Goal: Task Accomplishment & Management: Use online tool/utility

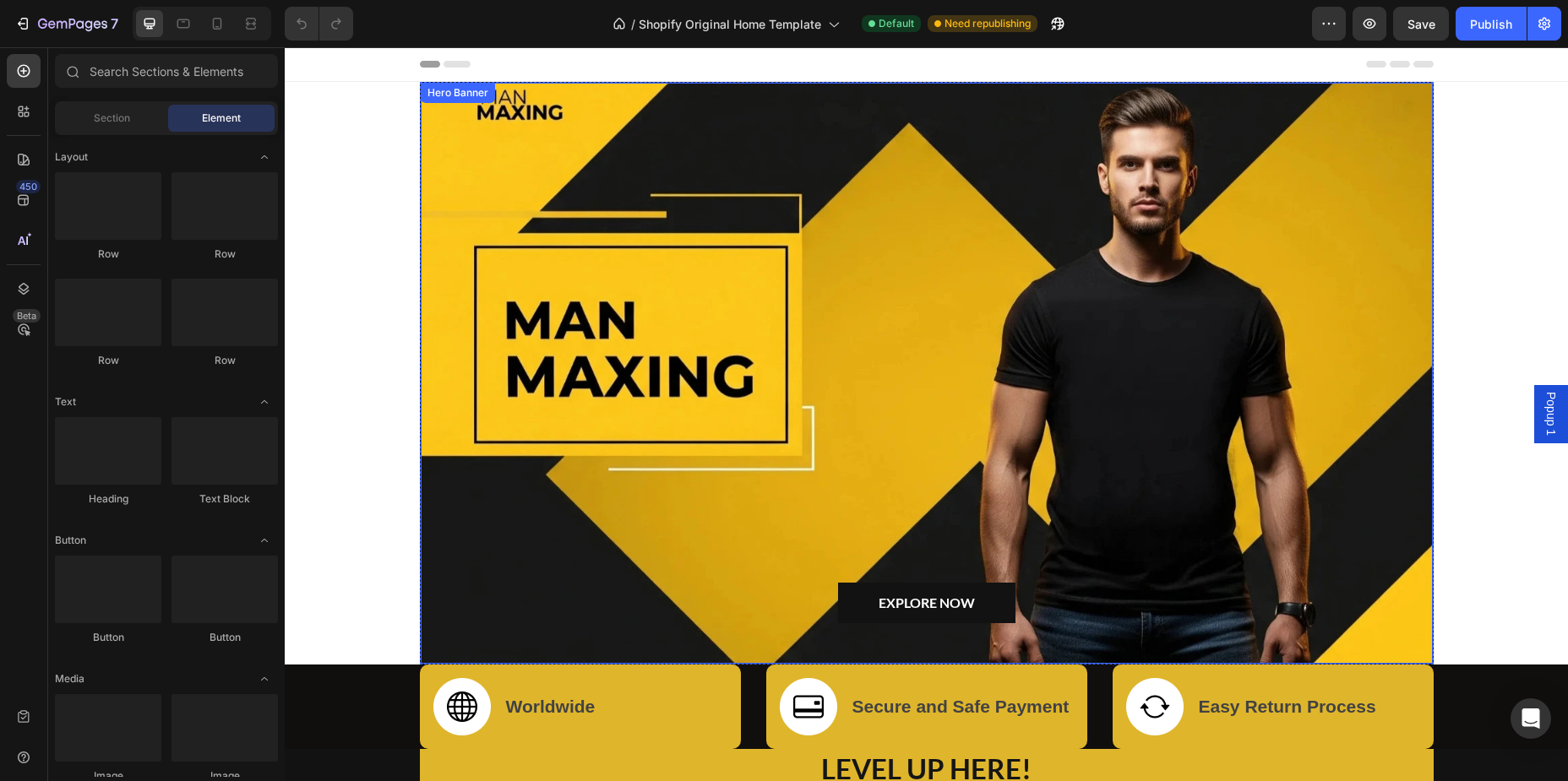
click at [718, 243] on div "Overlay" at bounding box center [926, 373] width 1012 height 581
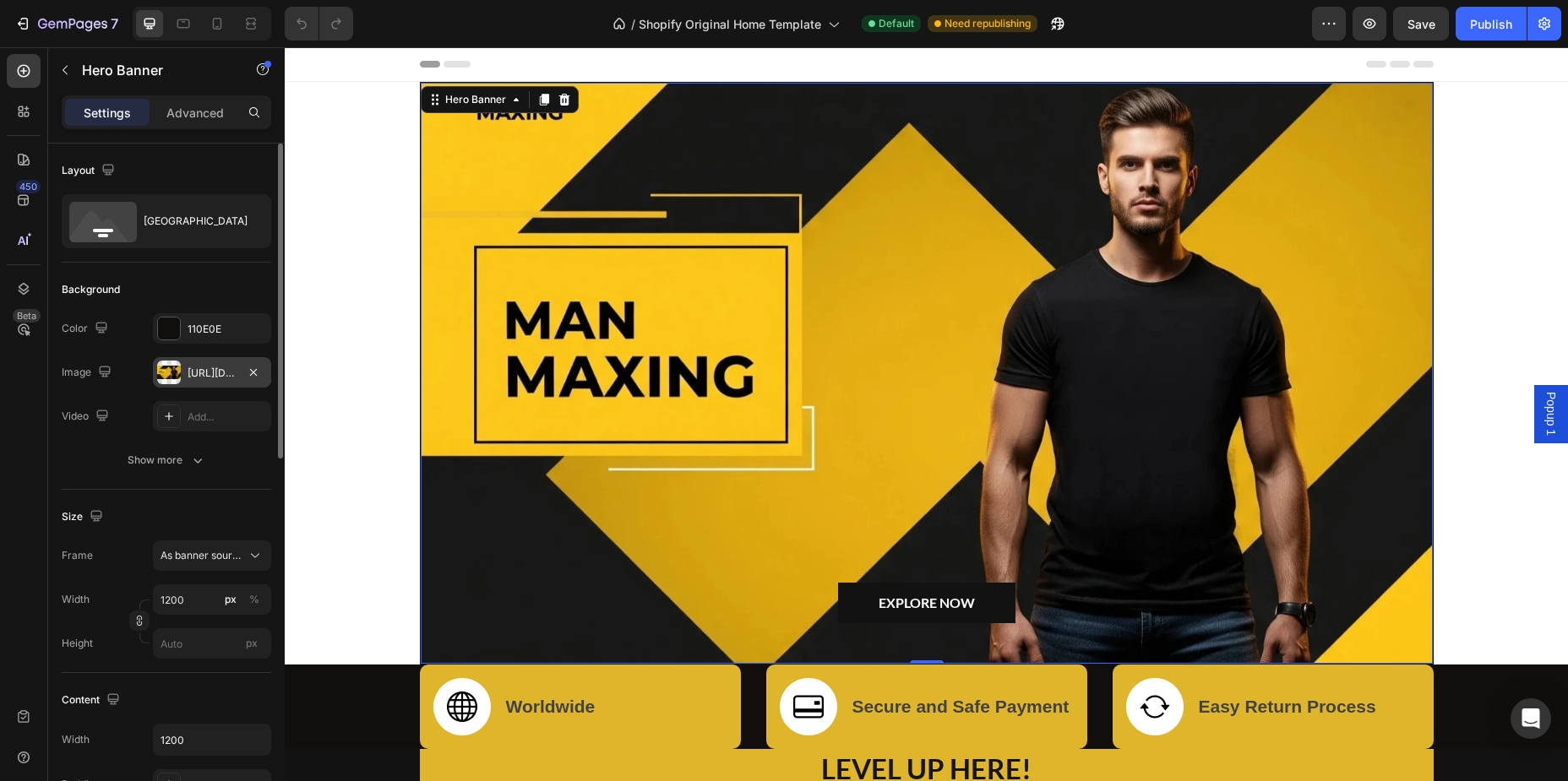
click at [191, 372] on div "[URL][DOMAIN_NAME]" at bounding box center [212, 373] width 49 height 15
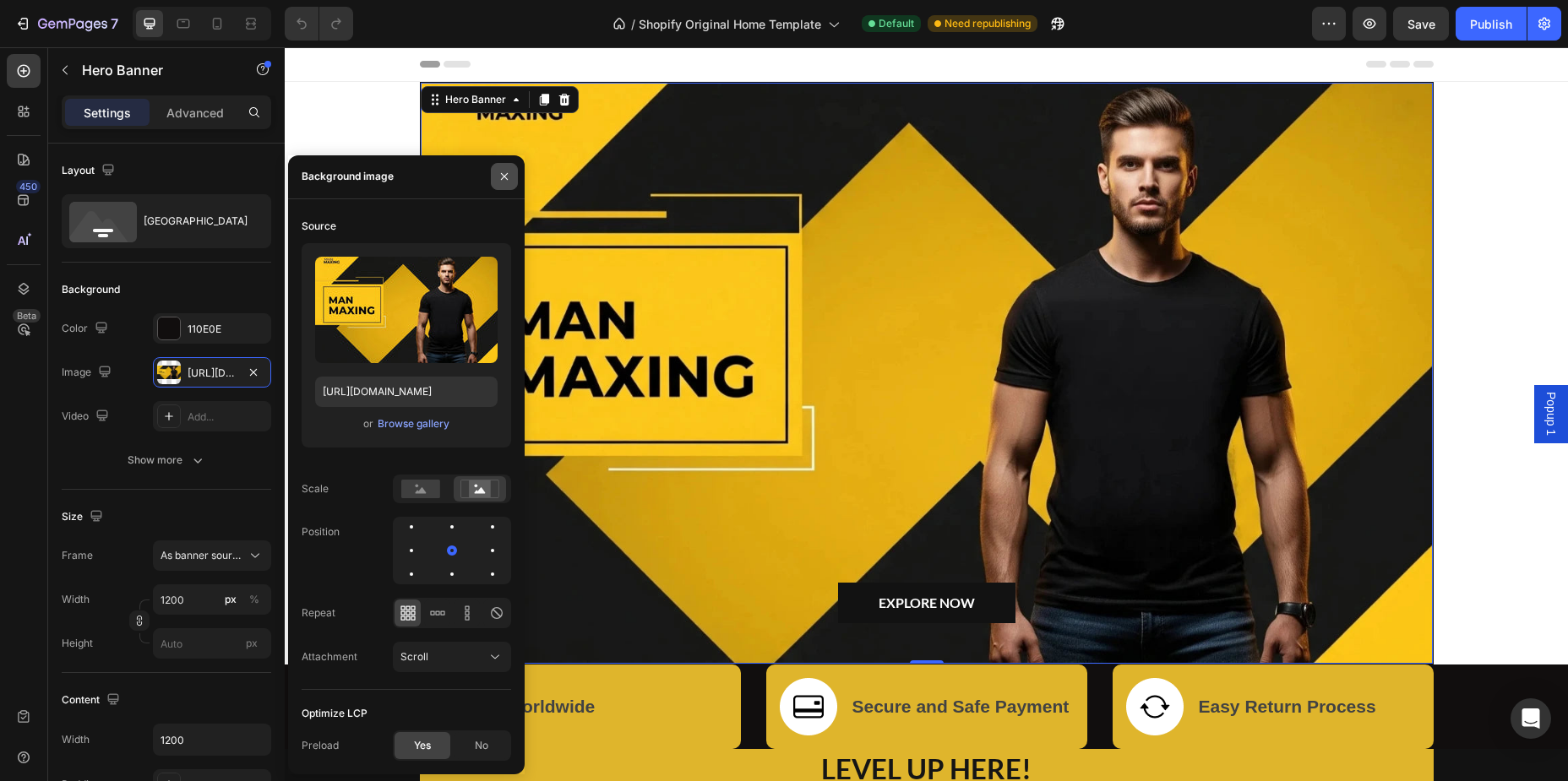
click at [507, 177] on icon "button" at bounding box center [504, 176] width 13 height 13
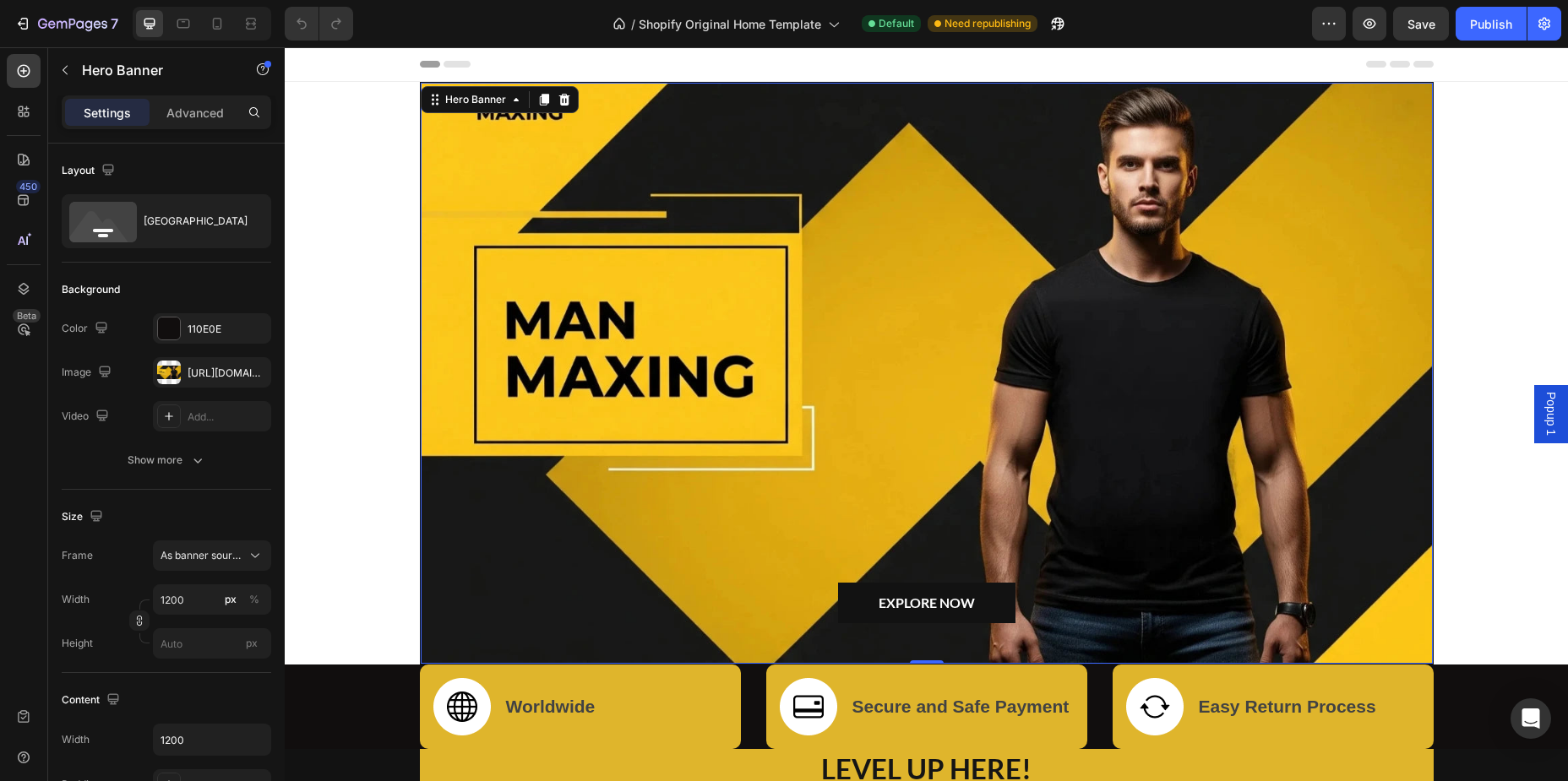
click at [720, 438] on div "Overlay" at bounding box center [926, 373] width 1012 height 581
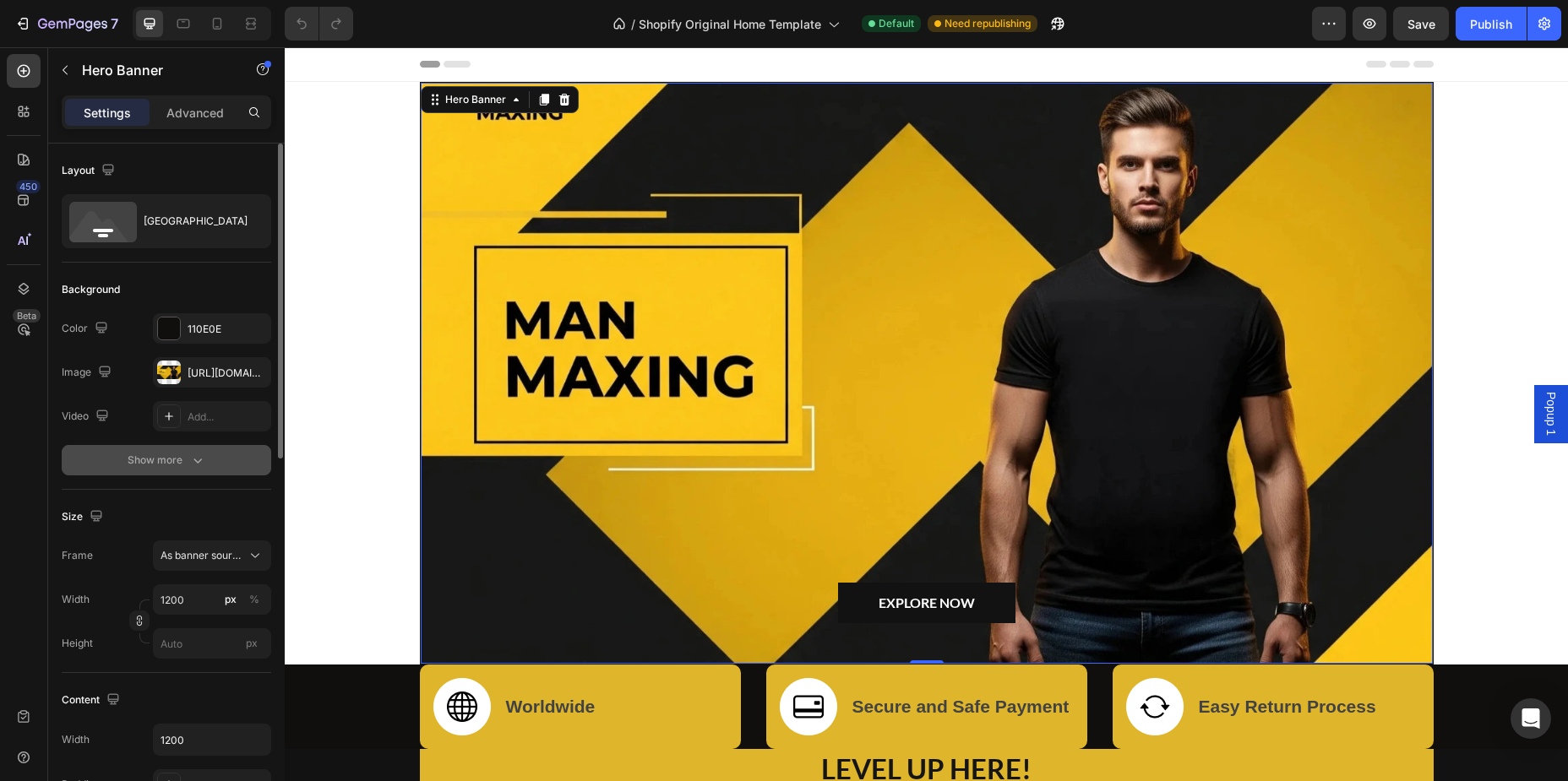
click at [181, 468] on div "Show more" at bounding box center [167, 460] width 79 height 17
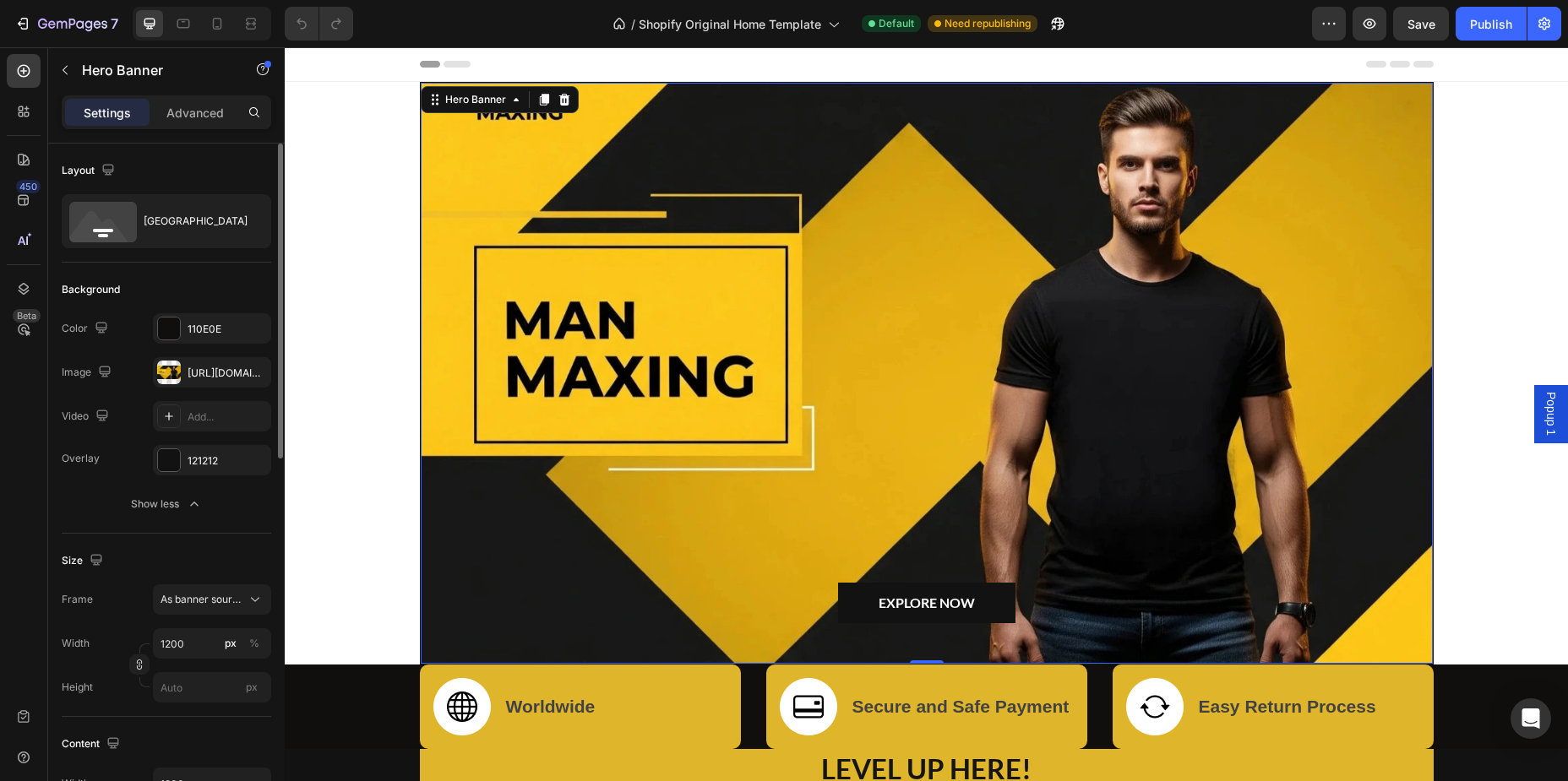
drag, startPoint x: 204, startPoint y: 508, endPoint x: 218, endPoint y: 518, distance: 17.2
click at [204, 508] on button "Show less" at bounding box center [166, 504] width 210 height 31
click at [233, 555] on span "As banner source" at bounding box center [202, 555] width 82 height 15
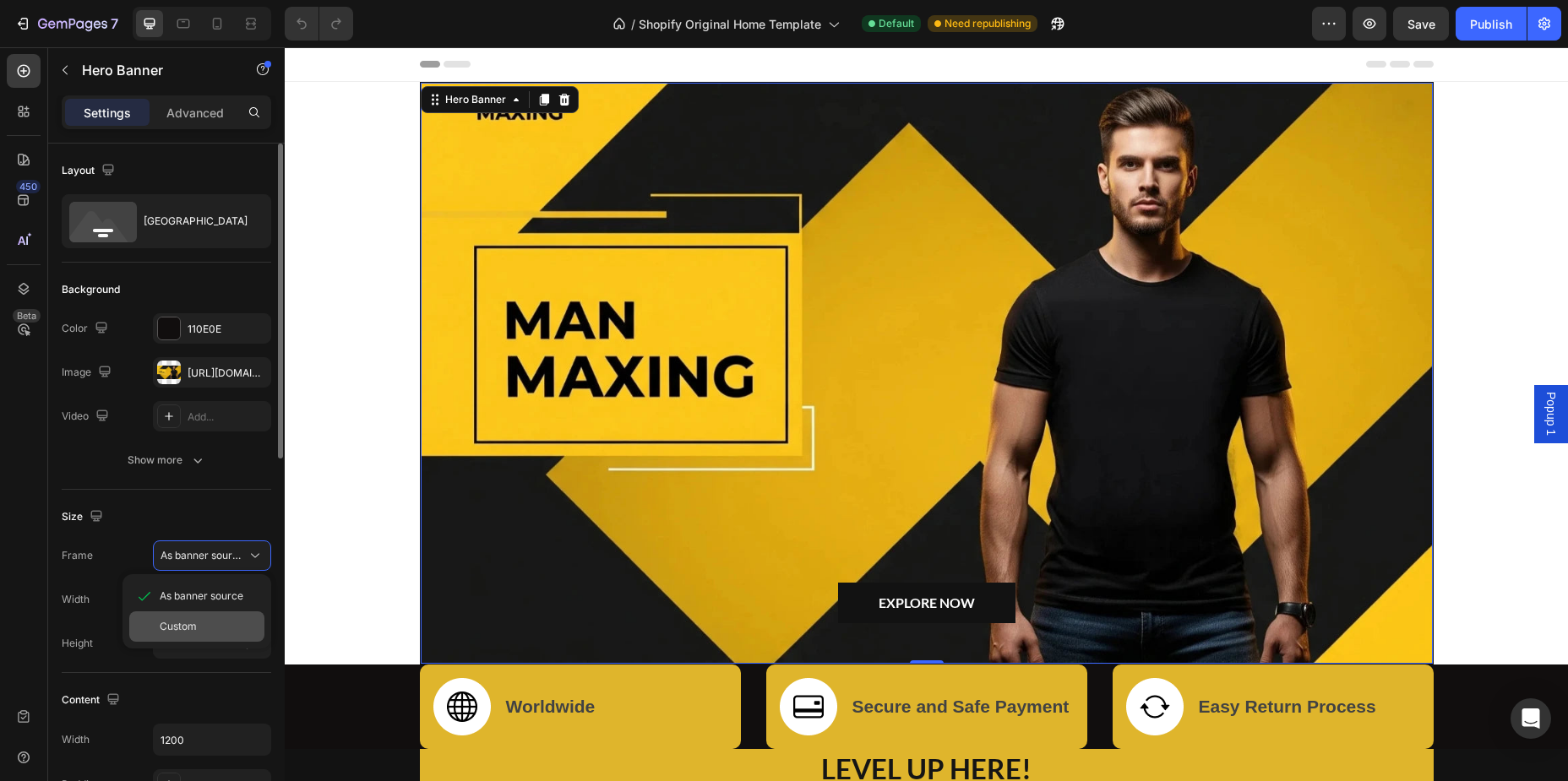
click at [192, 638] on div "Custom" at bounding box center [197, 627] width 135 height 31
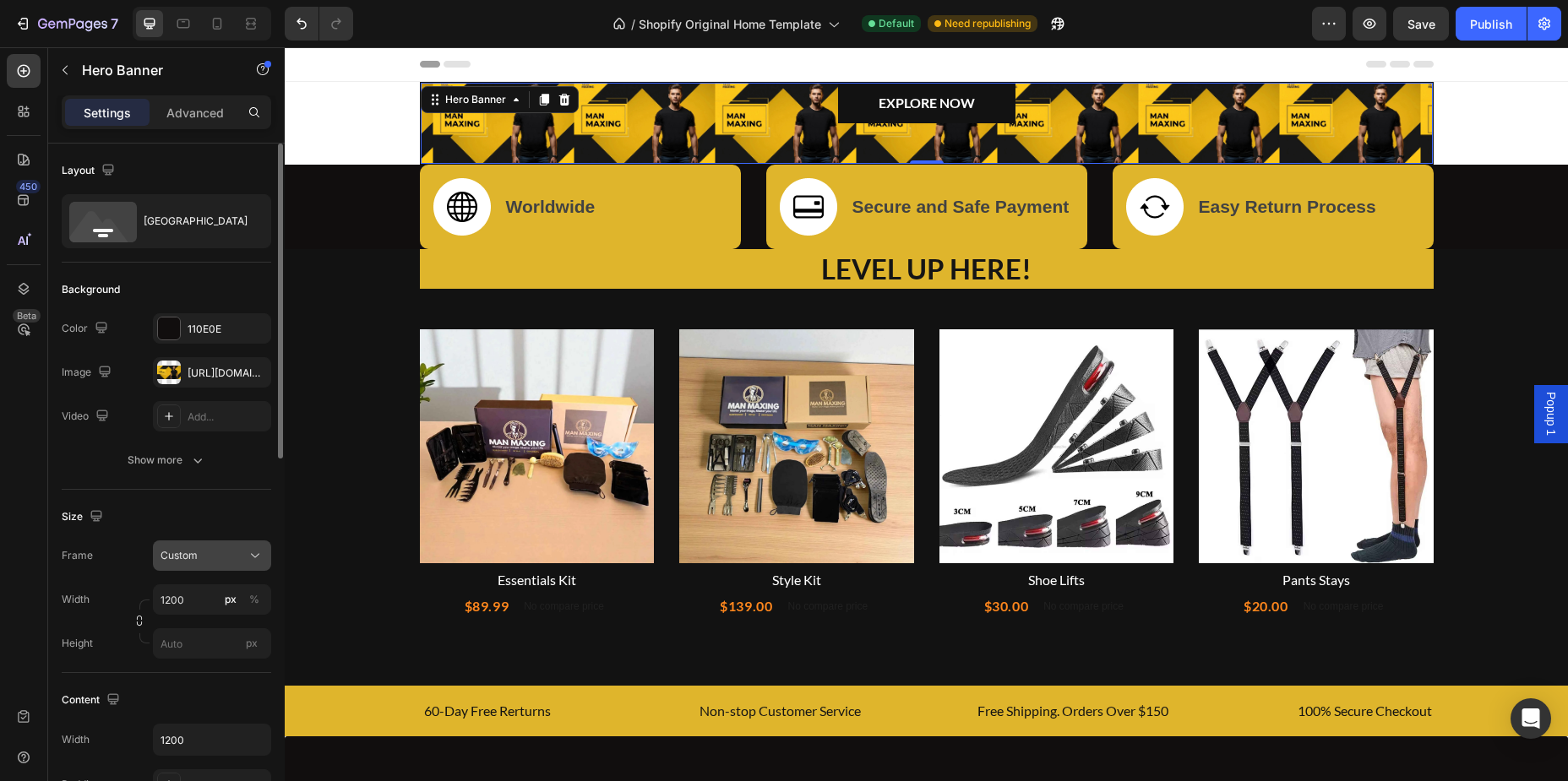
click at [248, 552] on icon at bounding box center [254, 555] width 17 height 17
click at [237, 502] on div "Size Frame Custom As banner source Custom Width 1200 px % Height px" at bounding box center [166, 581] width 210 height 183
click at [238, 563] on div "Custom" at bounding box center [202, 555] width 82 height 15
click at [209, 588] on div "As banner source" at bounding box center [197, 596] width 135 height 31
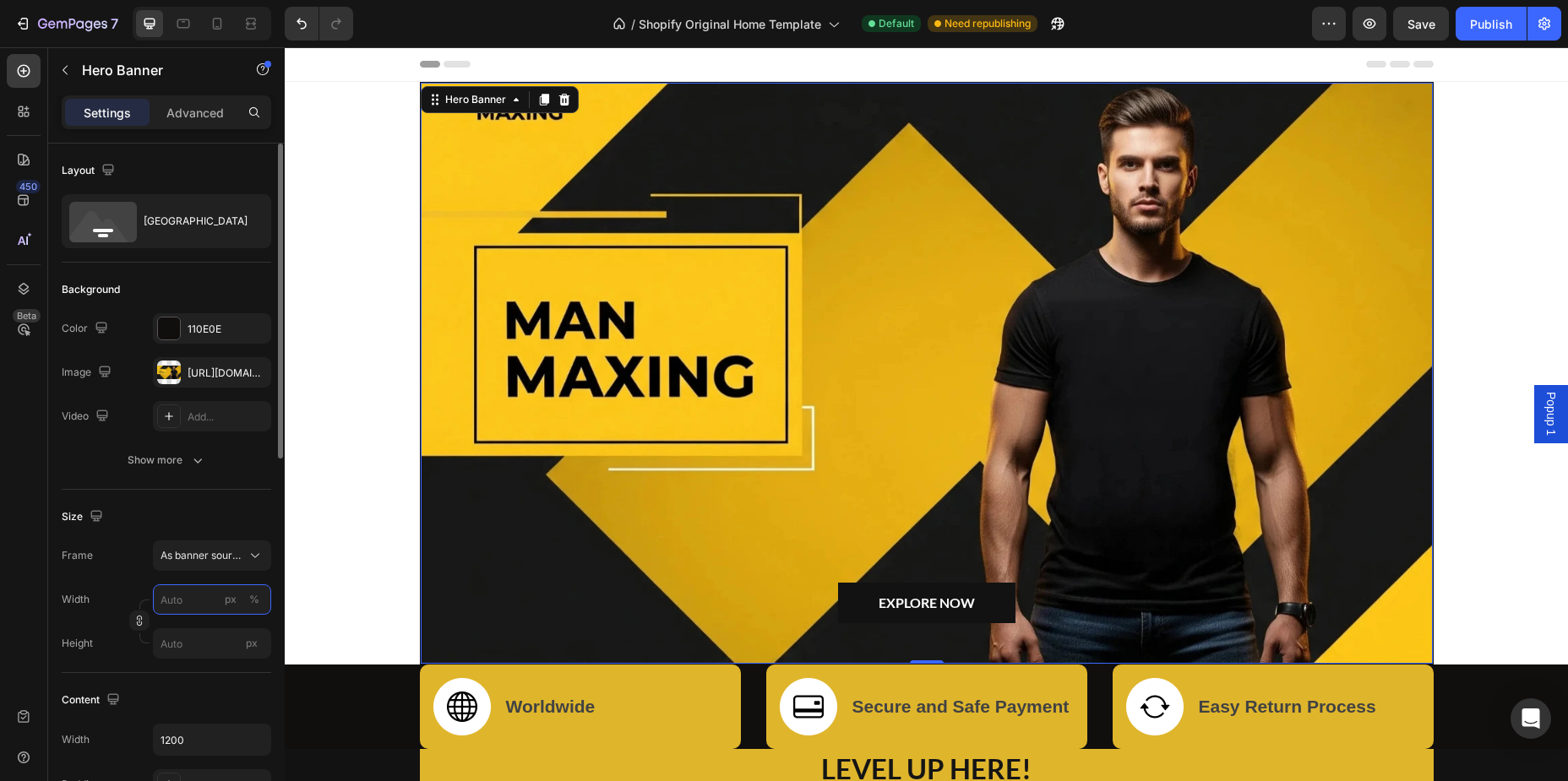
click at [197, 613] on input "px %" at bounding box center [211, 599] width 118 height 31
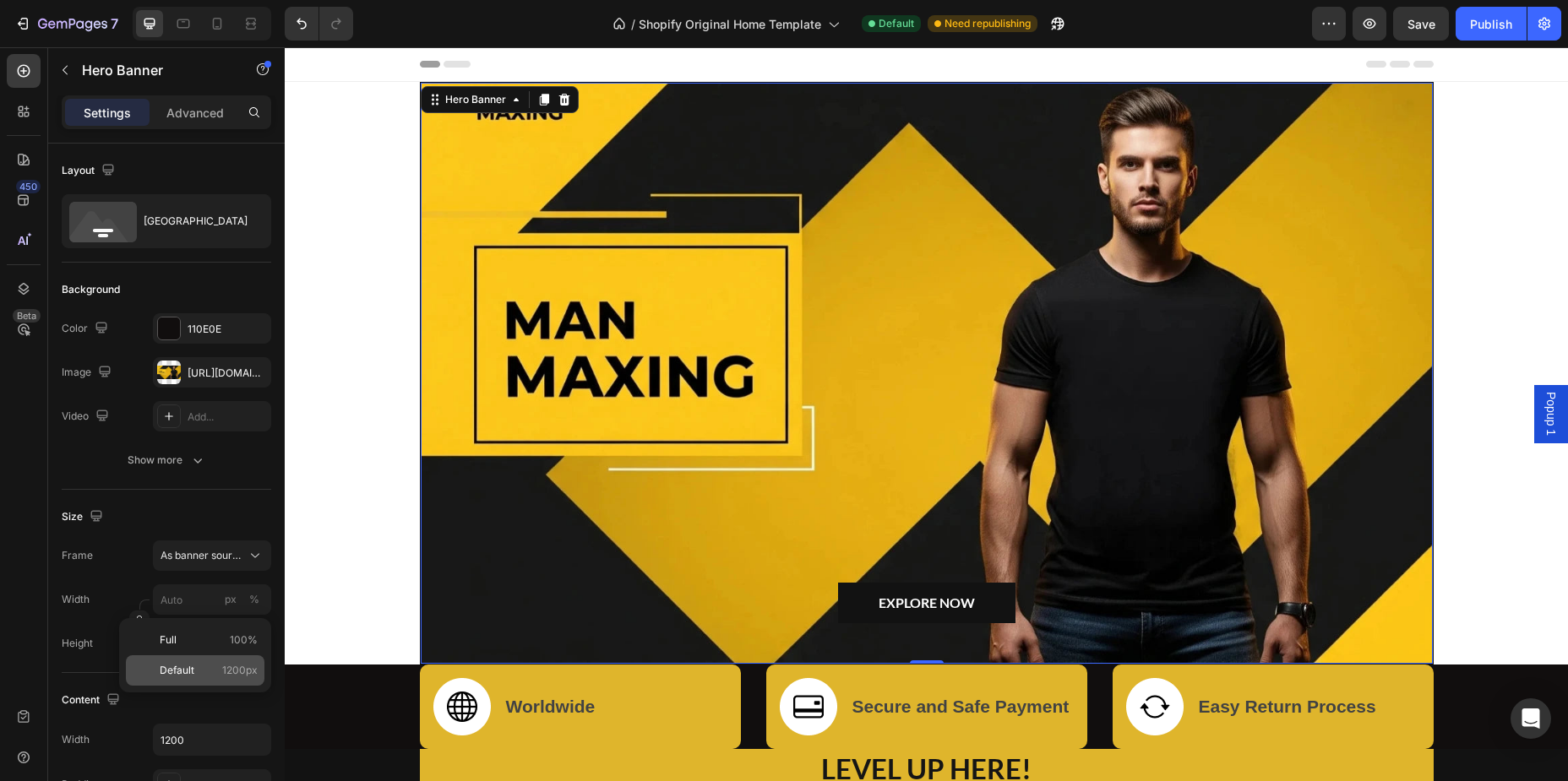
click at [184, 662] on div "Default 1200px" at bounding box center [195, 670] width 139 height 31
type input "1200"
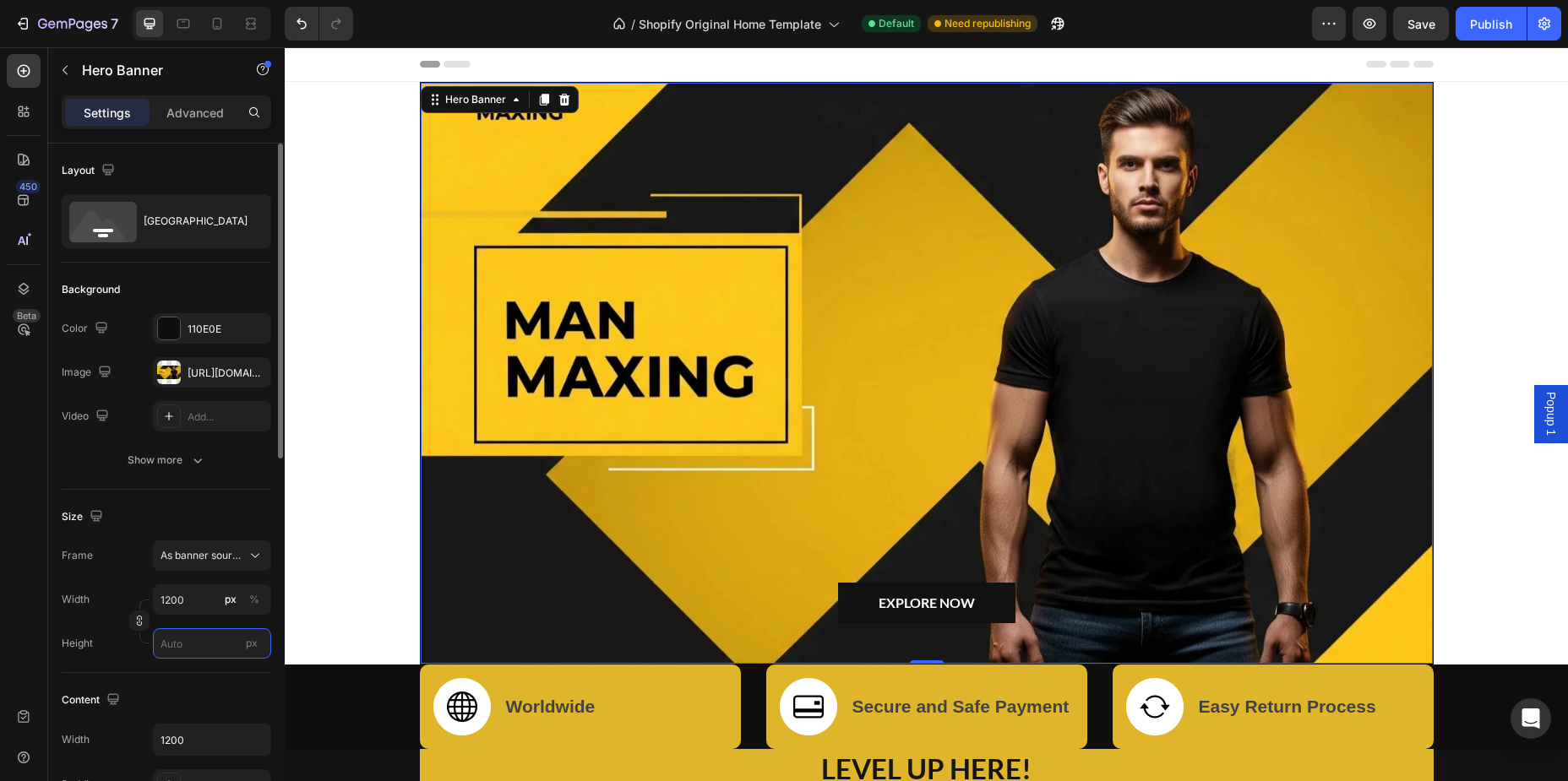
click at [194, 638] on input "px" at bounding box center [211, 643] width 118 height 31
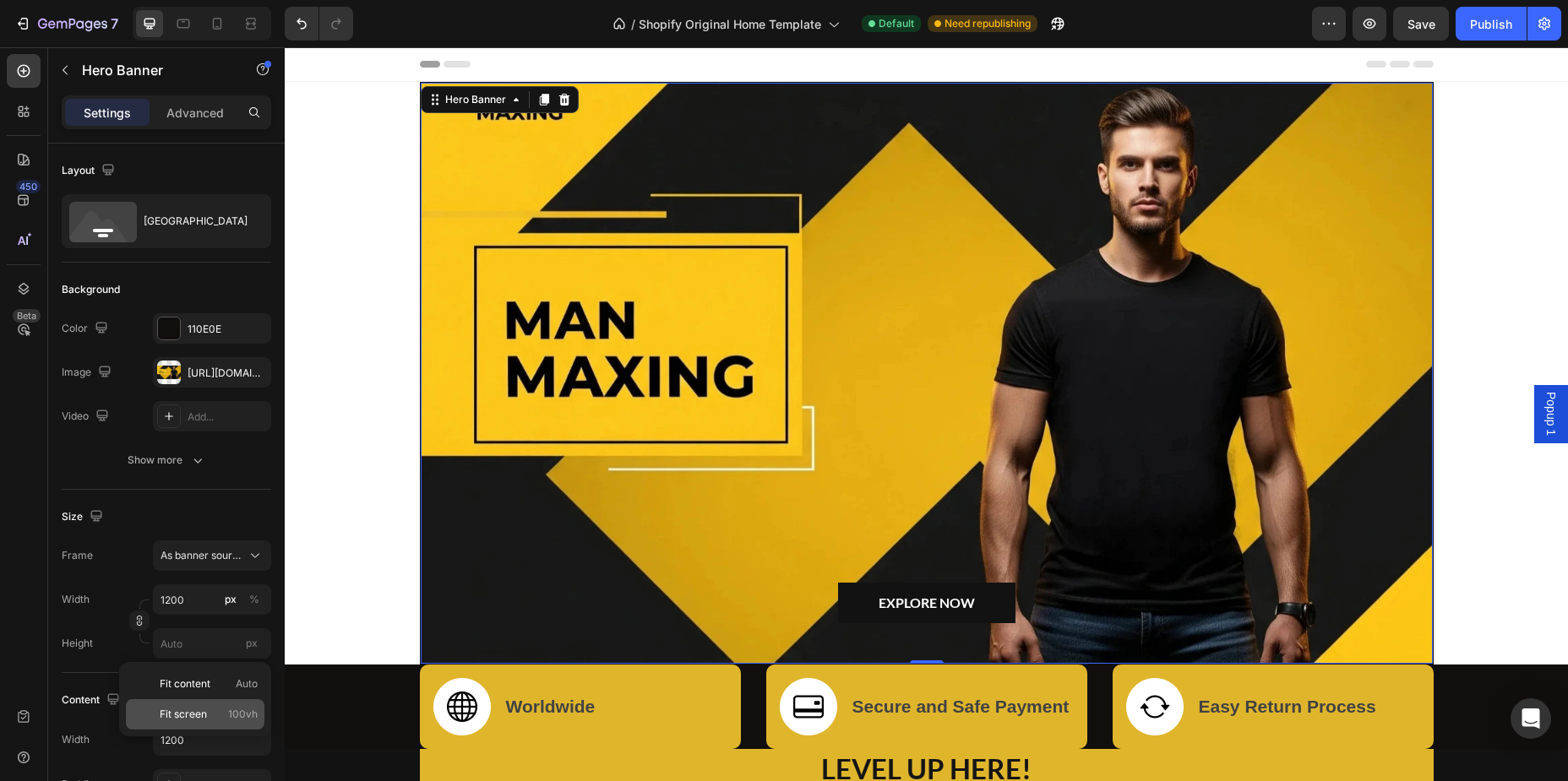
click at [192, 711] on span "Fit screen" at bounding box center [183, 714] width 47 height 15
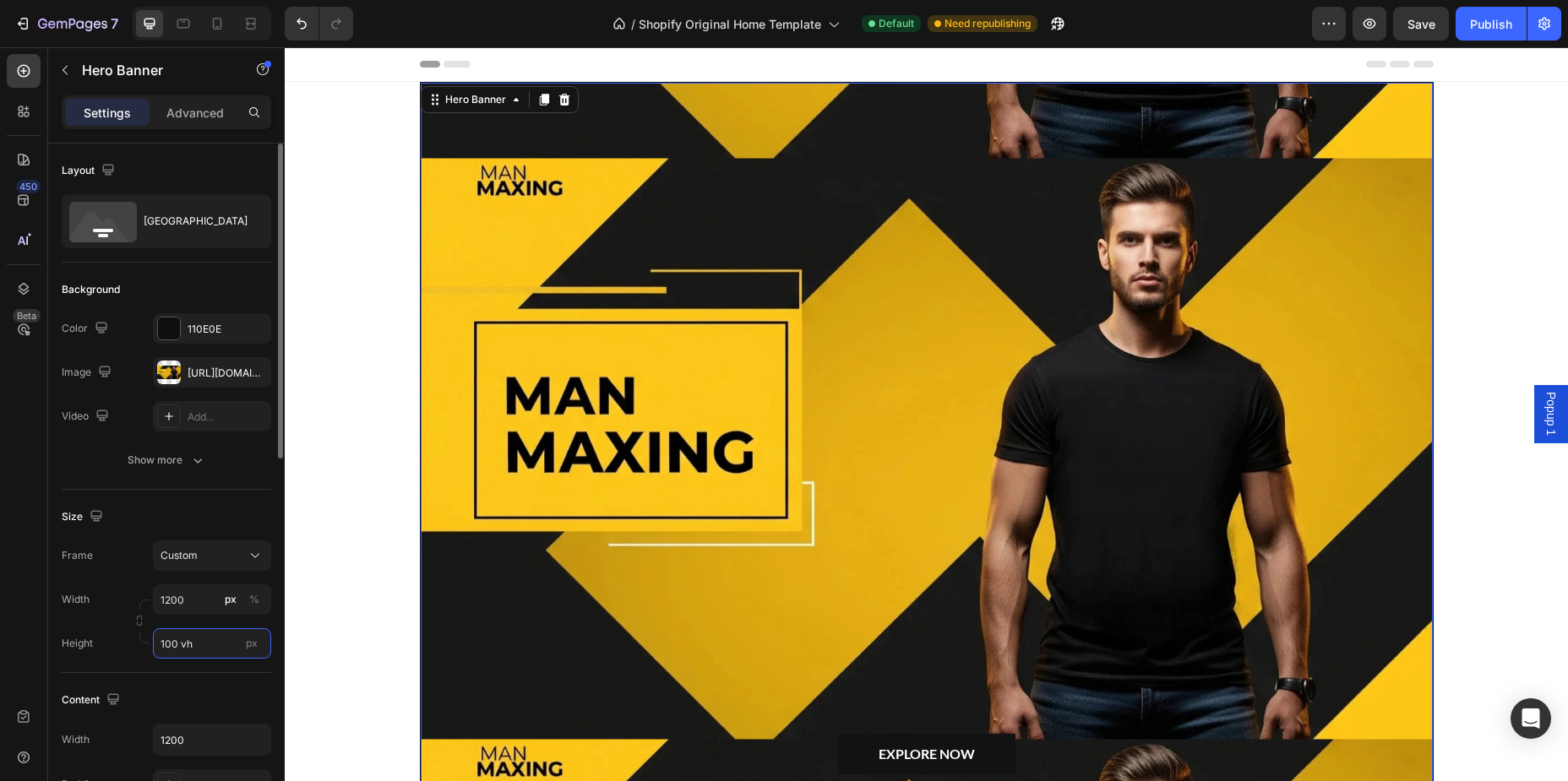
click at [223, 643] on input "100 vh" at bounding box center [211, 643] width 118 height 31
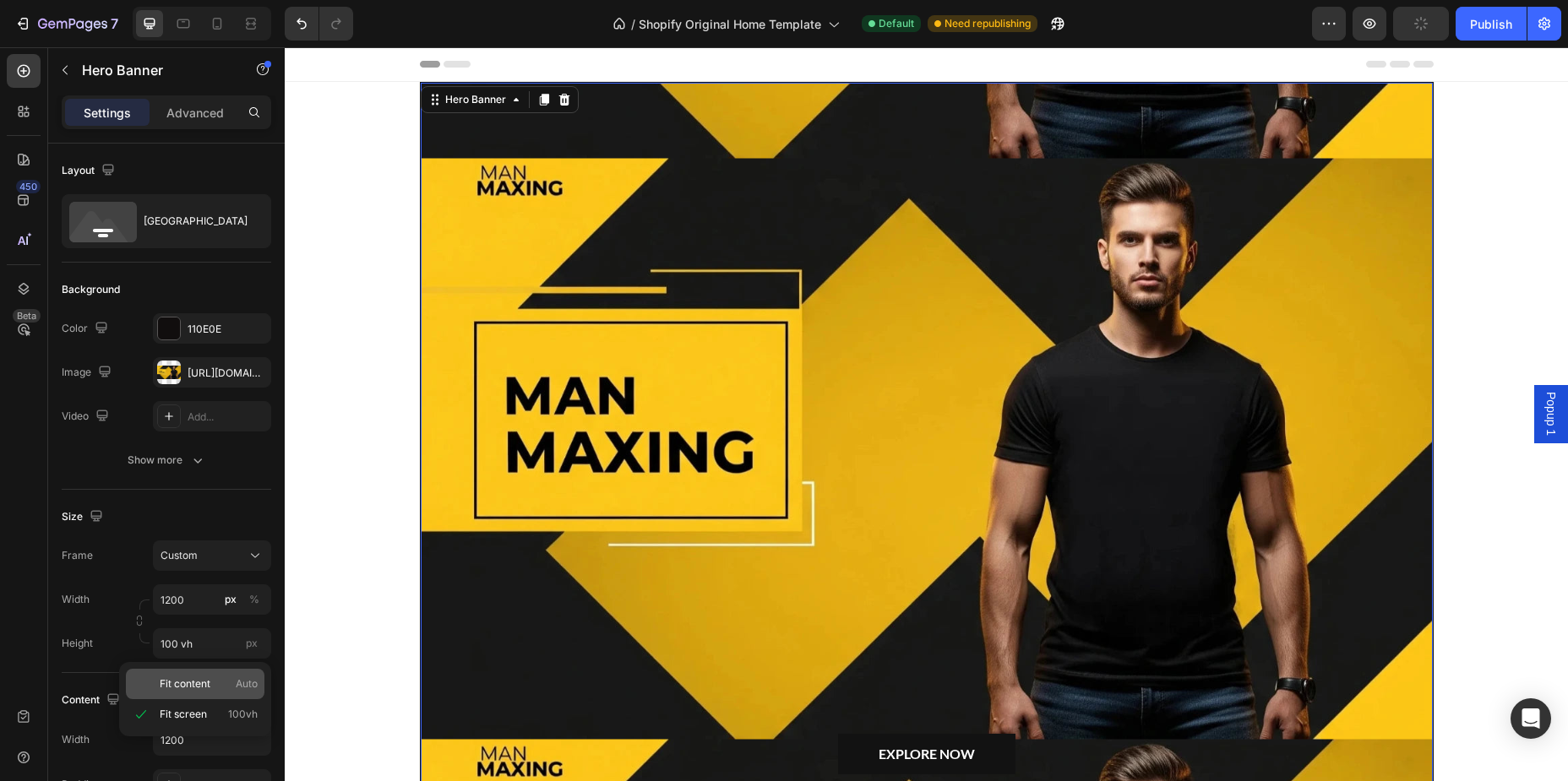
click at [196, 678] on span "Fit content" at bounding box center [185, 684] width 51 height 15
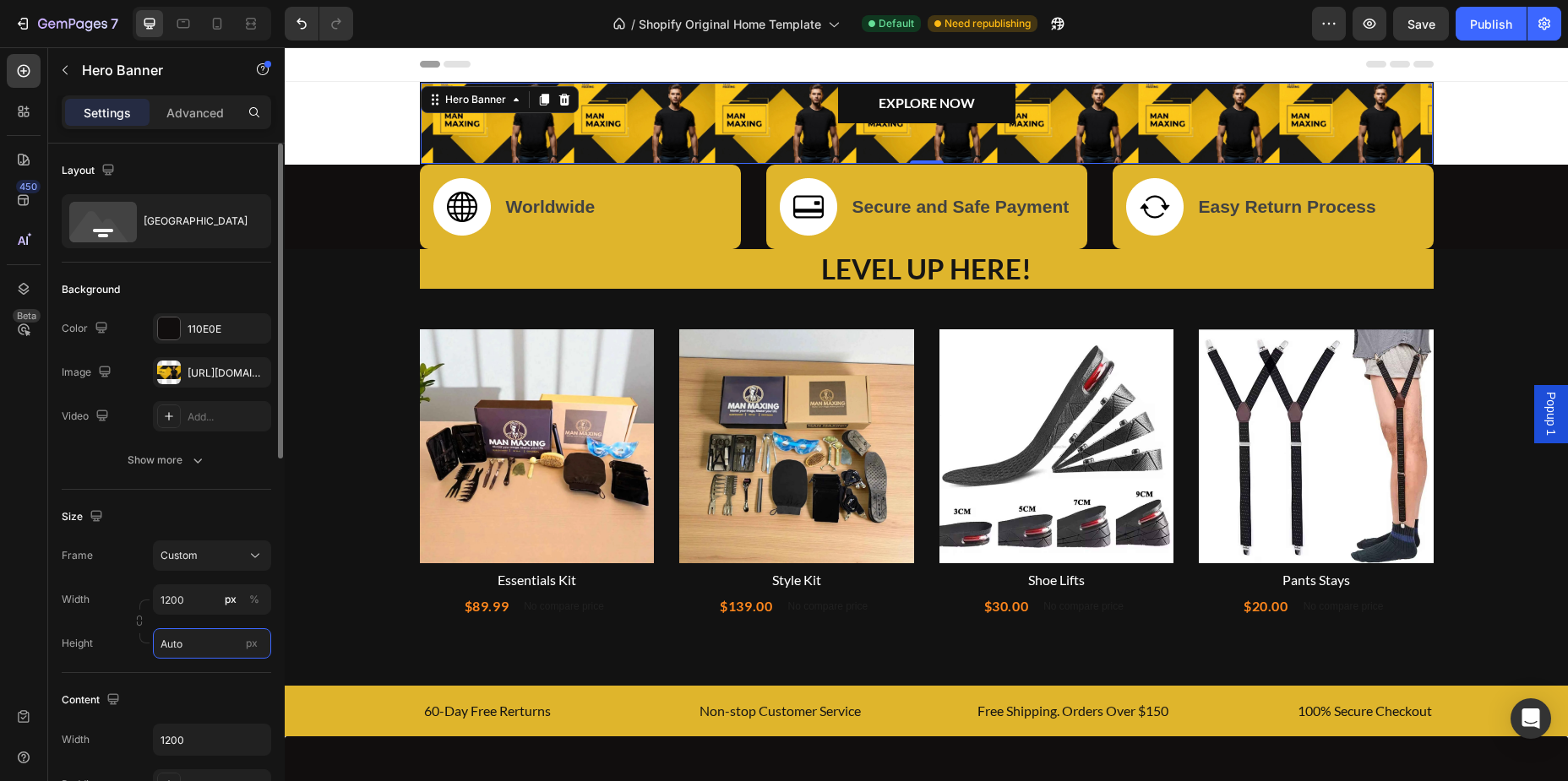
click at [232, 637] on input "Auto" at bounding box center [211, 643] width 118 height 31
click at [194, 738] on input "1200" at bounding box center [211, 740] width 117 height 31
click at [211, 664] on div "Size Frame Custom Width 1200 px % Height Auto px" at bounding box center [166, 581] width 210 height 183
click at [215, 648] on input "Auto" at bounding box center [211, 643] width 118 height 31
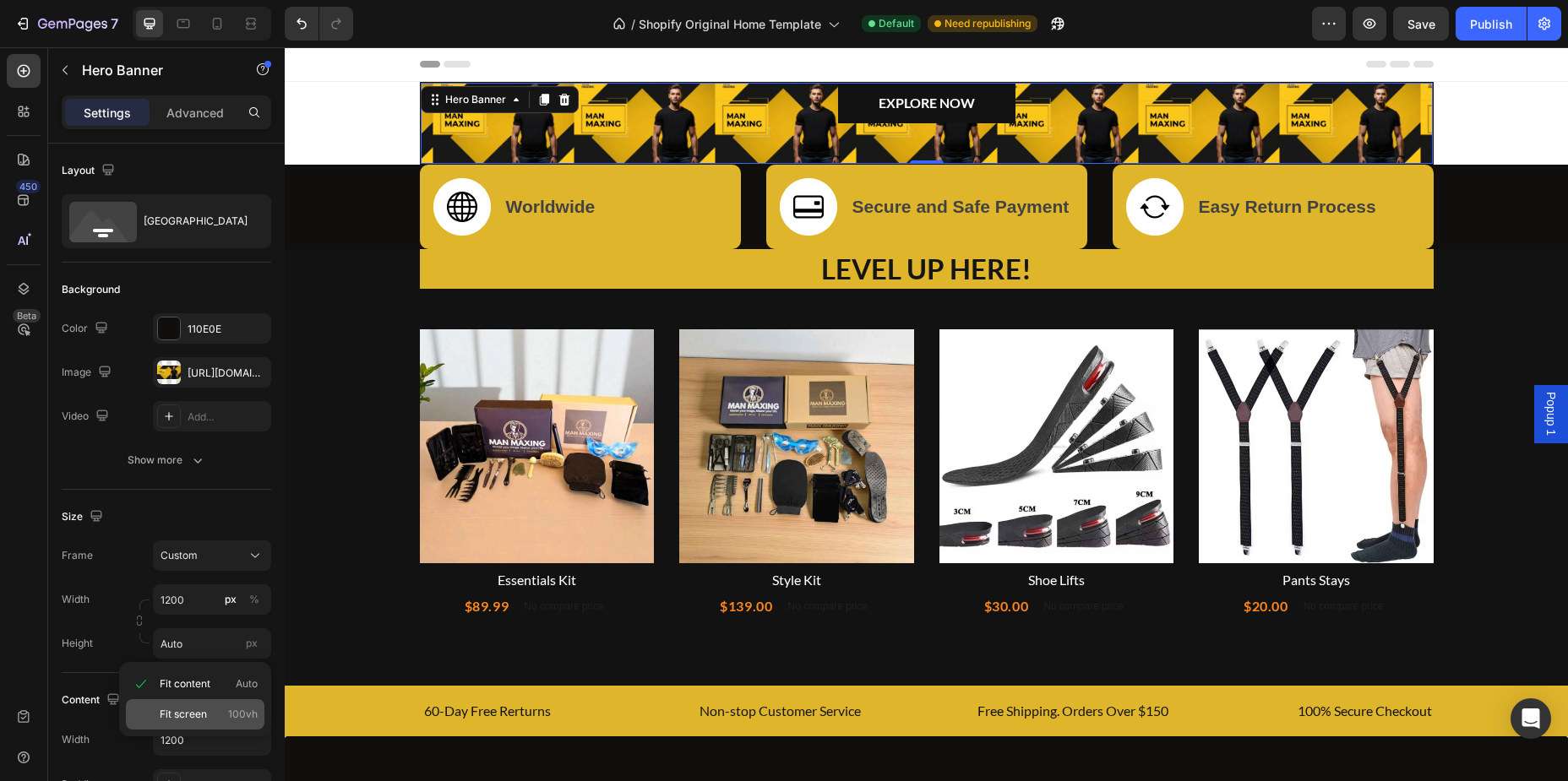
click at [199, 708] on span "Fit screen" at bounding box center [183, 714] width 47 height 15
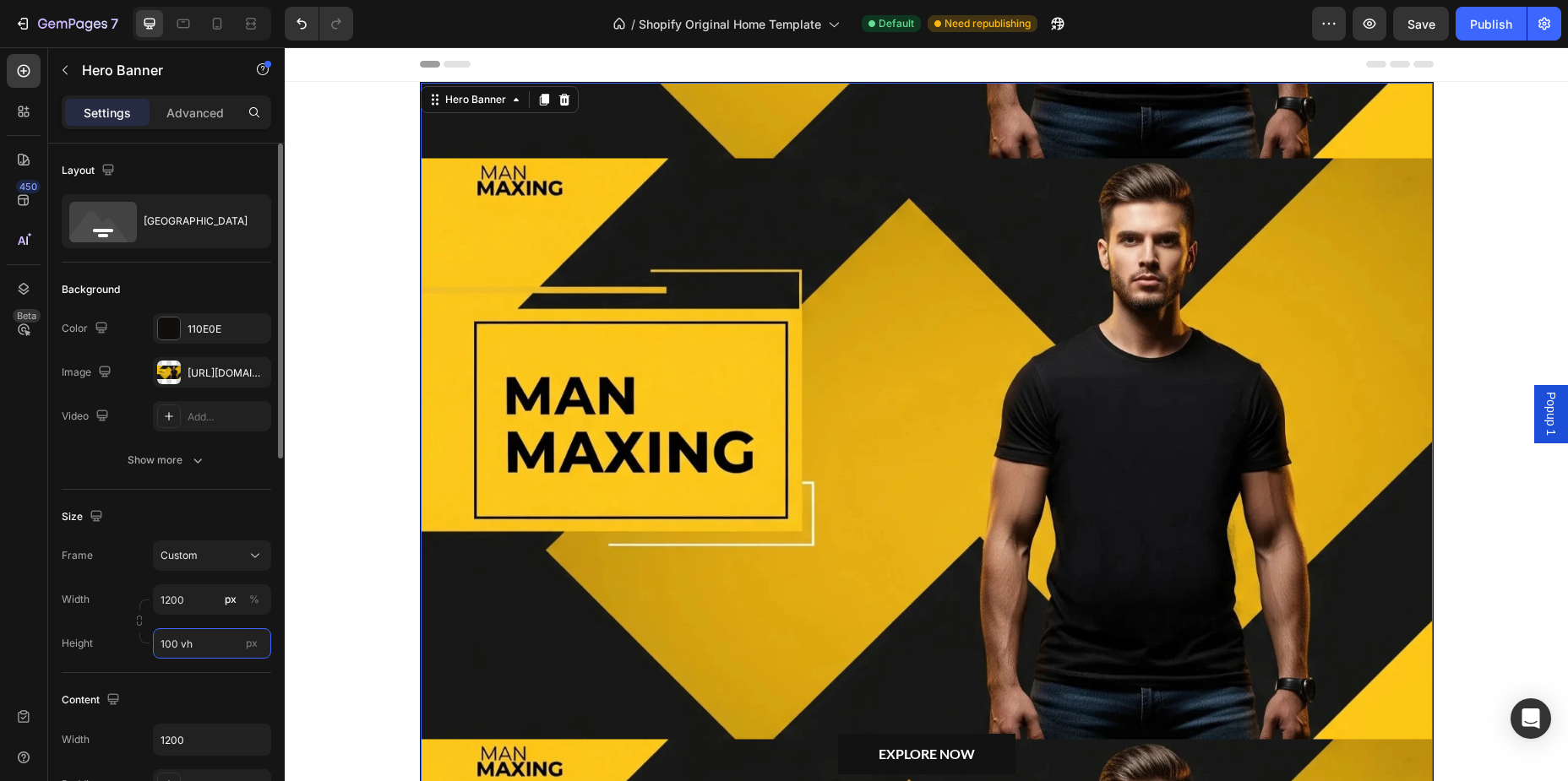
click at [199, 642] on input "100 vh" at bounding box center [211, 643] width 118 height 31
click at [208, 634] on input "100 vh" at bounding box center [211, 643] width 118 height 31
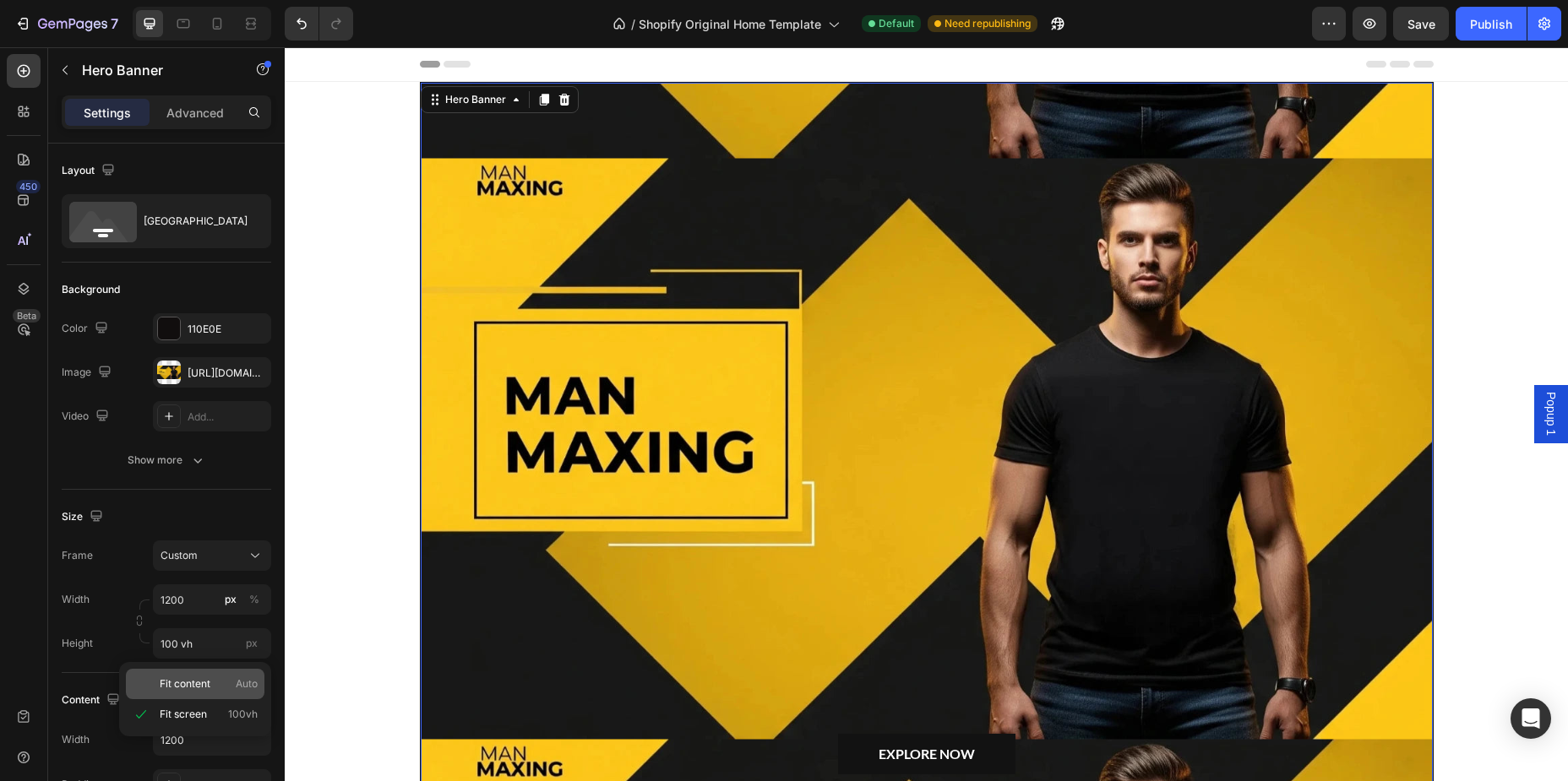
click at [197, 686] on span "Fit content" at bounding box center [185, 684] width 51 height 15
type input "Auto"
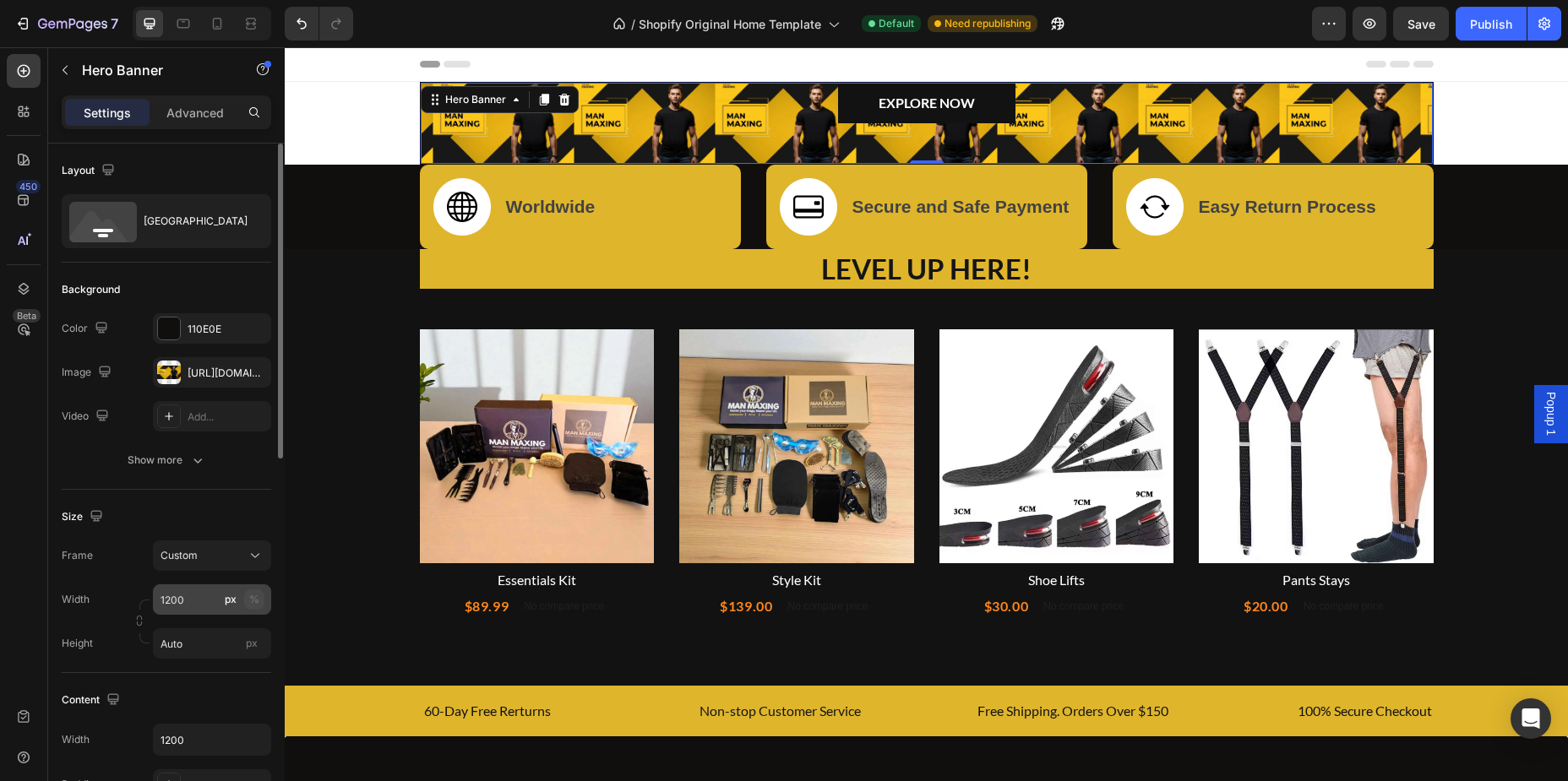
click at [250, 605] on div "%" at bounding box center [254, 599] width 11 height 15
click at [232, 552] on div "Custom" at bounding box center [202, 555] width 82 height 15
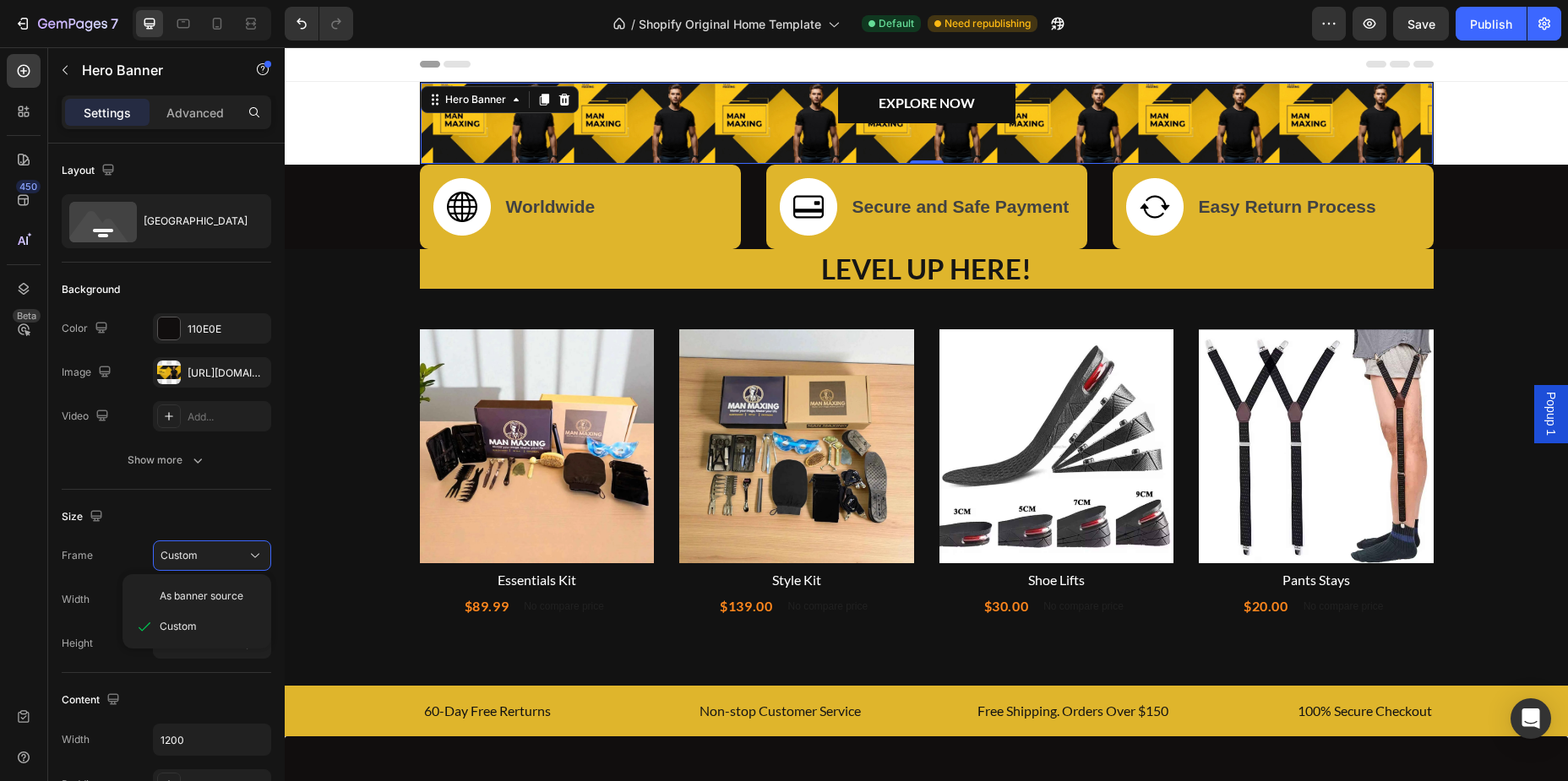
click at [197, 604] on div "As banner source" at bounding box center [197, 596] width 135 height 31
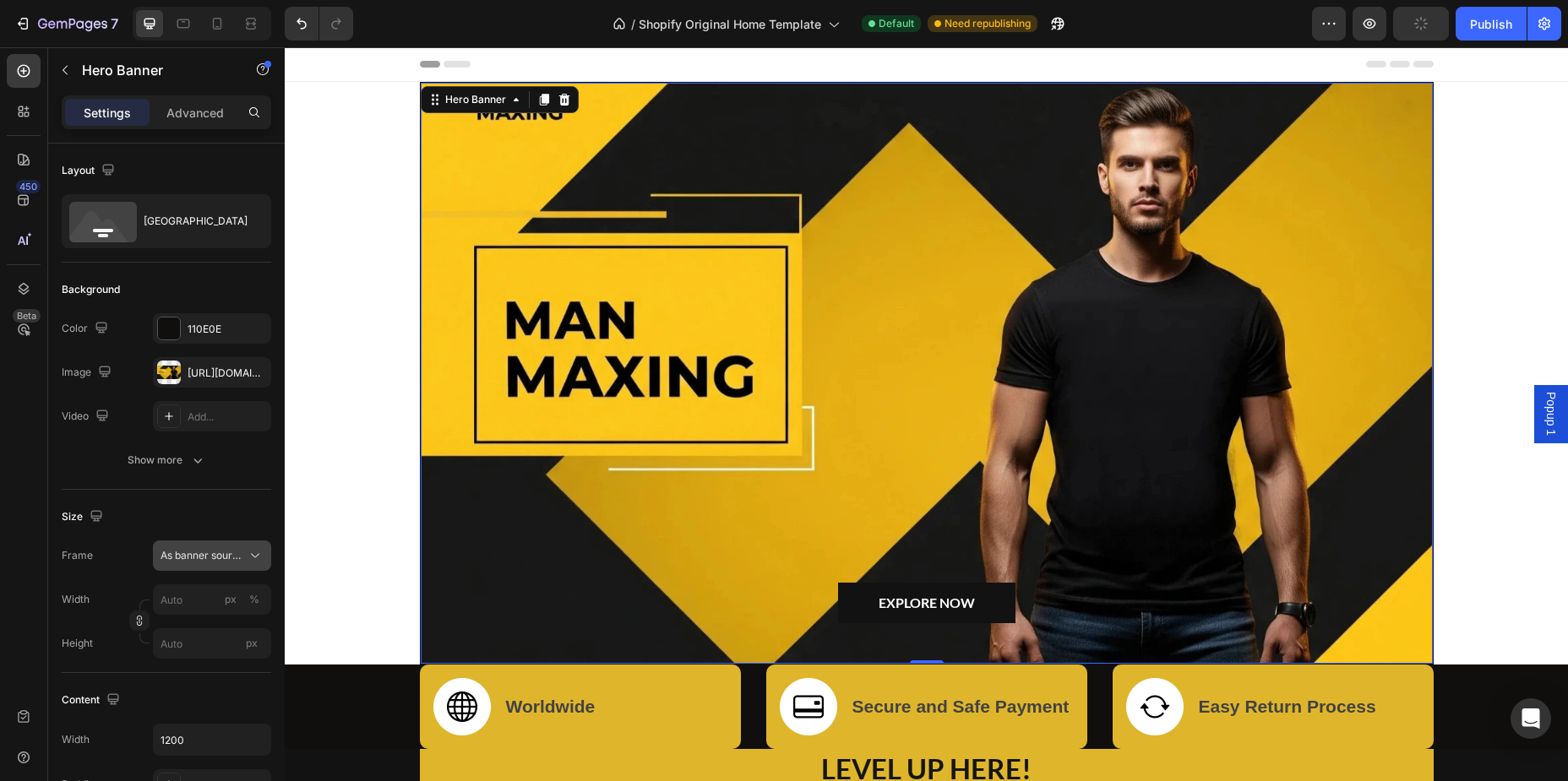
click at [214, 563] on div "As banner source" at bounding box center [211, 555] width 103 height 17
click at [189, 627] on span "Custom" at bounding box center [178, 627] width 37 height 15
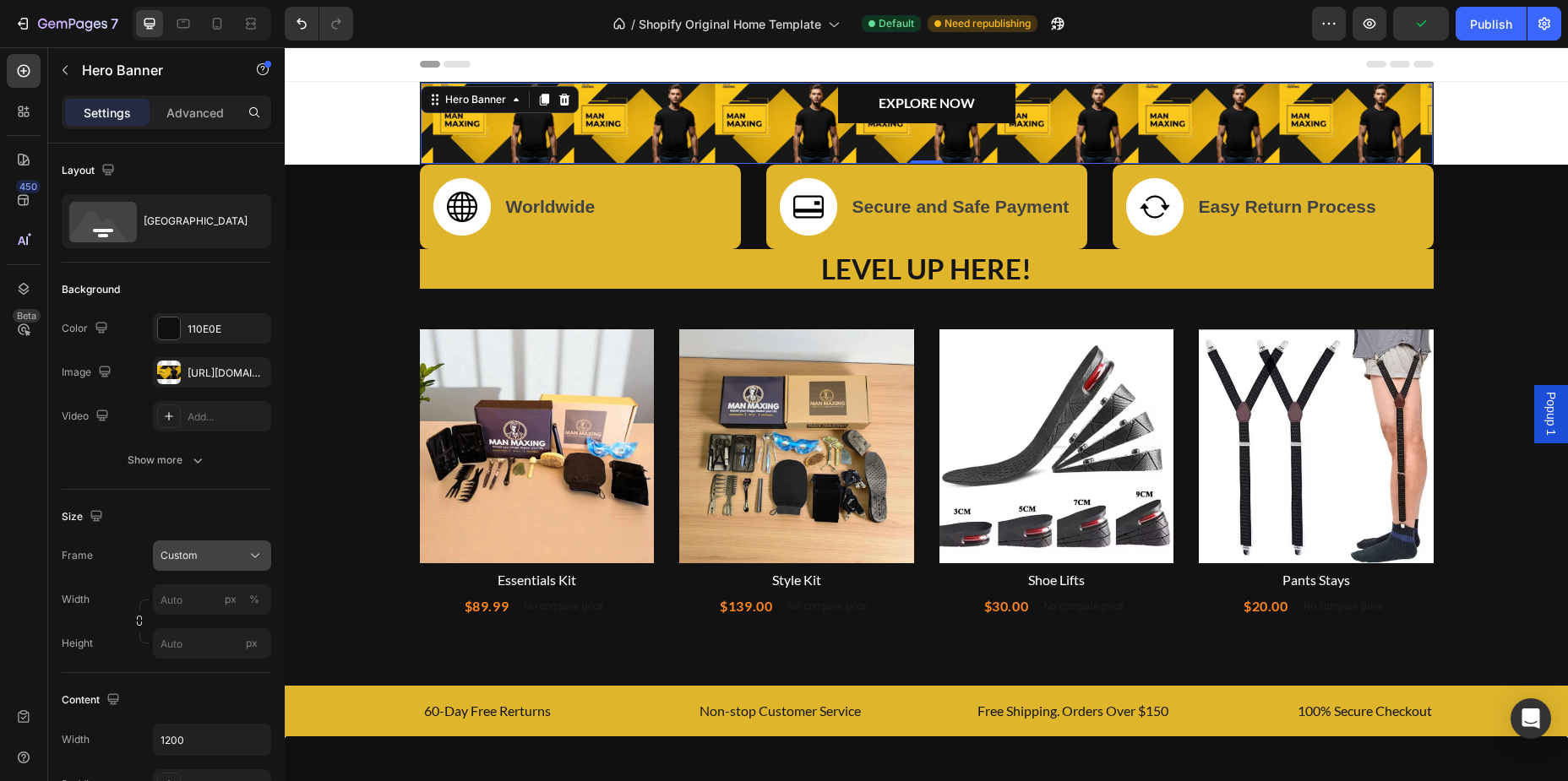
click at [214, 556] on div "Custom" at bounding box center [202, 555] width 82 height 15
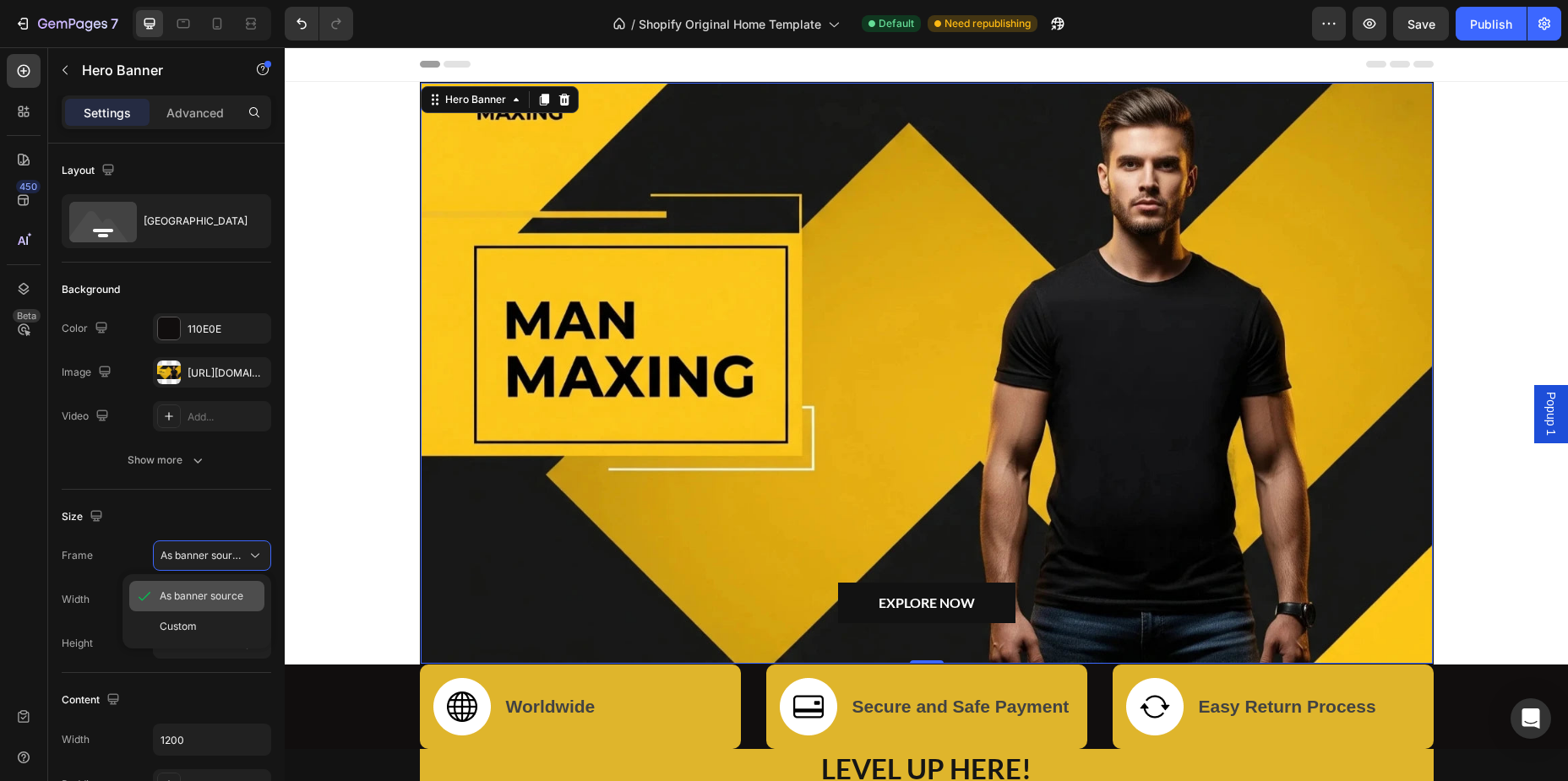
click at [214, 593] on span "As banner source" at bounding box center [201, 596] width 83 height 15
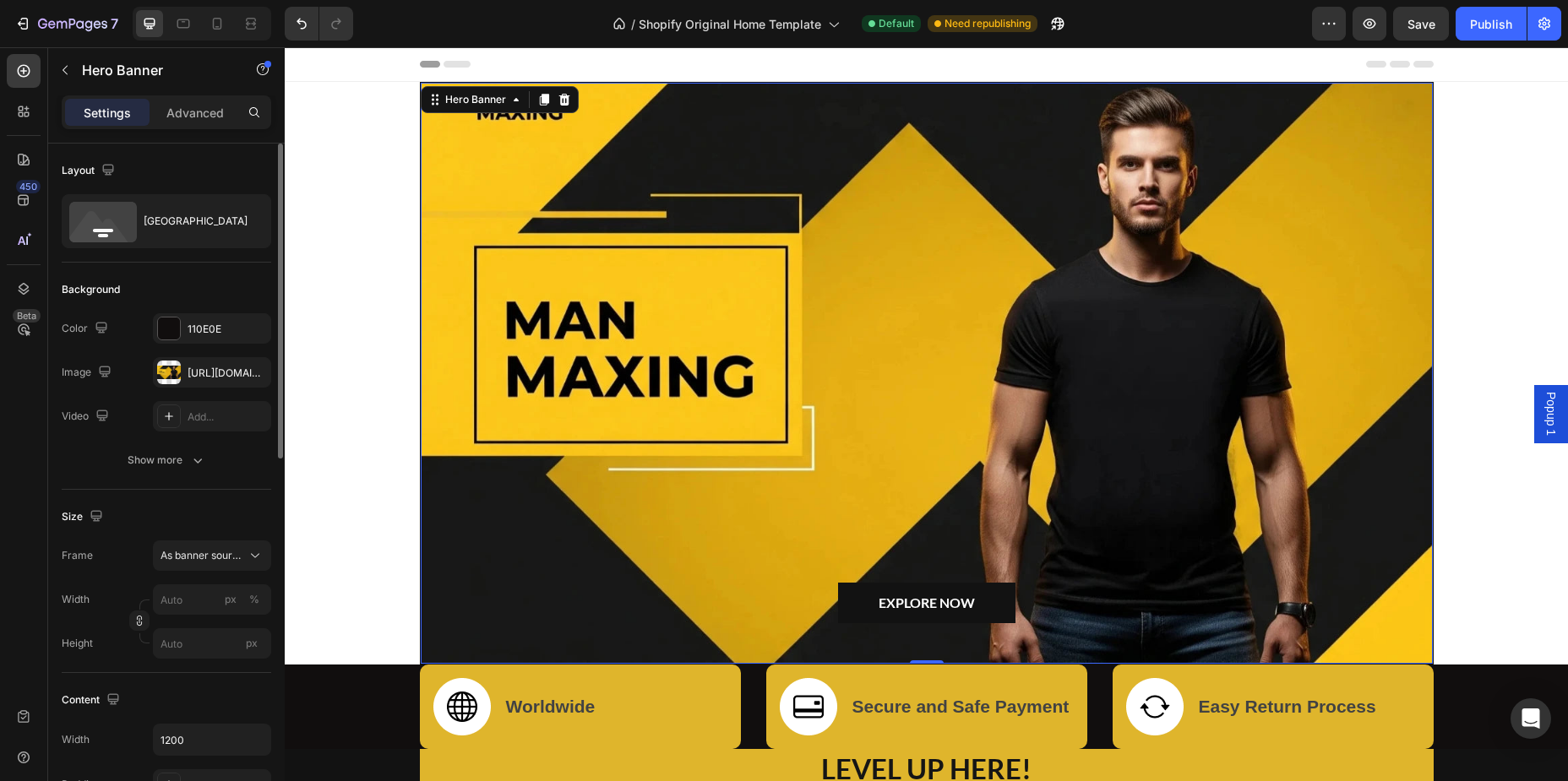
click at [233, 494] on div "Size Frame As banner source Width px % Height px" at bounding box center [166, 581] width 210 height 183
click at [636, 377] on div "Overlay" at bounding box center [926, 373] width 1012 height 581
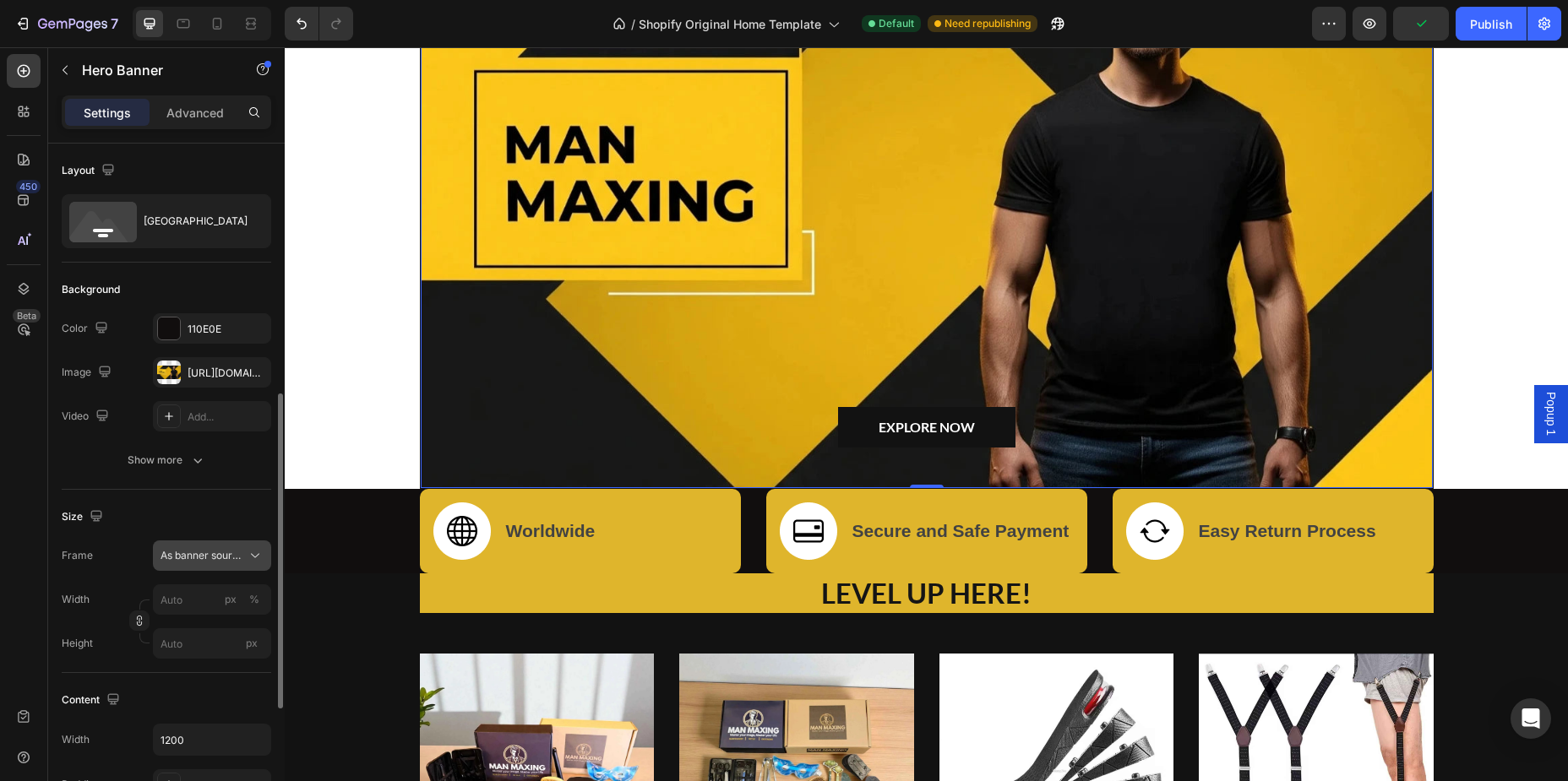
scroll to position [171, 0]
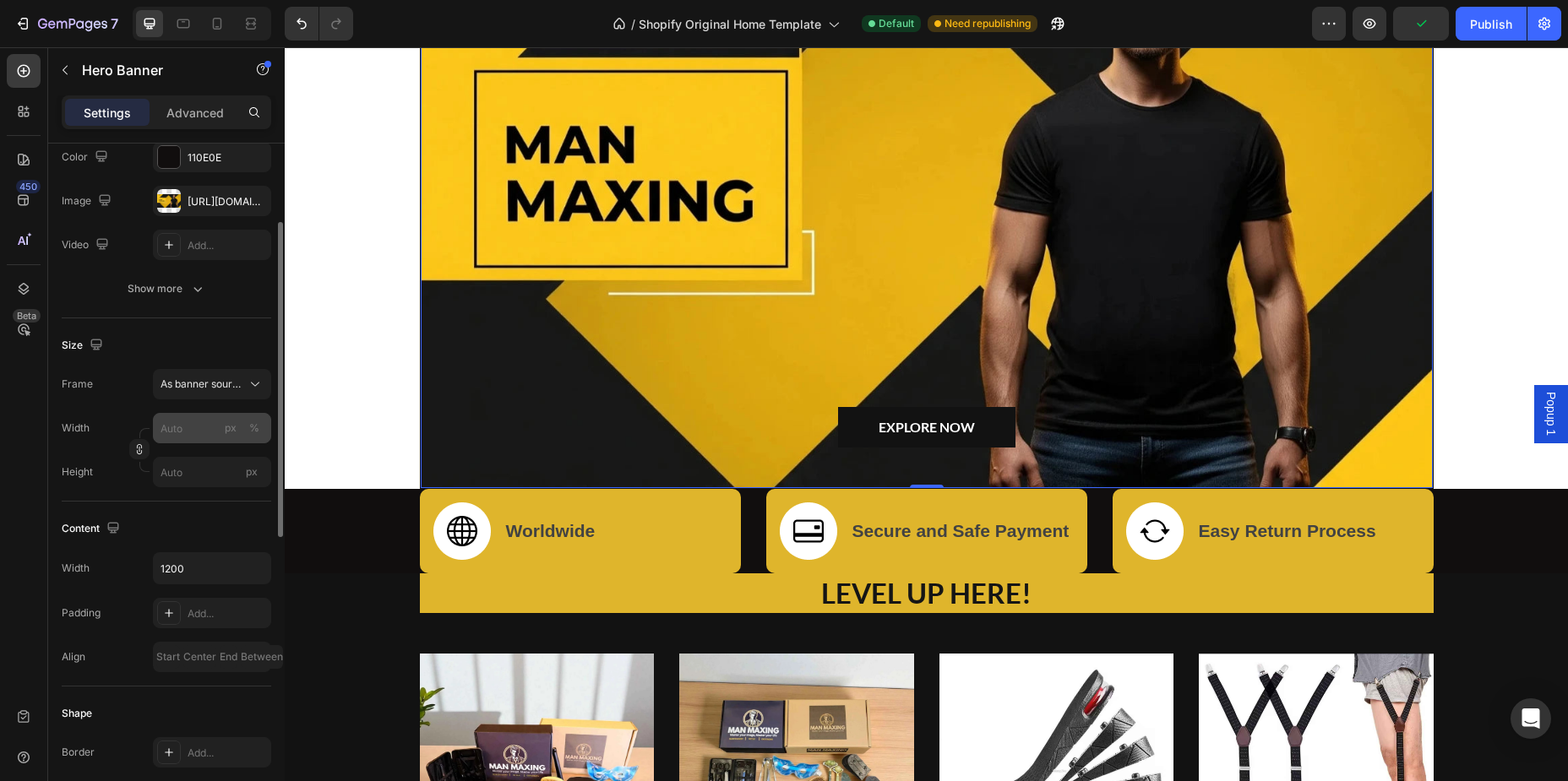
click at [197, 427] on input "px %" at bounding box center [211, 428] width 118 height 31
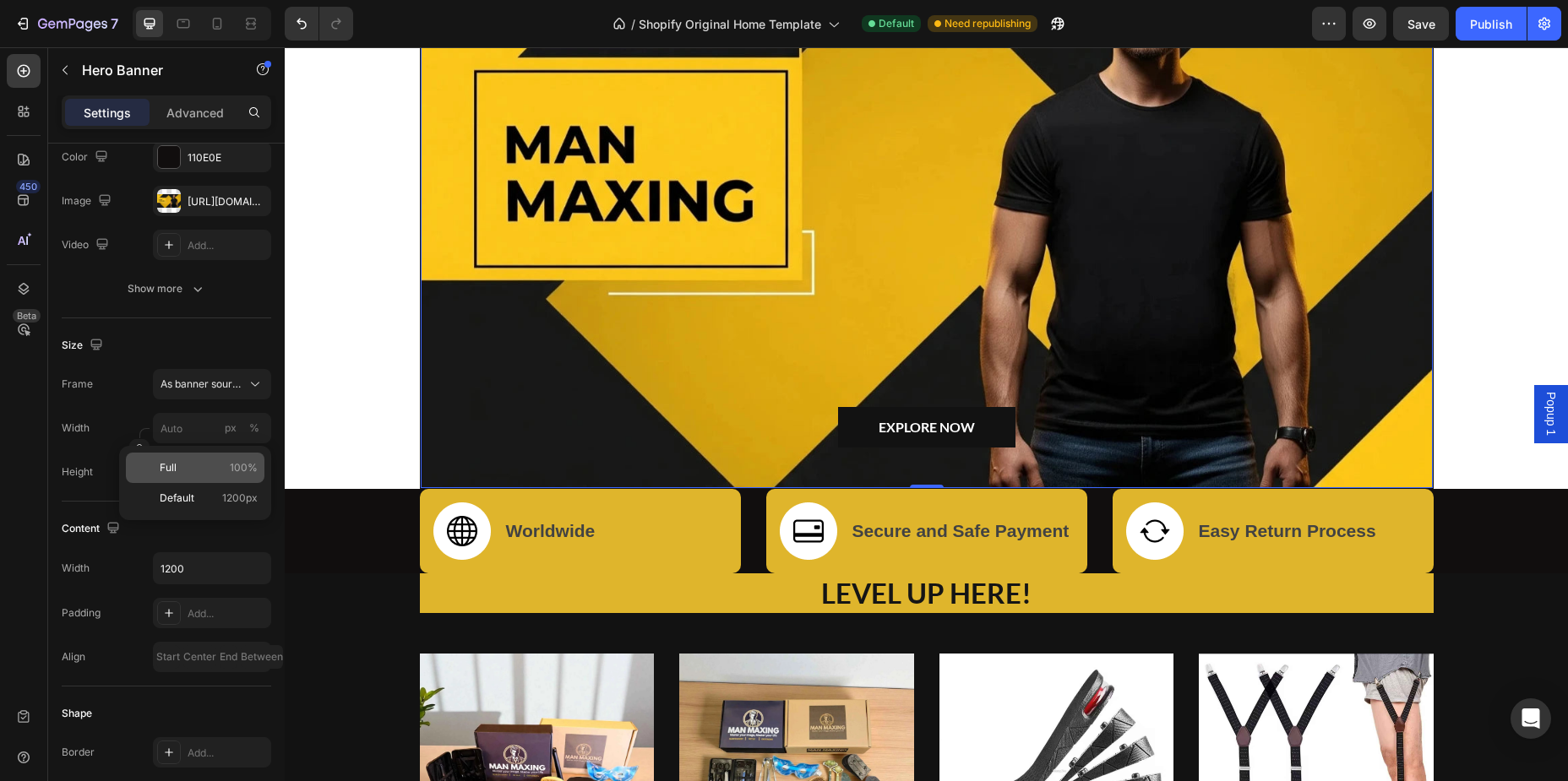
click at [200, 472] on p "Full 100%" at bounding box center [209, 468] width 98 height 15
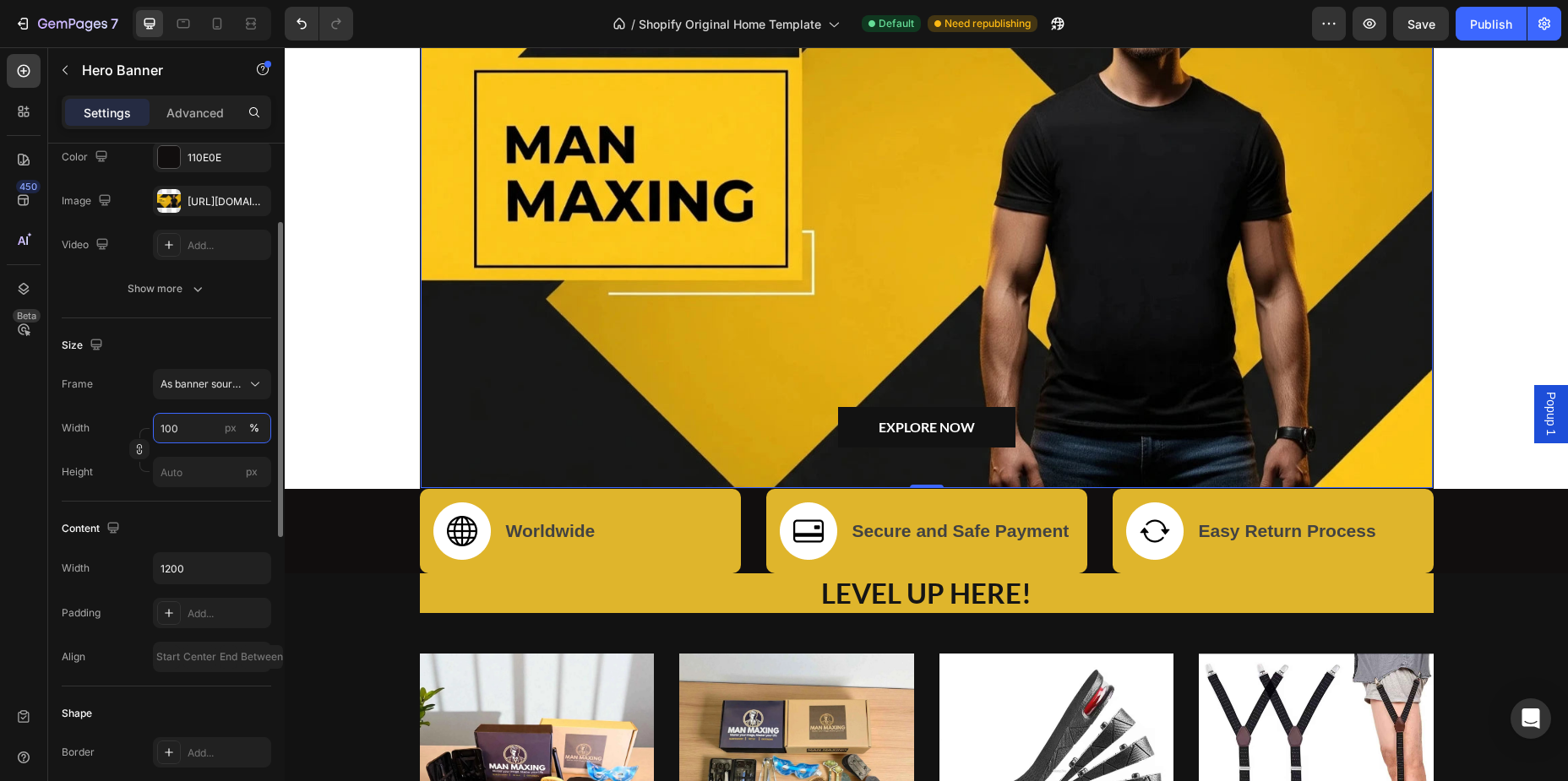
click at [204, 440] on input "100" at bounding box center [211, 428] width 118 height 31
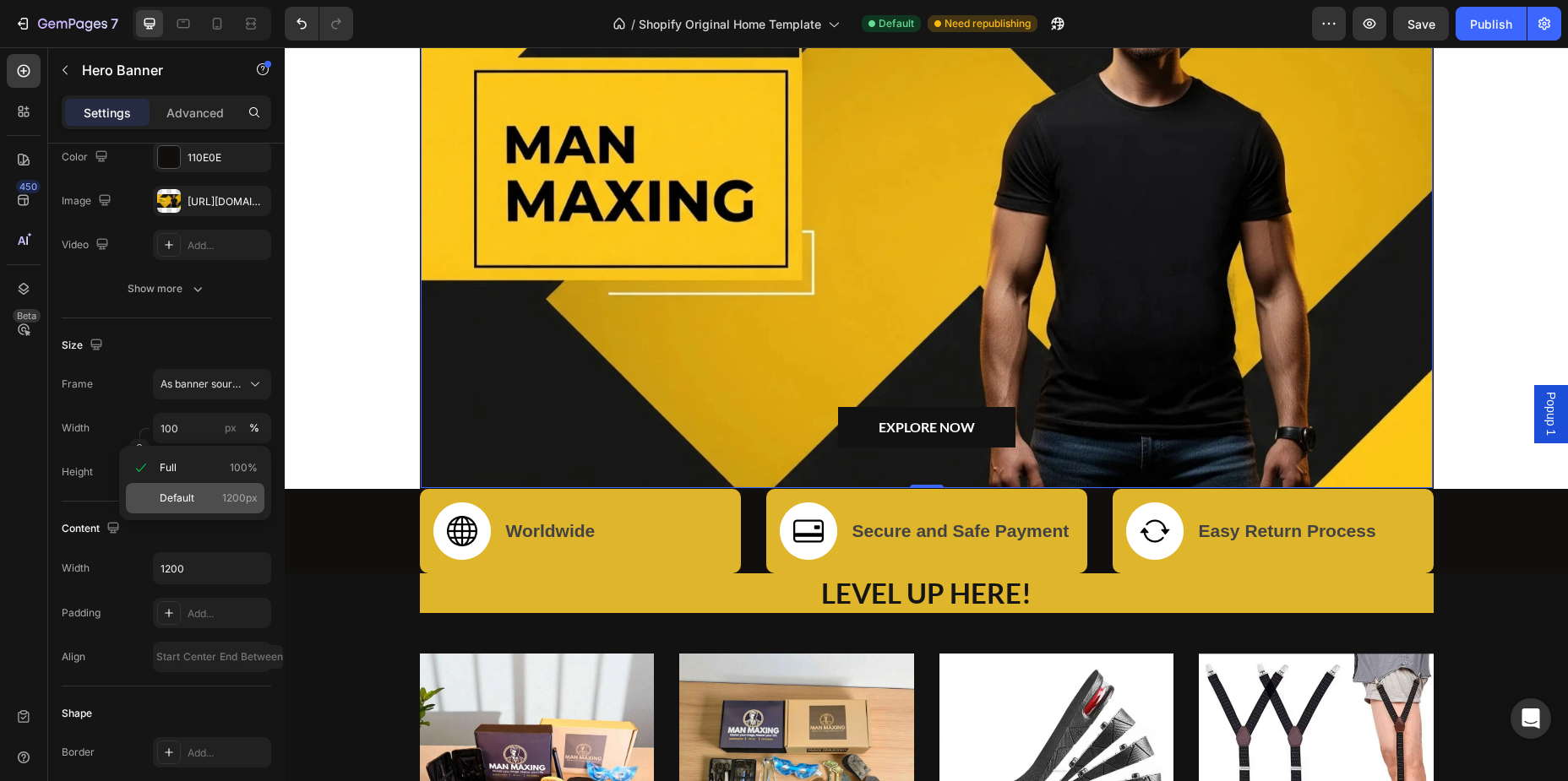
click at [208, 494] on p "Default 1200px" at bounding box center [209, 498] width 98 height 15
type input "1200"
click at [206, 468] on input "px" at bounding box center [211, 472] width 118 height 31
click at [200, 534] on div "Fit screen 100vh" at bounding box center [195, 542] width 139 height 31
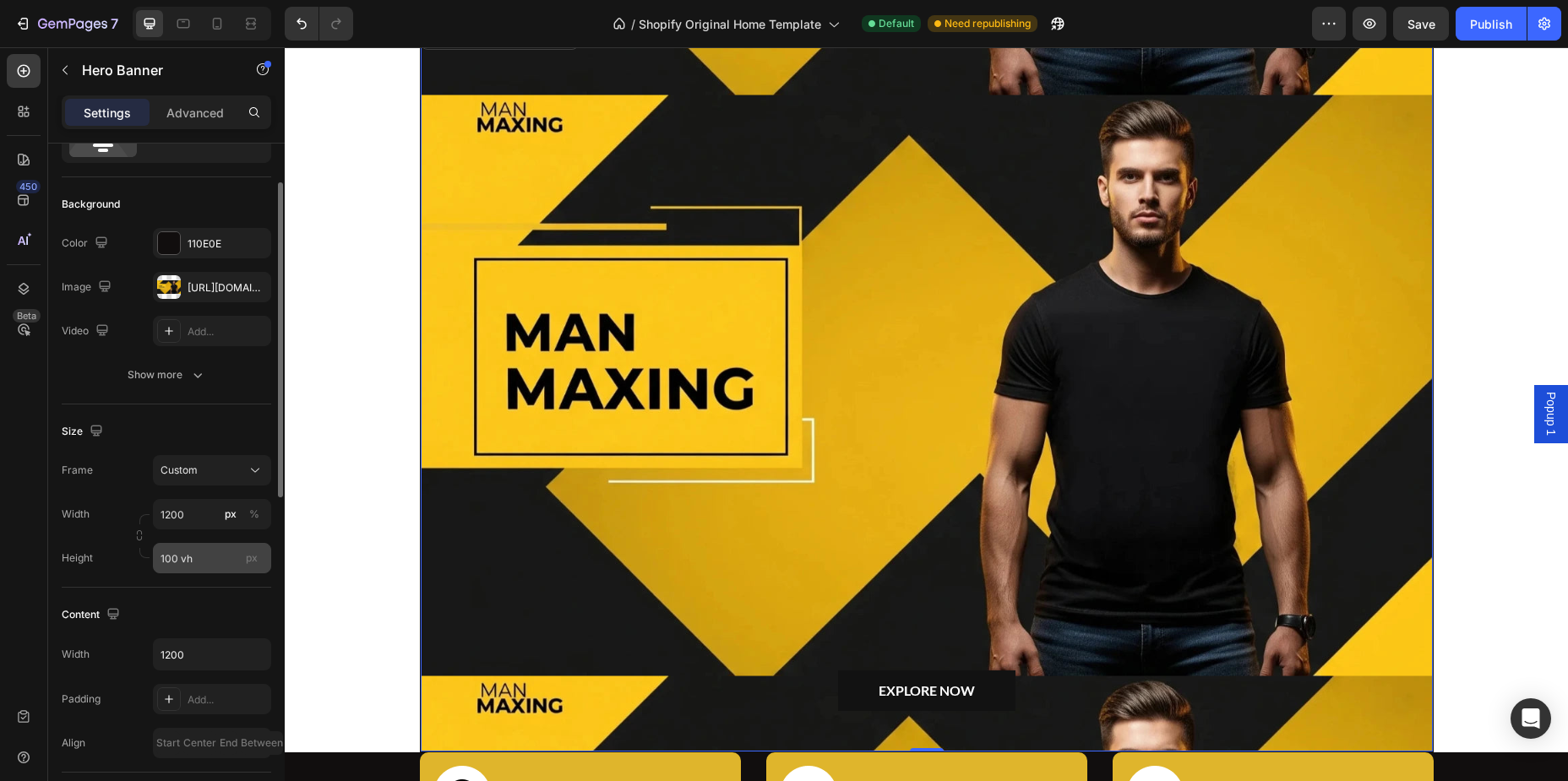
scroll to position [88, 0]
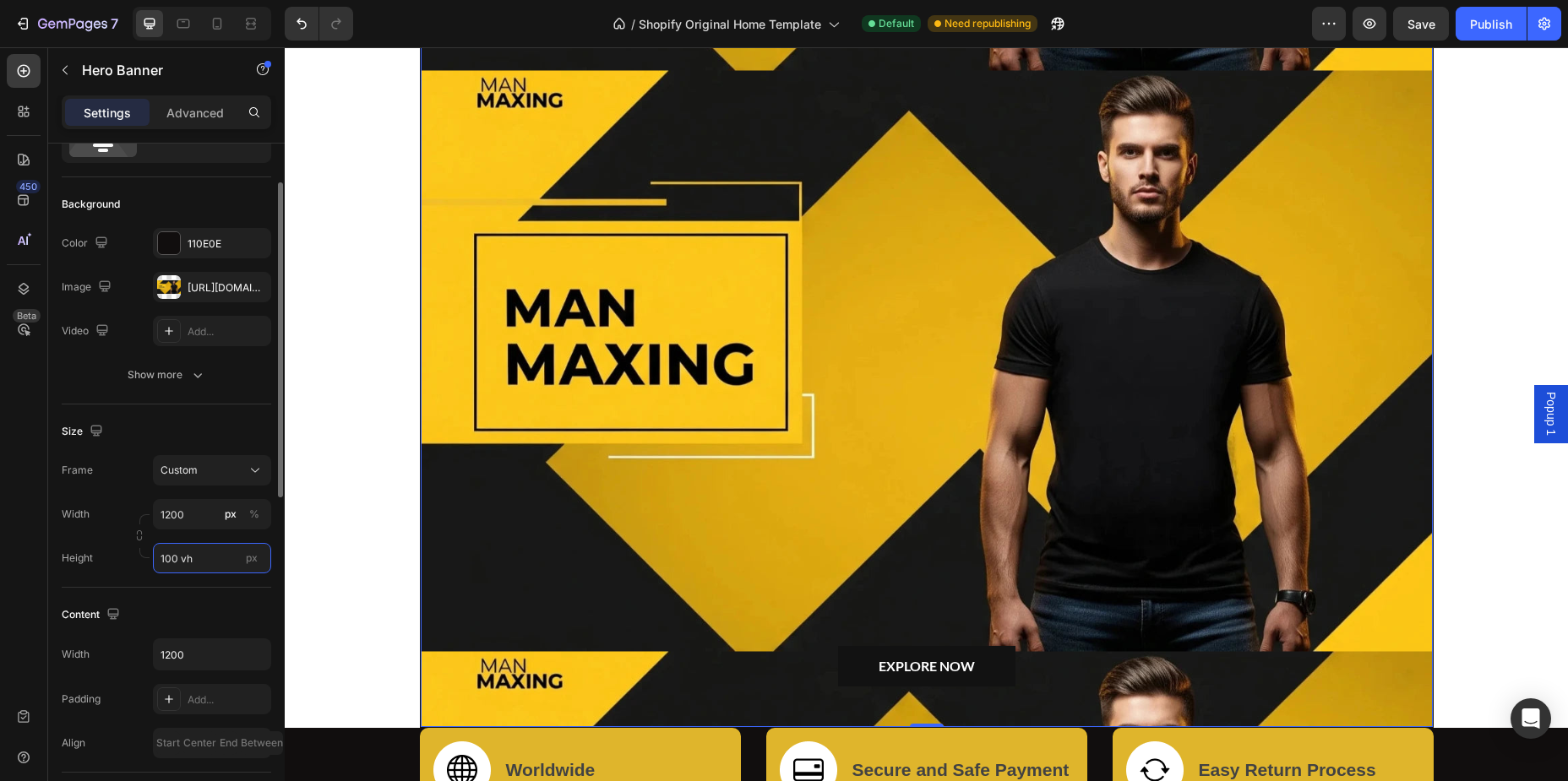
click at [193, 554] on input "100 vh" at bounding box center [211, 558] width 118 height 31
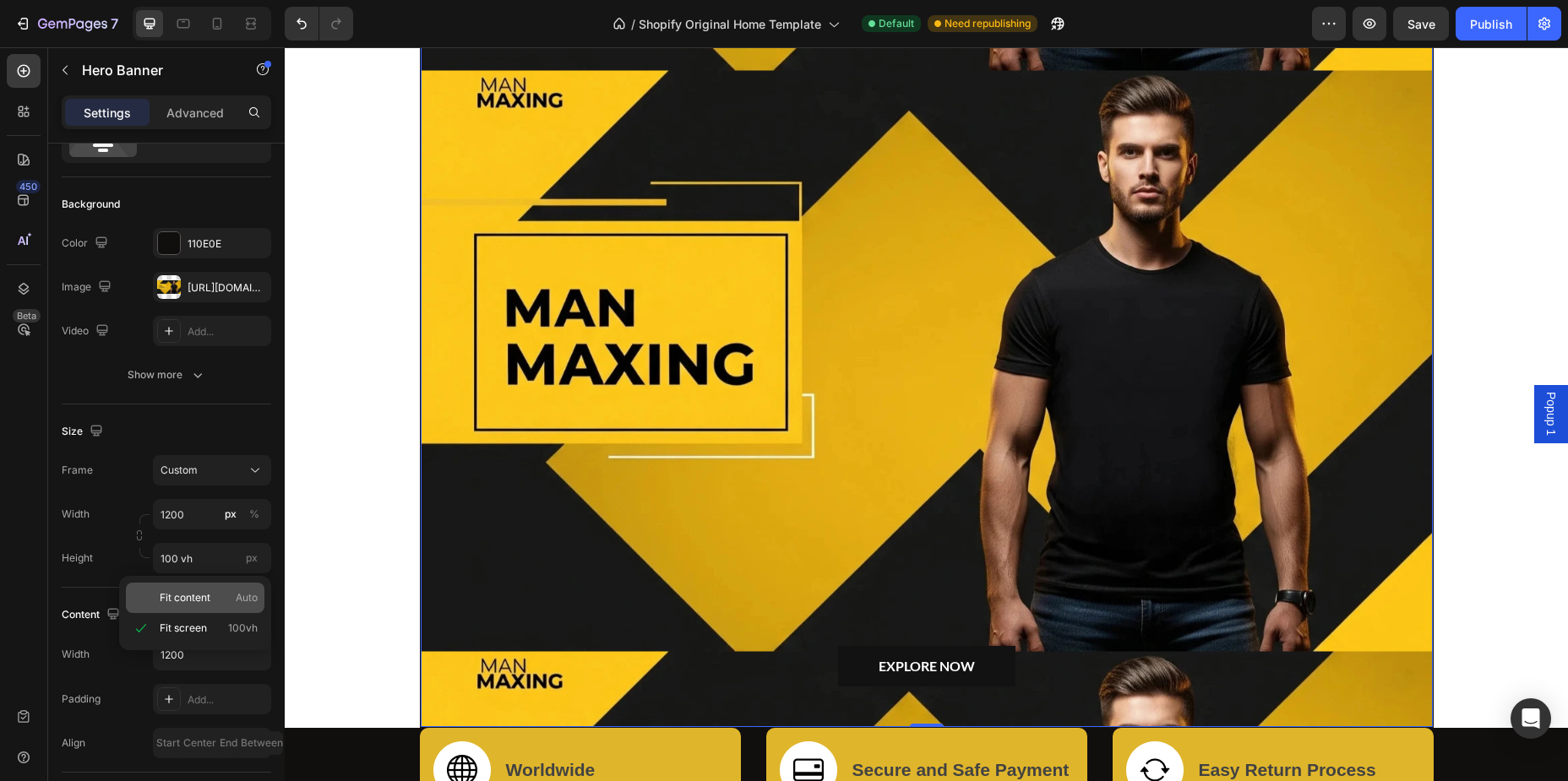
click at [213, 594] on p "Fit content Auto" at bounding box center [209, 598] width 98 height 15
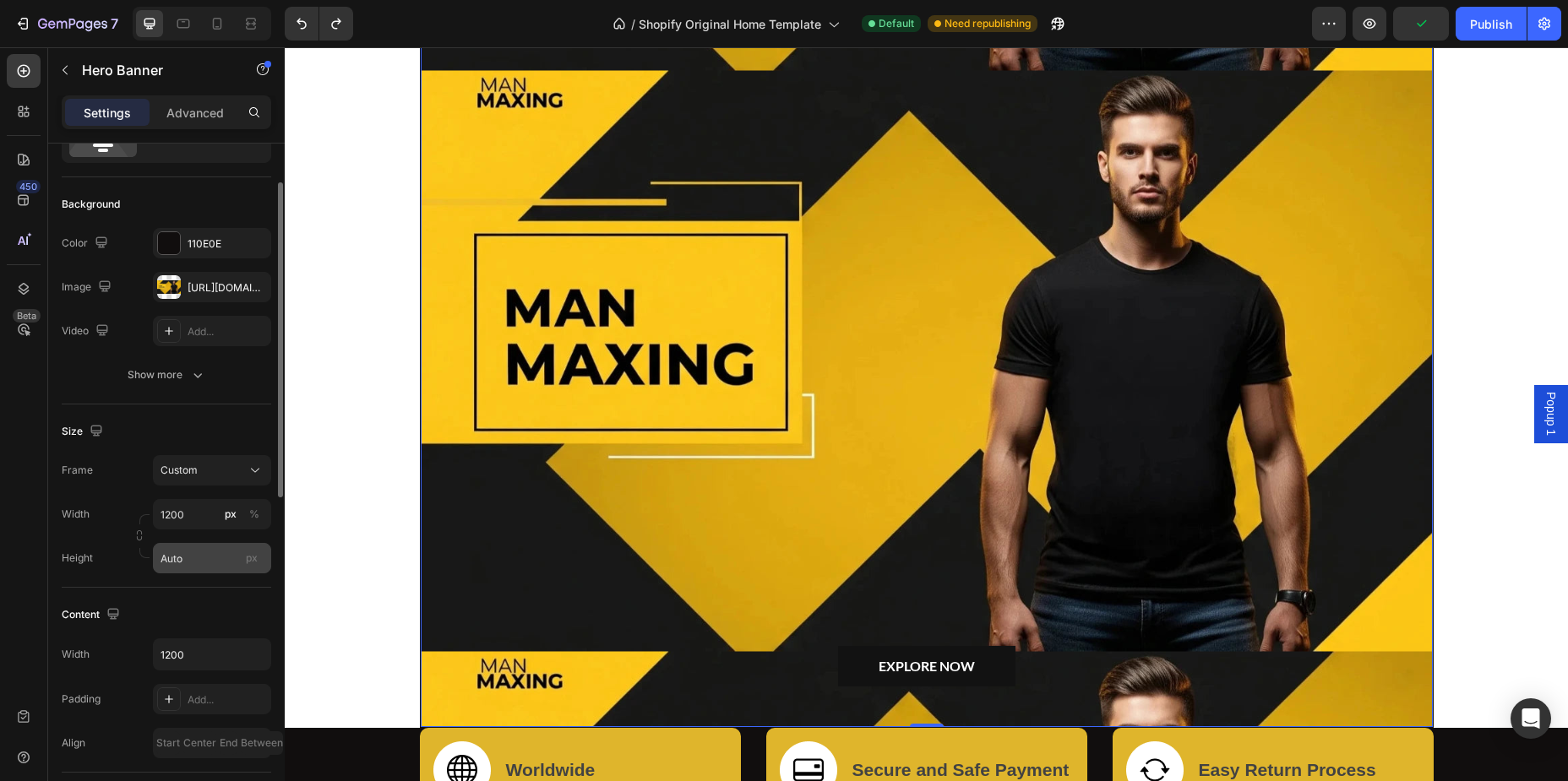
type input "100 vh"
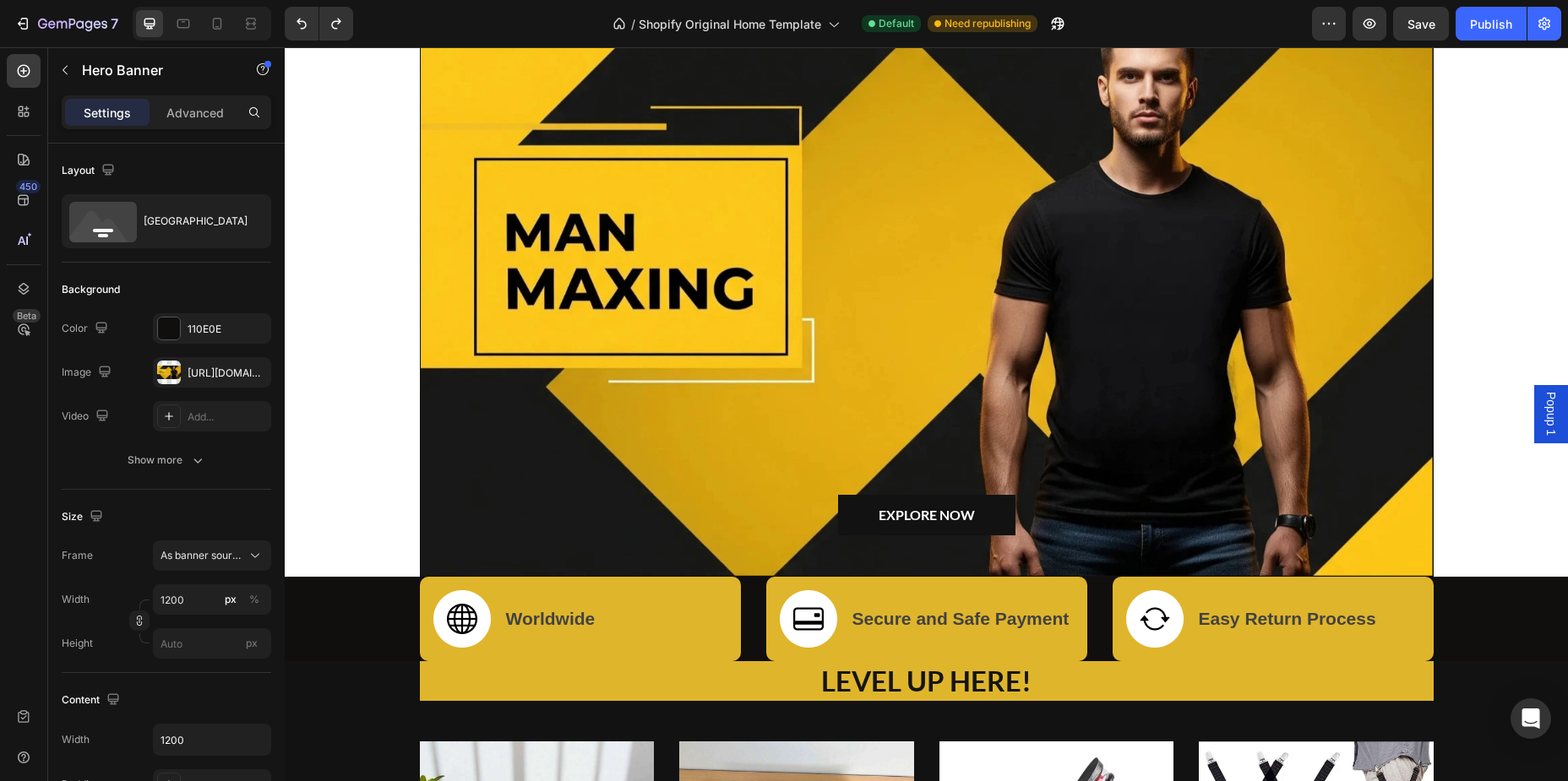
scroll to position [0, 0]
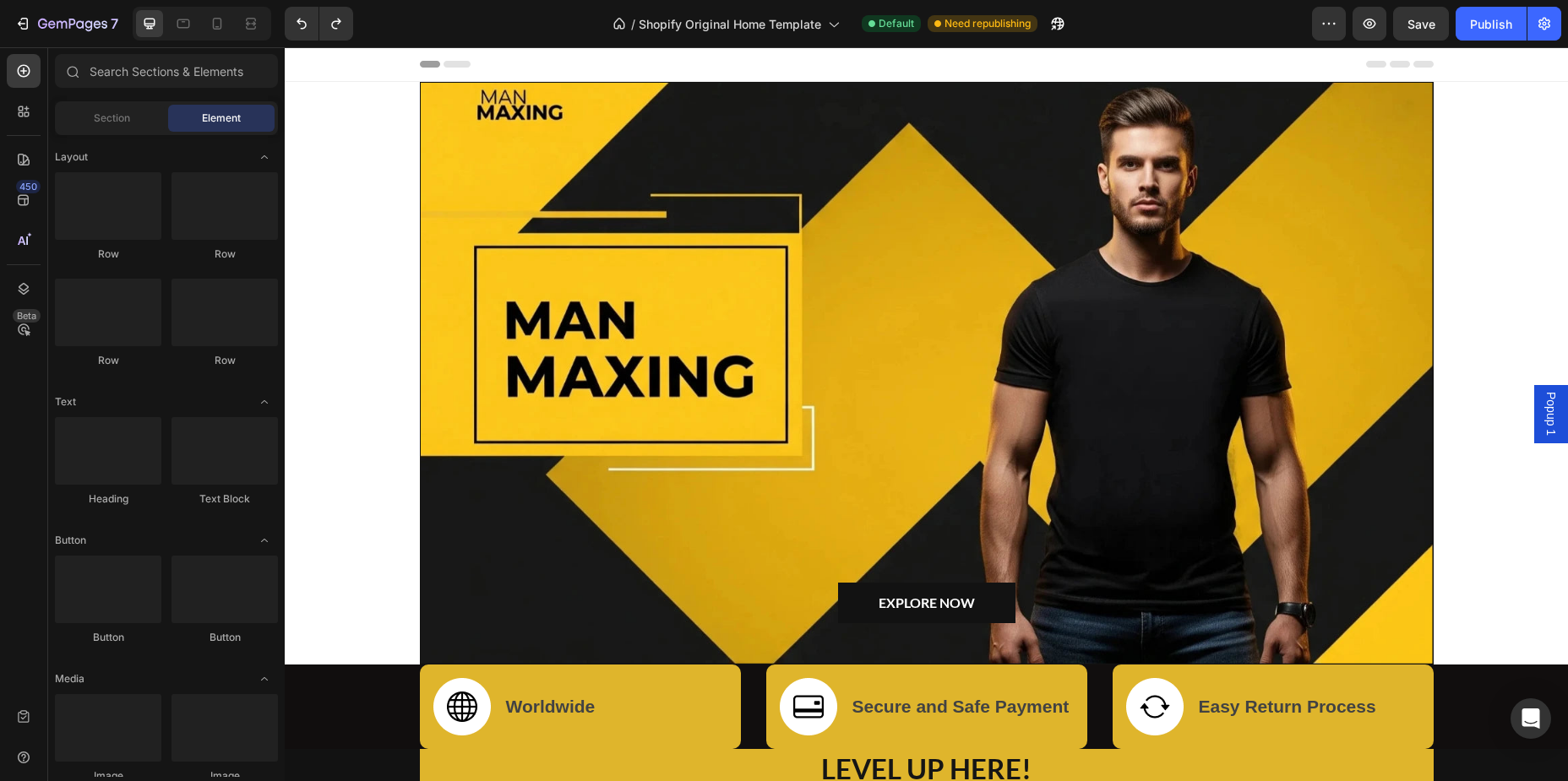
click at [539, 61] on div at bounding box center [926, 64] width 1013 height 34
click at [454, 61] on icon at bounding box center [456, 64] width 27 height 7
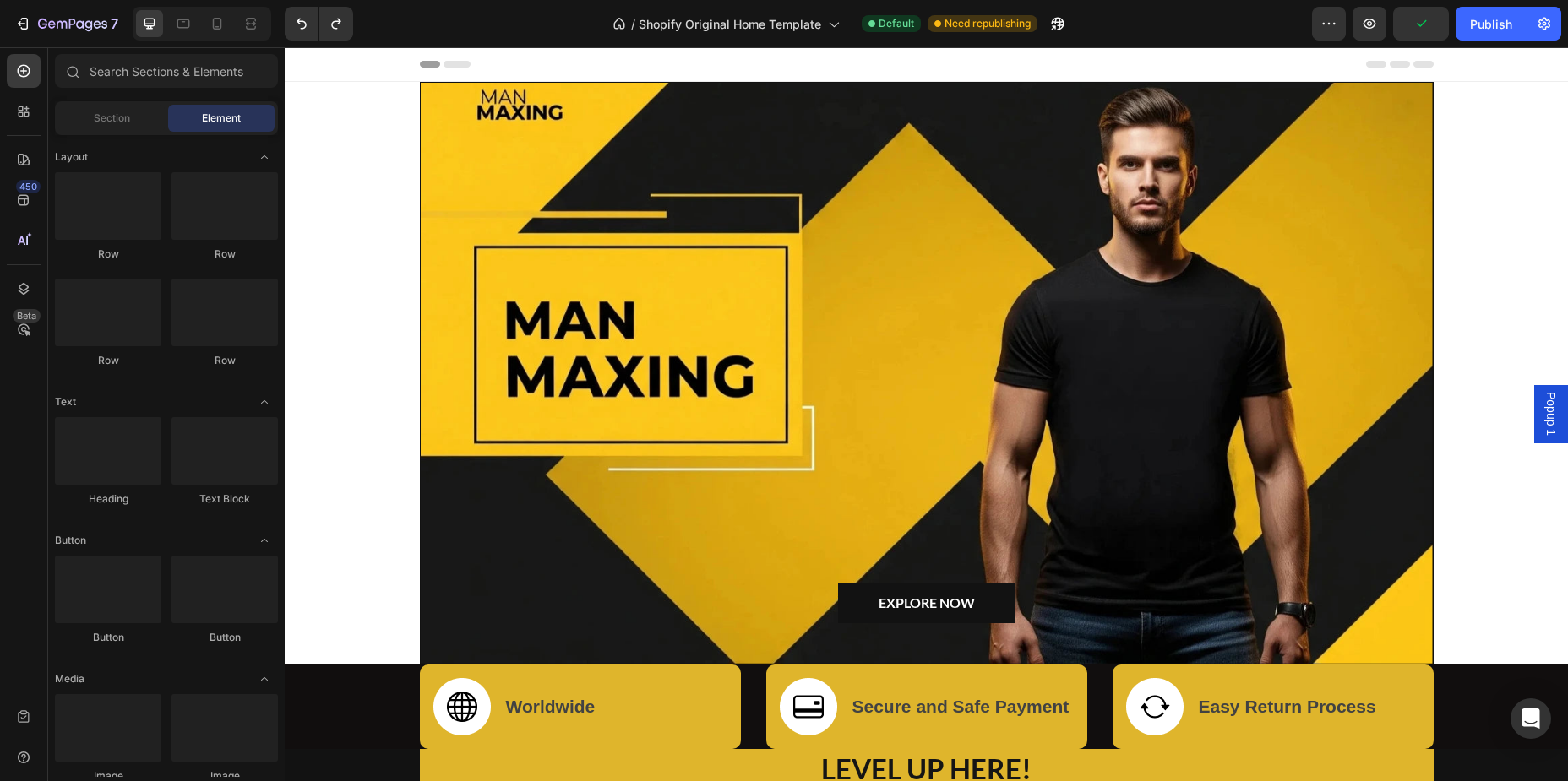
click at [765, 318] on div "Overlay" at bounding box center [926, 373] width 1012 height 581
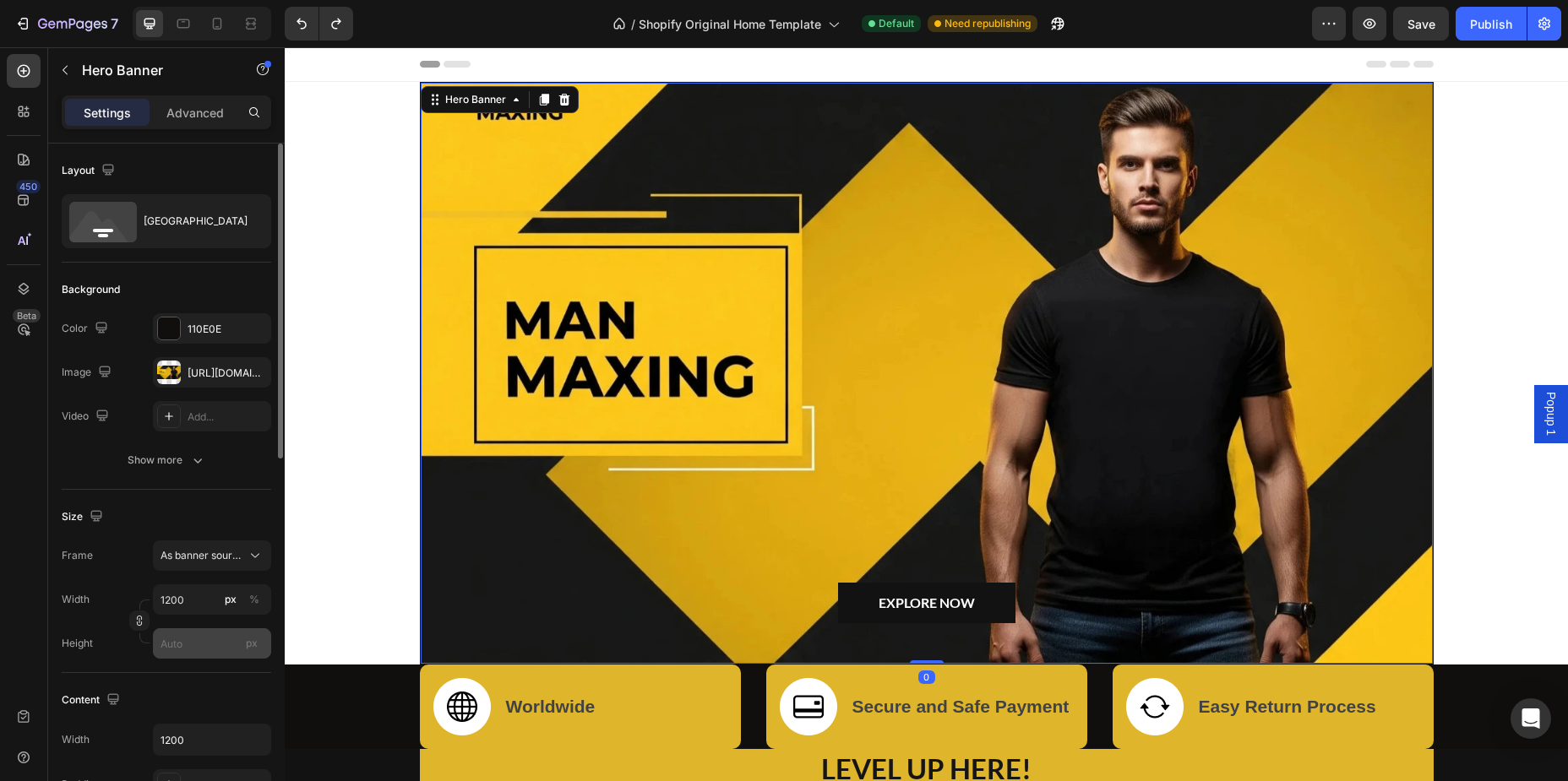
scroll to position [258, 0]
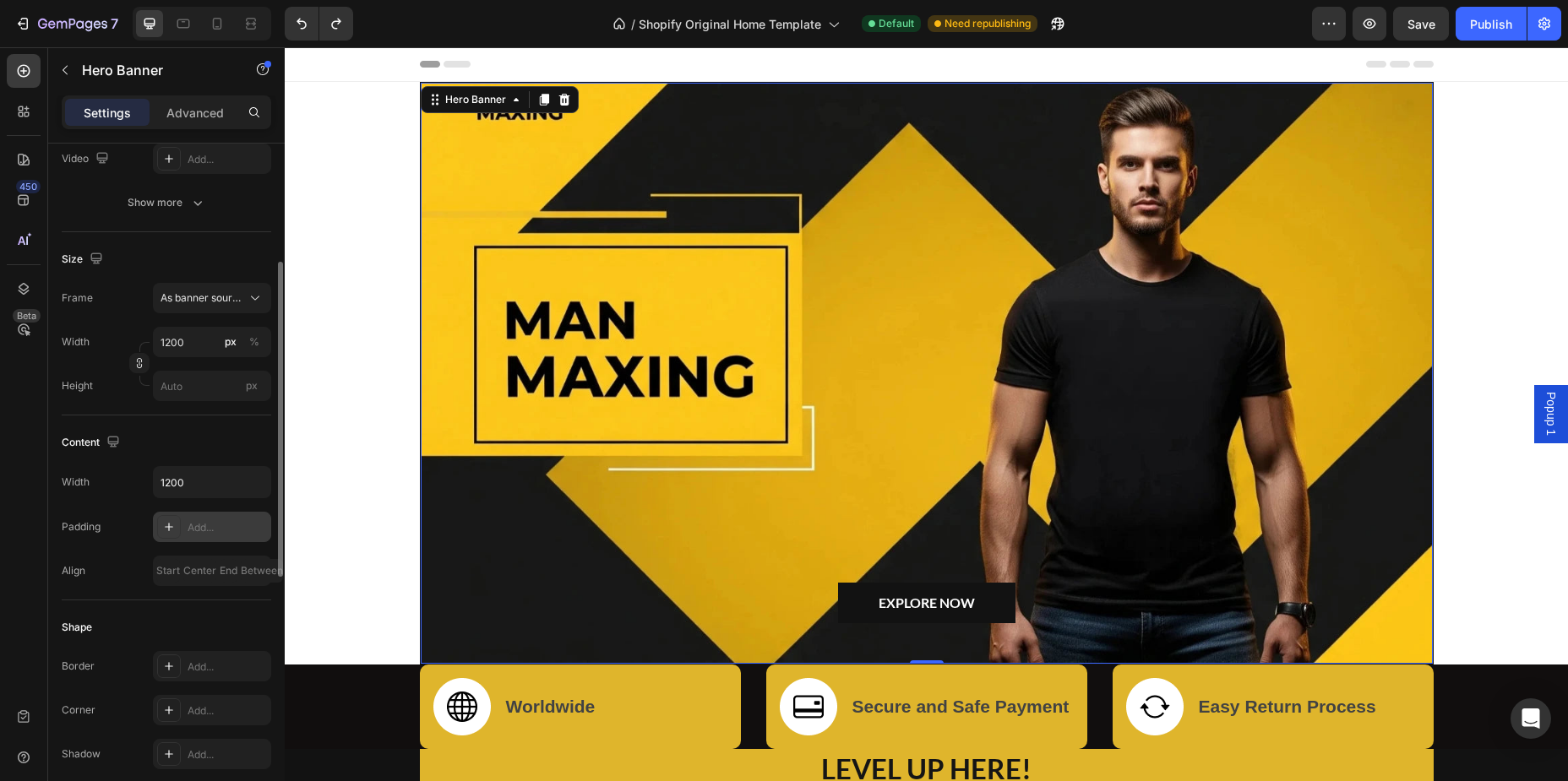
click at [178, 532] on div at bounding box center [168, 527] width 24 height 24
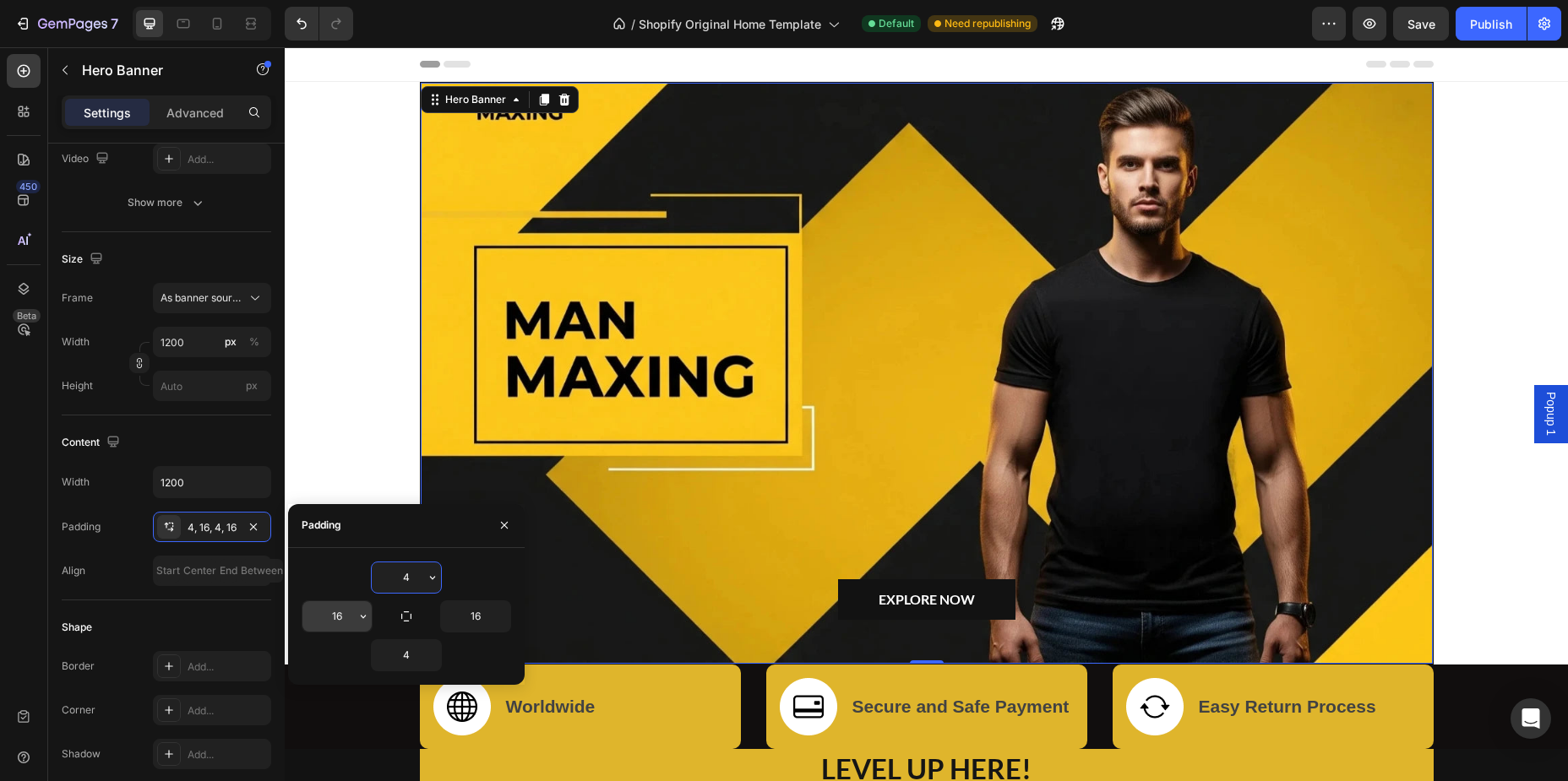
click at [350, 622] on input "16" at bounding box center [337, 616] width 69 height 31
type input "0"
click at [483, 624] on input "16" at bounding box center [476, 616] width 69 height 31
type input "0"
click at [415, 580] on input "4" at bounding box center [406, 577] width 69 height 31
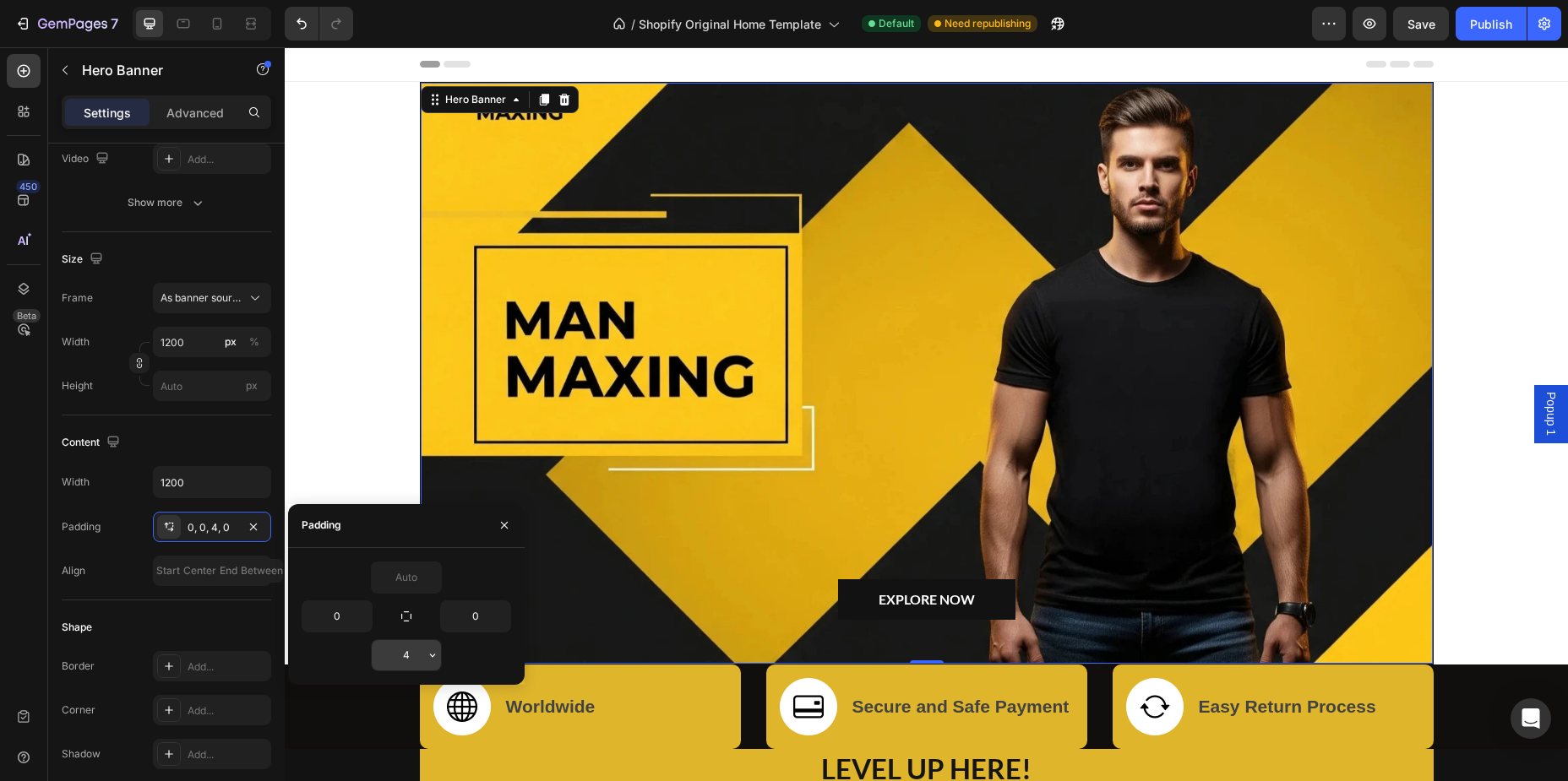
type input "0"
click at [424, 651] on button "button" at bounding box center [432, 656] width 17 height 31
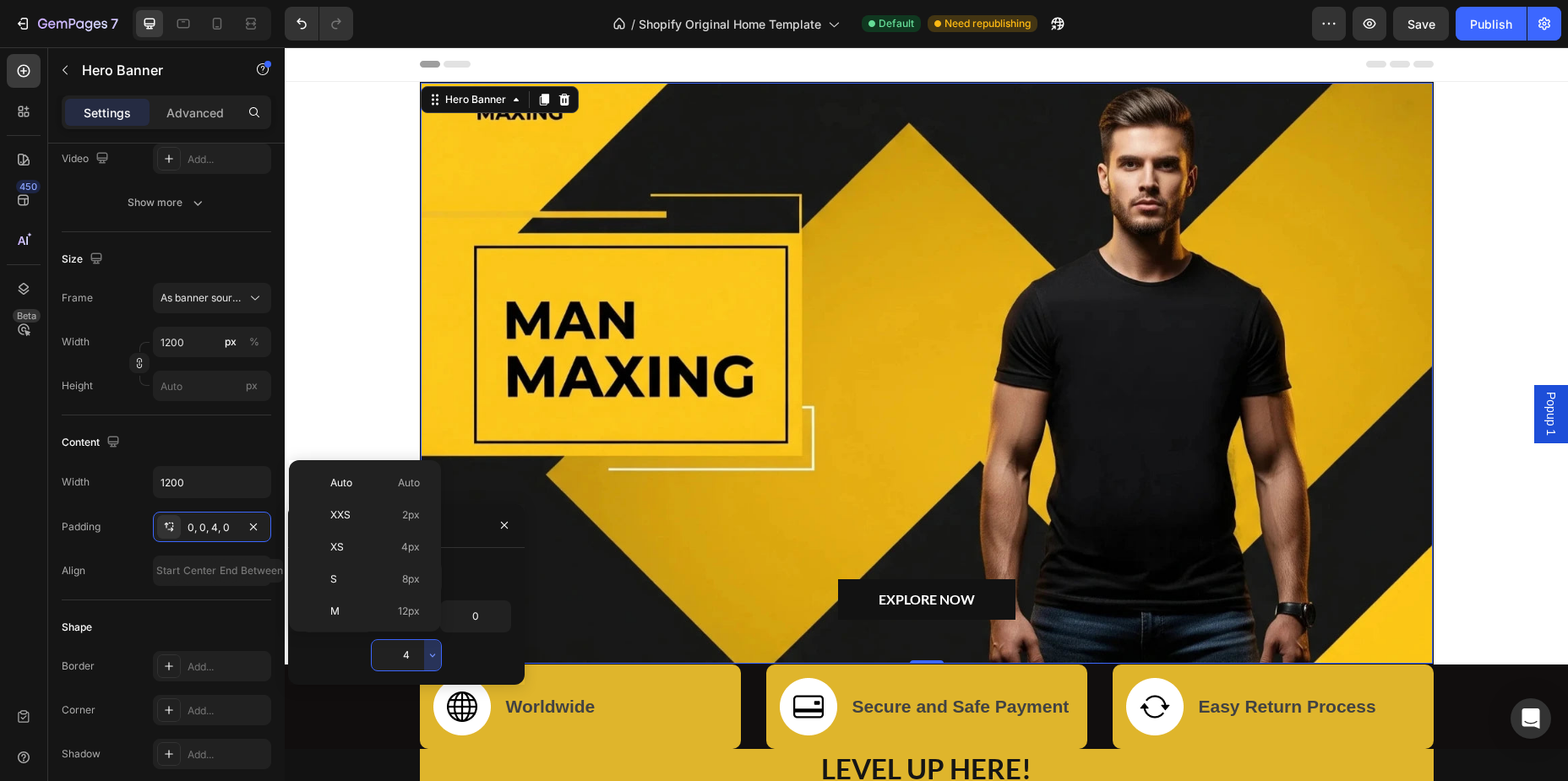
click at [413, 656] on input "4" at bounding box center [406, 656] width 69 height 31
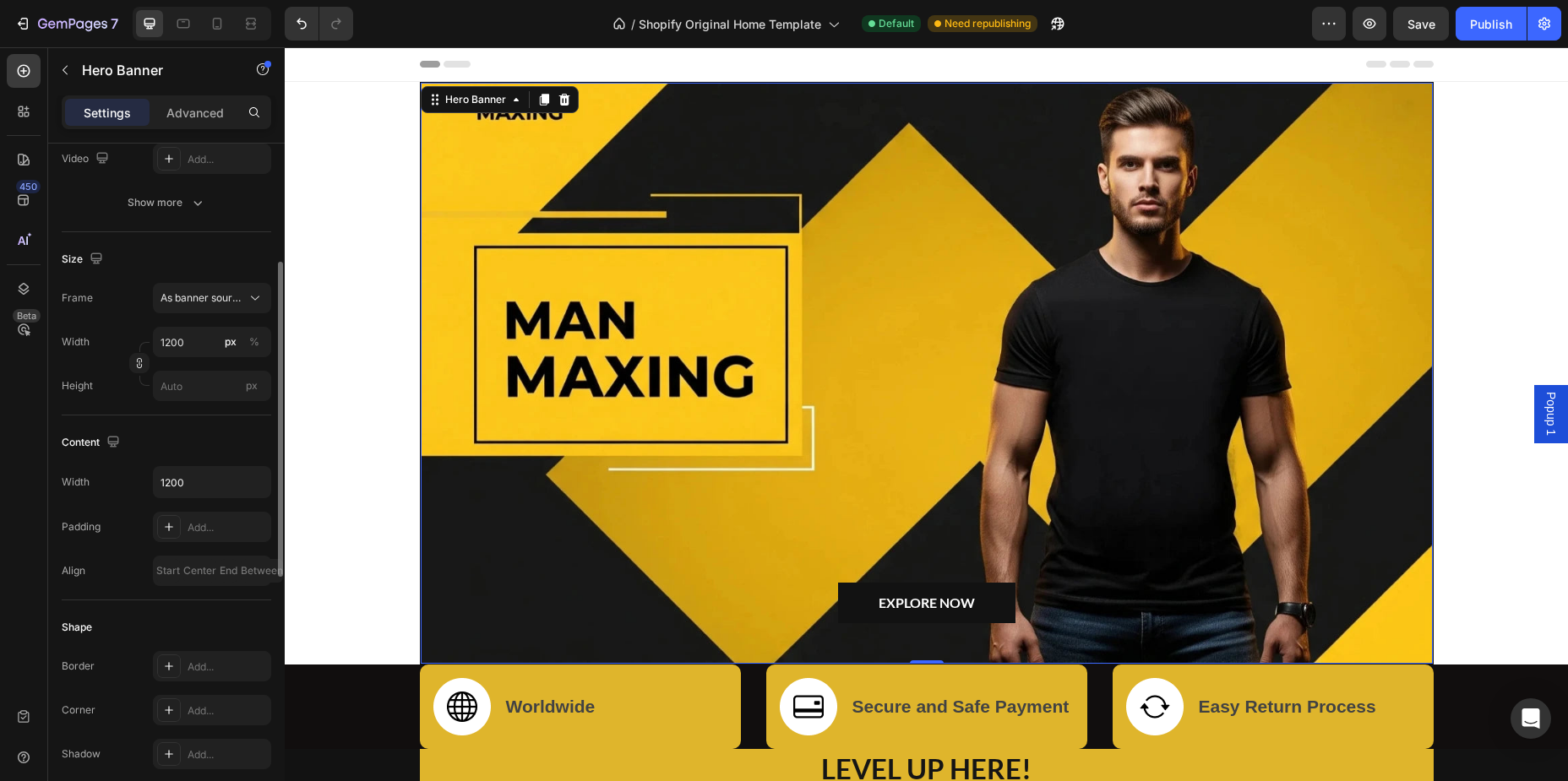
click at [253, 440] on div "Content" at bounding box center [166, 442] width 210 height 27
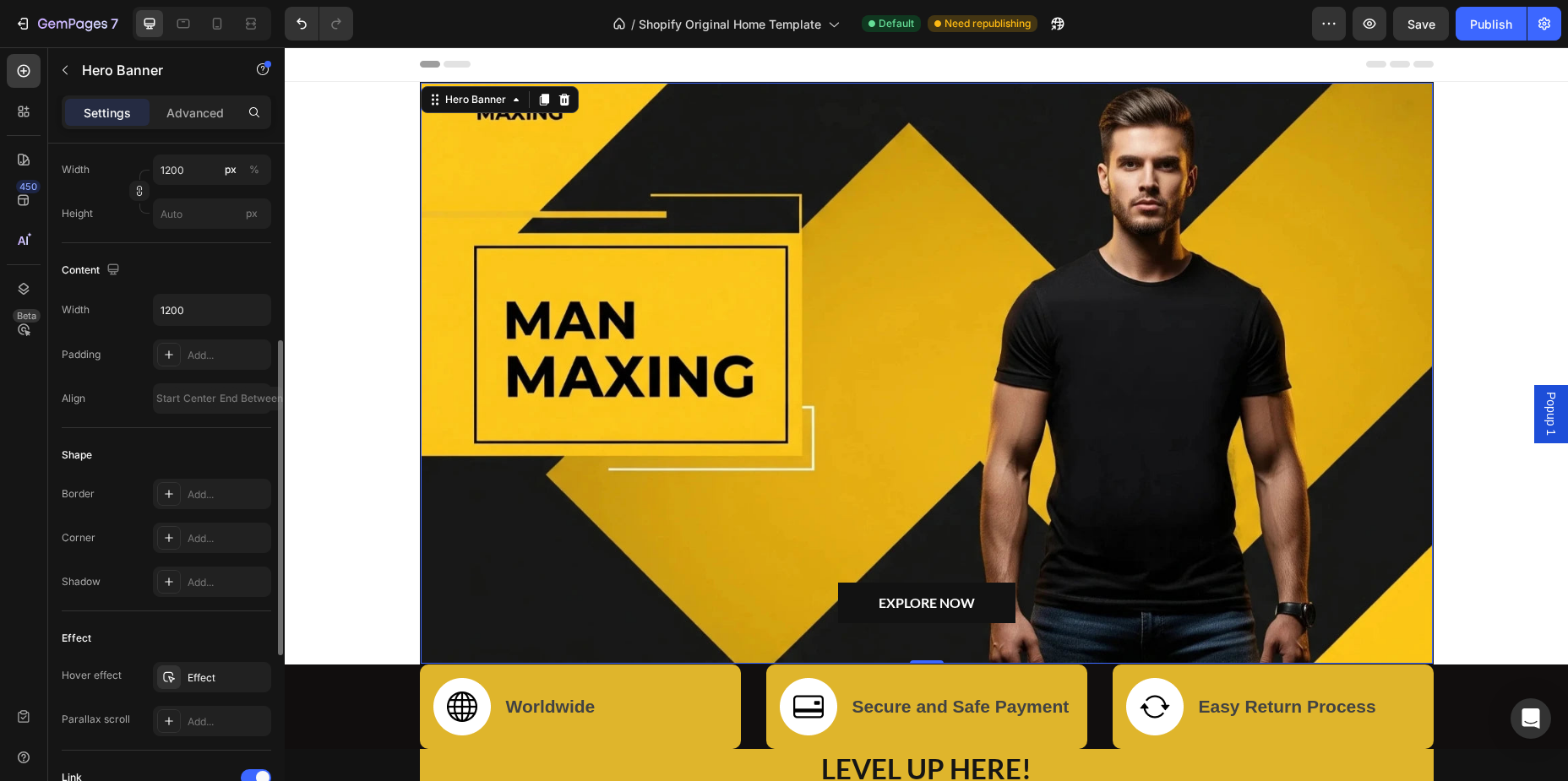
scroll to position [602, 0]
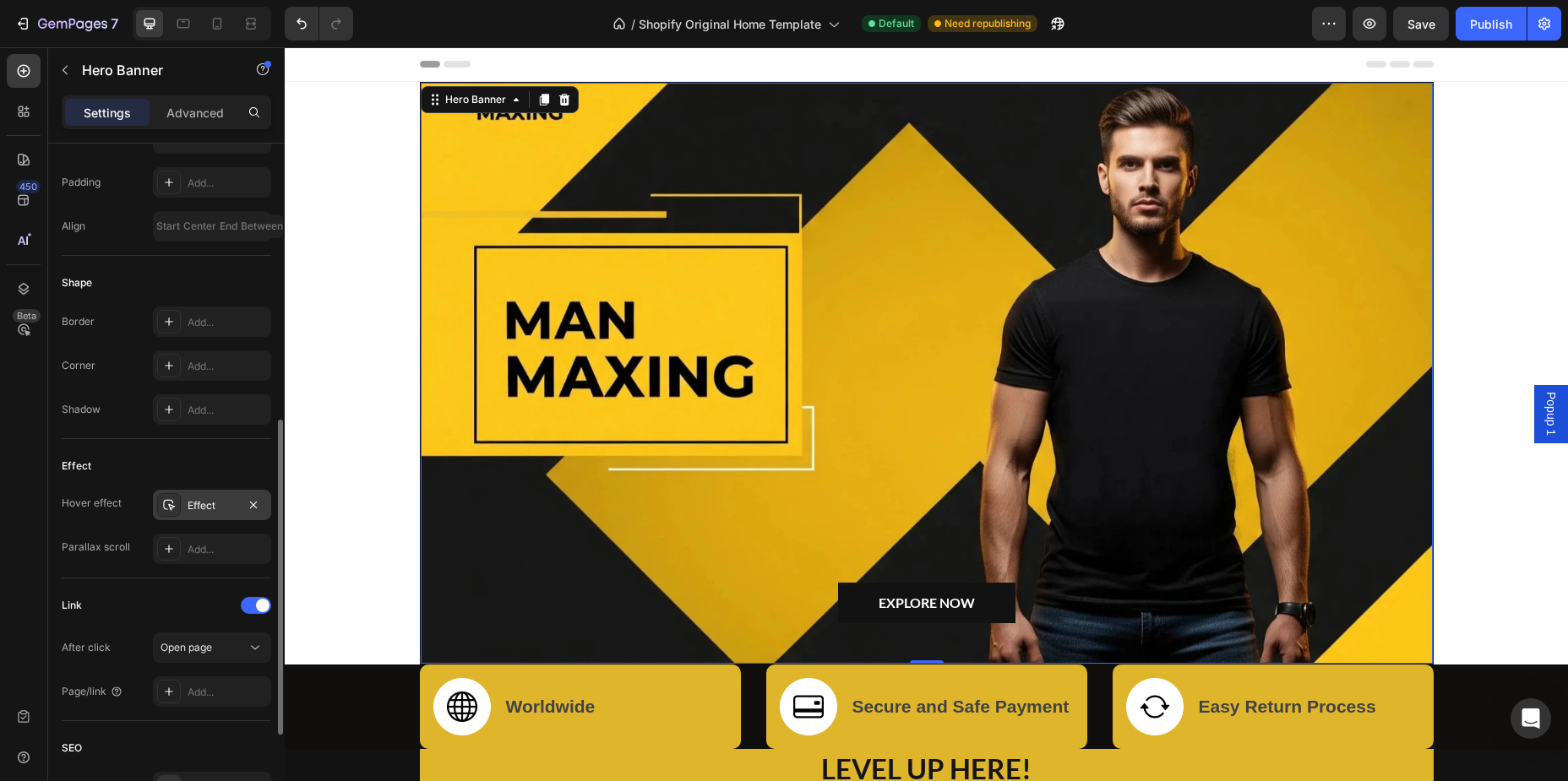
click at [212, 505] on div "Effect" at bounding box center [212, 505] width 49 height 15
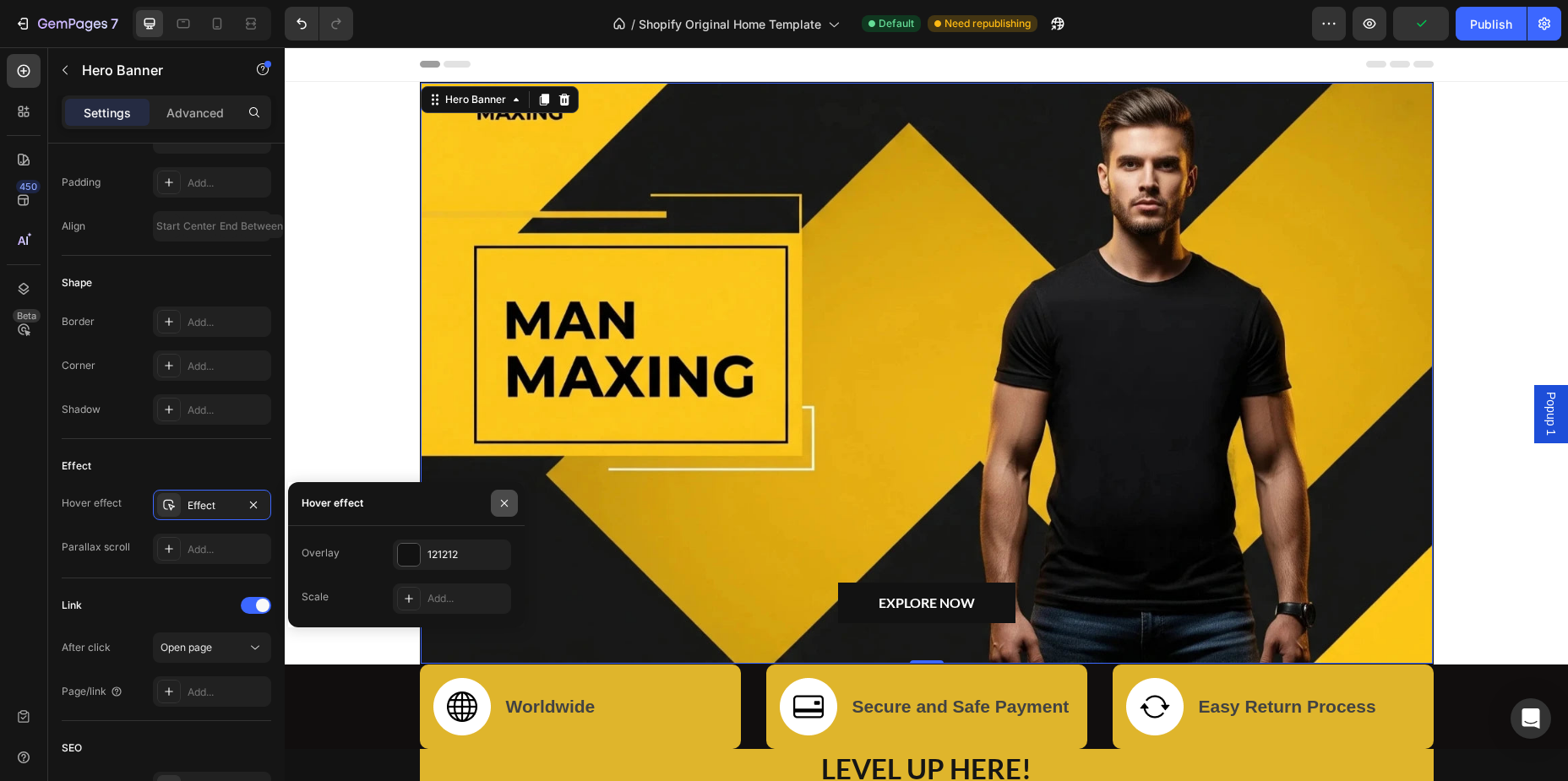
click at [505, 505] on icon "button" at bounding box center [505, 504] width 7 height 7
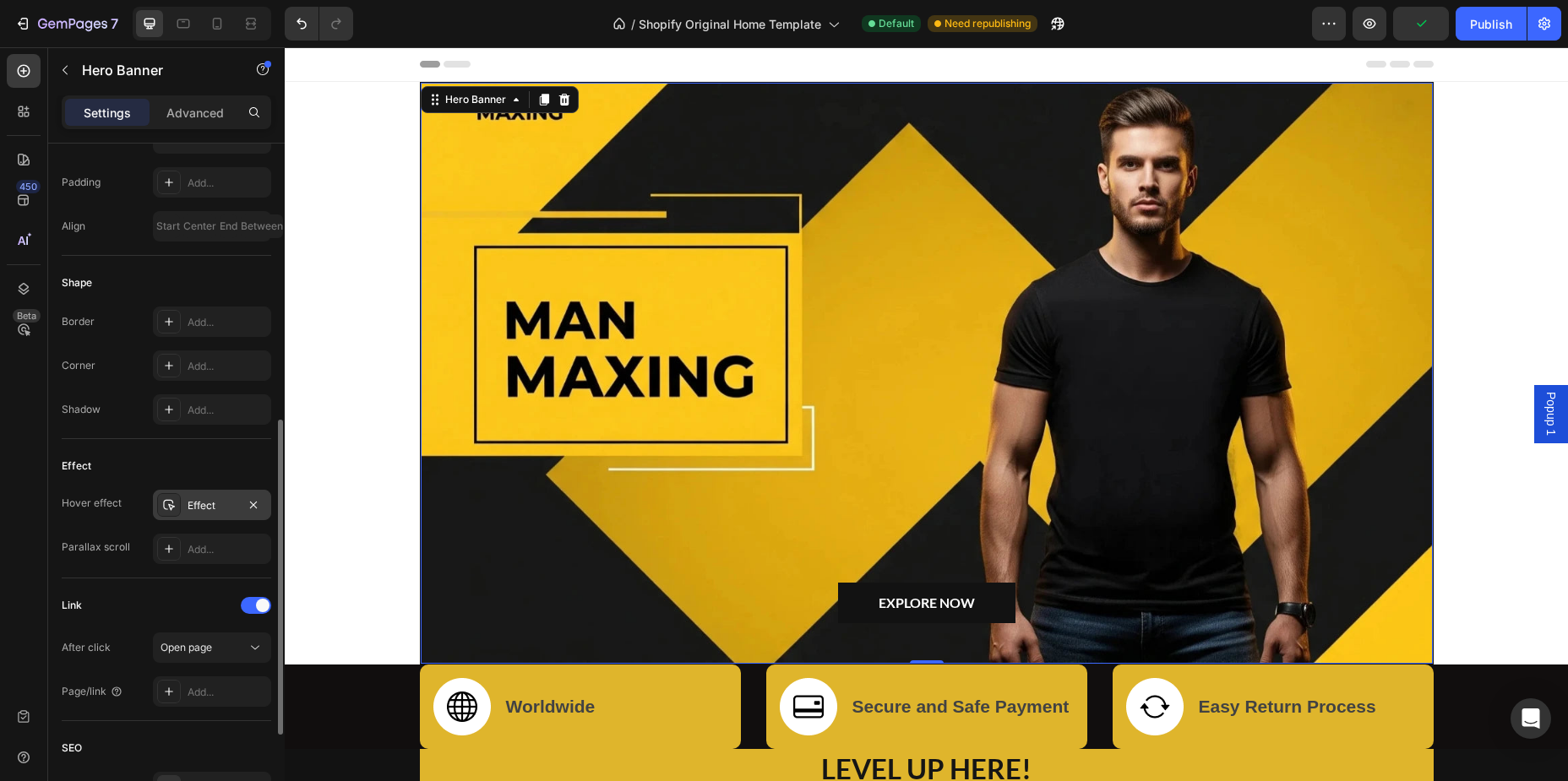
click at [216, 509] on div "Effect" at bounding box center [212, 505] width 49 height 15
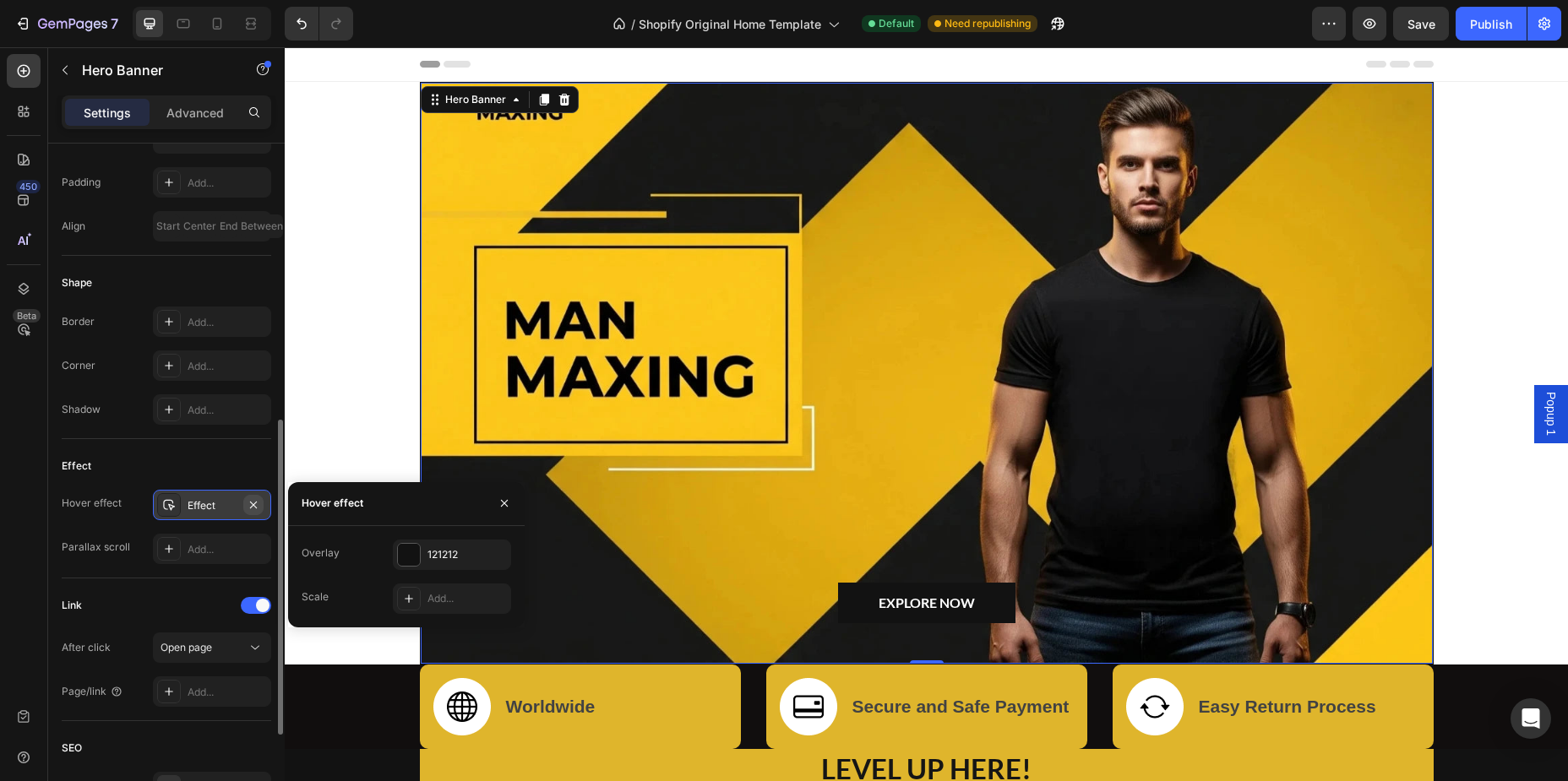
click at [257, 509] on icon "button" at bounding box center [253, 505] width 13 height 13
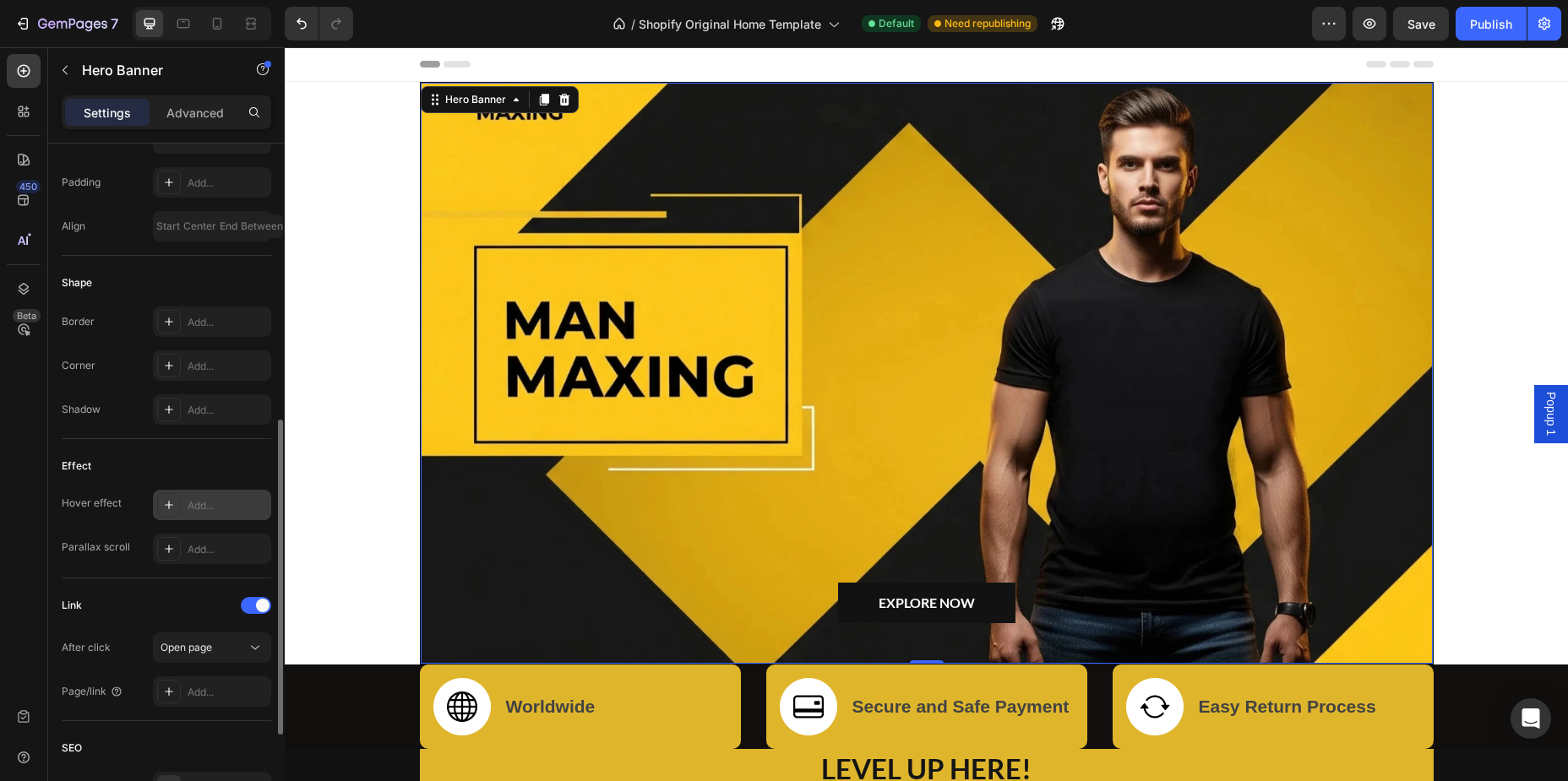
click at [247, 473] on div "Effect" at bounding box center [166, 466] width 210 height 27
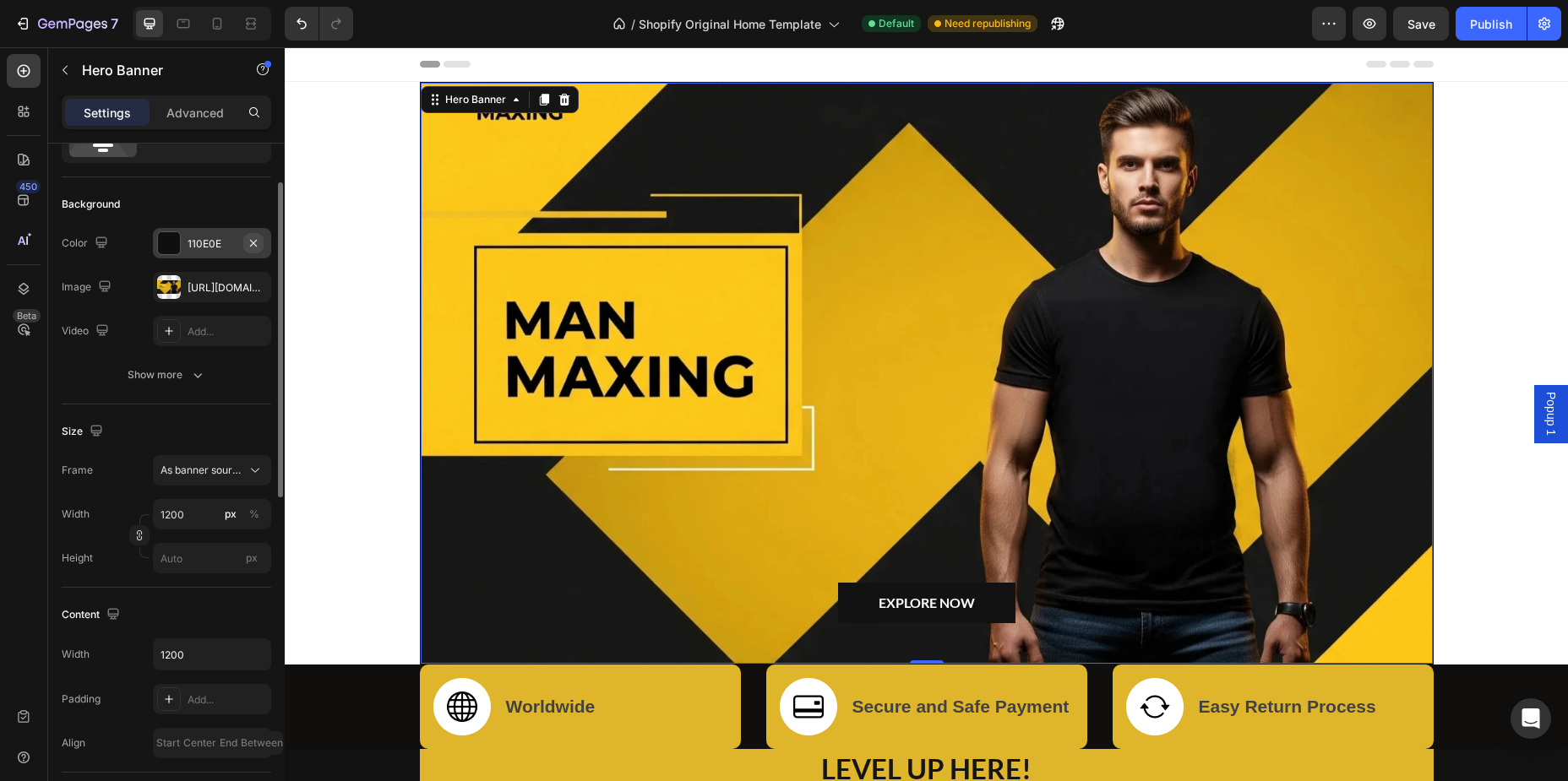
click at [258, 239] on icon "button" at bounding box center [253, 243] width 13 height 13
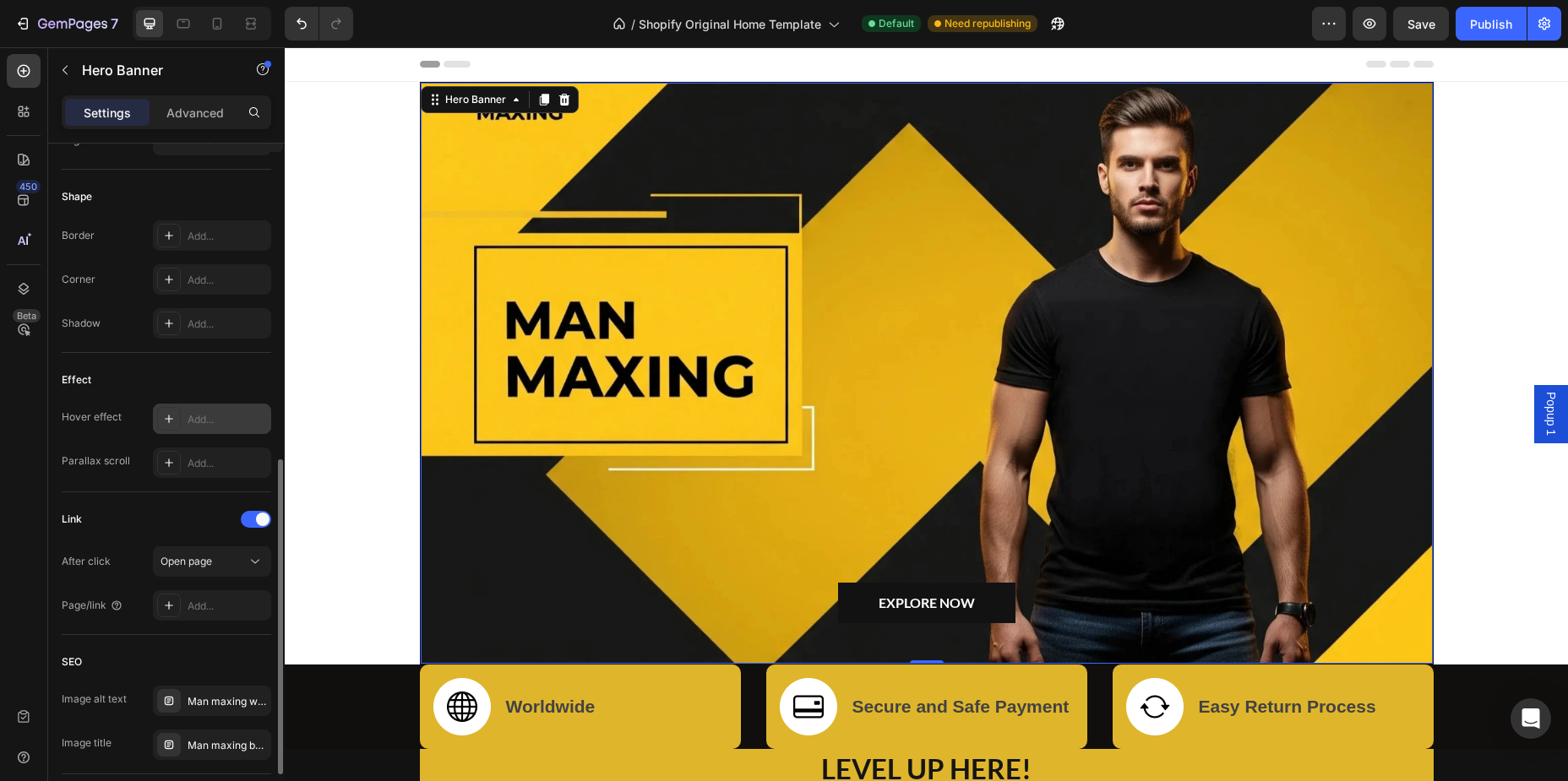
scroll to position [775, 0]
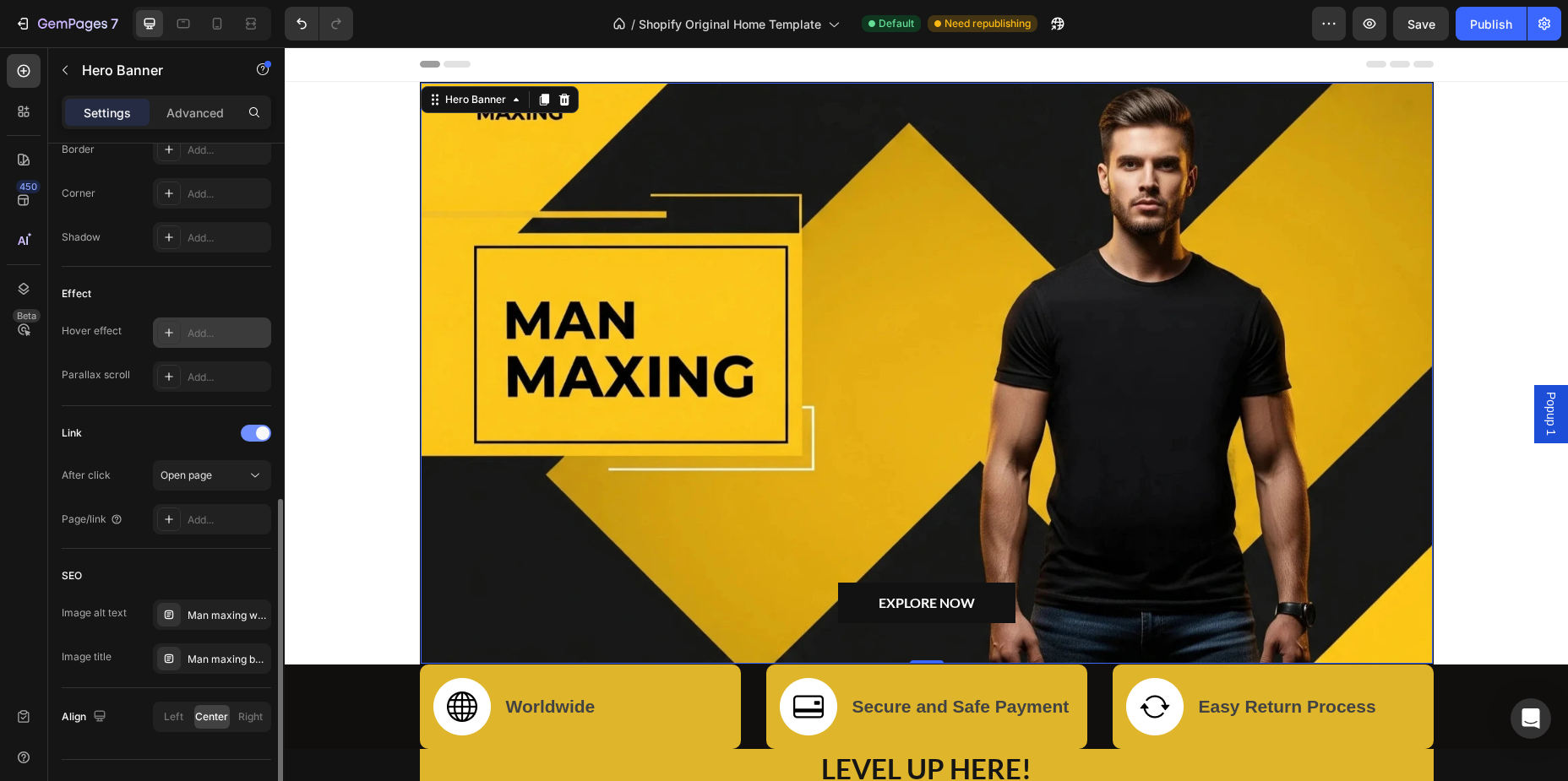
click at [265, 437] on span at bounding box center [262, 433] width 13 height 13
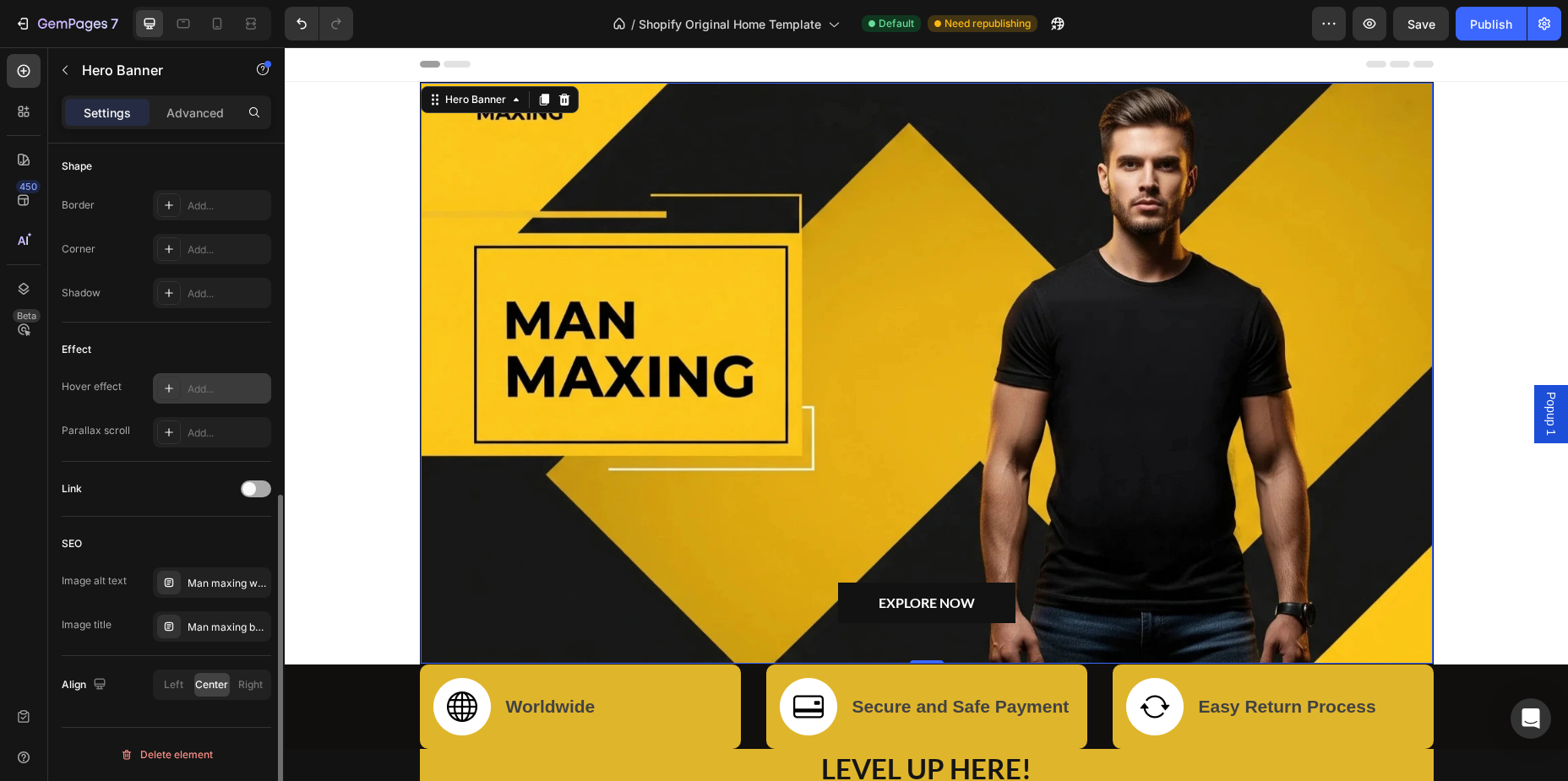
scroll to position [719, 0]
click at [180, 684] on span "Left" at bounding box center [174, 684] width 19 height 15
click at [216, 689] on span "Center" at bounding box center [211, 684] width 33 height 15
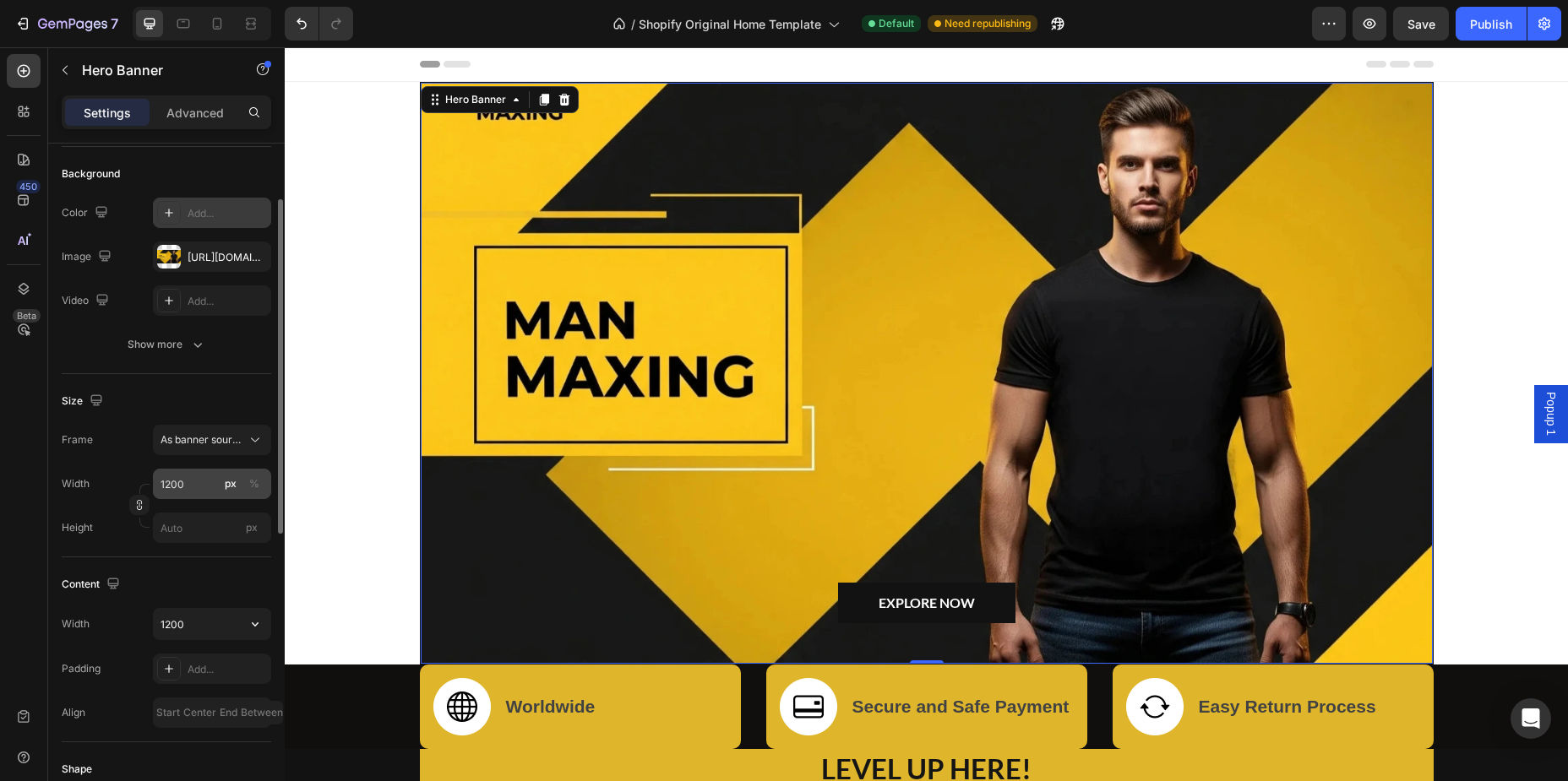
scroll to position [0, 0]
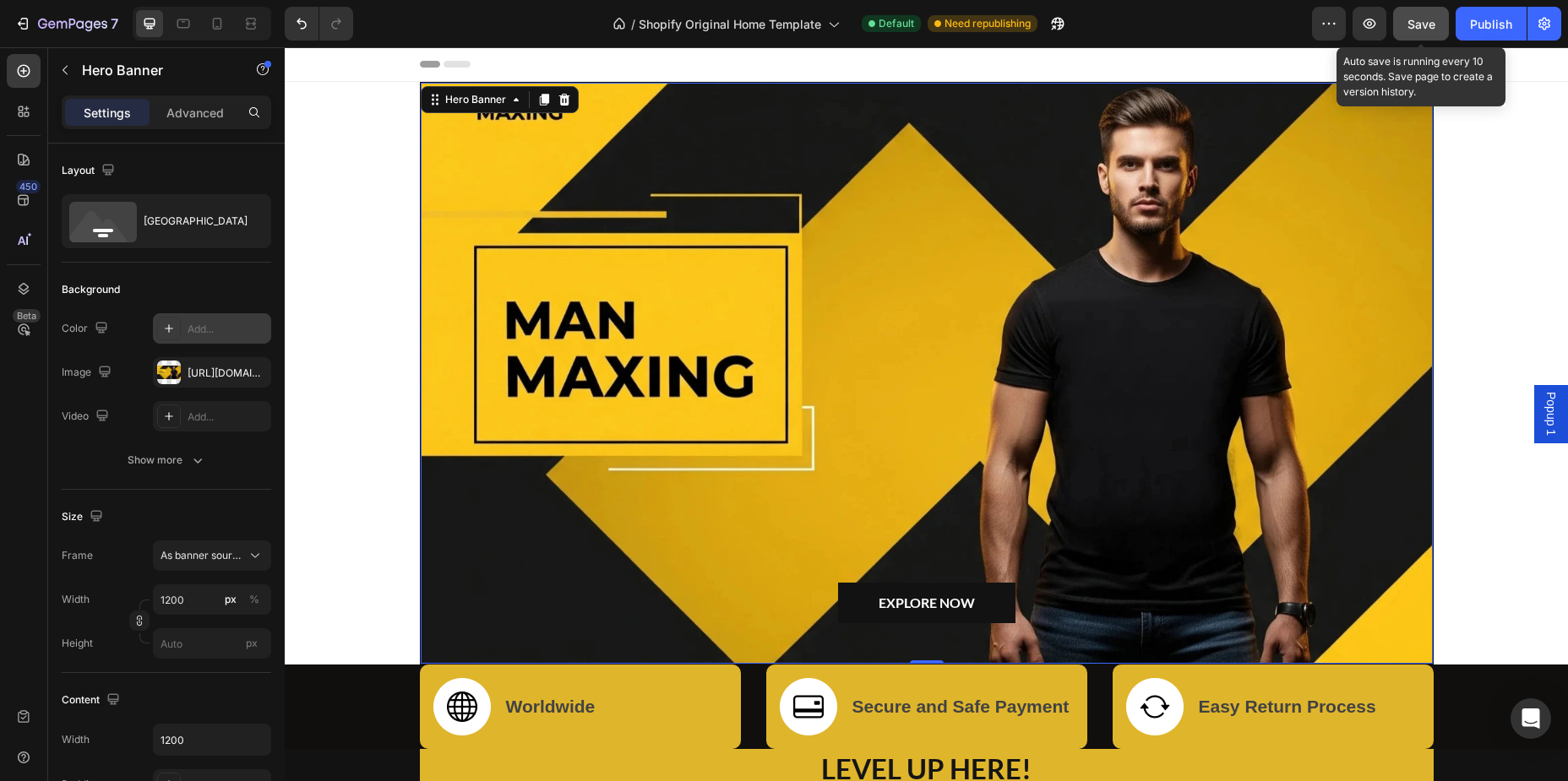
click at [1436, 28] on button "Save" at bounding box center [1421, 24] width 56 height 34
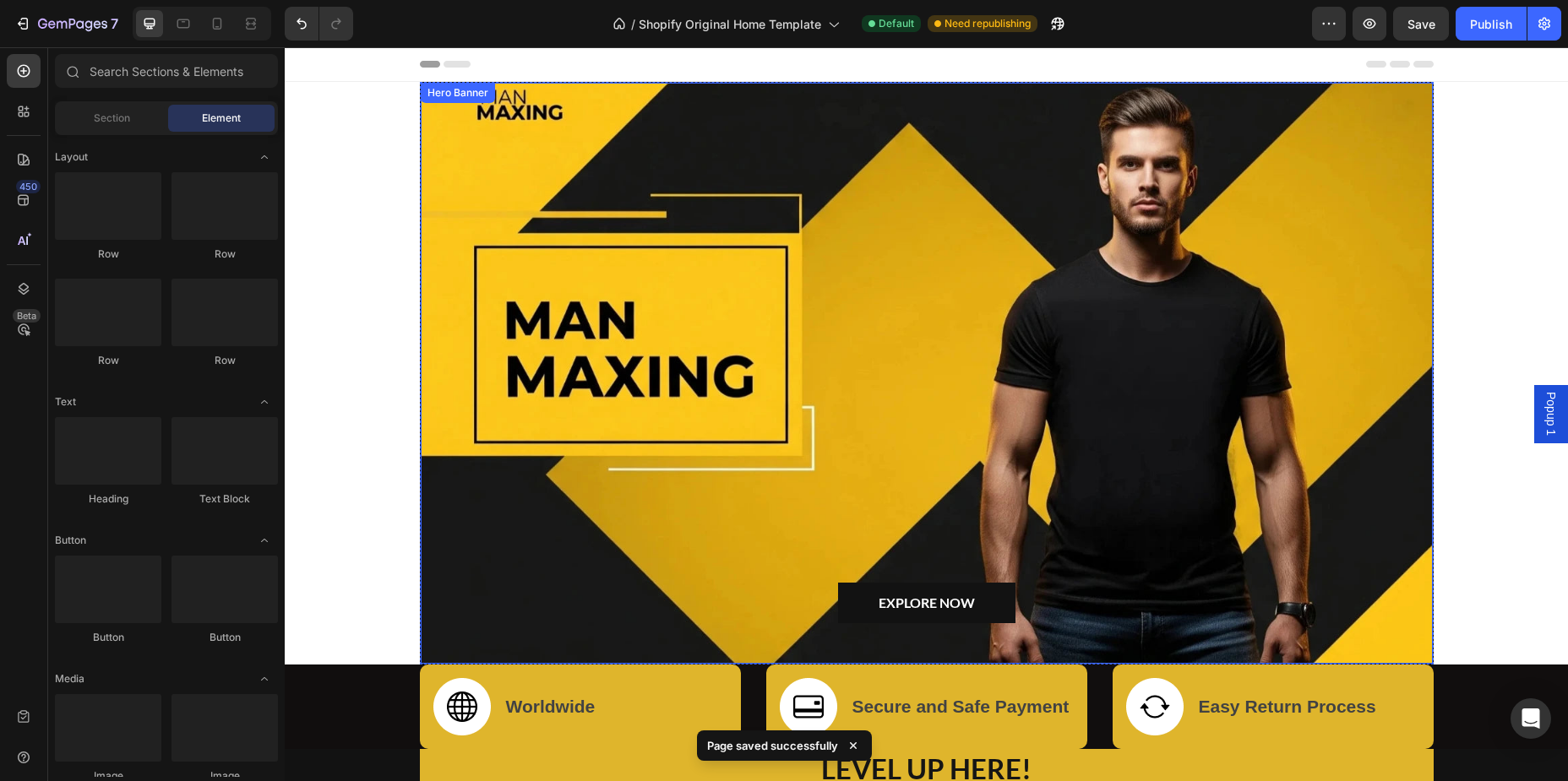
click at [600, 150] on div "Overlay" at bounding box center [926, 373] width 1012 height 581
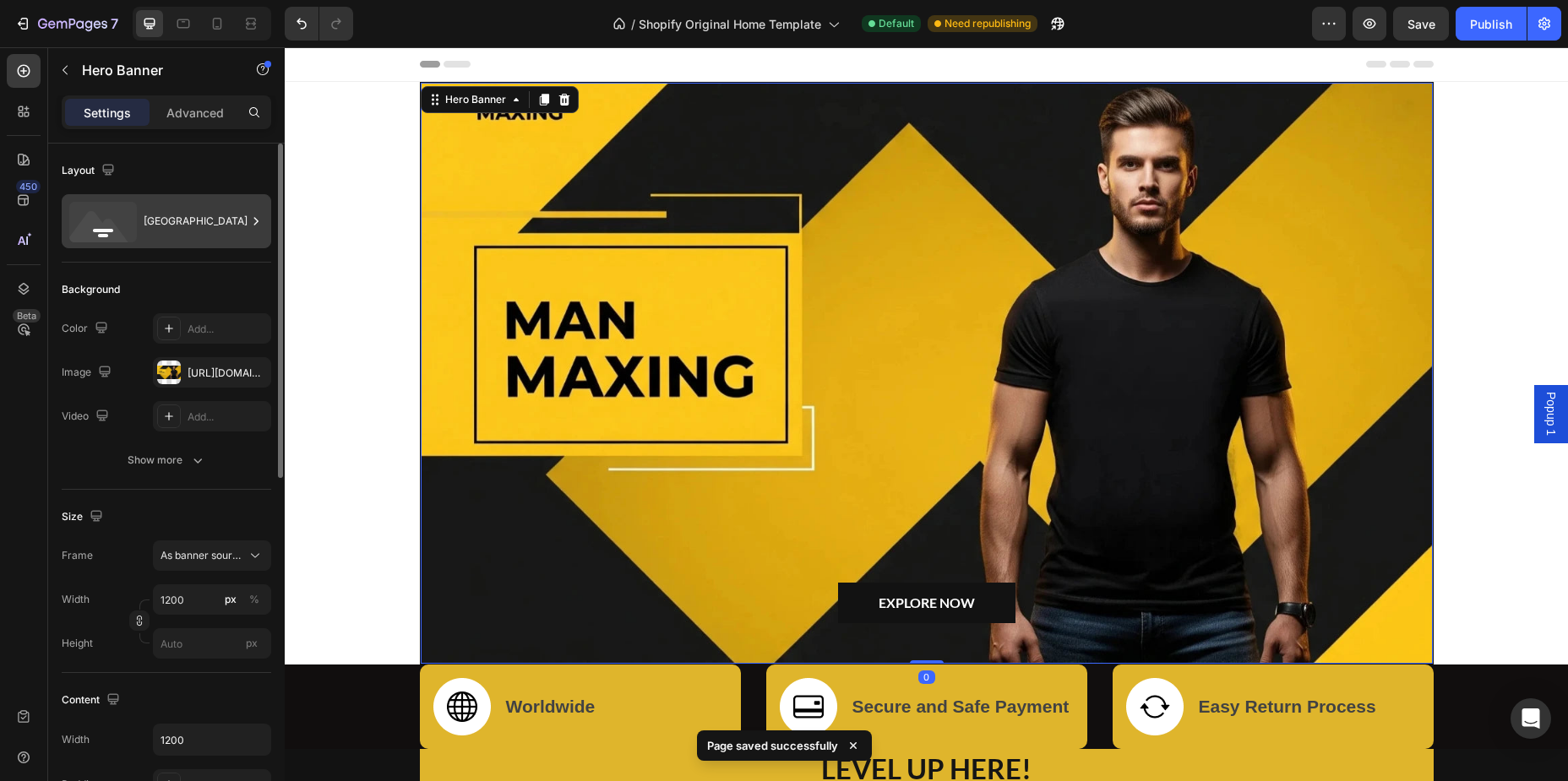
click at [198, 233] on div "[GEOGRAPHIC_DATA]" at bounding box center [195, 221] width 103 height 39
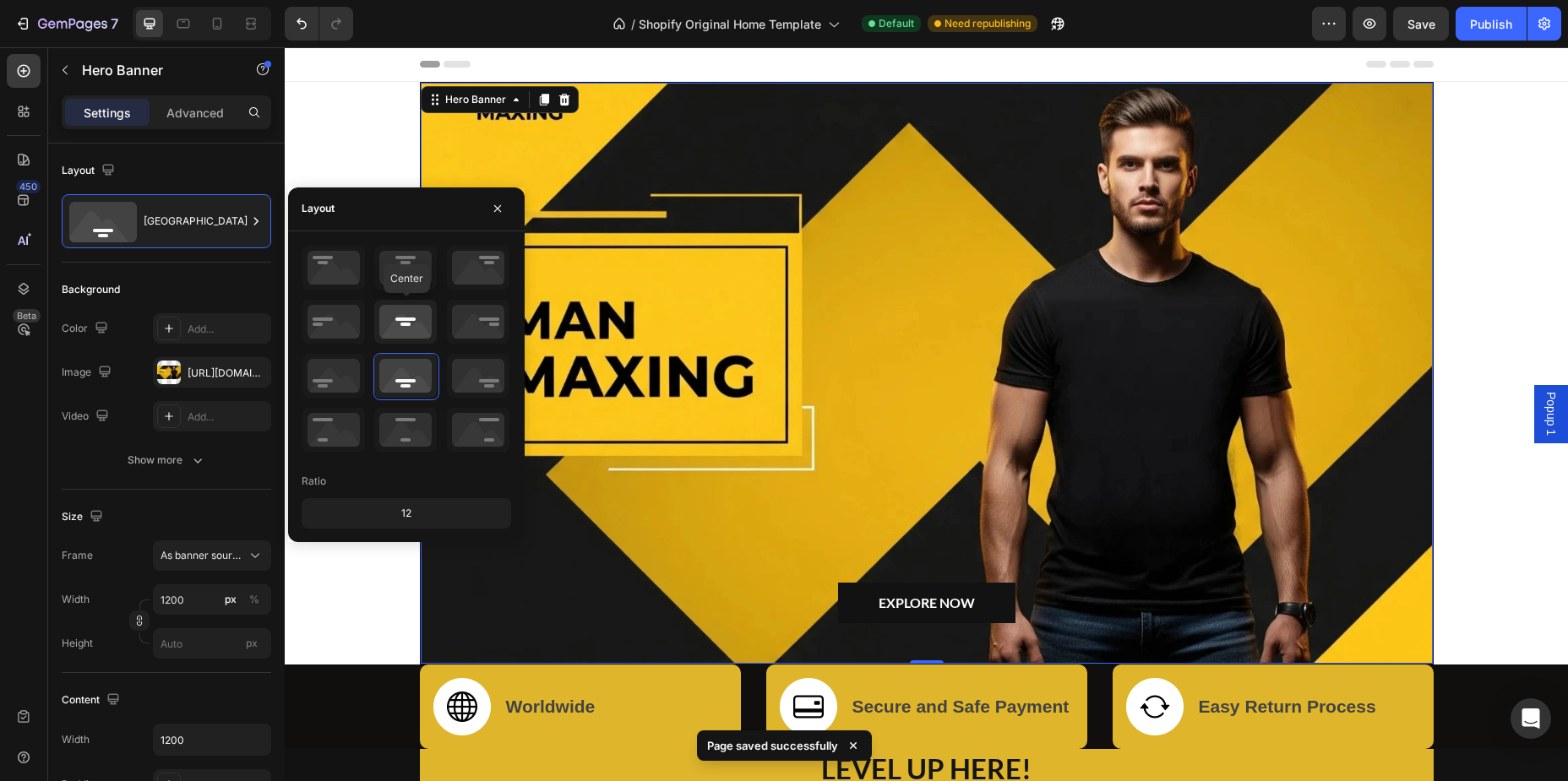
click at [409, 310] on icon at bounding box center [405, 322] width 62 height 44
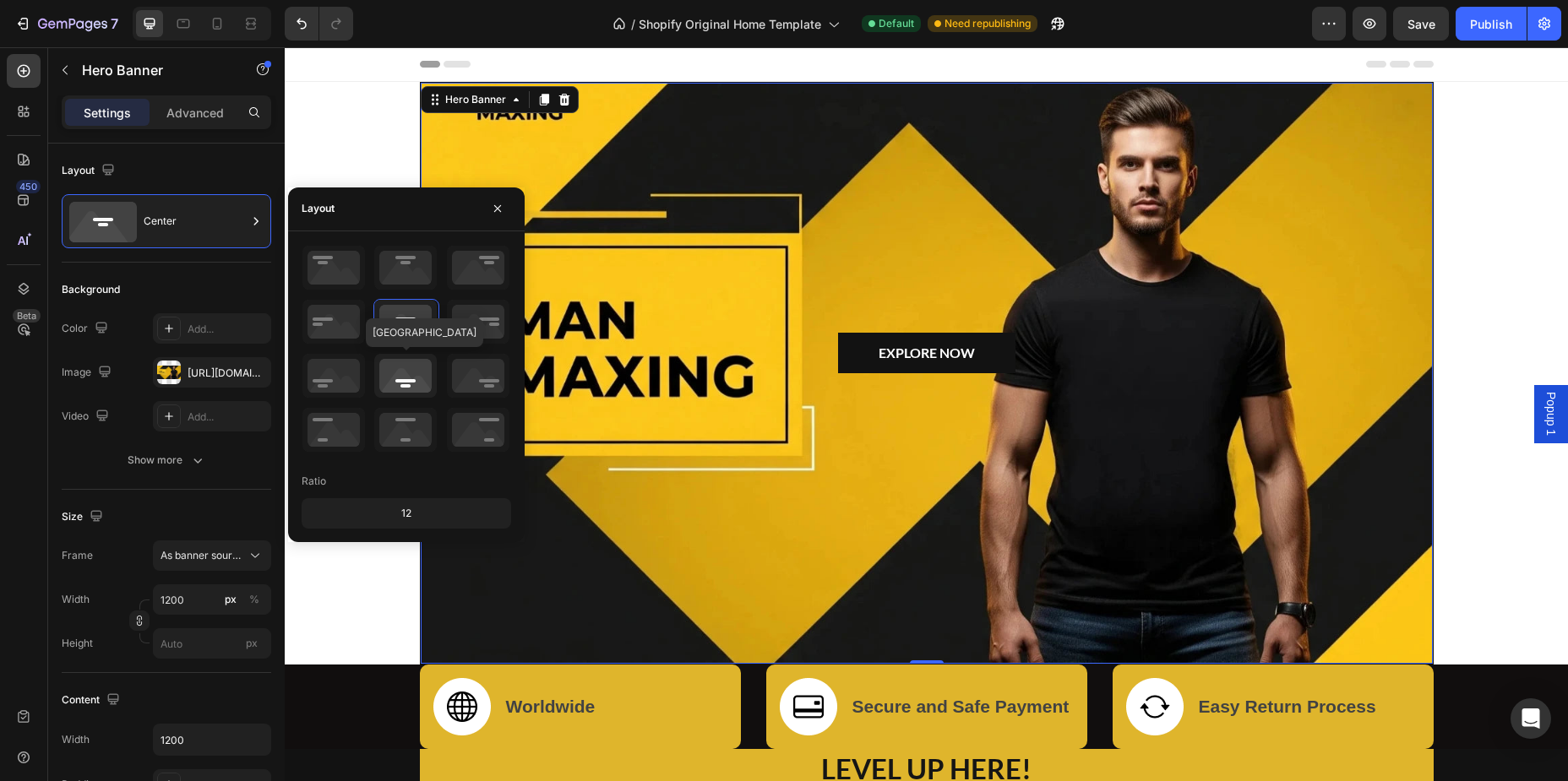
click at [402, 367] on icon at bounding box center [405, 376] width 62 height 44
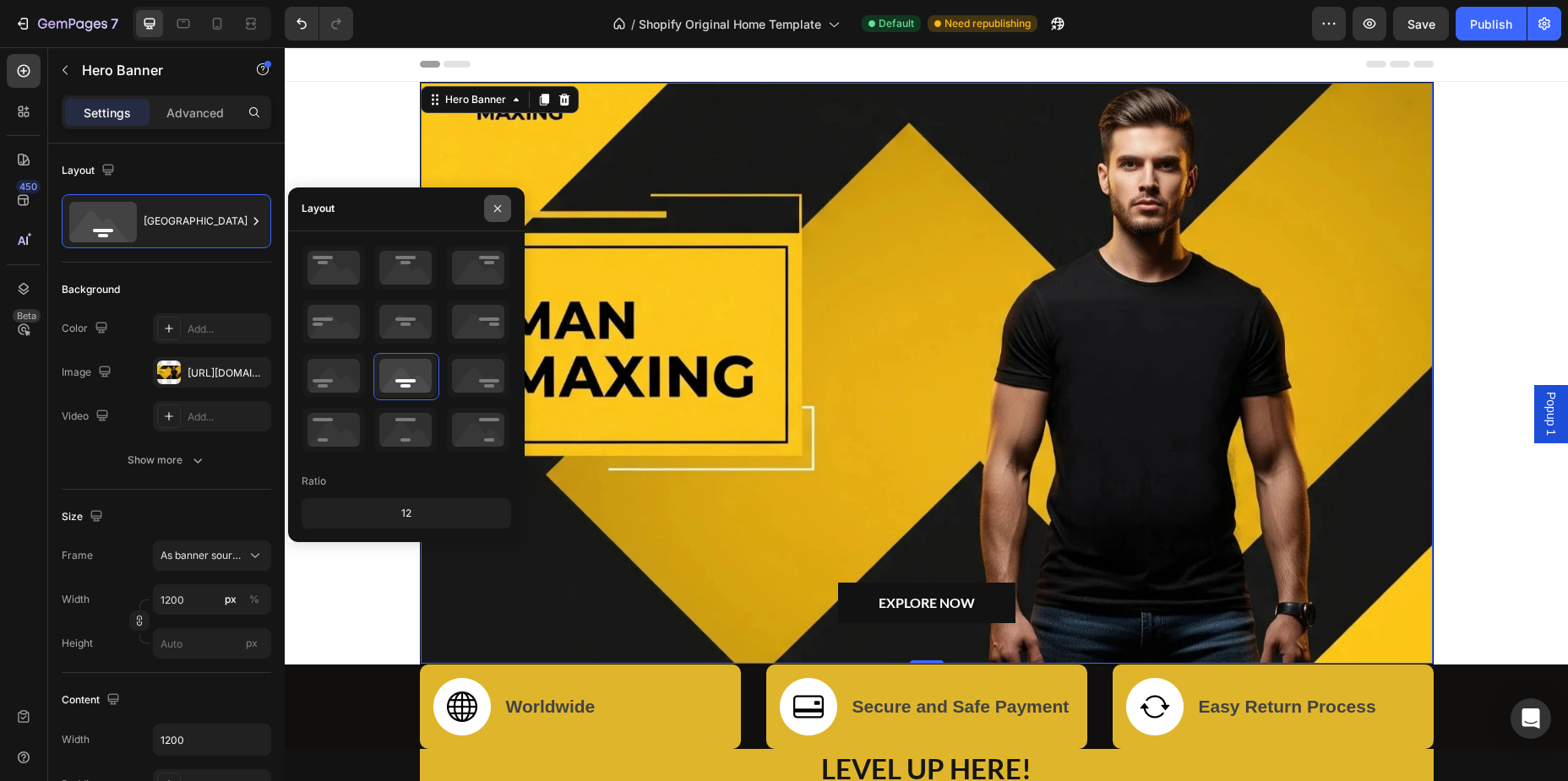
drag, startPoint x: 503, startPoint y: 212, endPoint x: 568, endPoint y: 428, distance: 225.6
click at [503, 212] on icon "button" at bounding box center [497, 208] width 13 height 13
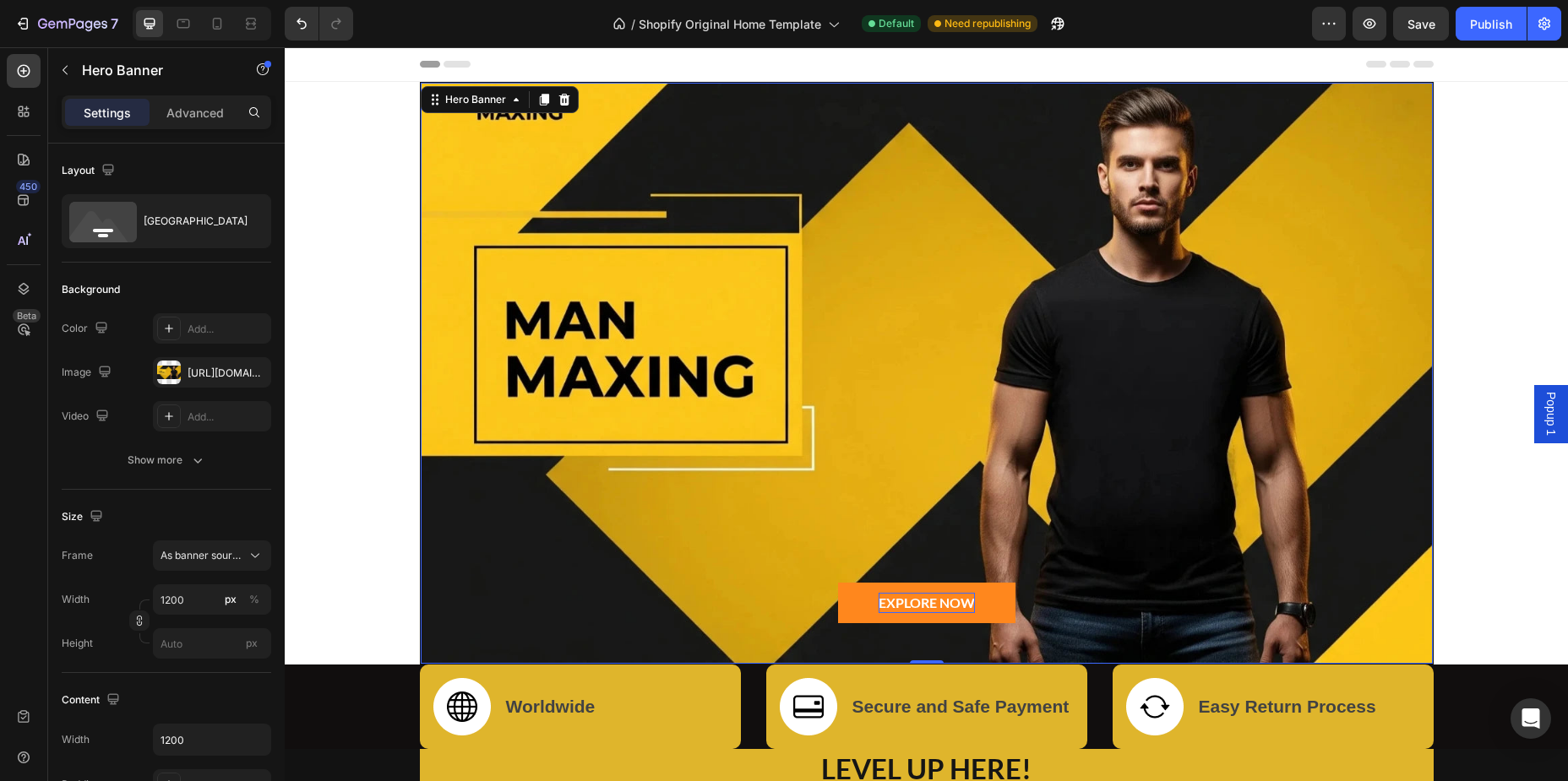
click at [929, 610] on div "EXPLORE NOW" at bounding box center [927, 603] width 97 height 20
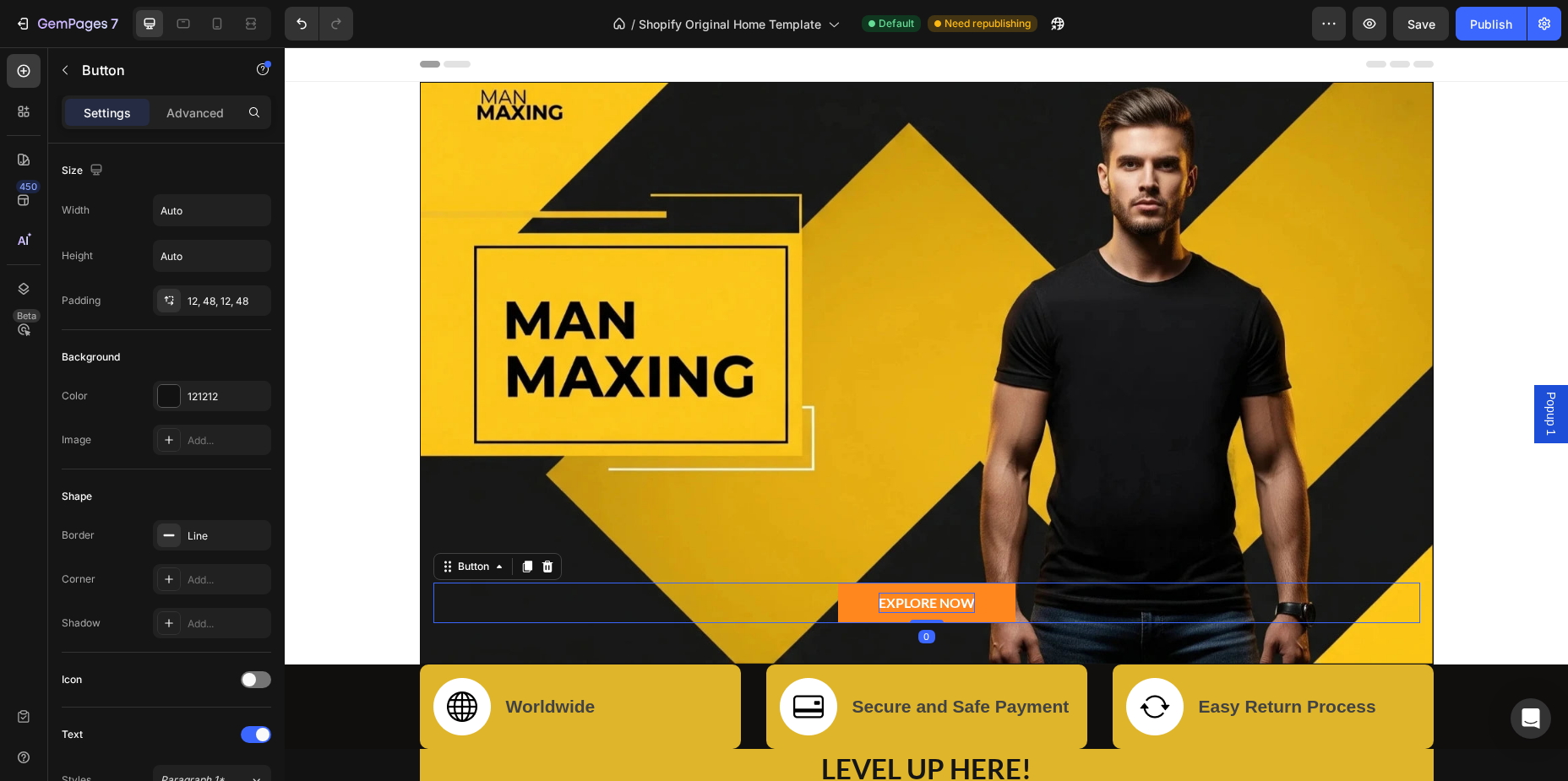
click at [888, 598] on div "EXPLORE NOW" at bounding box center [927, 603] width 97 height 20
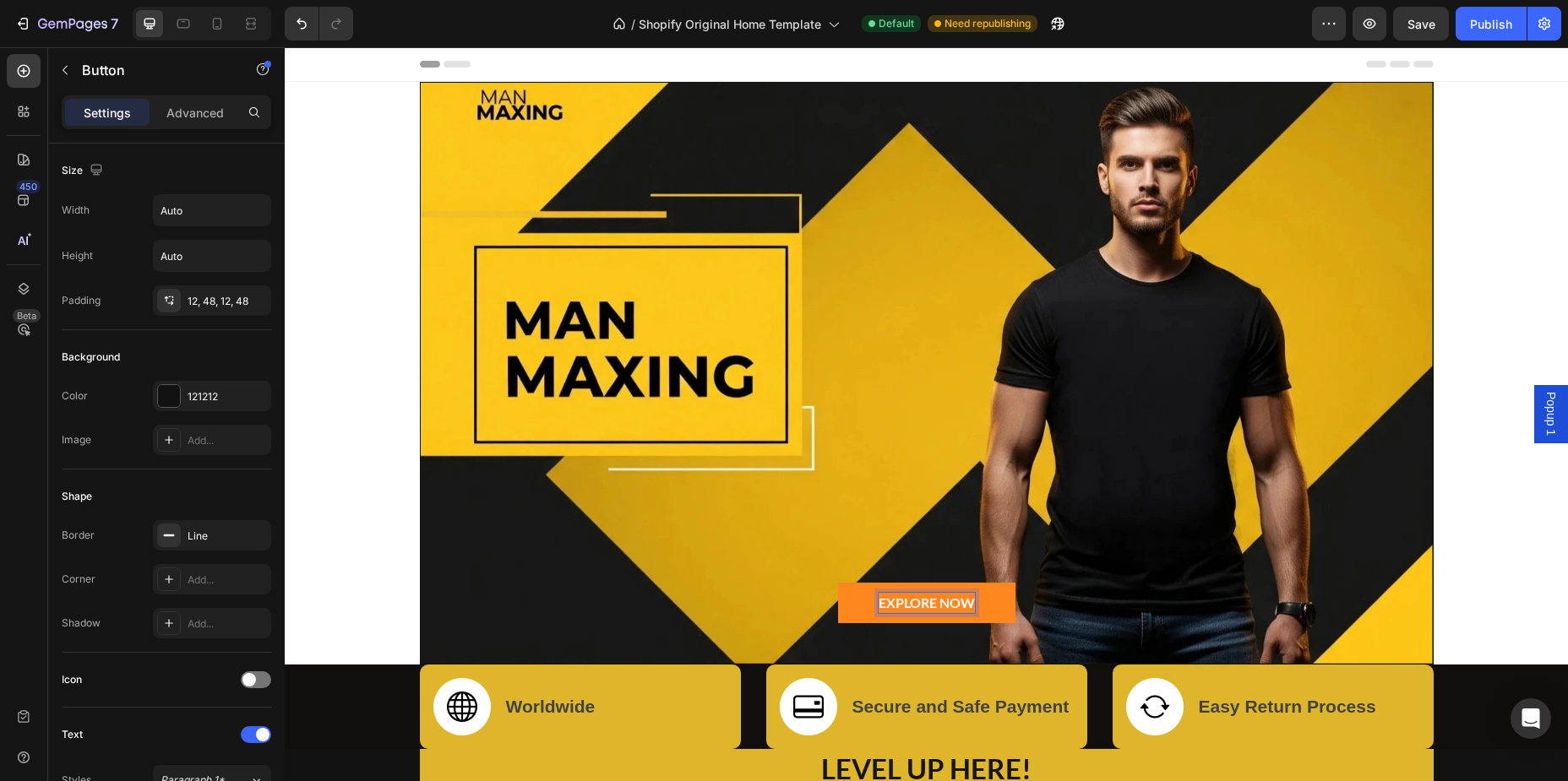
click at [978, 598] on link "EXPLORE NOW" at bounding box center [927, 603] width 177 height 40
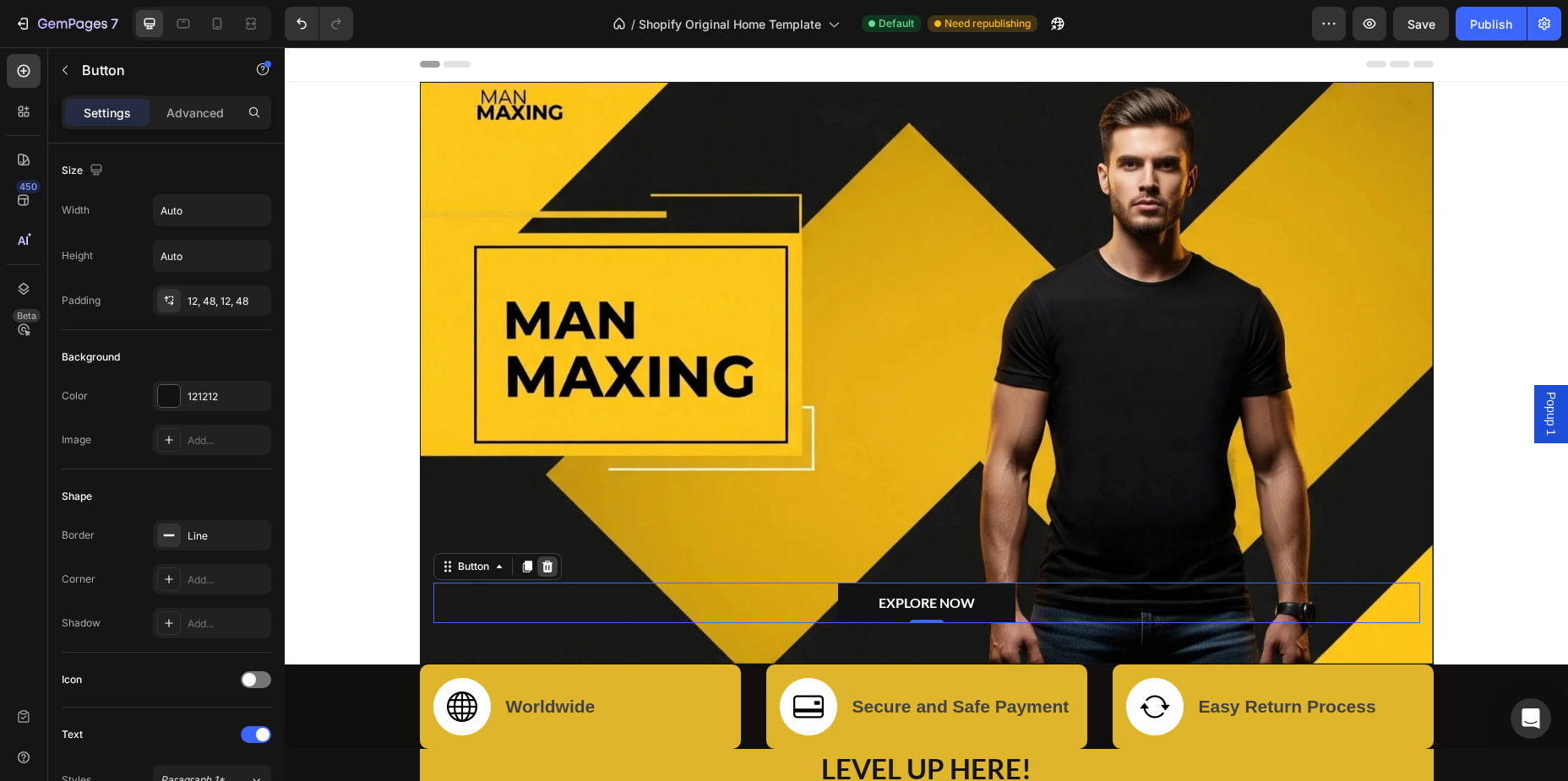
click at [551, 563] on icon at bounding box center [547, 566] width 11 height 11
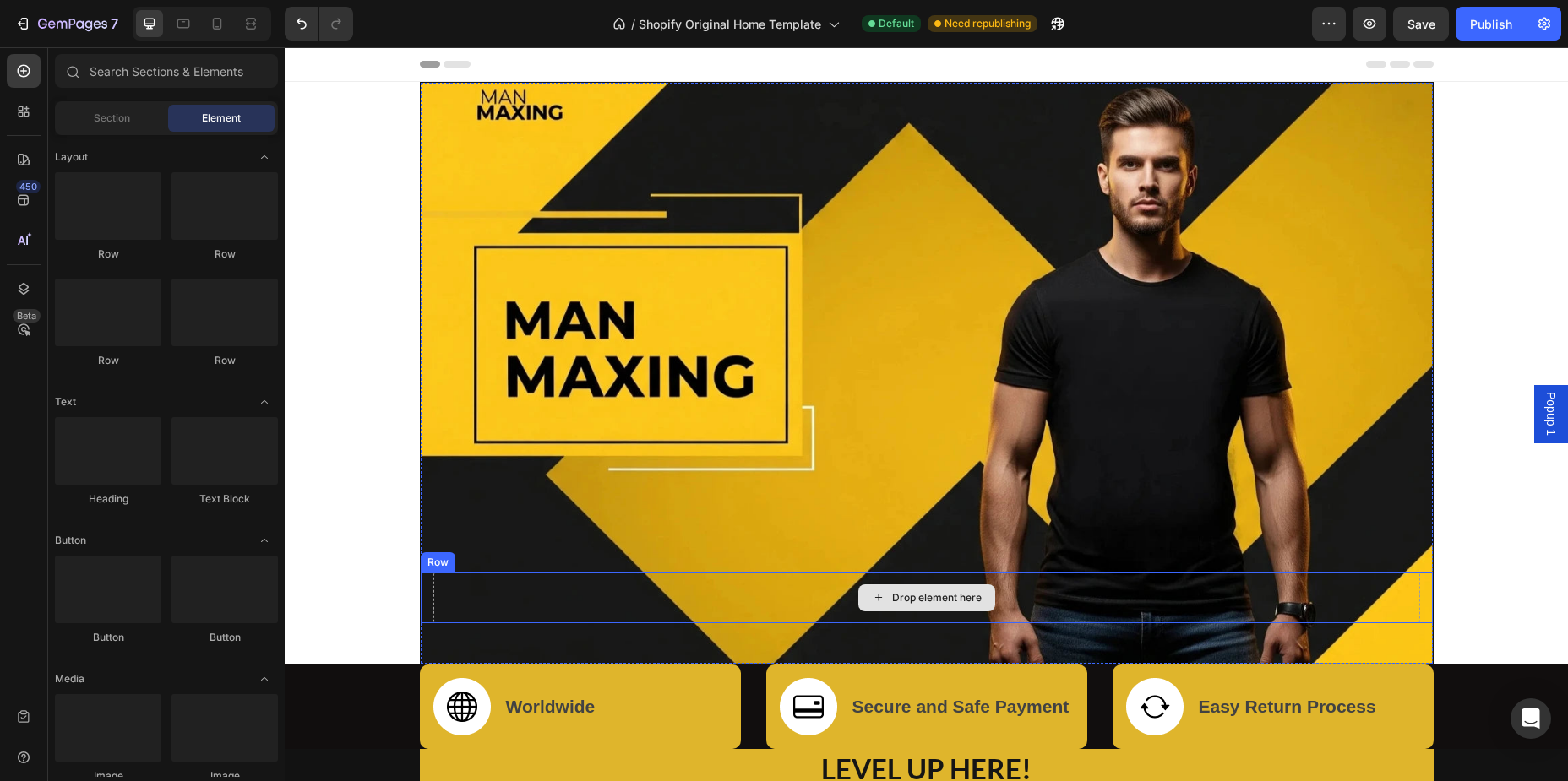
drag, startPoint x: 875, startPoint y: 603, endPoint x: 838, endPoint y: 605, distance: 37.1
click at [872, 603] on icon at bounding box center [877, 598] width 13 height 14
click at [682, 584] on div "Drop element here" at bounding box center [927, 598] width 986 height 51
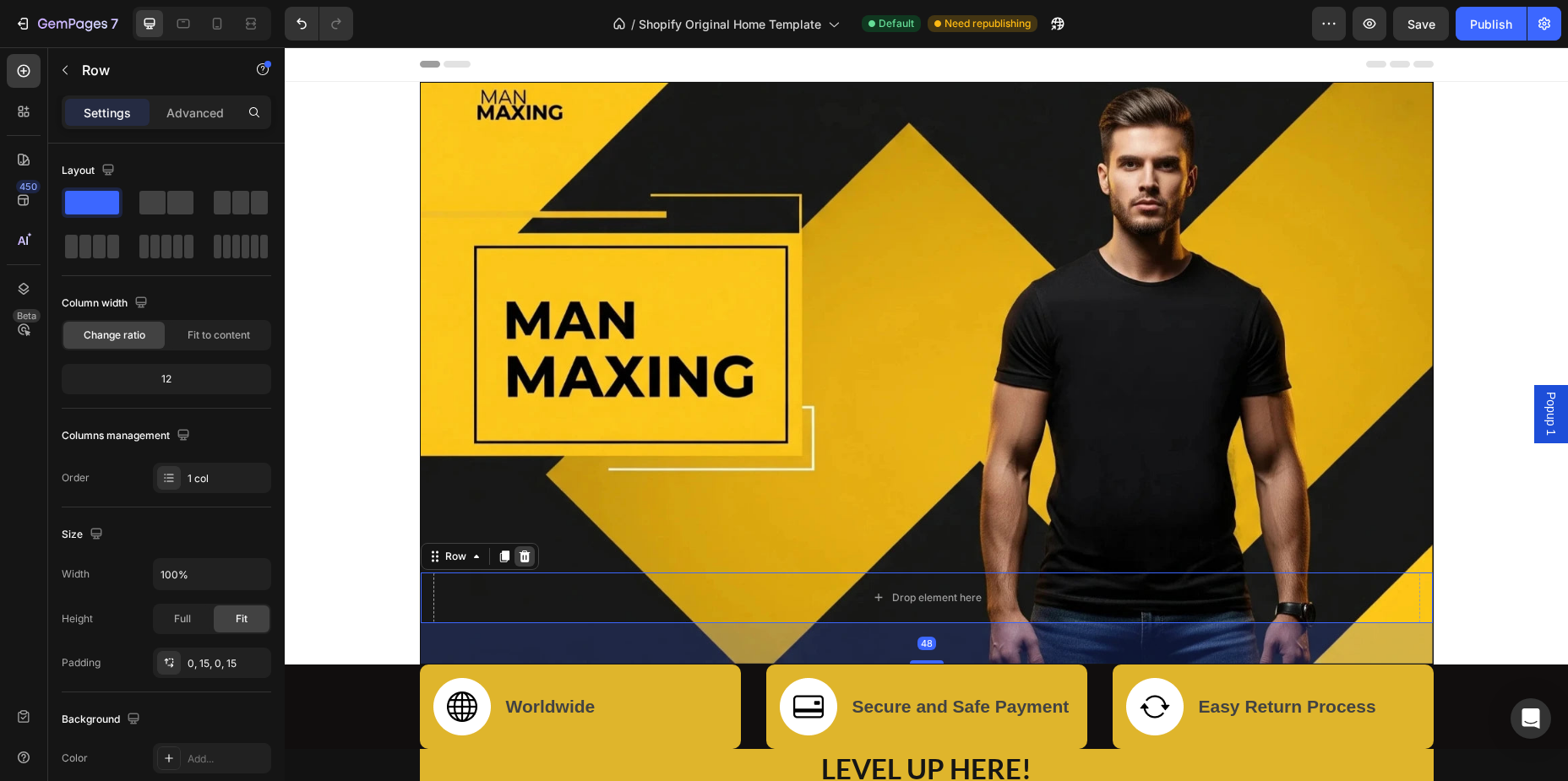
click at [522, 551] on icon at bounding box center [524, 556] width 11 height 11
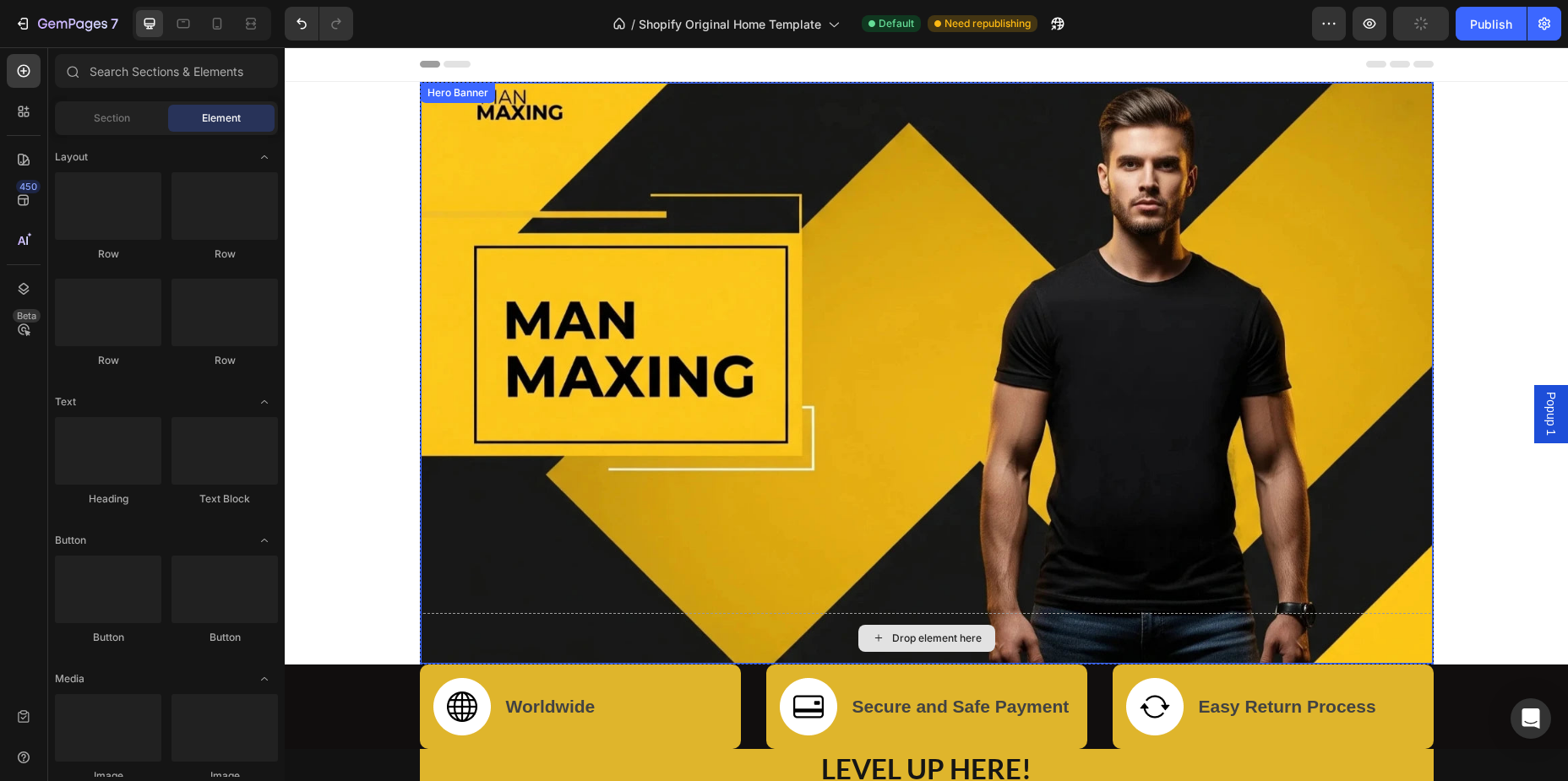
click at [851, 637] on div "Drop element here" at bounding box center [926, 639] width 1012 height 51
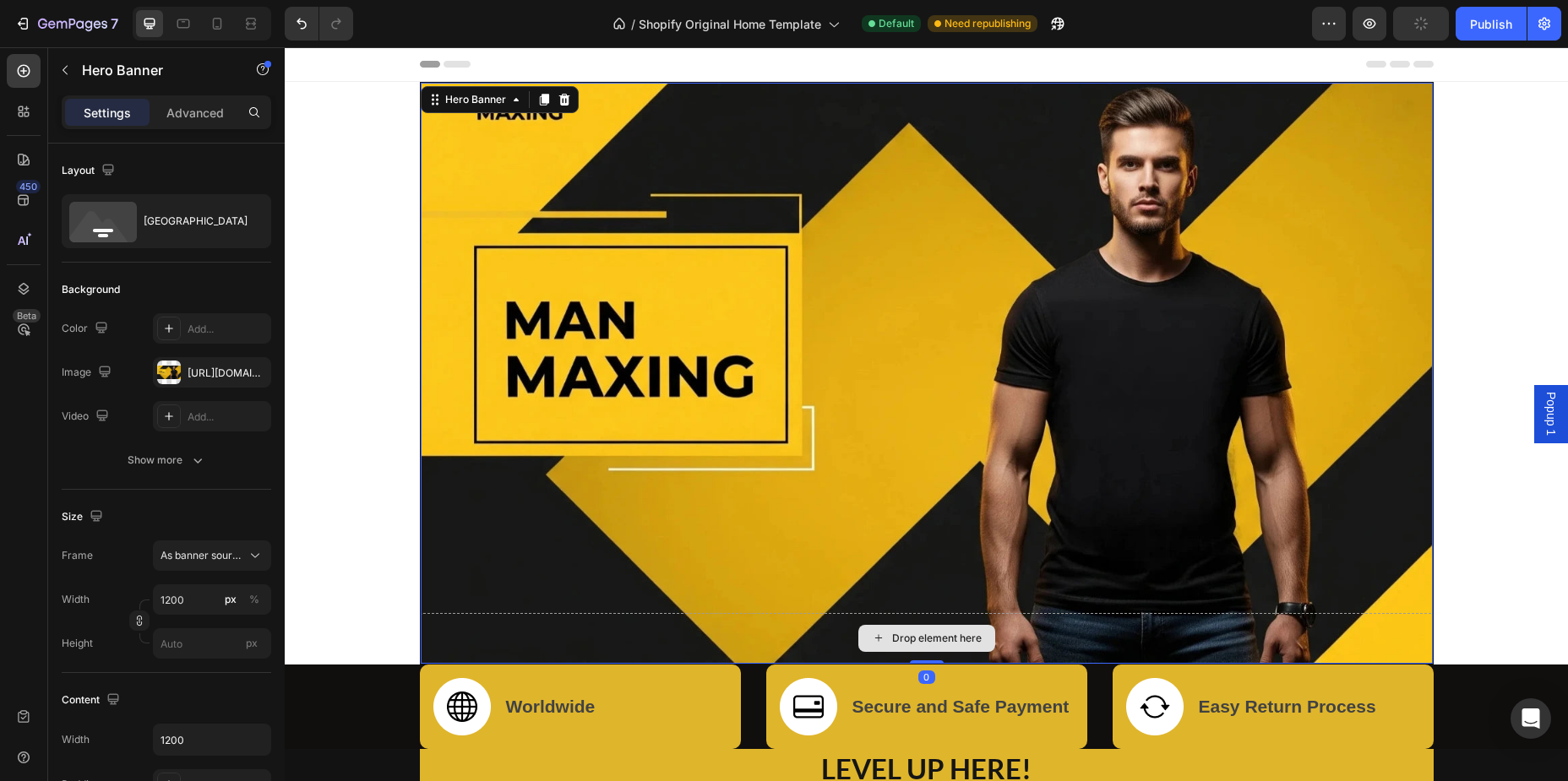
click at [824, 641] on div "Drop element here" at bounding box center [926, 639] width 1012 height 51
drag, startPoint x: 708, startPoint y: 639, endPoint x: 665, endPoint y: 640, distance: 43.0
click at [708, 639] on div "Drop element here" at bounding box center [926, 639] width 1012 height 51
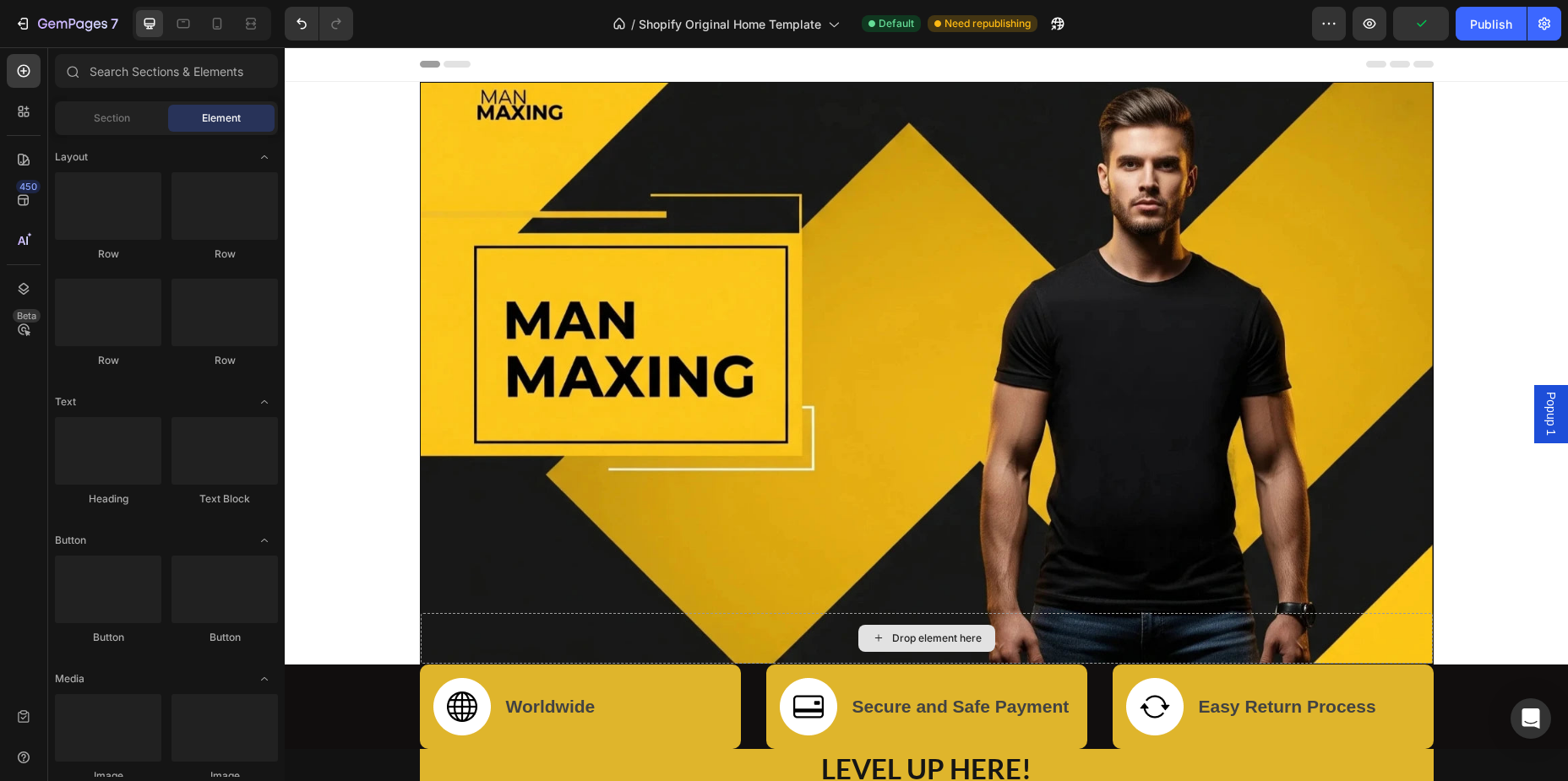
click at [915, 643] on div "Drop element here" at bounding box center [937, 638] width 89 height 13
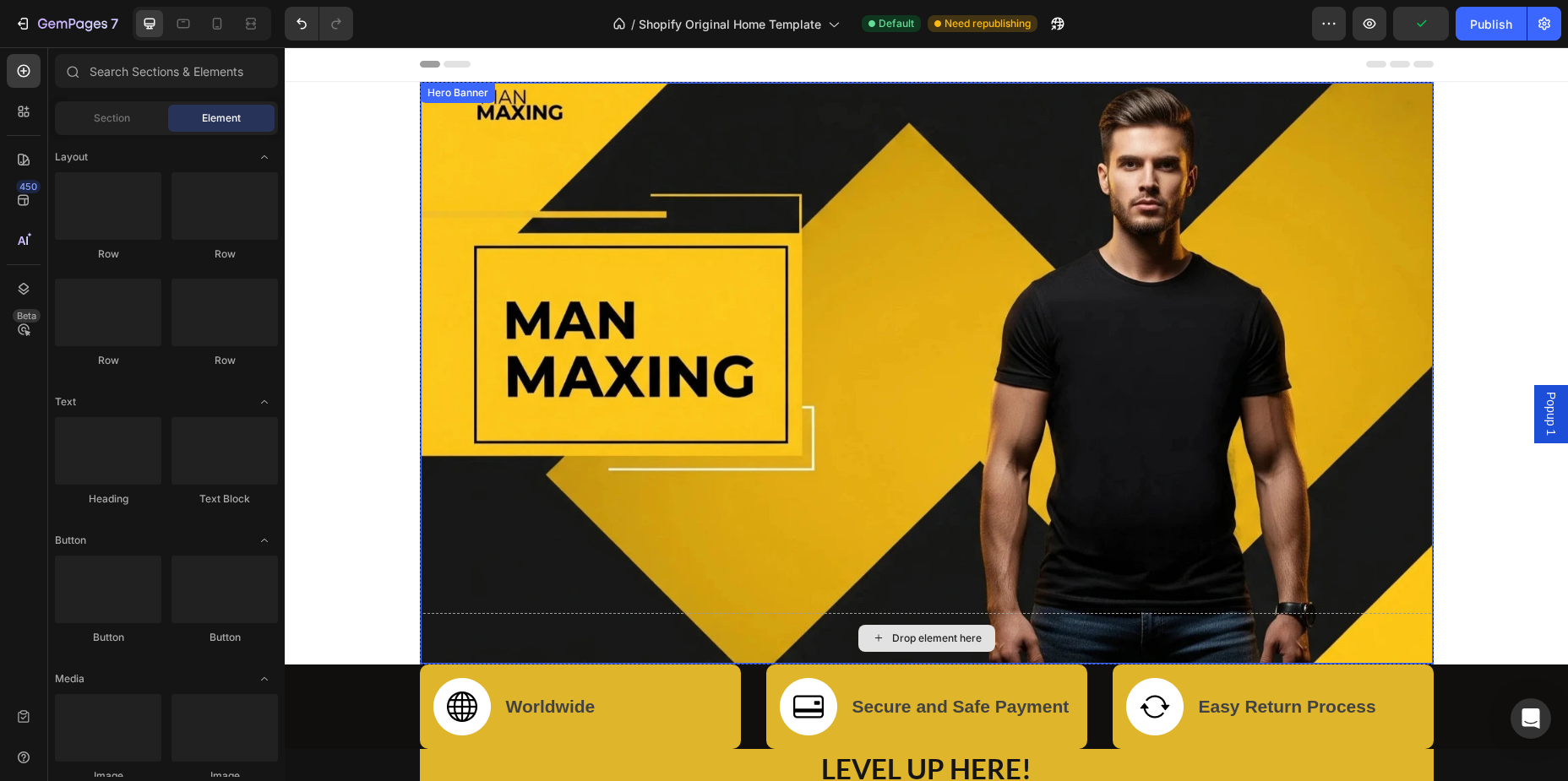
click at [988, 635] on div "Drop element here" at bounding box center [927, 638] width 137 height 27
click at [968, 630] on div "Drop element here" at bounding box center [927, 638] width 137 height 27
click at [895, 627] on div "Drop element here" at bounding box center [927, 638] width 137 height 27
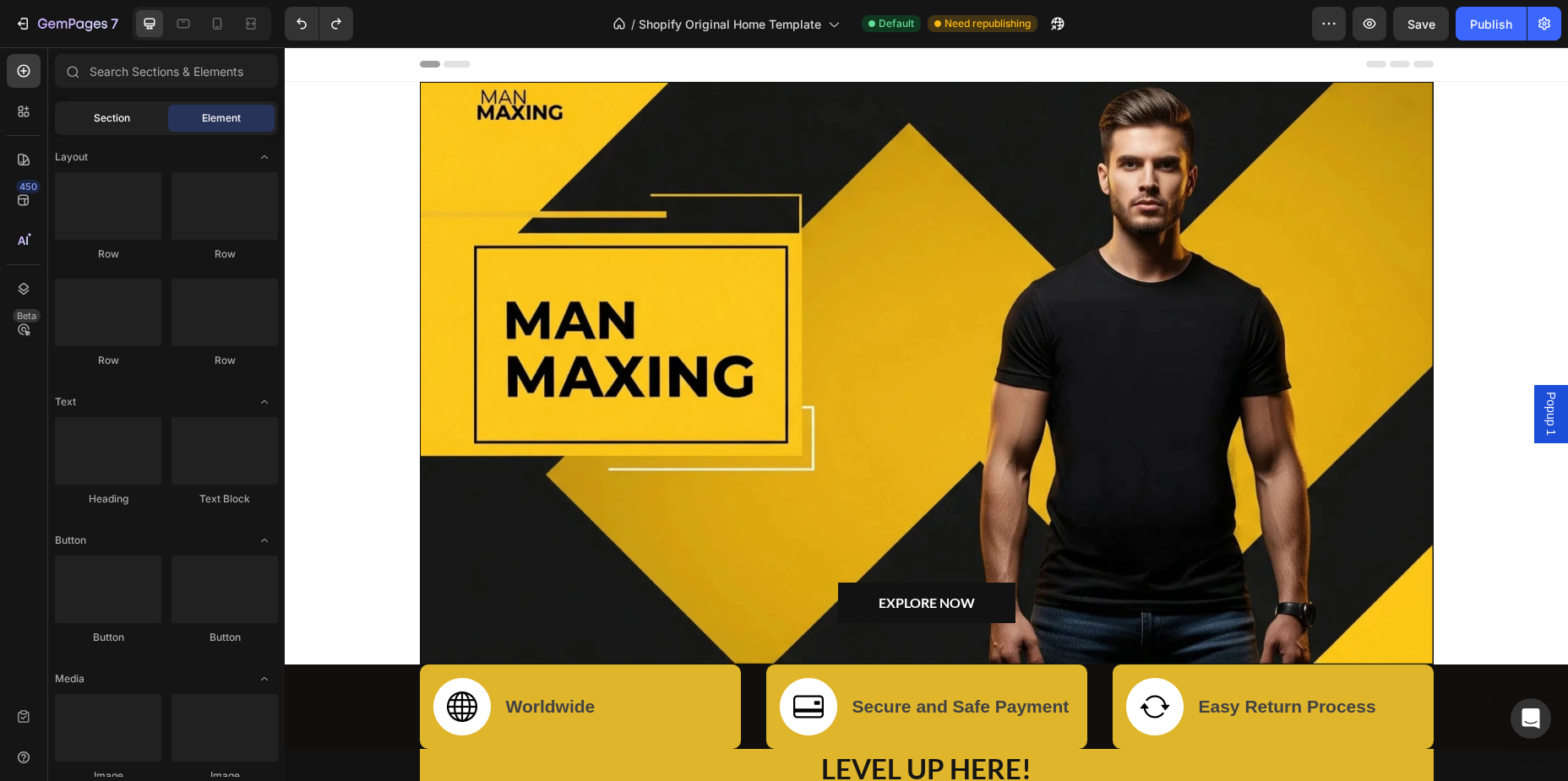
click at [135, 123] on div "Section" at bounding box center [111, 118] width 106 height 27
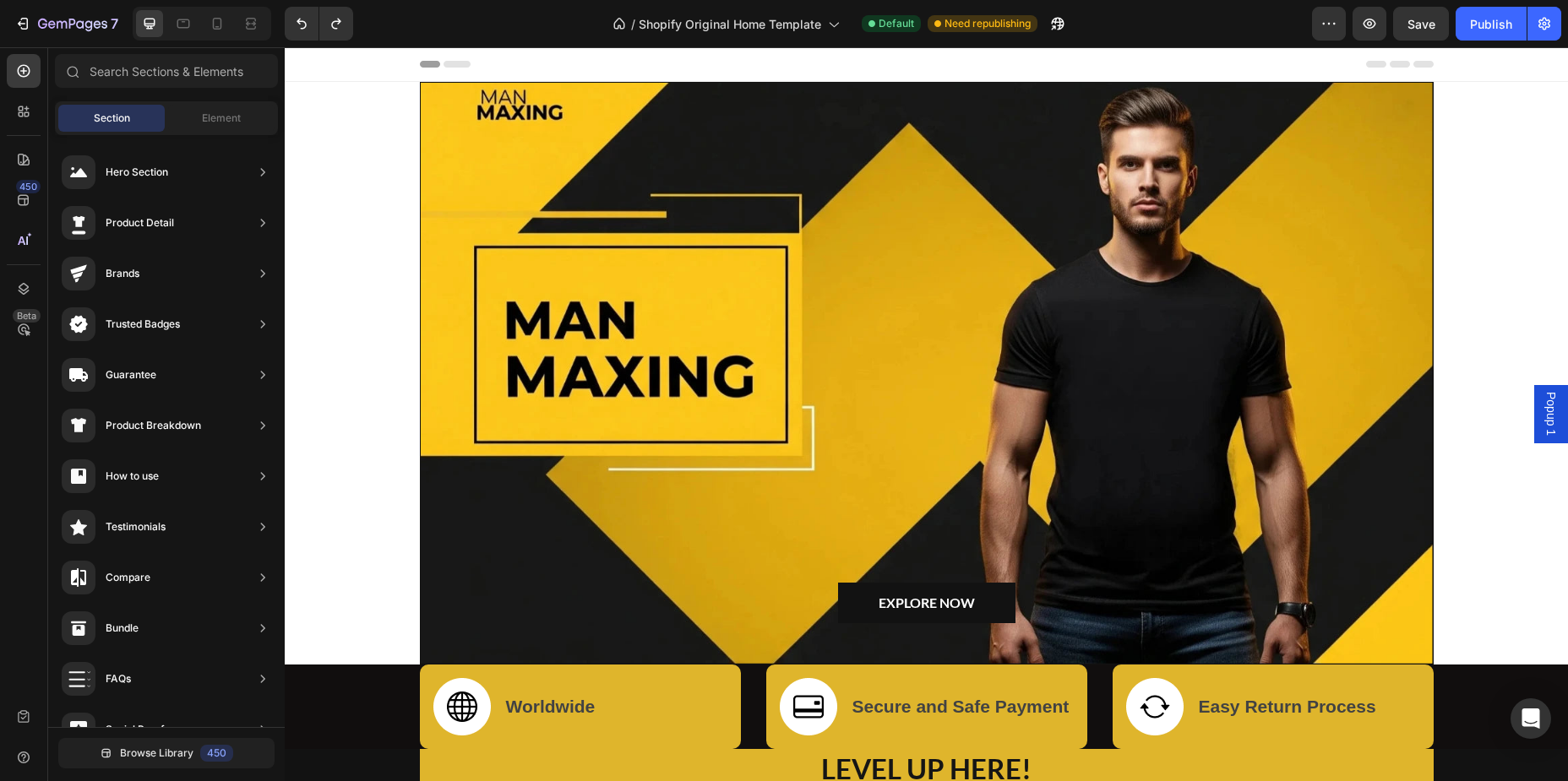
click at [487, 15] on div "/ Shopify Original Home Template Default Need republishing" at bounding box center [839, 24] width 945 height 34
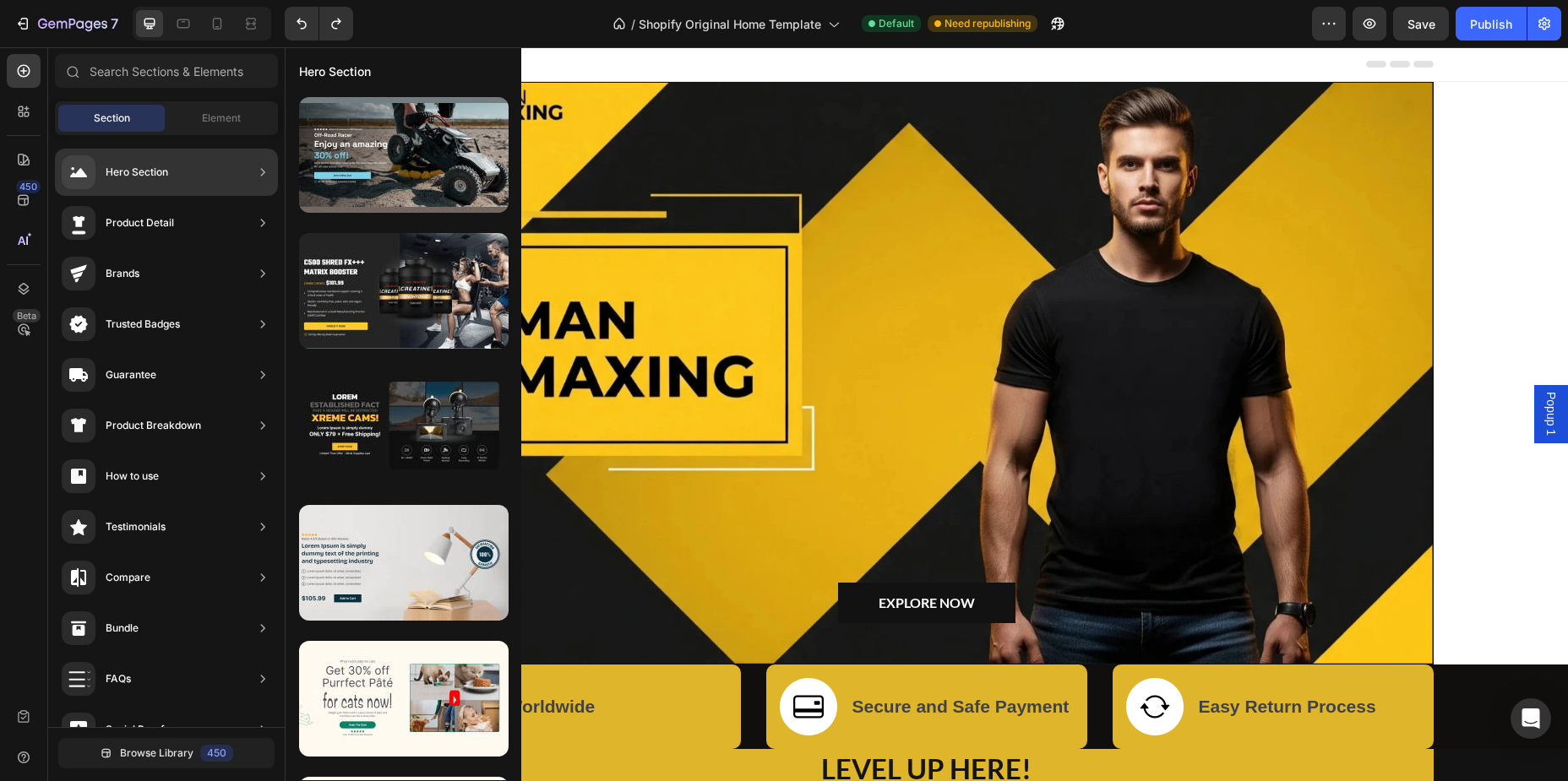
click at [566, 184] on div "Overlay" at bounding box center [926, 373] width 1012 height 581
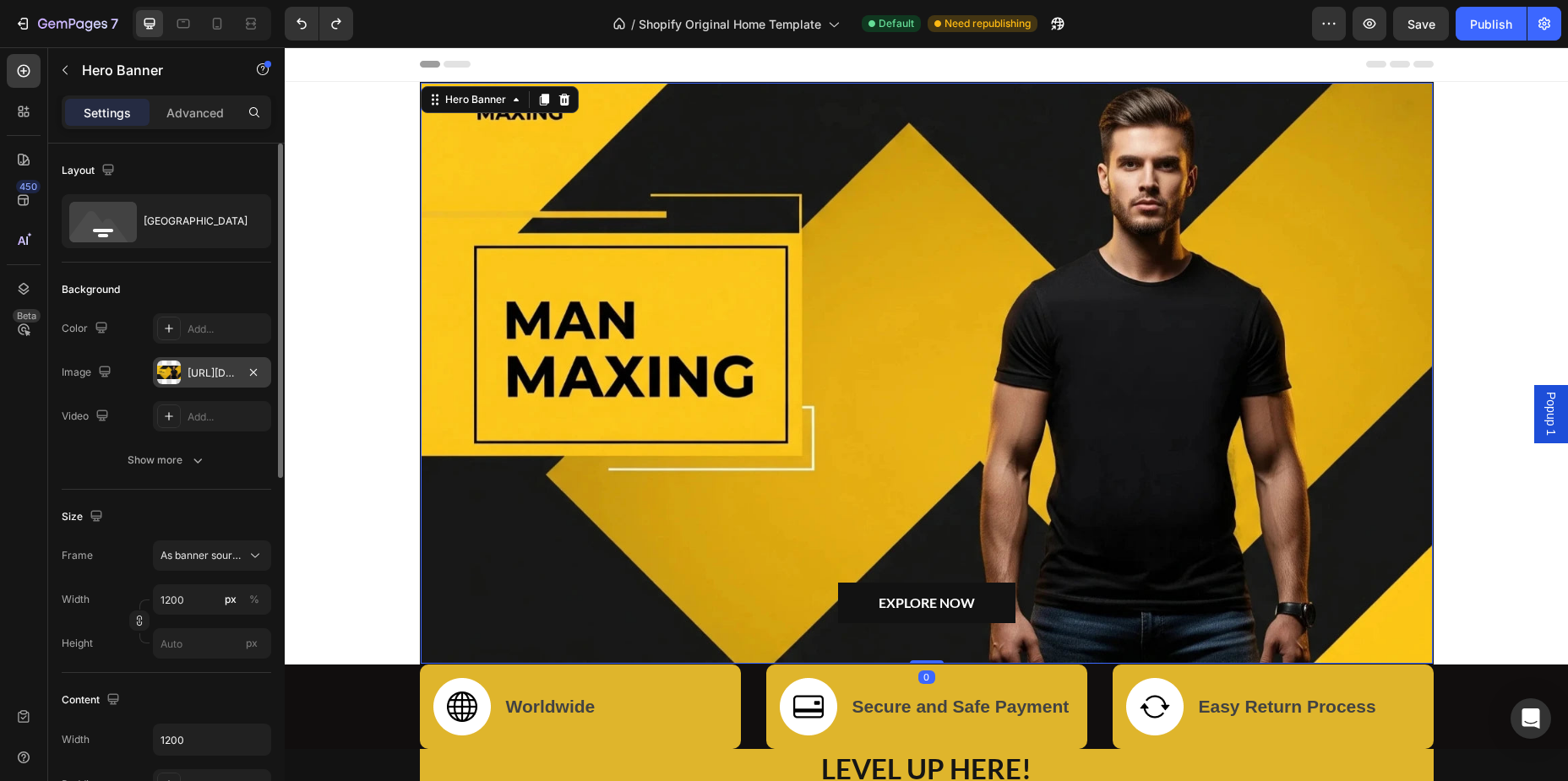
click at [212, 377] on div "[URL][DOMAIN_NAME]" at bounding box center [212, 373] width 49 height 15
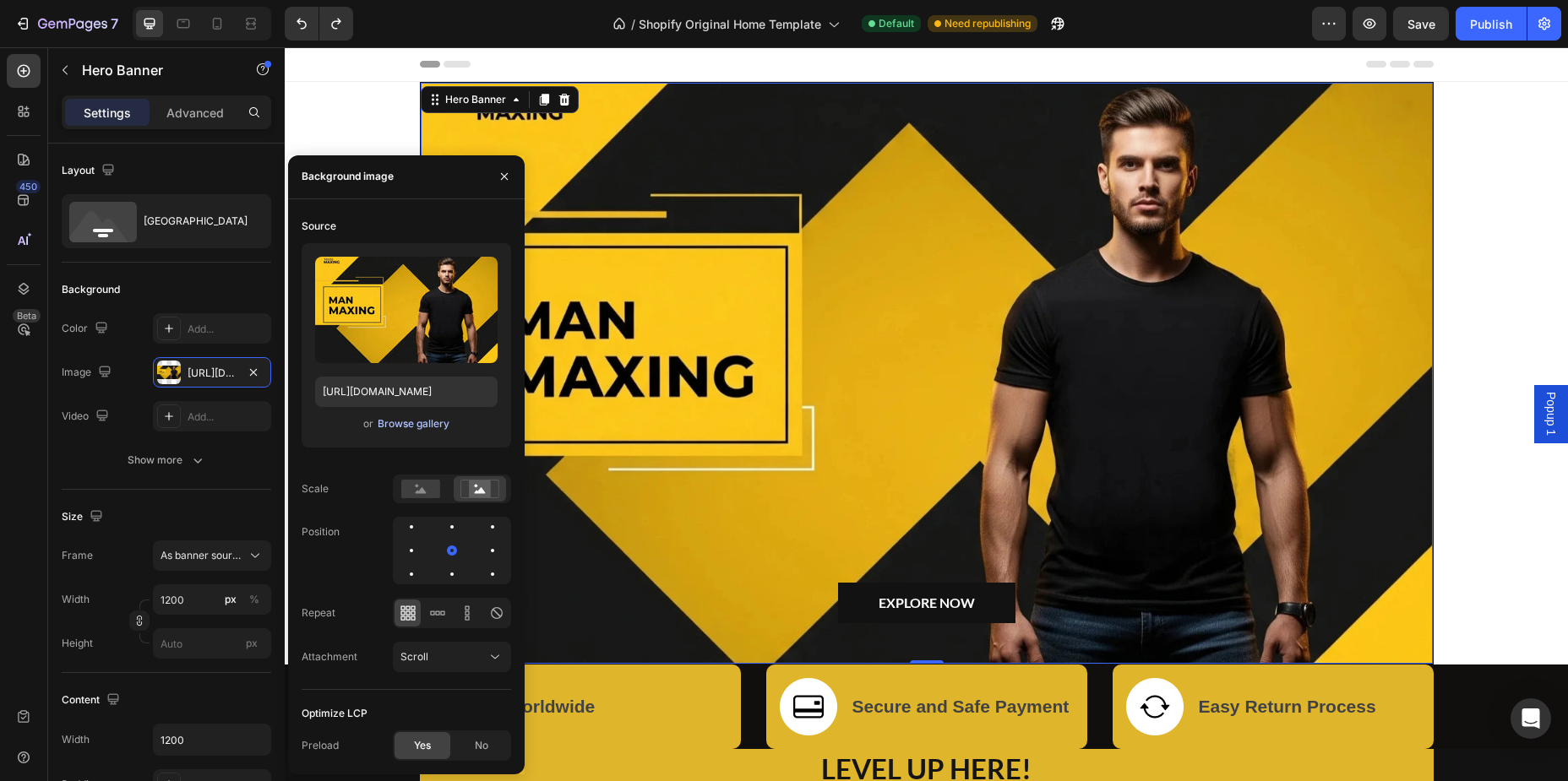
click at [404, 427] on div "Browse gallery" at bounding box center [413, 424] width 72 height 15
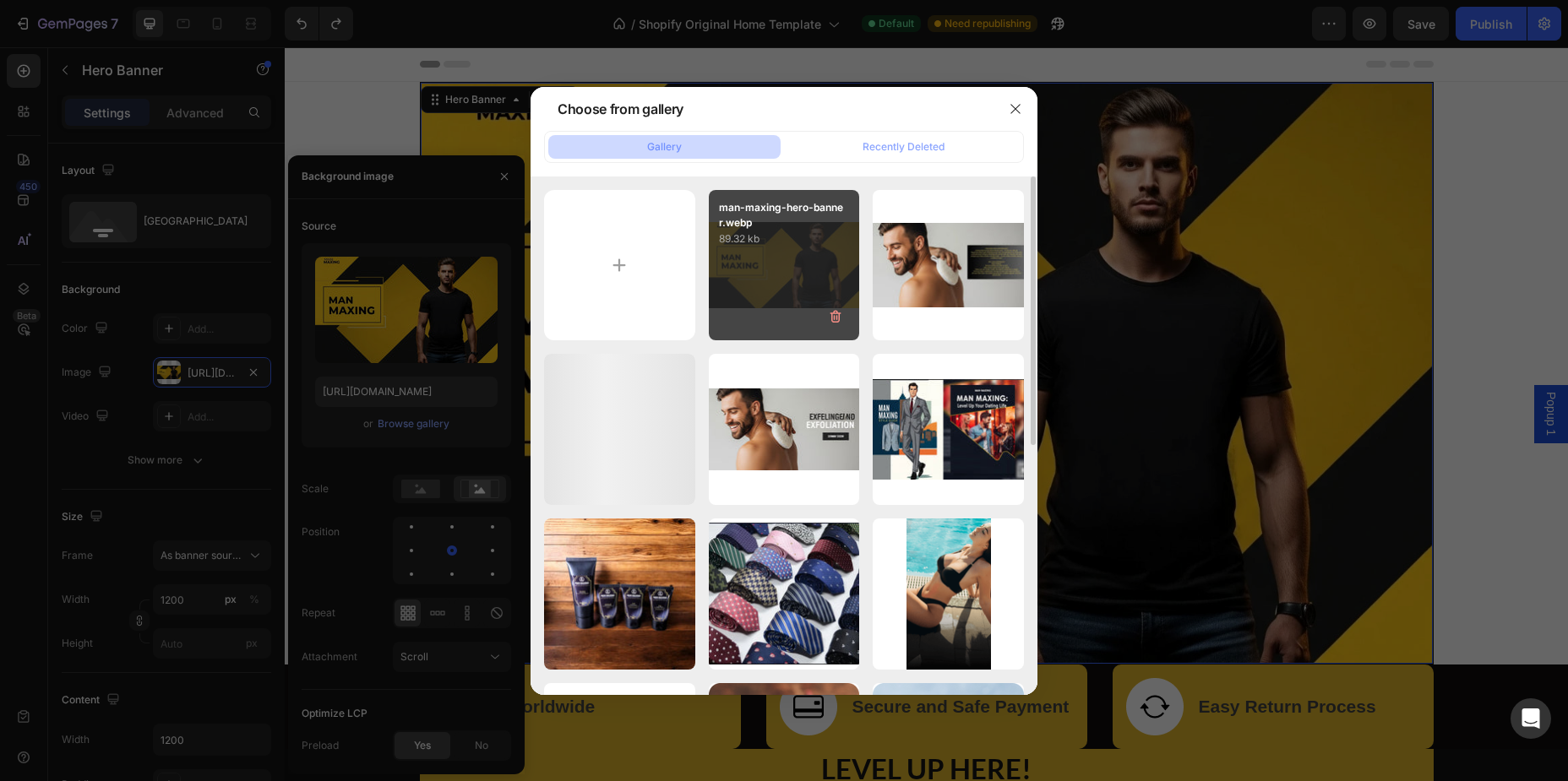
click at [740, 289] on div "man-maxing-hero-banner.webp 89.32 kb" at bounding box center [784, 266] width 151 height 151
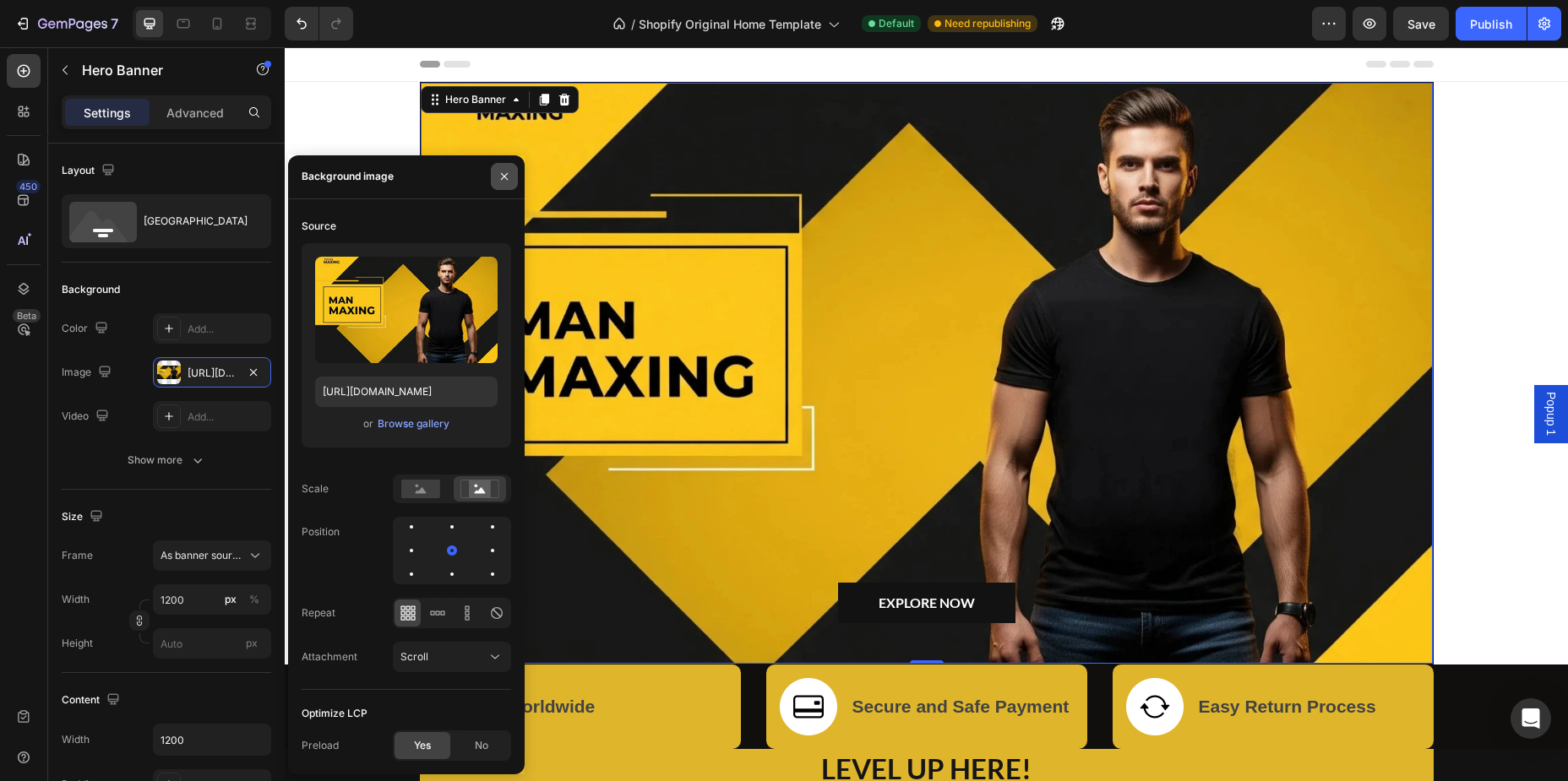
click at [502, 181] on icon "button" at bounding box center [504, 176] width 13 height 13
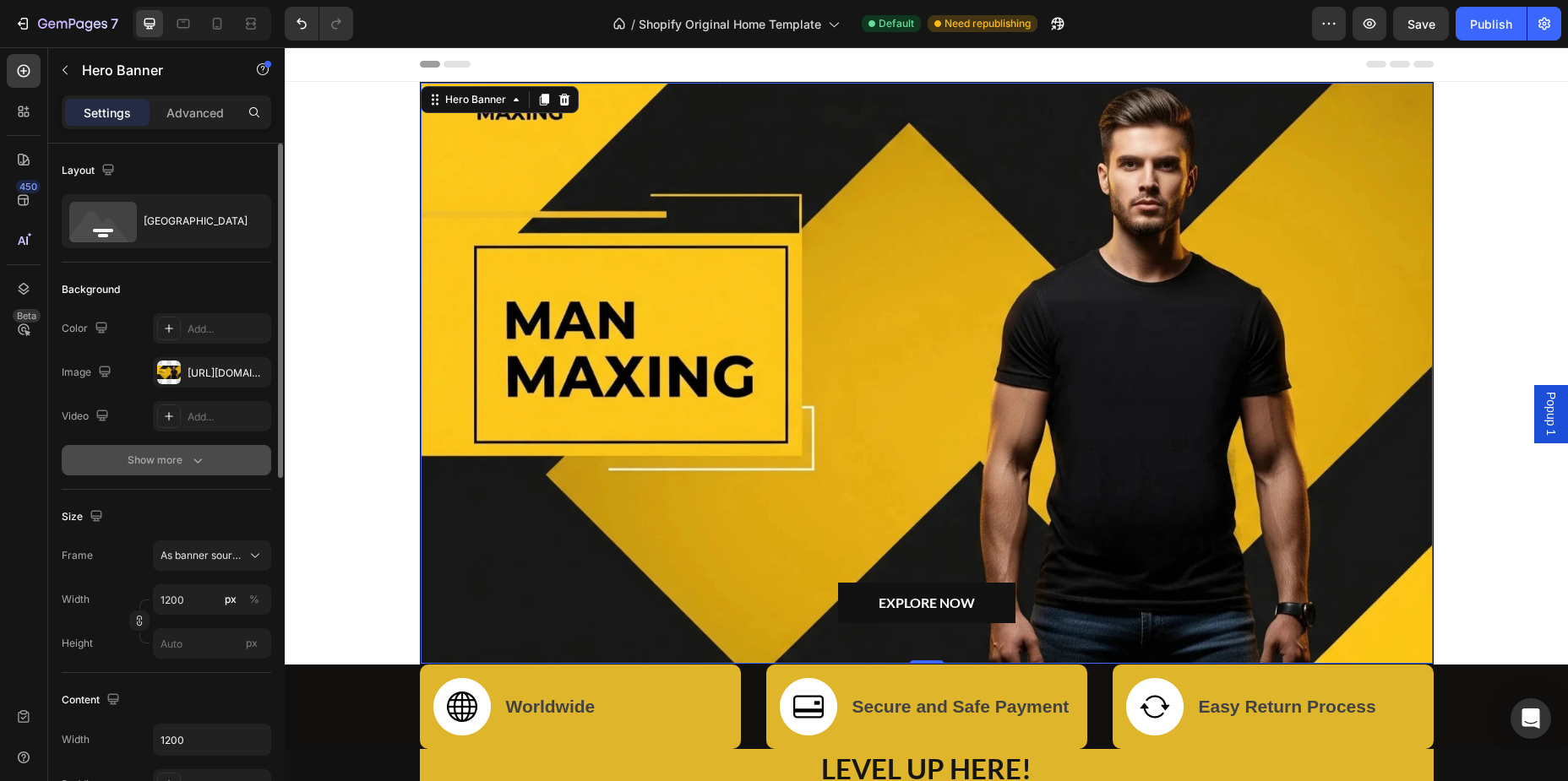
click at [191, 470] on button "Show more" at bounding box center [166, 460] width 210 height 31
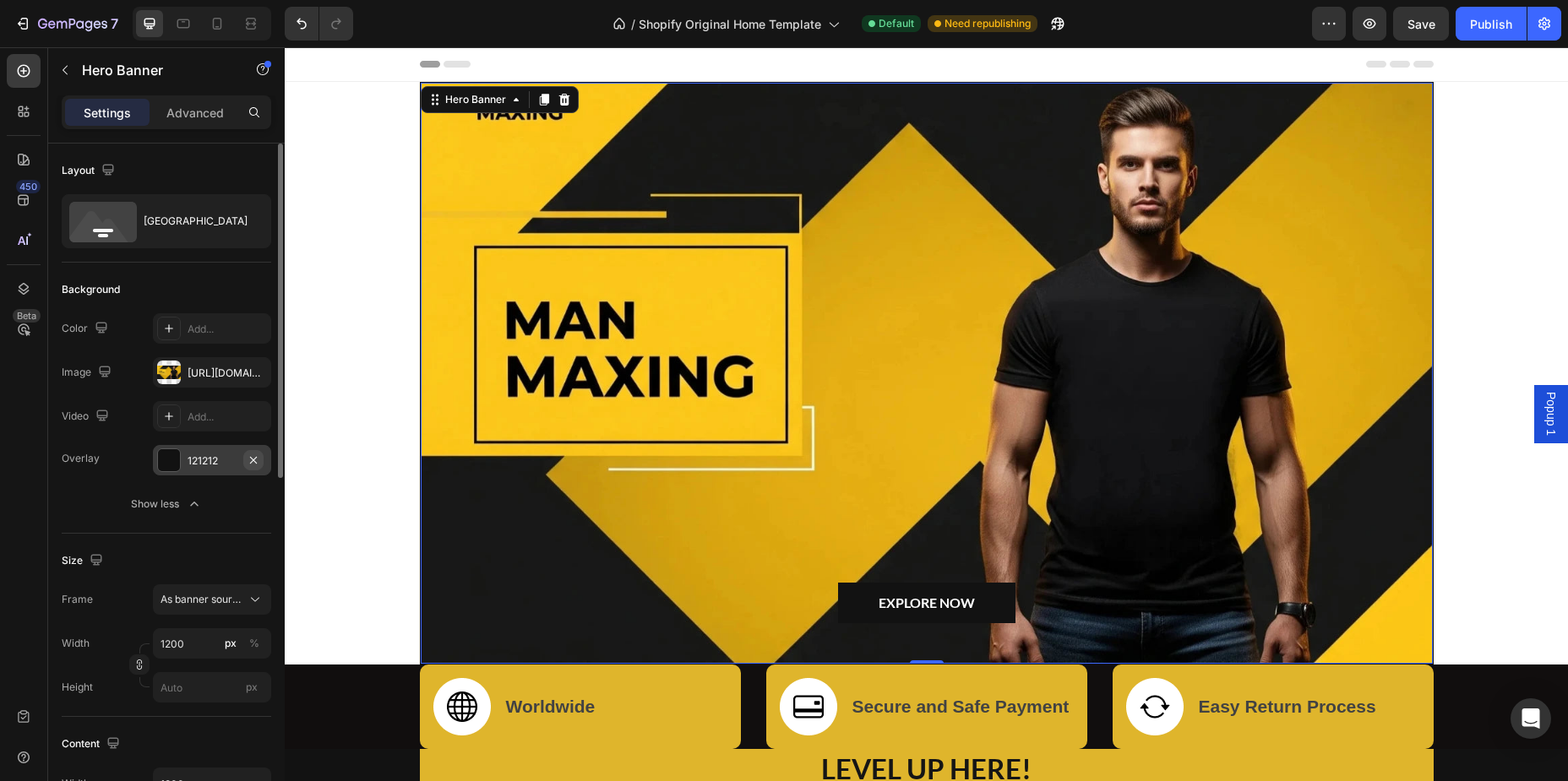
click at [260, 465] on icon "button" at bounding box center [253, 460] width 13 height 13
click at [183, 507] on div "Show less" at bounding box center [167, 504] width 72 height 17
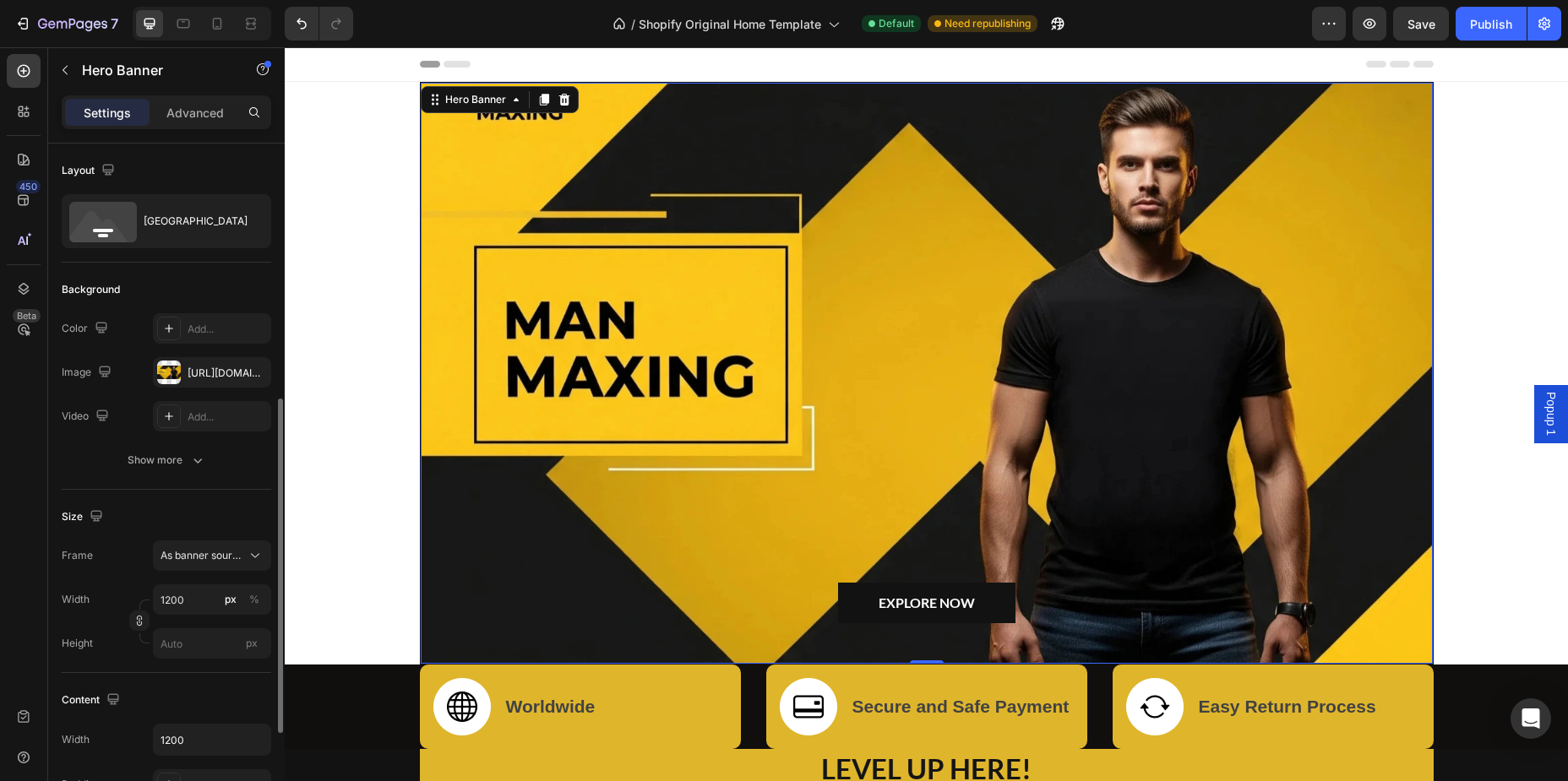
scroll to position [171, 0]
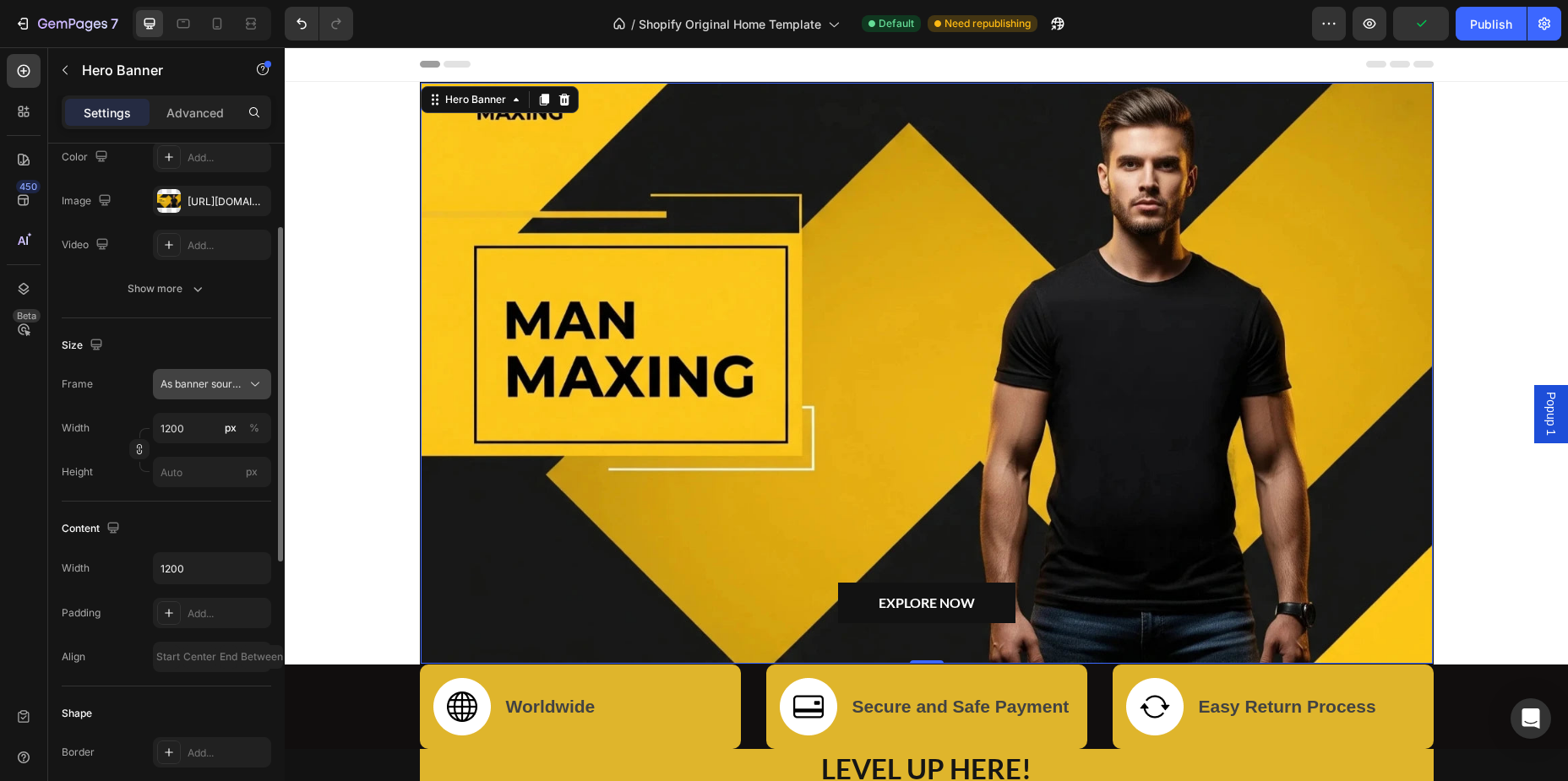
click at [253, 386] on icon at bounding box center [254, 383] width 17 height 17
click at [253, 322] on div "Size Frame As banner source Width 1200 px % Height px" at bounding box center [166, 410] width 210 height 183
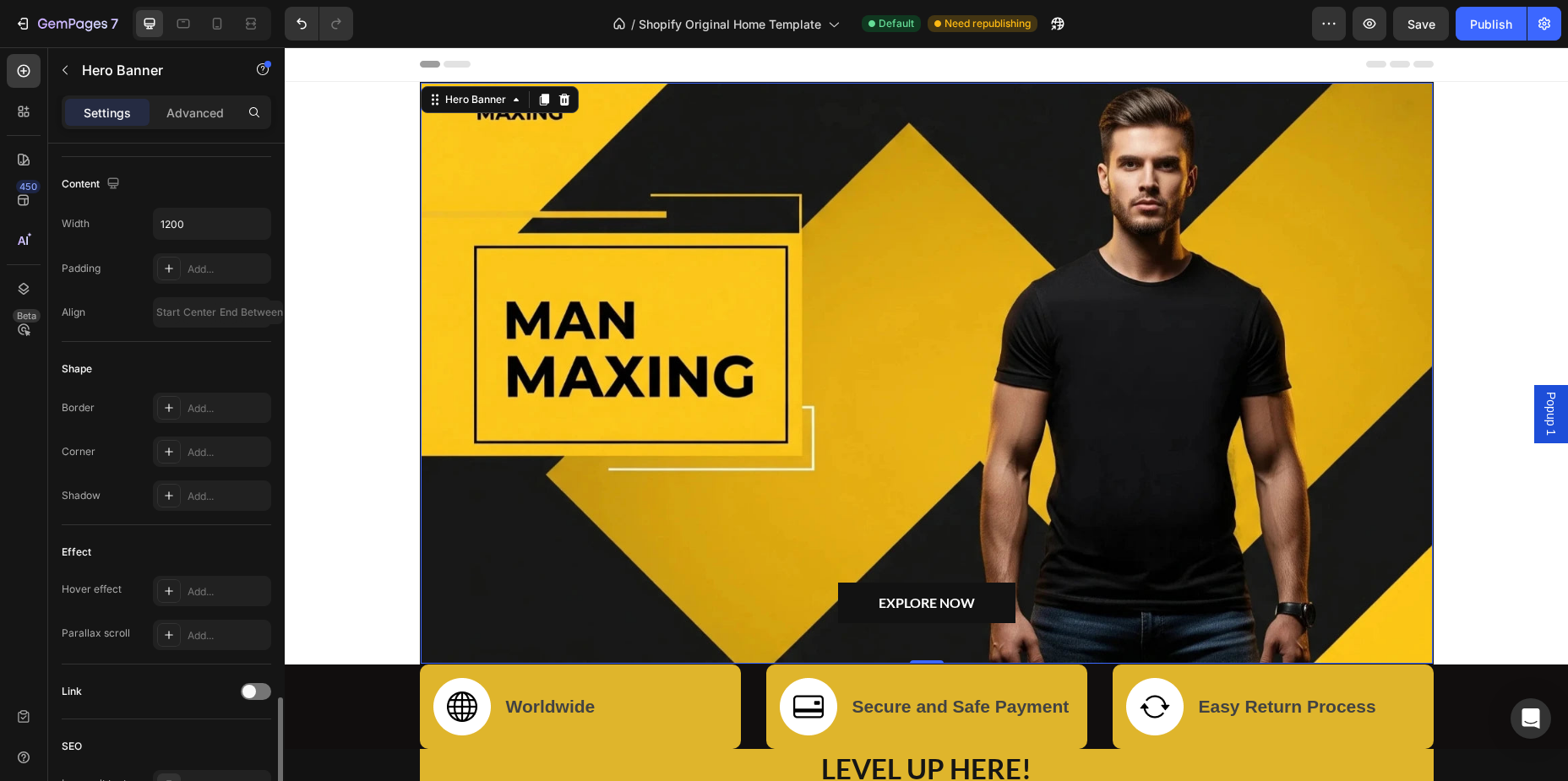
scroll to position [719, 0]
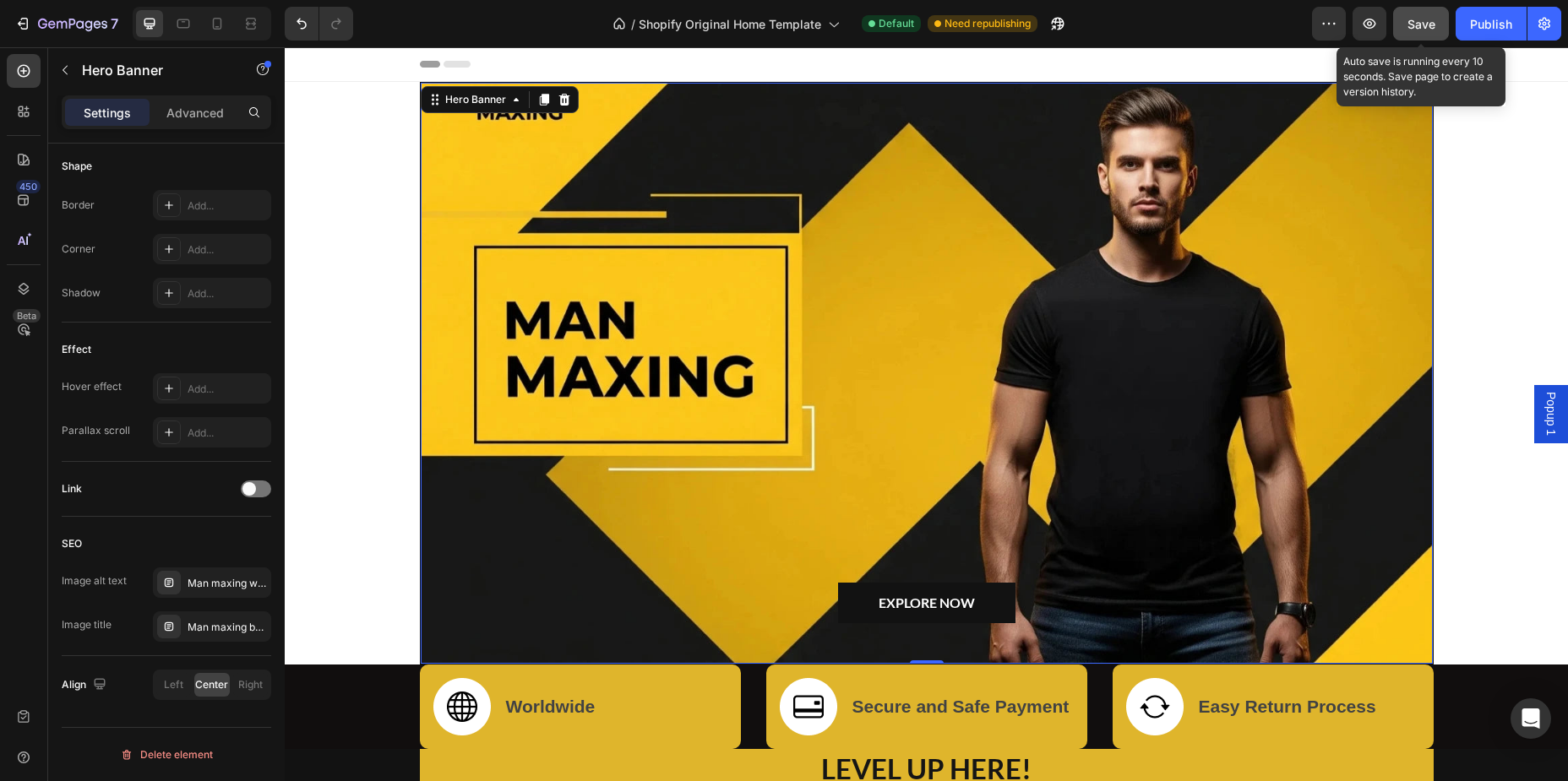
click at [1432, 26] on span "Save" at bounding box center [1421, 24] width 28 height 14
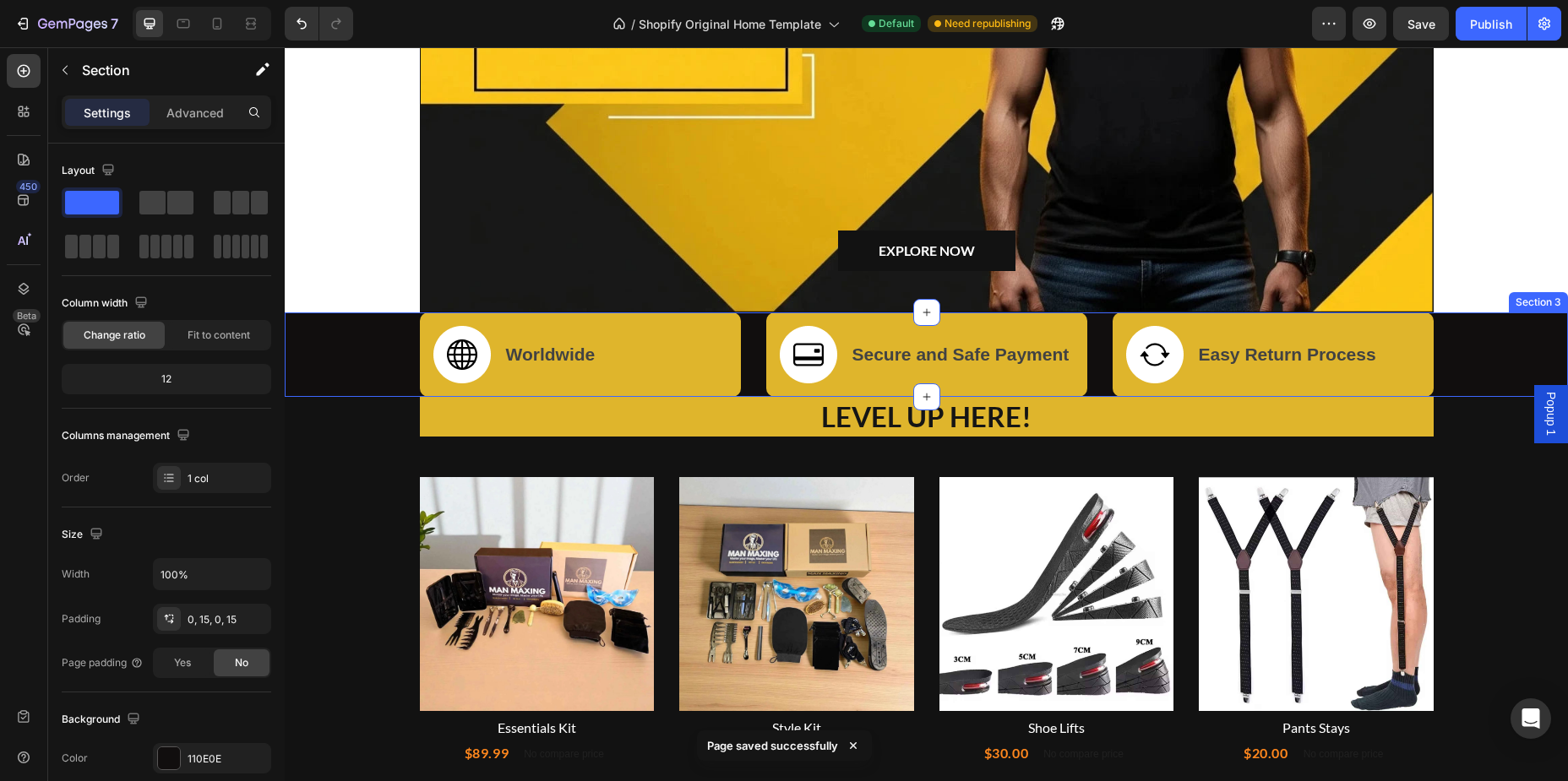
click at [369, 364] on div "Image Worldwide Text block Row Image Secure and Safe Payment Text block Row Ima…" at bounding box center [926, 355] width 1257 height 84
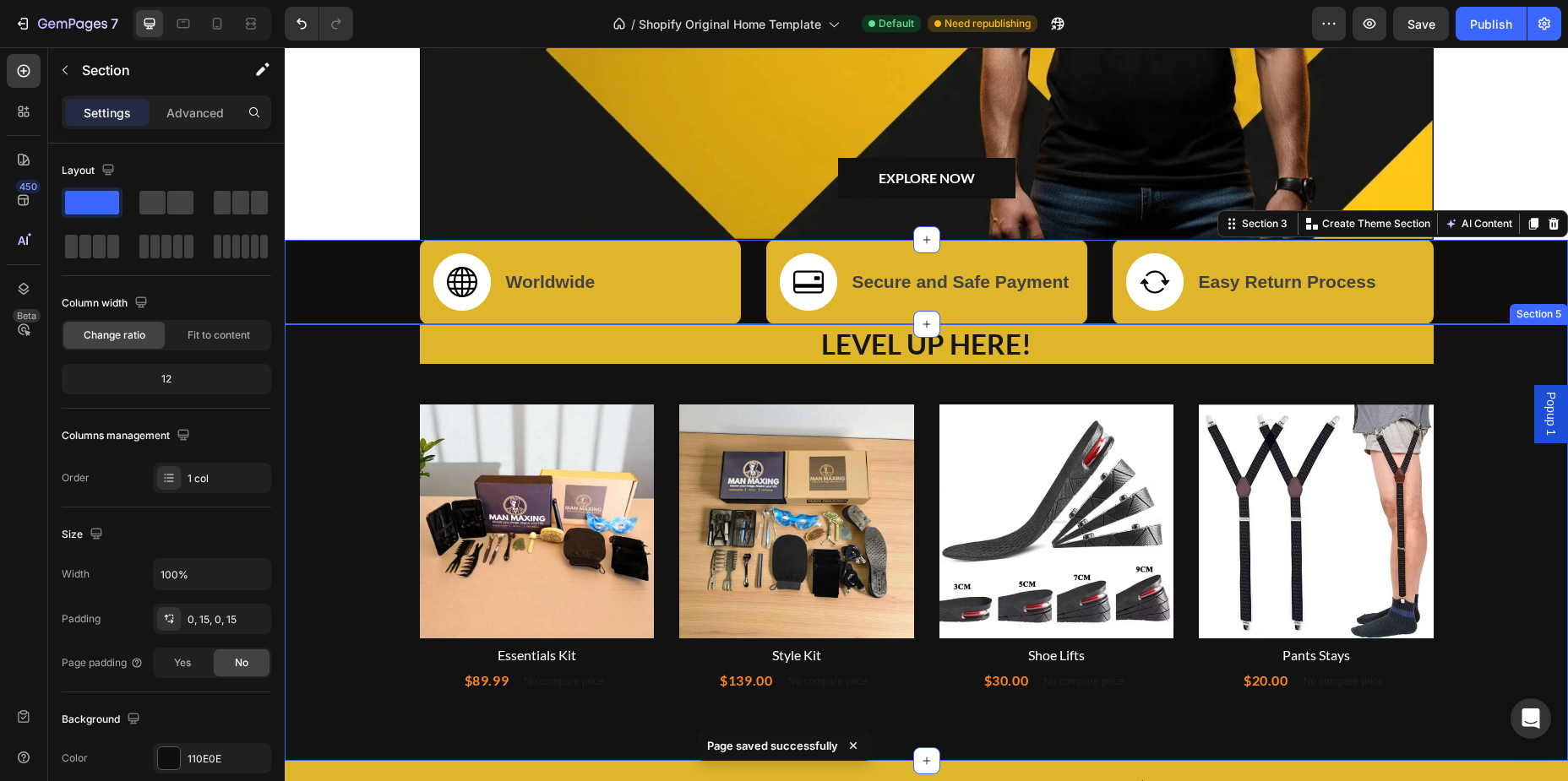
scroll to position [441, 0]
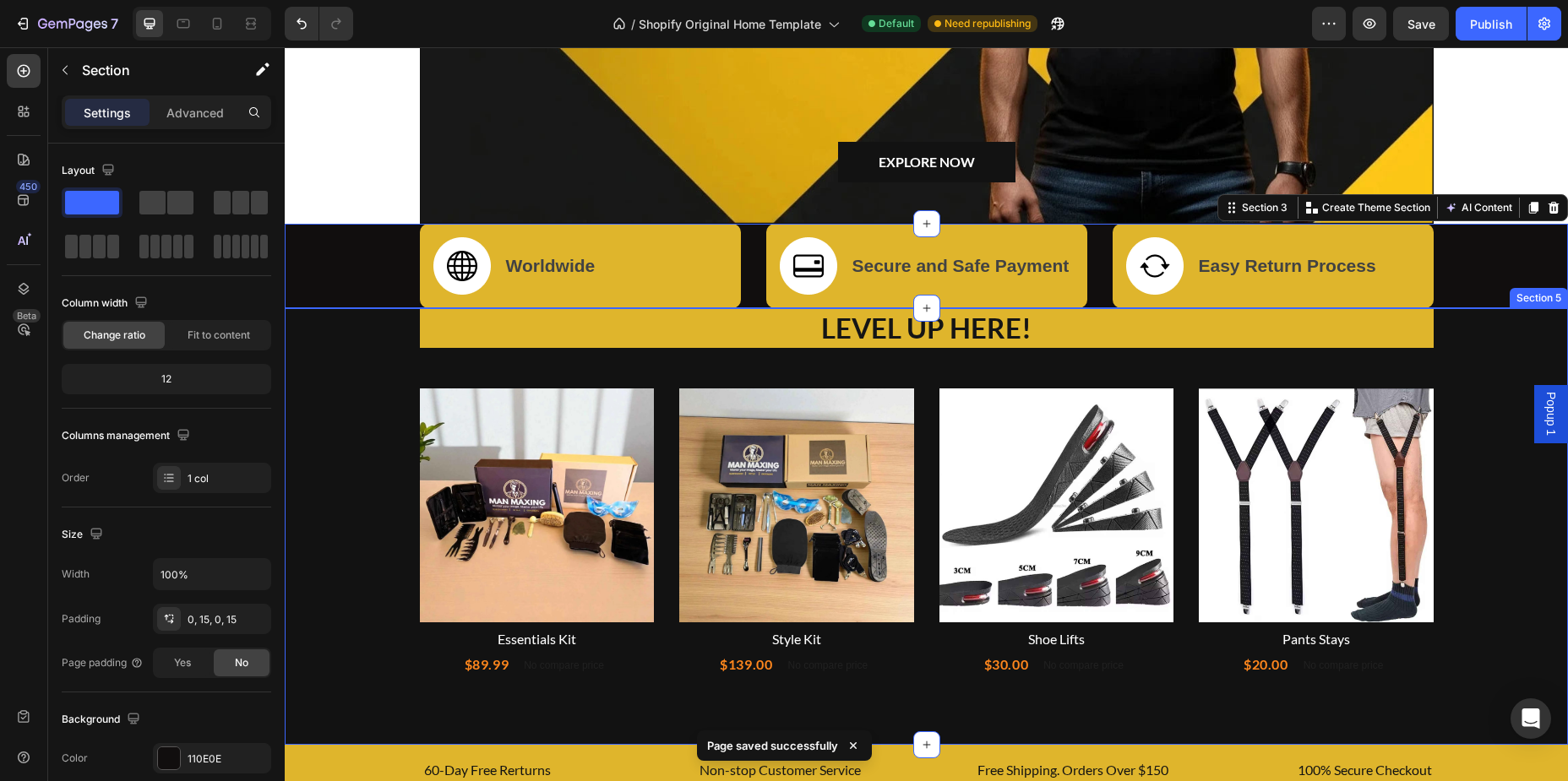
click at [476, 411] on img at bounding box center [537, 506] width 235 height 235
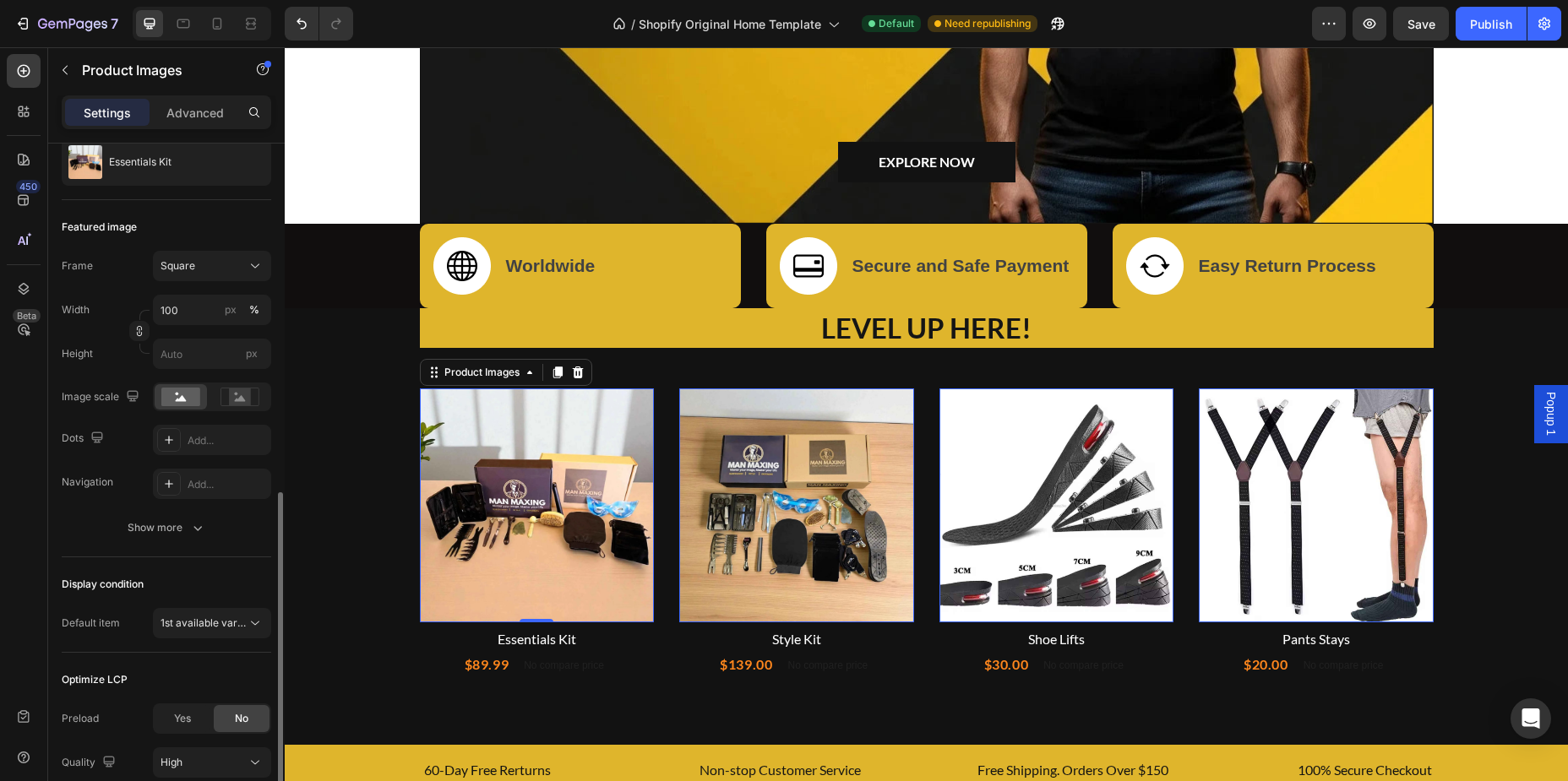
scroll to position [307, 0]
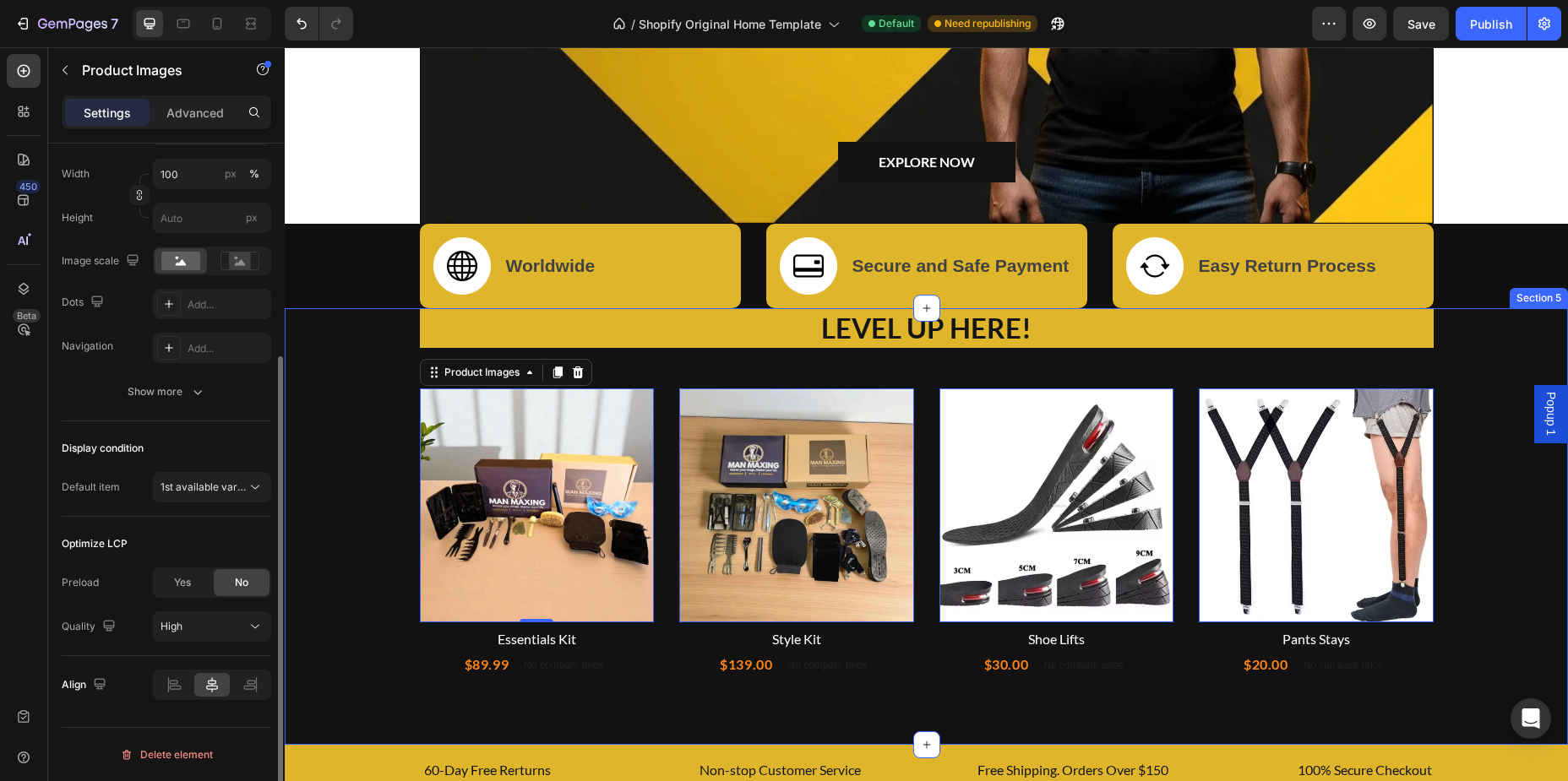
click at [359, 467] on div "LEVEL UP HERE! Heading Product Images 0 Row Essentials Kit Product Title $89.99…" at bounding box center [926, 492] width 1257 height 369
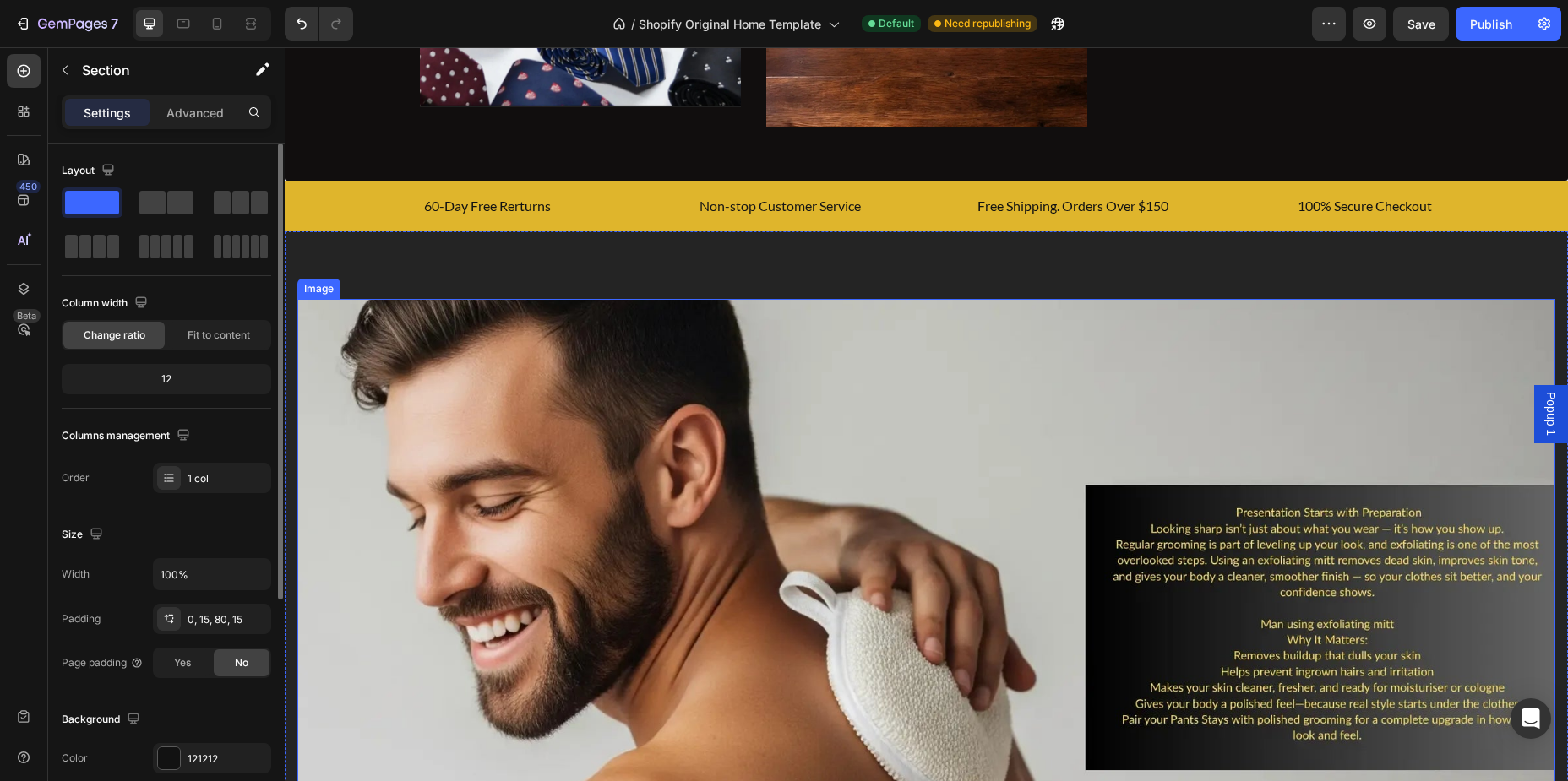
scroll to position [1939, 0]
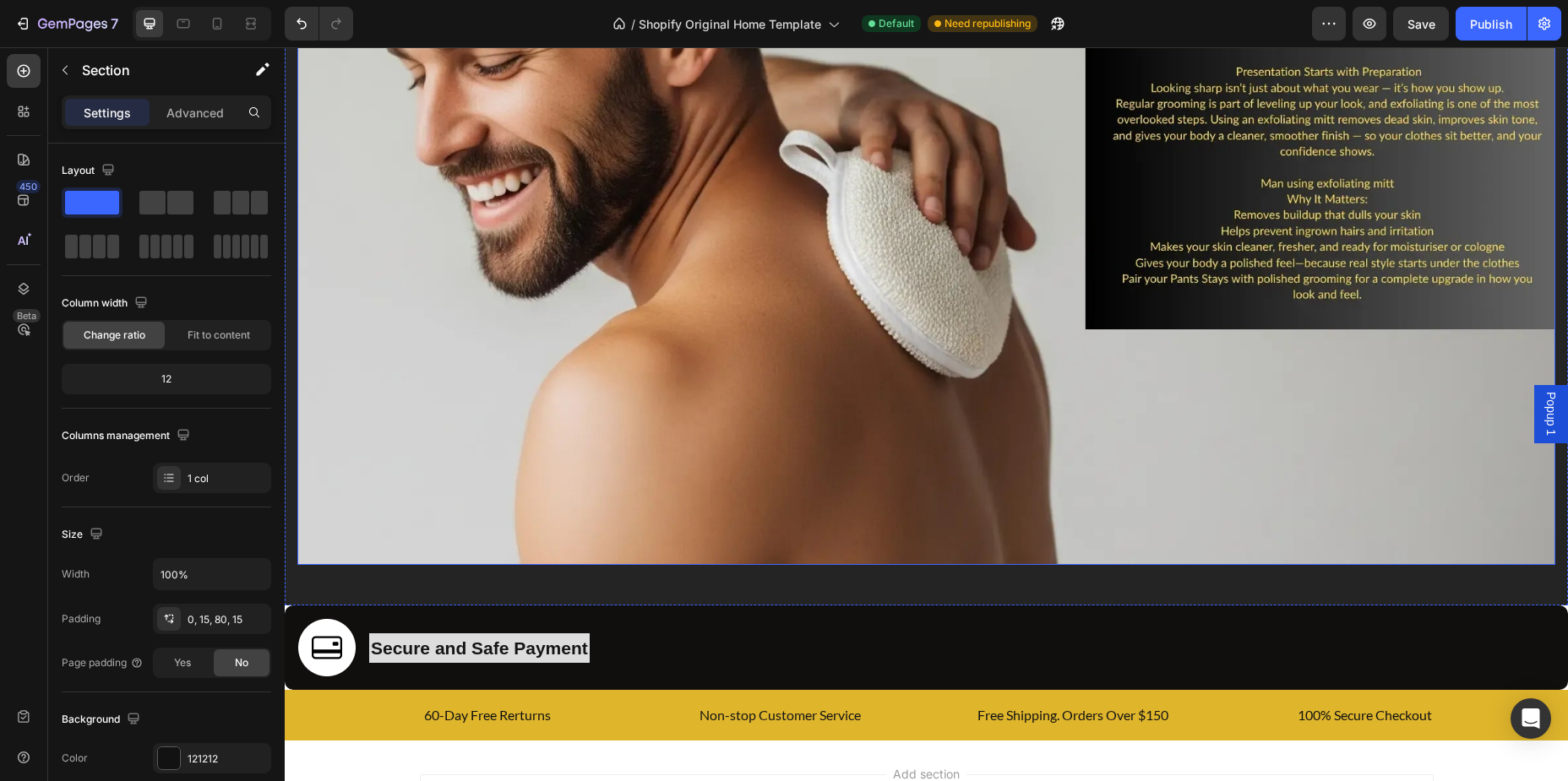
click at [941, 355] on img at bounding box center [926, 211] width 1257 height 708
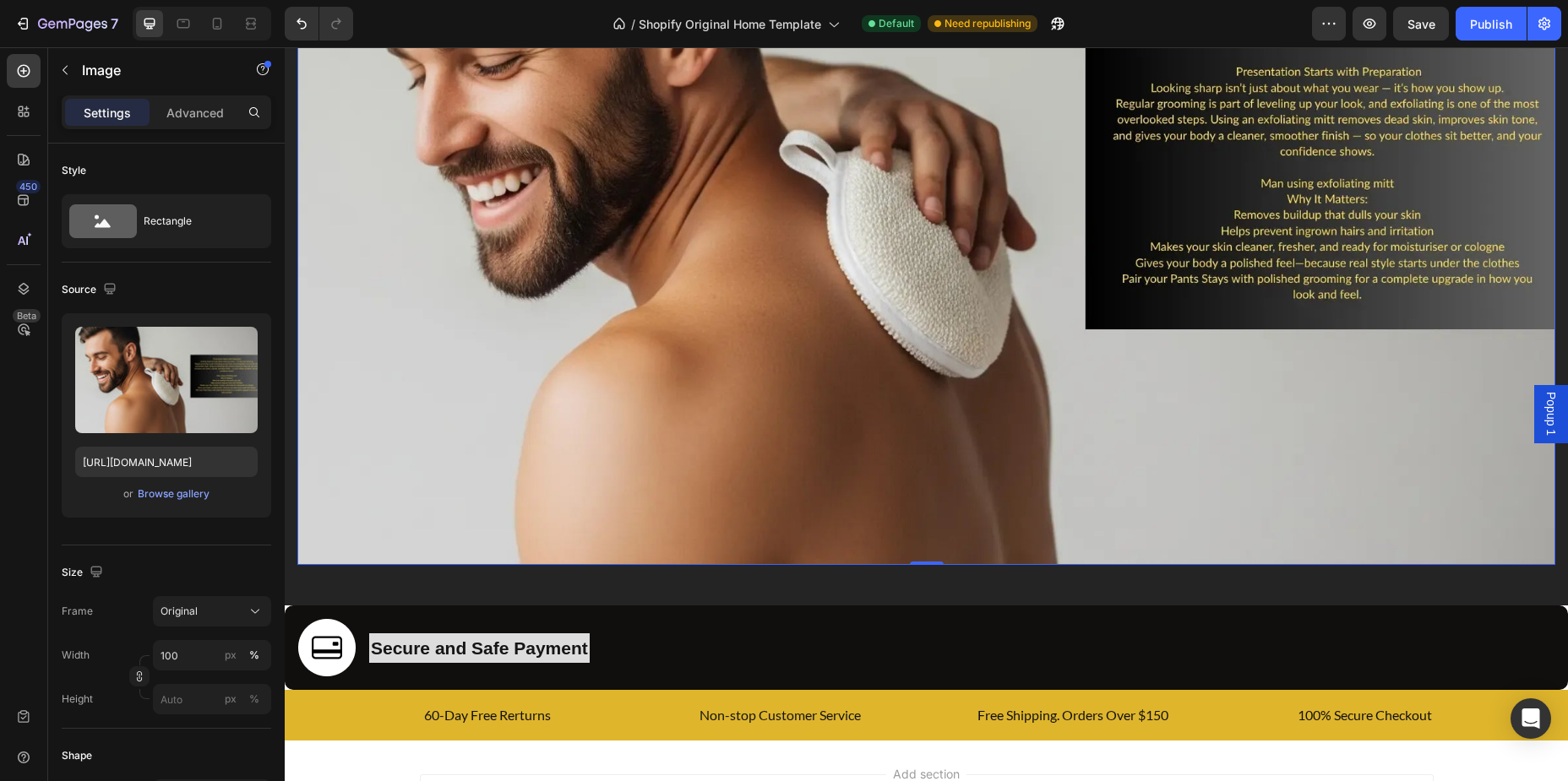
click at [461, 393] on img at bounding box center [926, 211] width 1257 height 708
click at [168, 495] on div "Browse gallery" at bounding box center [174, 493] width 72 height 15
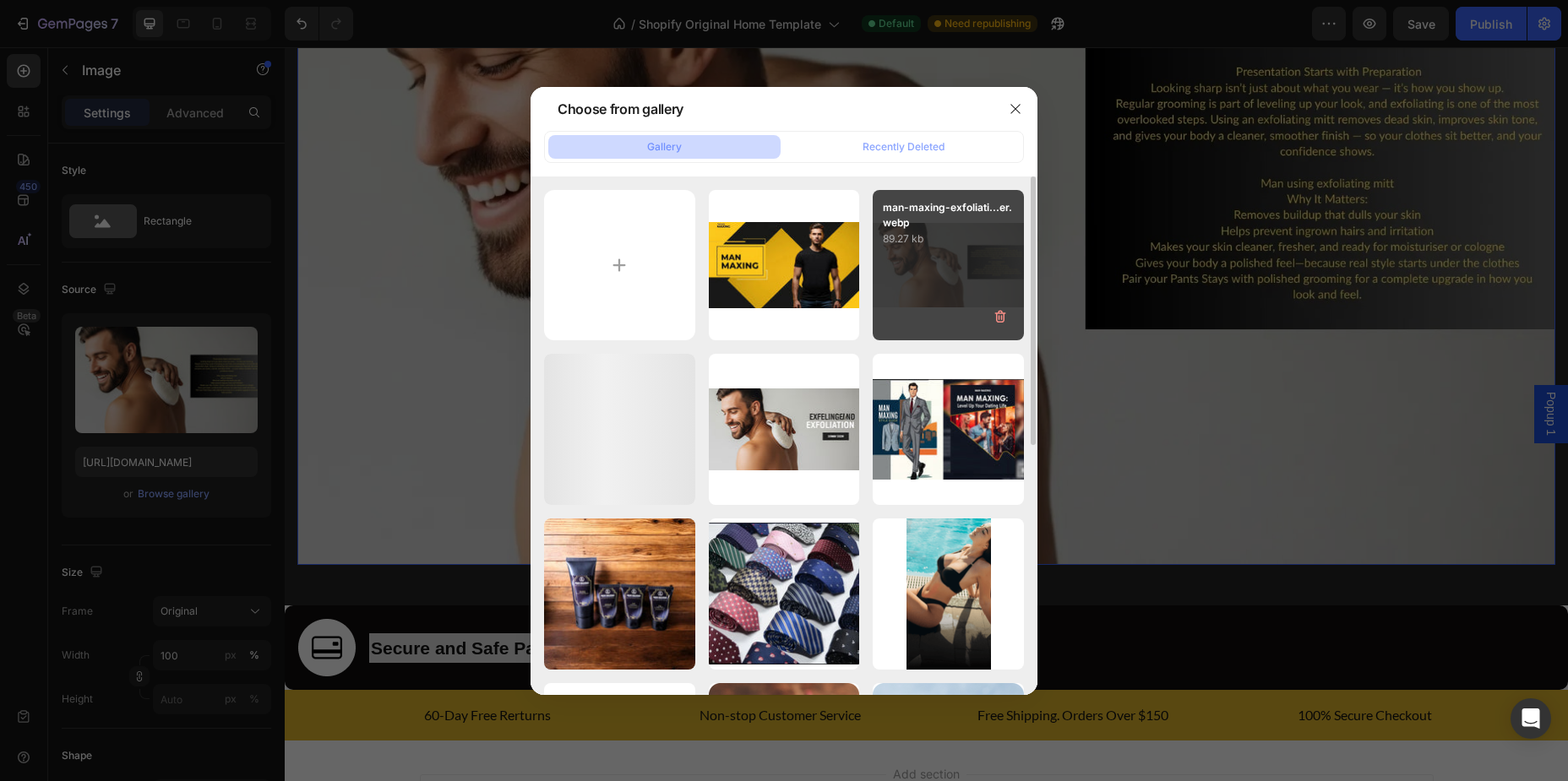
click at [943, 259] on div "man-maxing-exfoliati...er.webp 89.27 kb" at bounding box center [948, 266] width 151 height 151
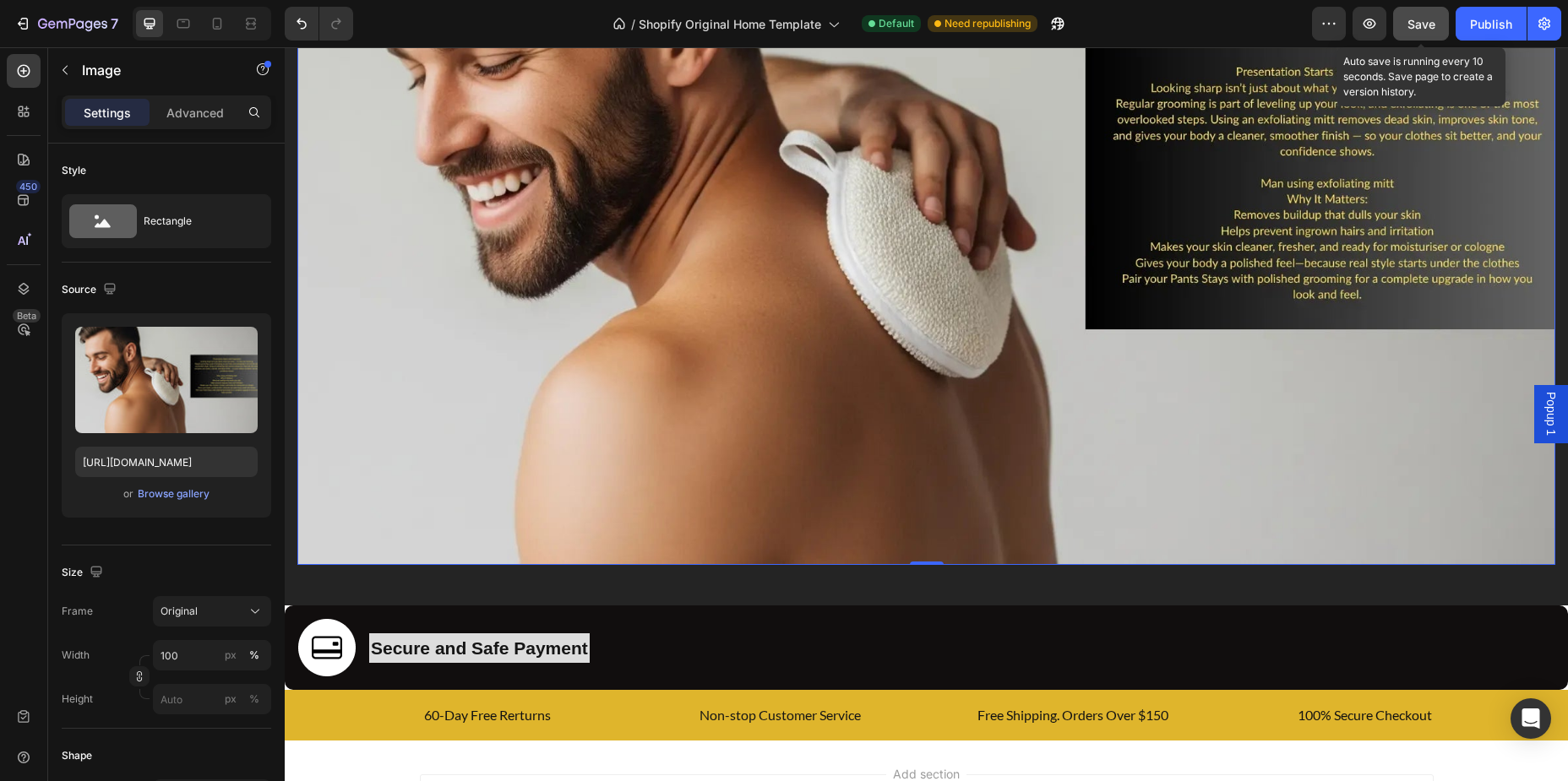
click at [1426, 22] on span "Save" at bounding box center [1421, 24] width 28 height 14
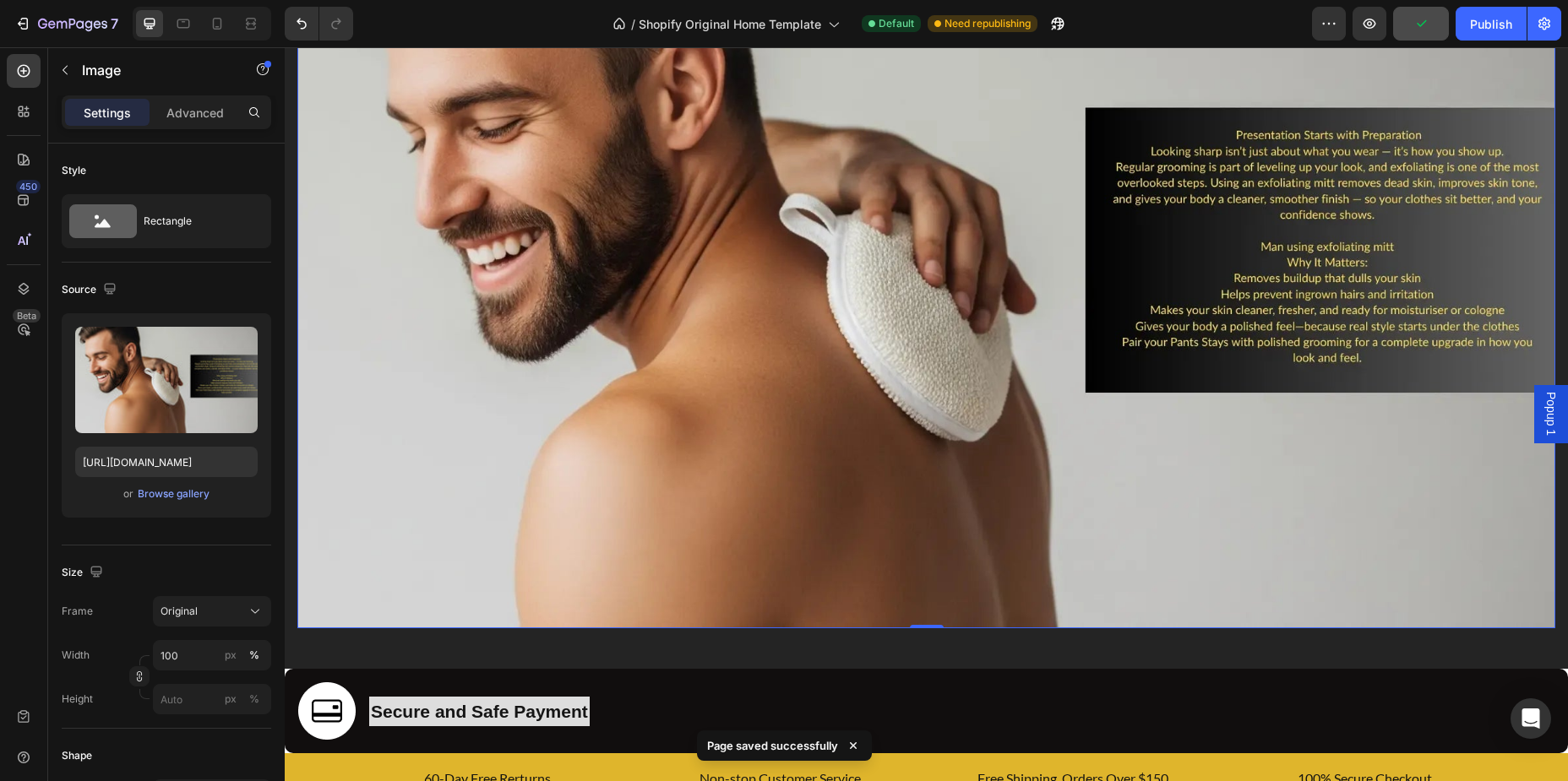
scroll to position [1764, 0]
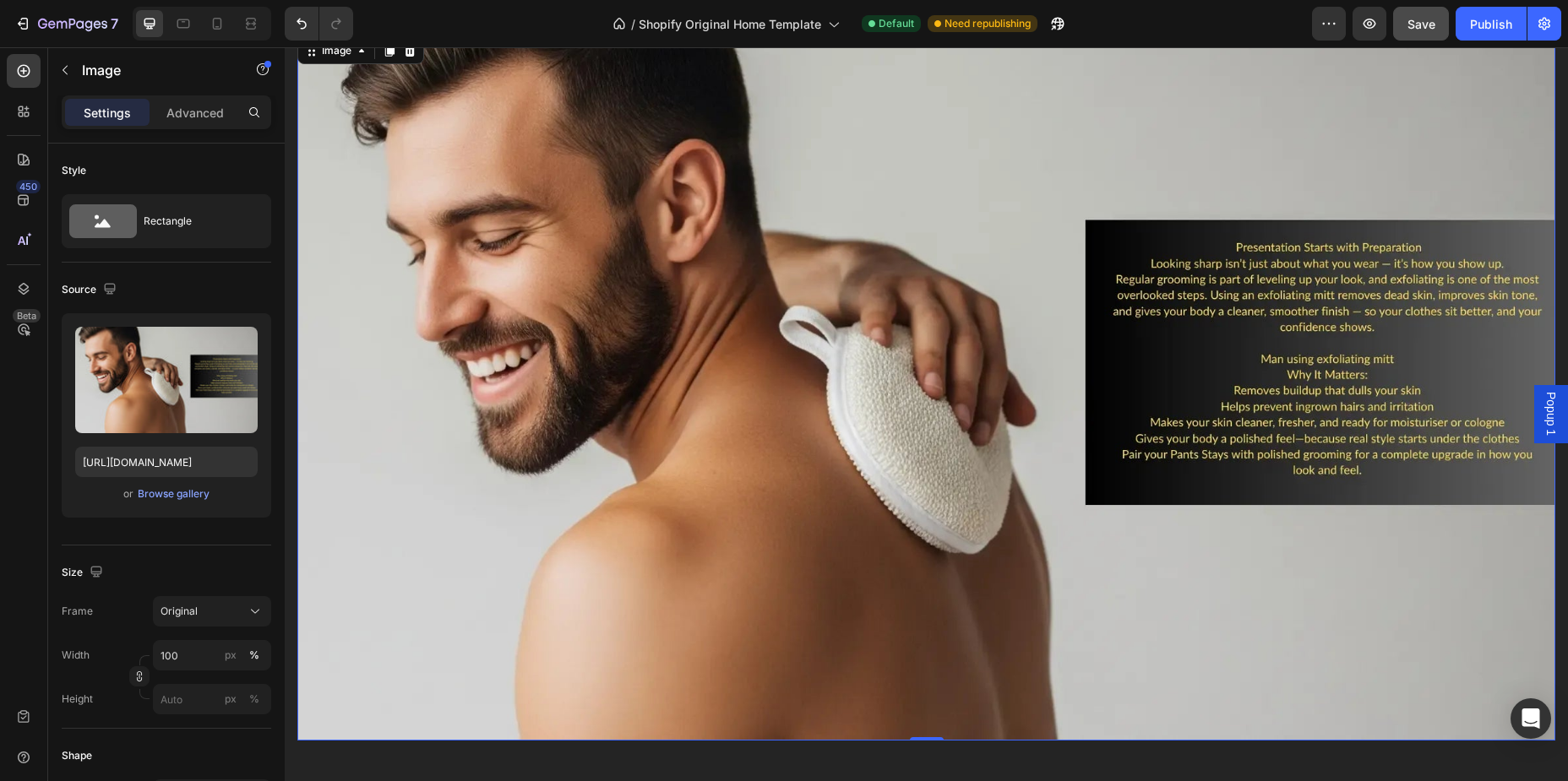
click at [610, 415] on img at bounding box center [926, 388] width 1257 height 708
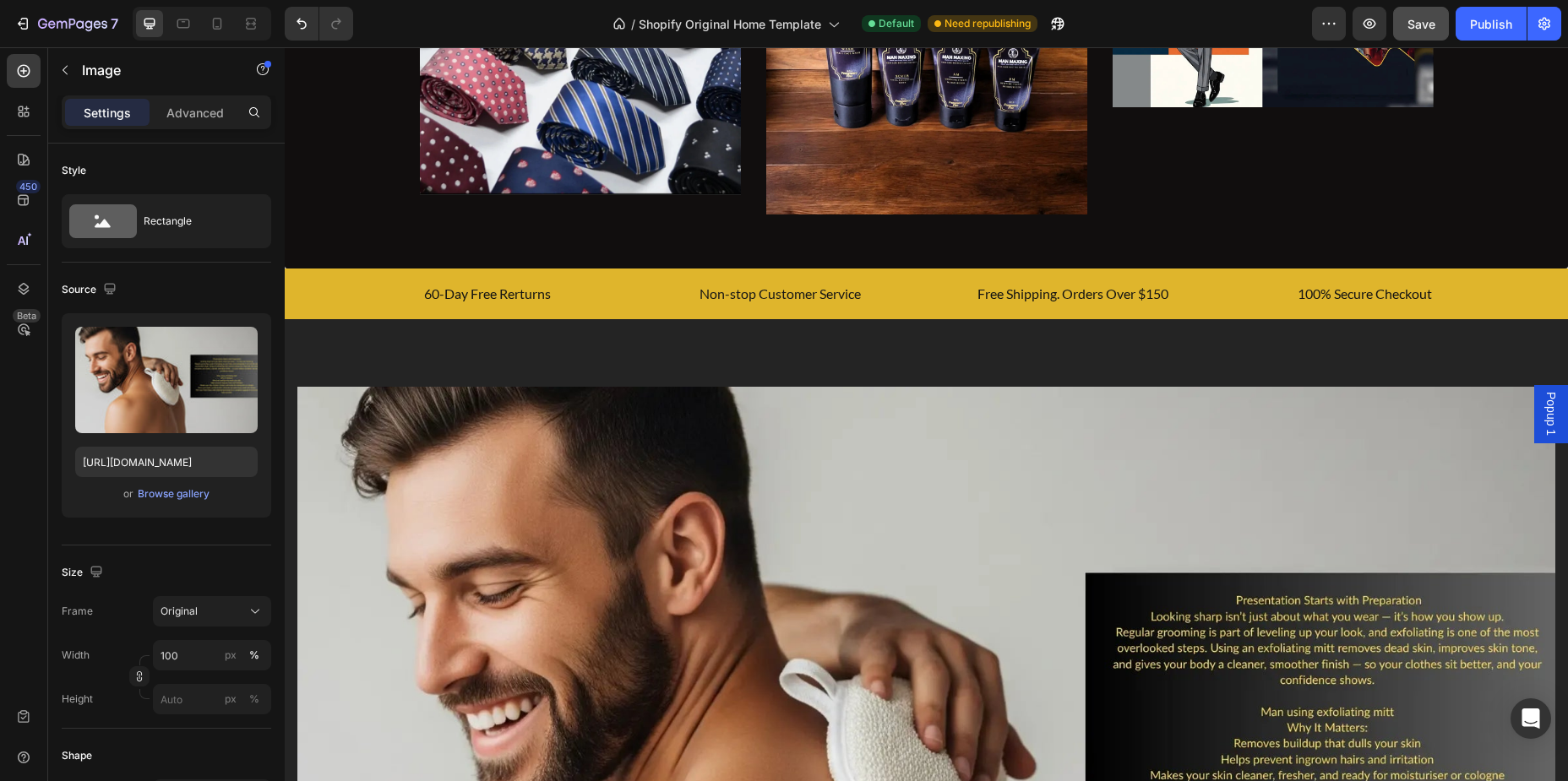
scroll to position [1939, 0]
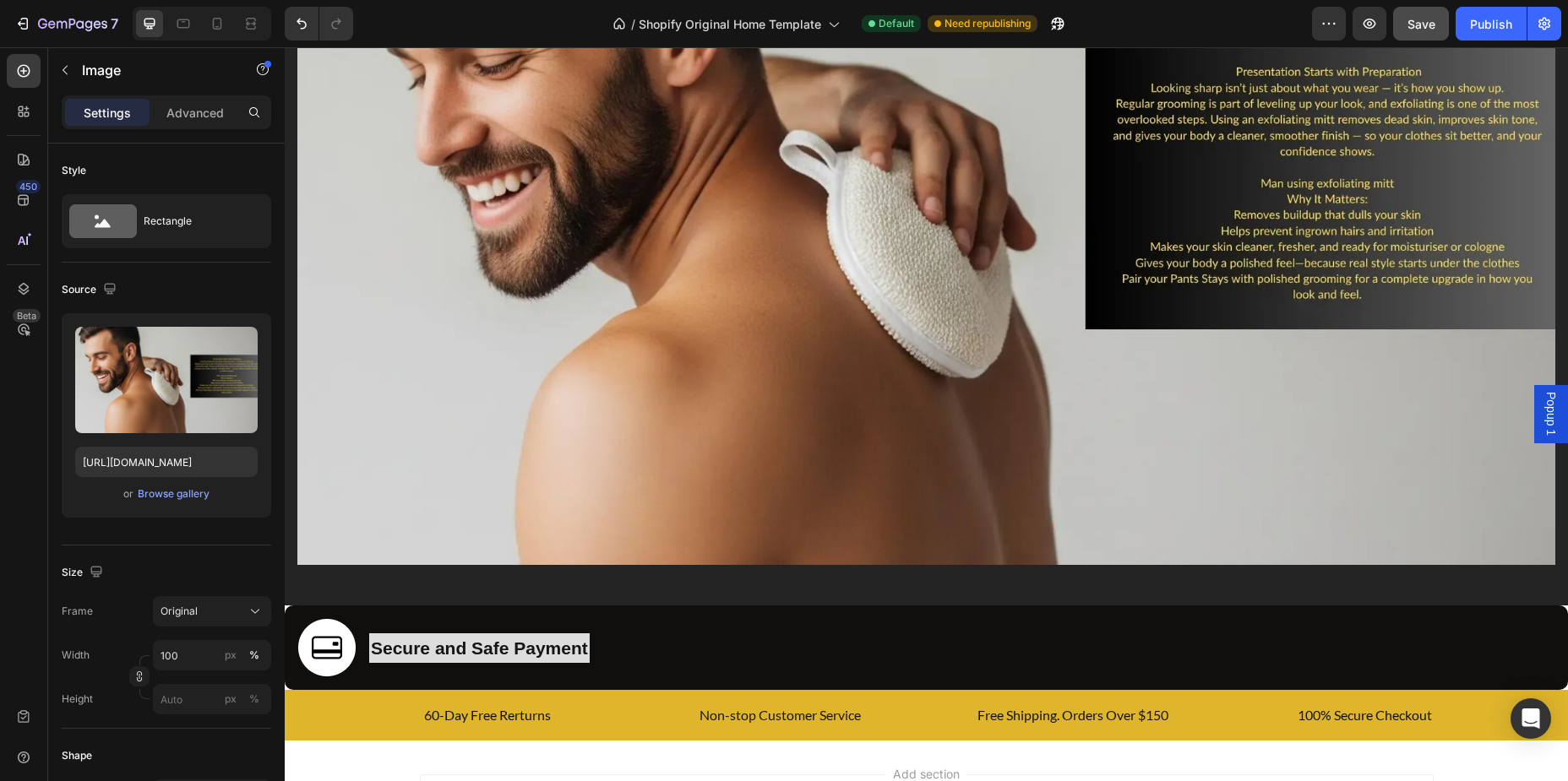
click at [835, 429] on img at bounding box center [926, 211] width 1257 height 708
click at [220, 605] on div "Original" at bounding box center [202, 611] width 82 height 15
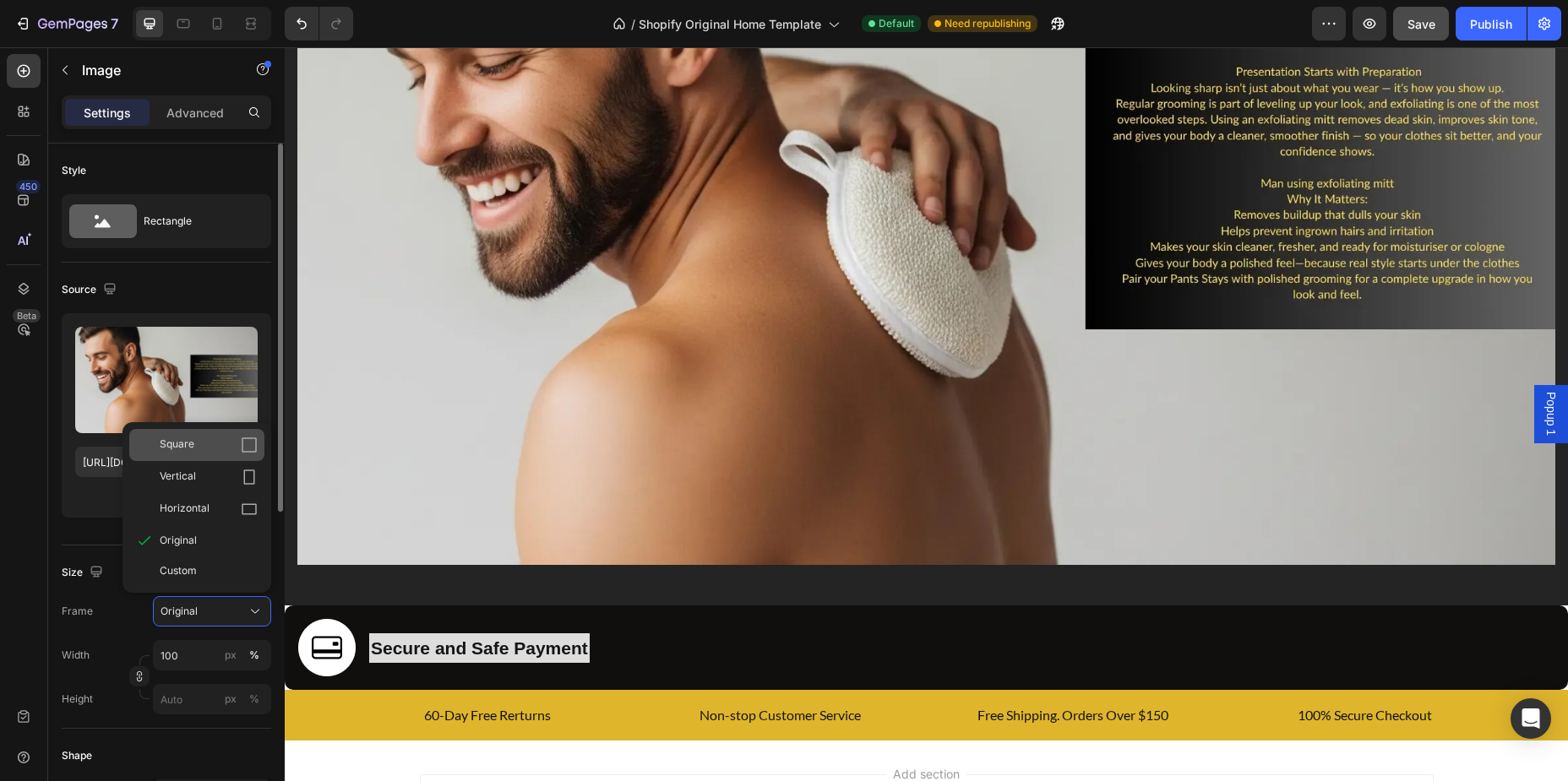
click at [211, 452] on div "Square" at bounding box center [209, 445] width 98 height 17
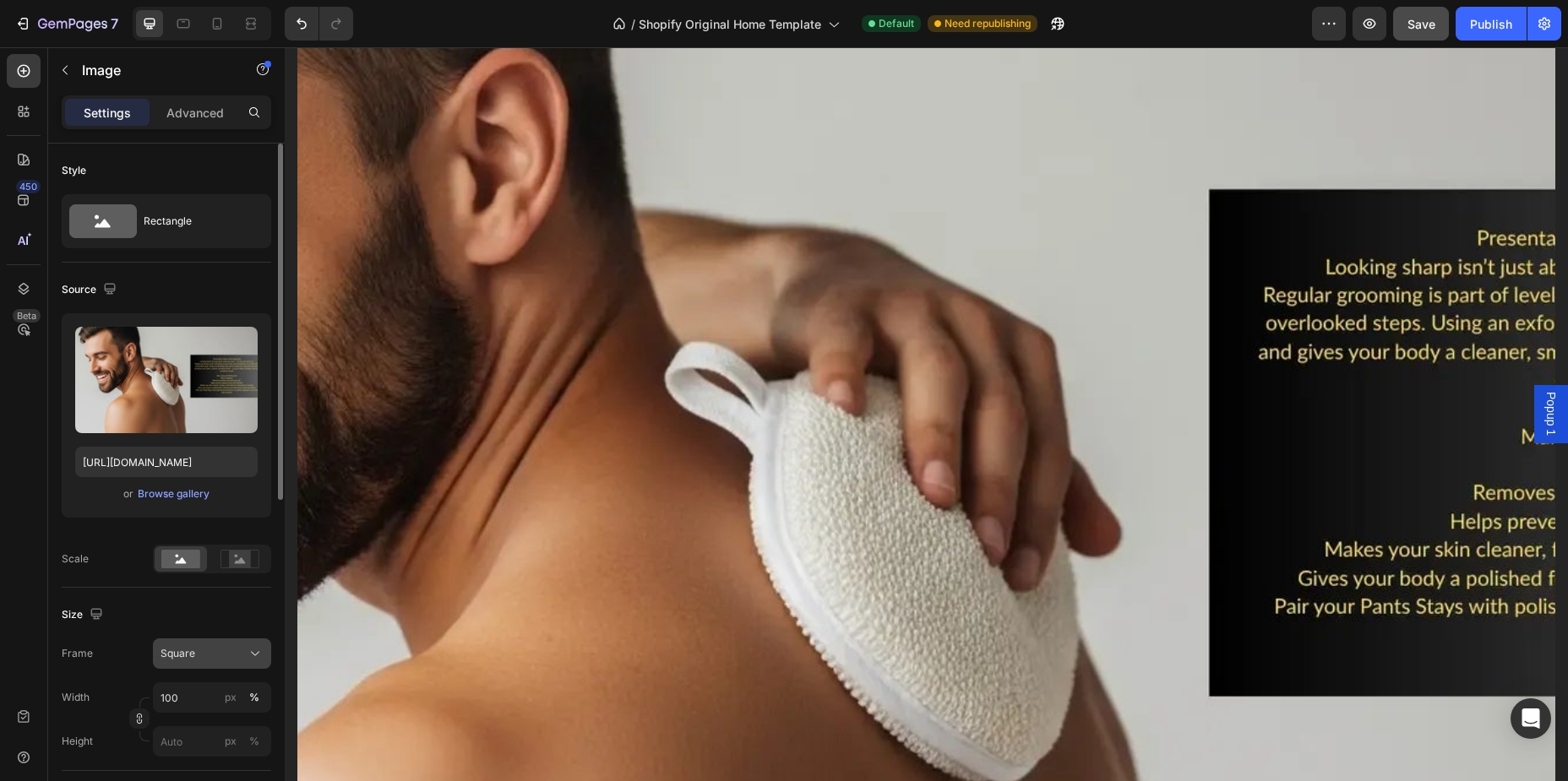
click at [215, 649] on div "Square" at bounding box center [202, 653] width 82 height 15
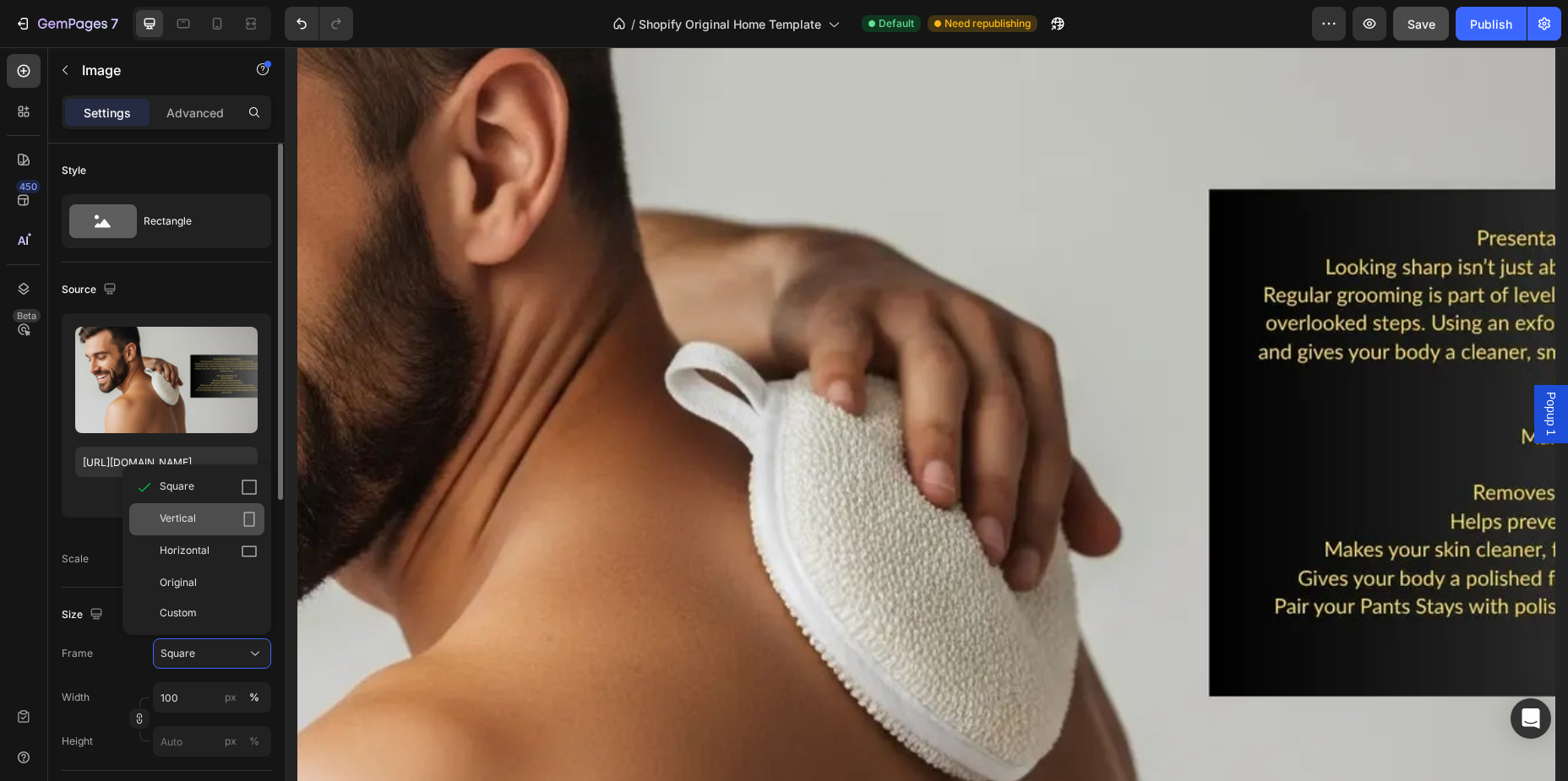
click at [224, 510] on div "Vertical" at bounding box center [197, 519] width 135 height 32
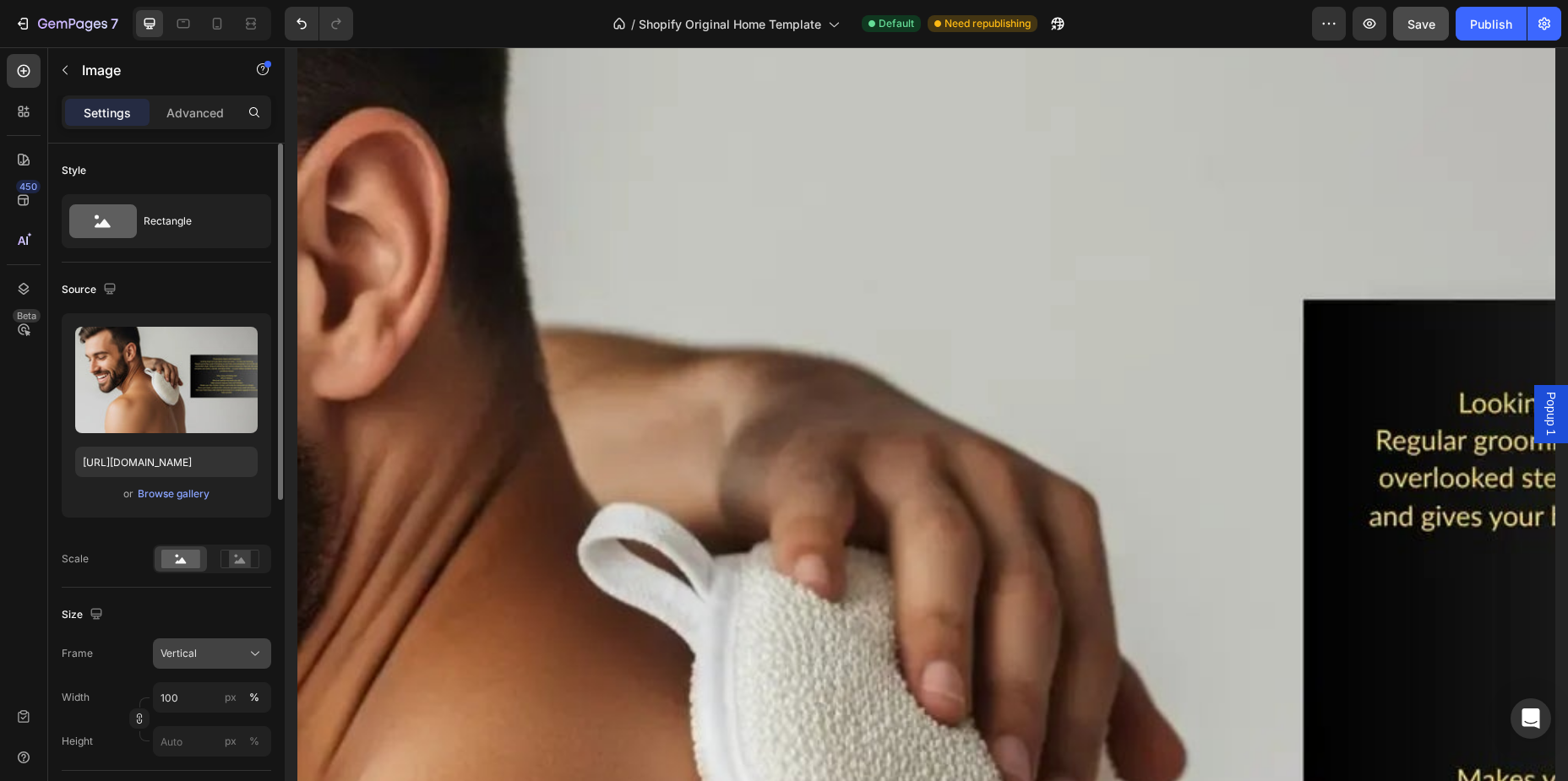
click at [207, 656] on div "Vertical" at bounding box center [202, 653] width 82 height 15
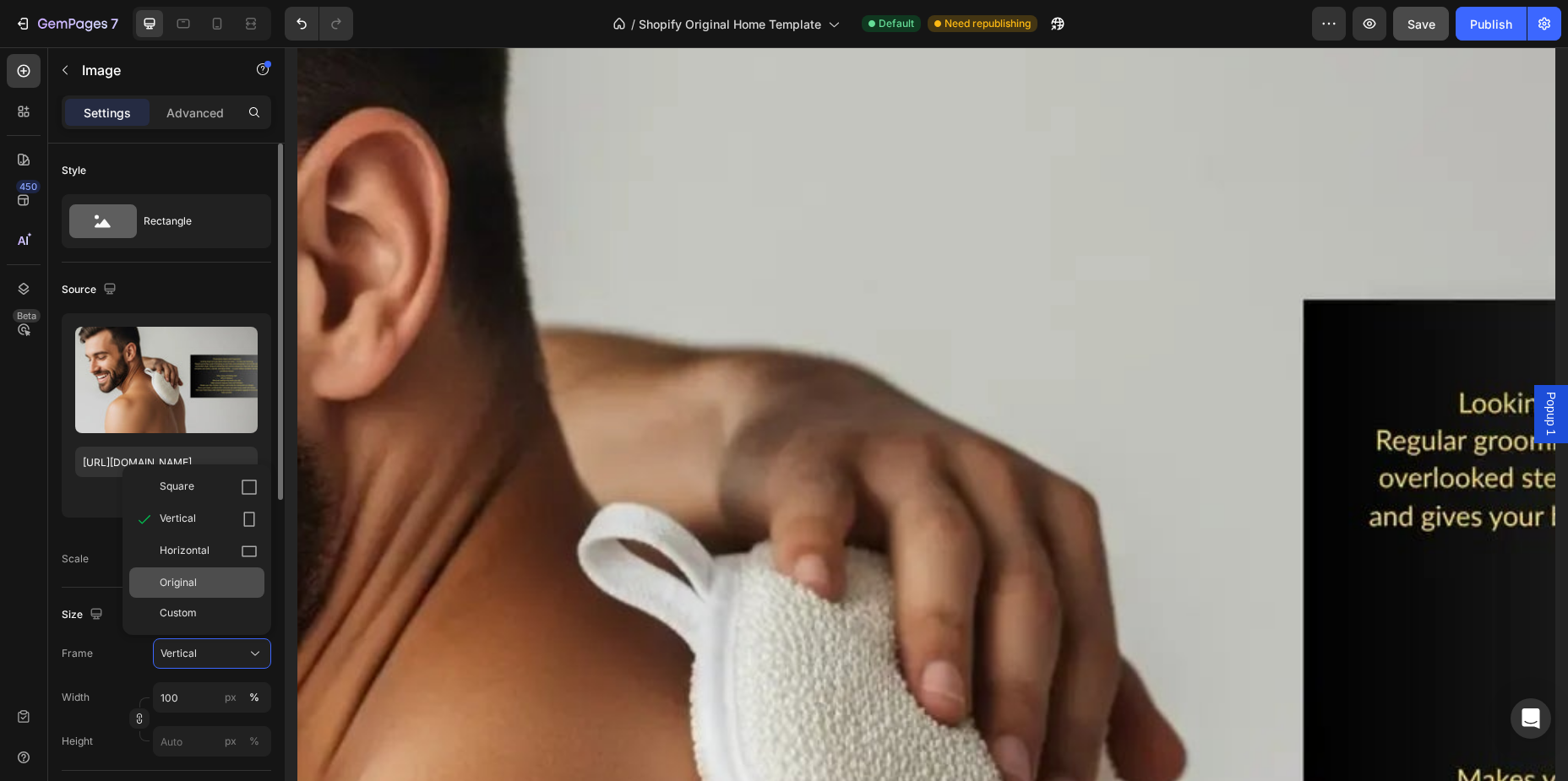
click at [213, 577] on div "Original" at bounding box center [209, 583] width 98 height 15
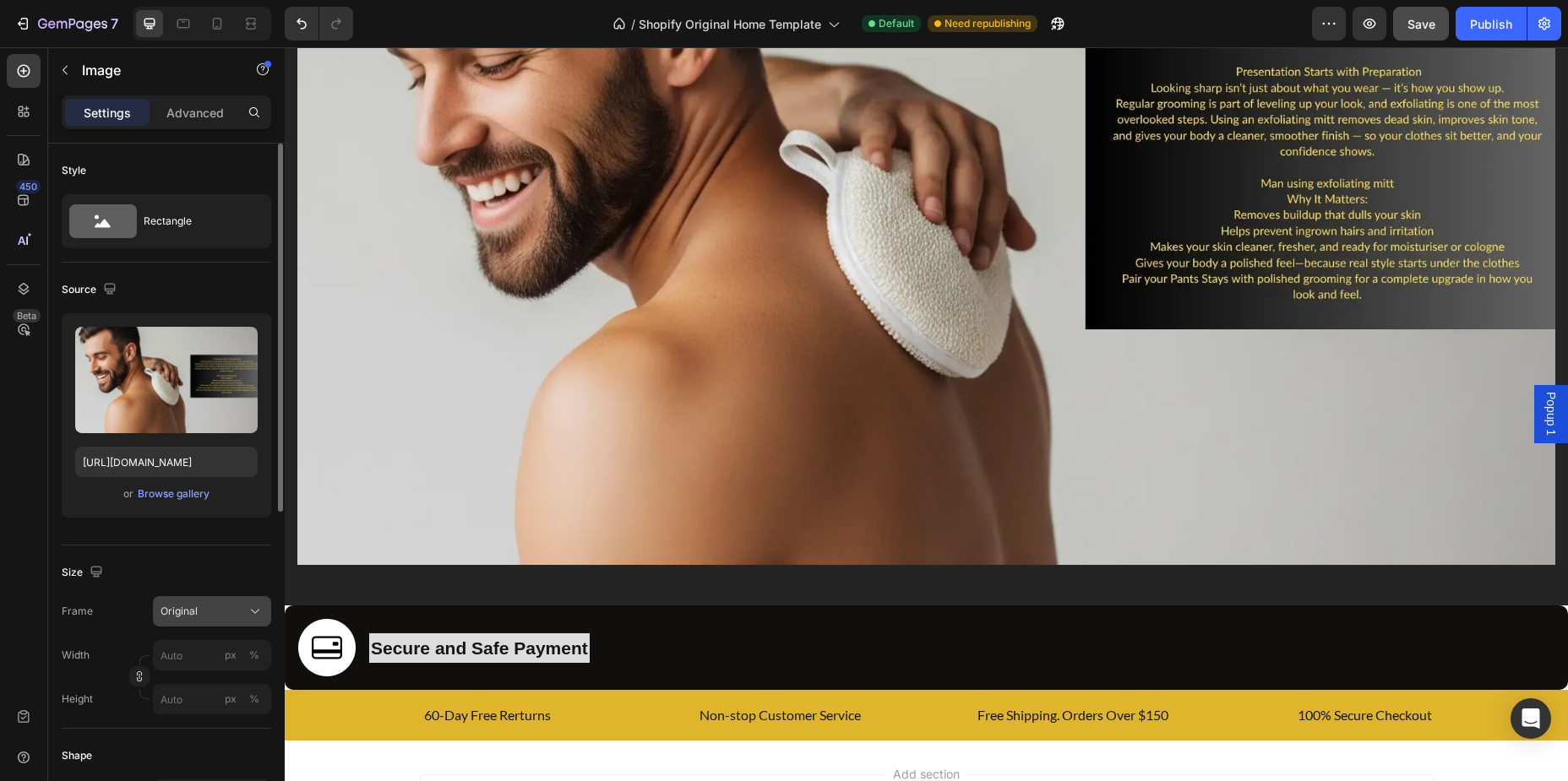
click at [223, 616] on div "Original" at bounding box center [202, 611] width 82 height 15
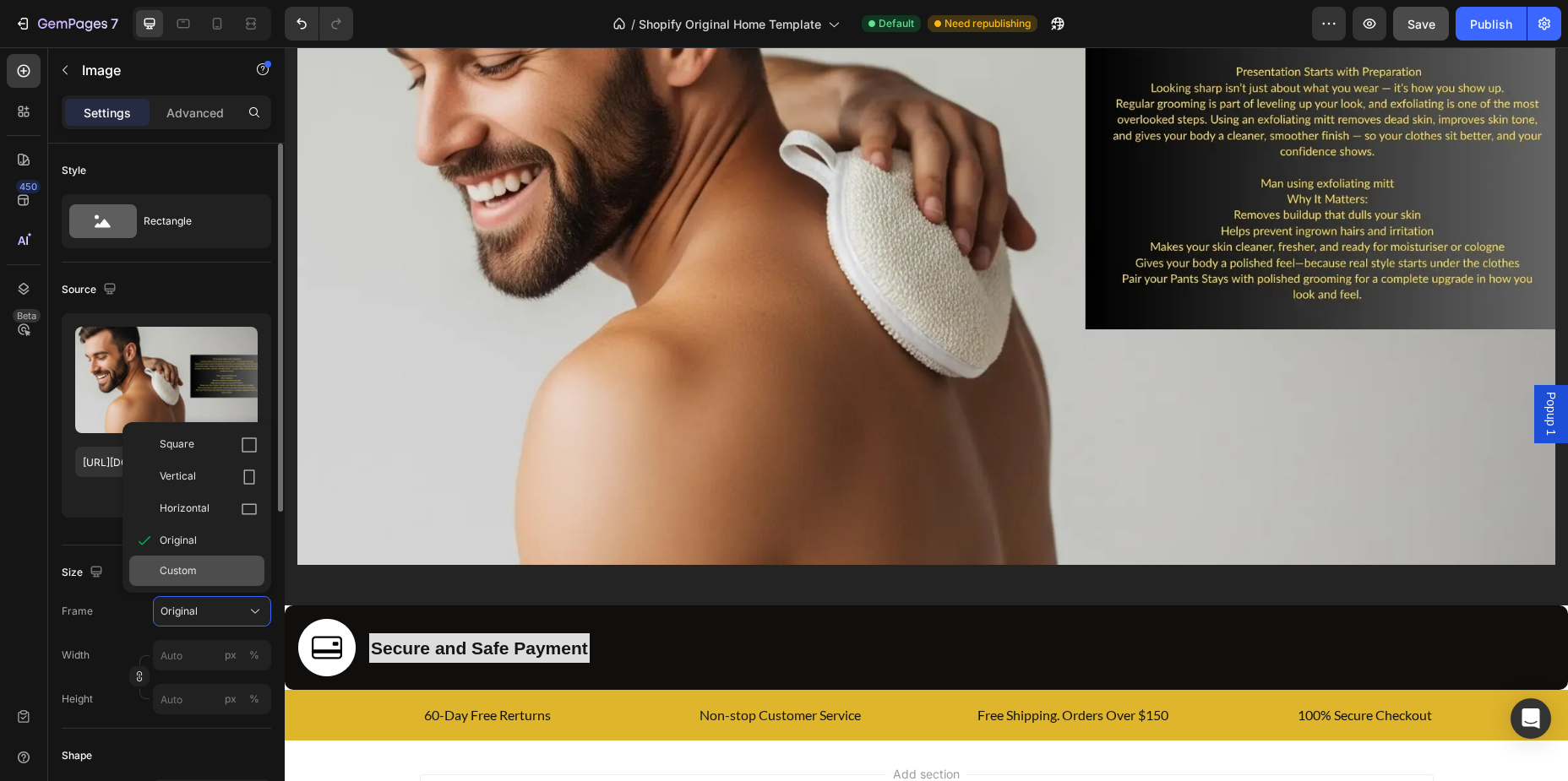
click at [218, 577] on div "Custom" at bounding box center [209, 570] width 98 height 15
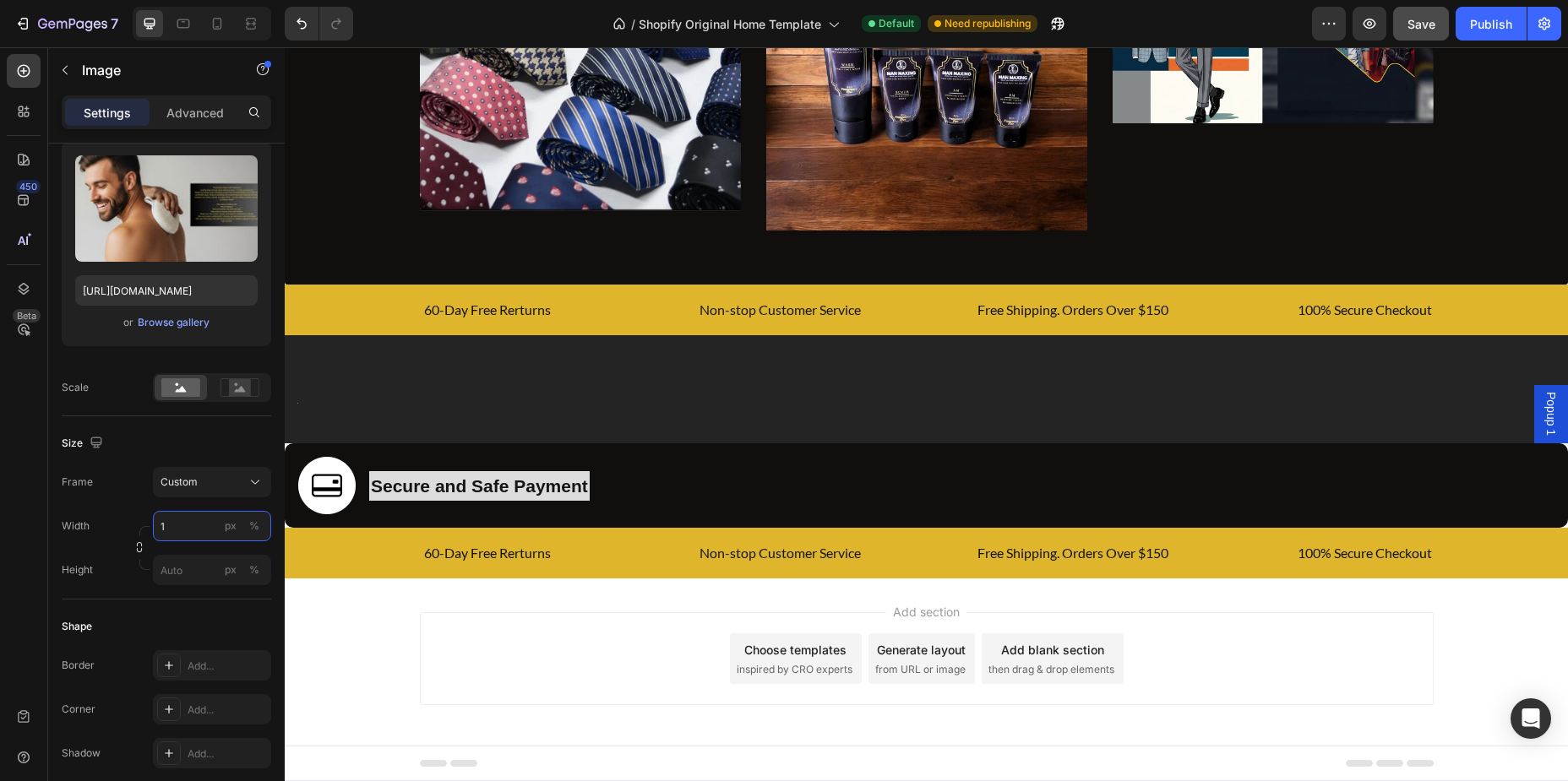
scroll to position [1394, 0]
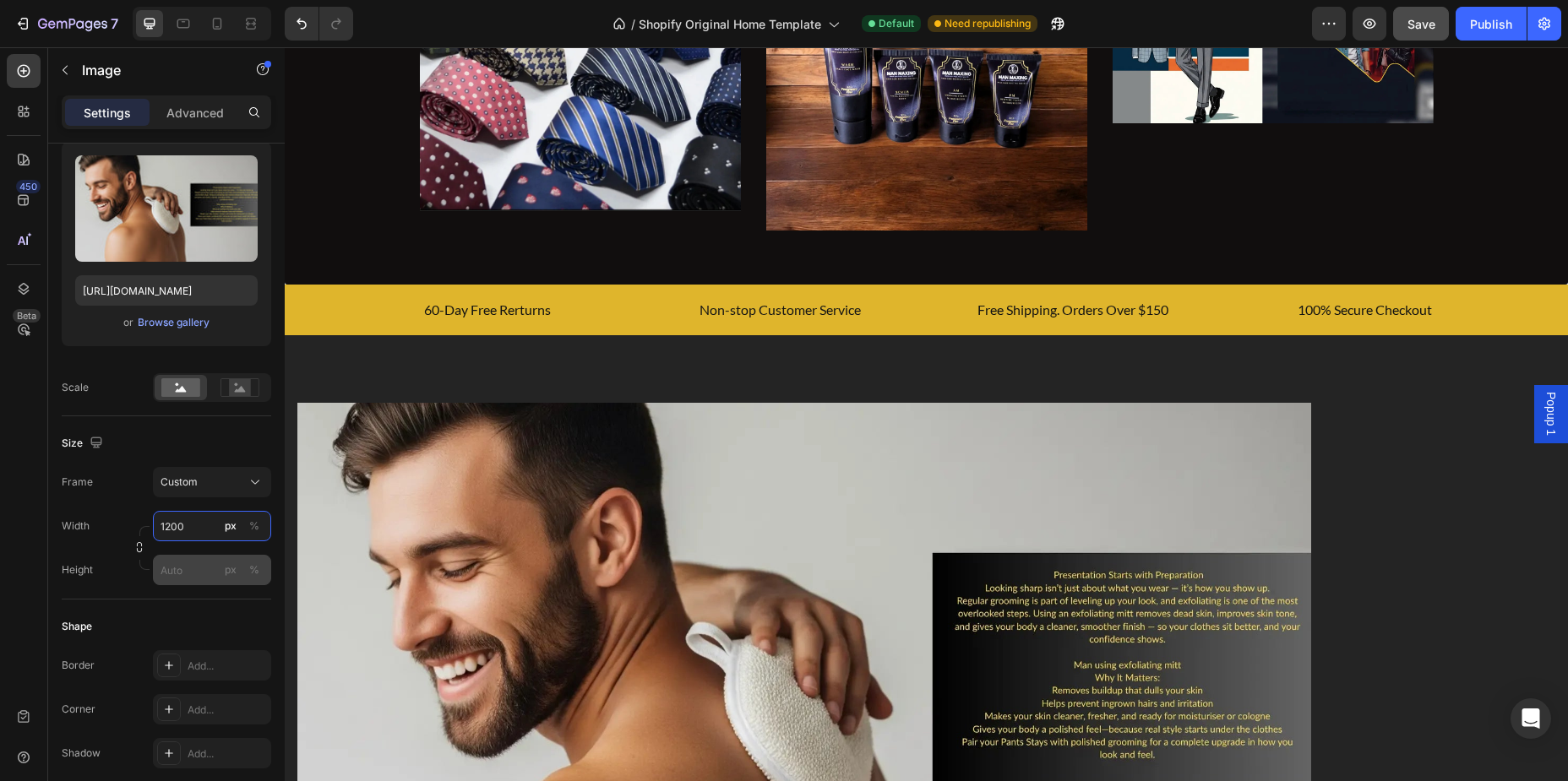
type input "1200"
click at [195, 561] on input "px %" at bounding box center [211, 570] width 118 height 31
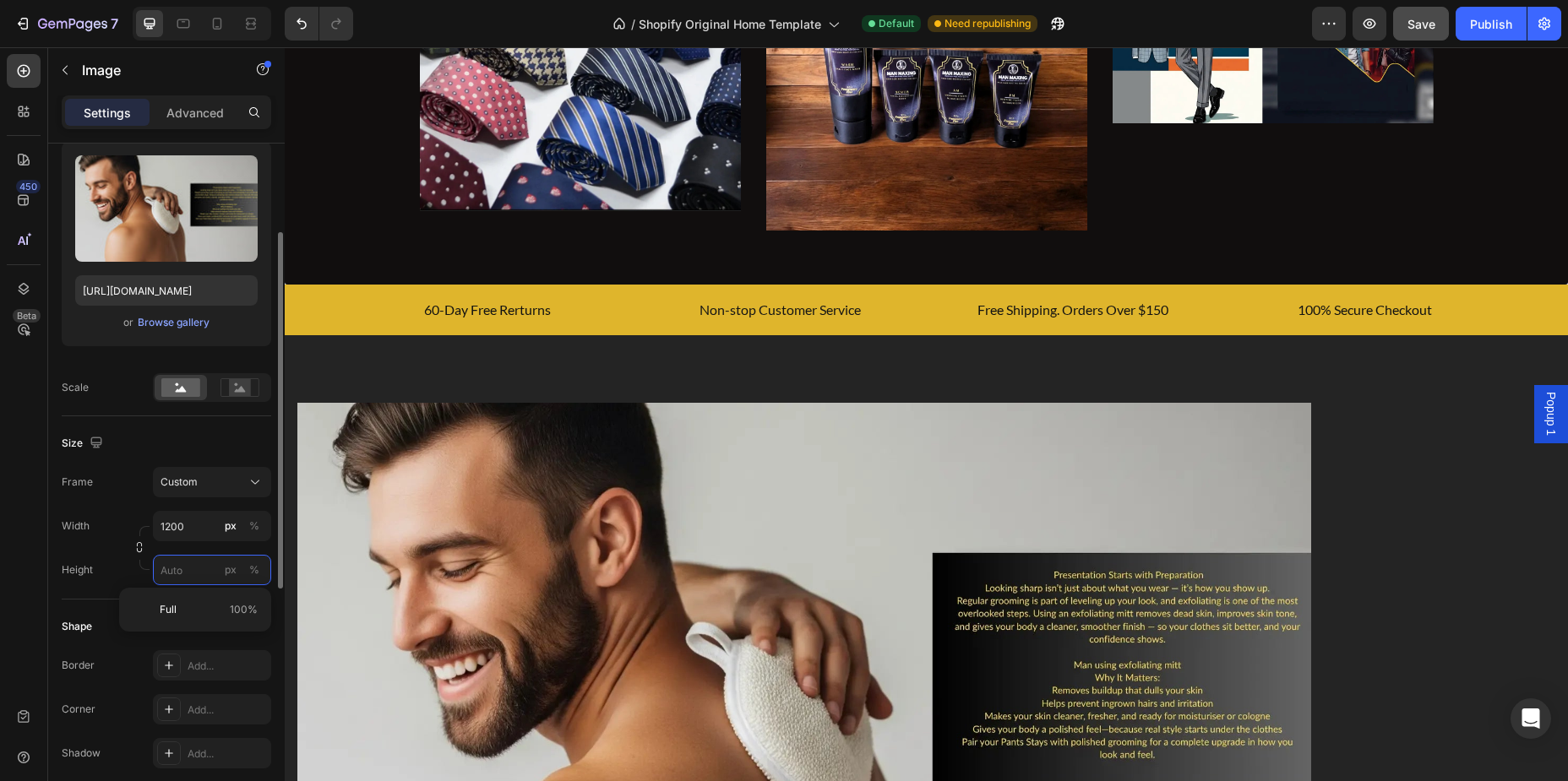
click at [175, 566] on input "px %" at bounding box center [211, 570] width 118 height 31
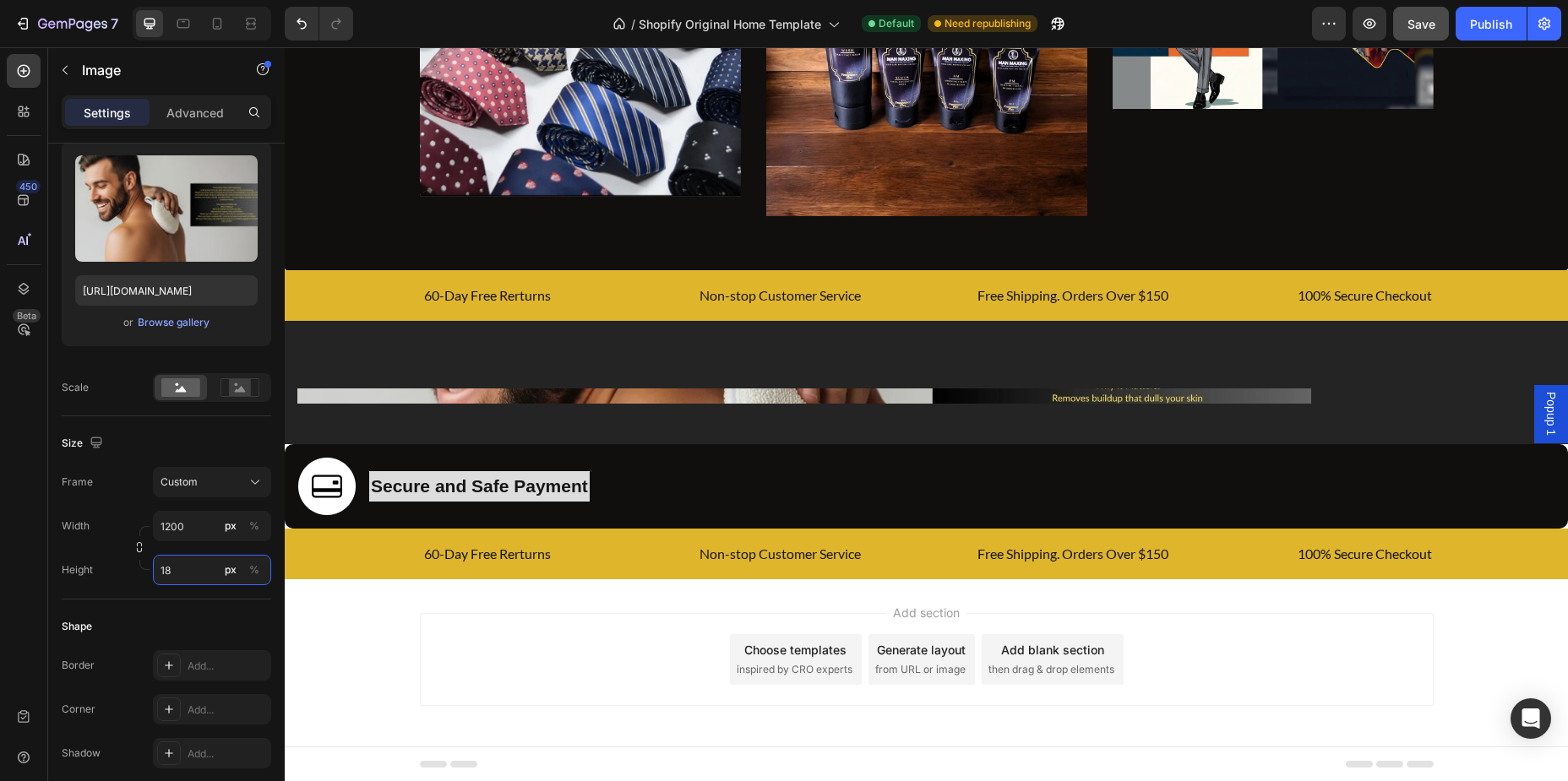
type input "1"
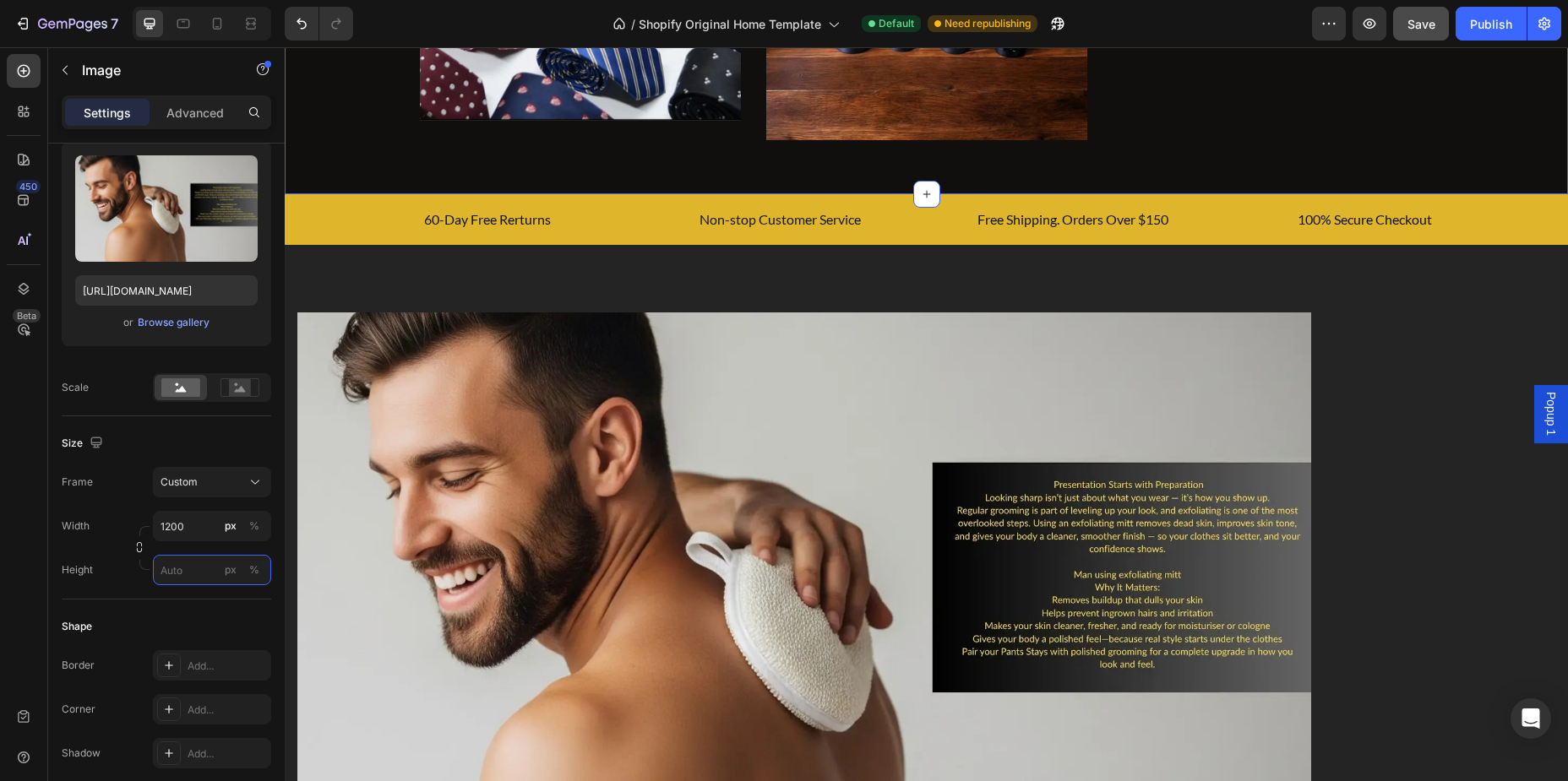
scroll to position [1572, 0]
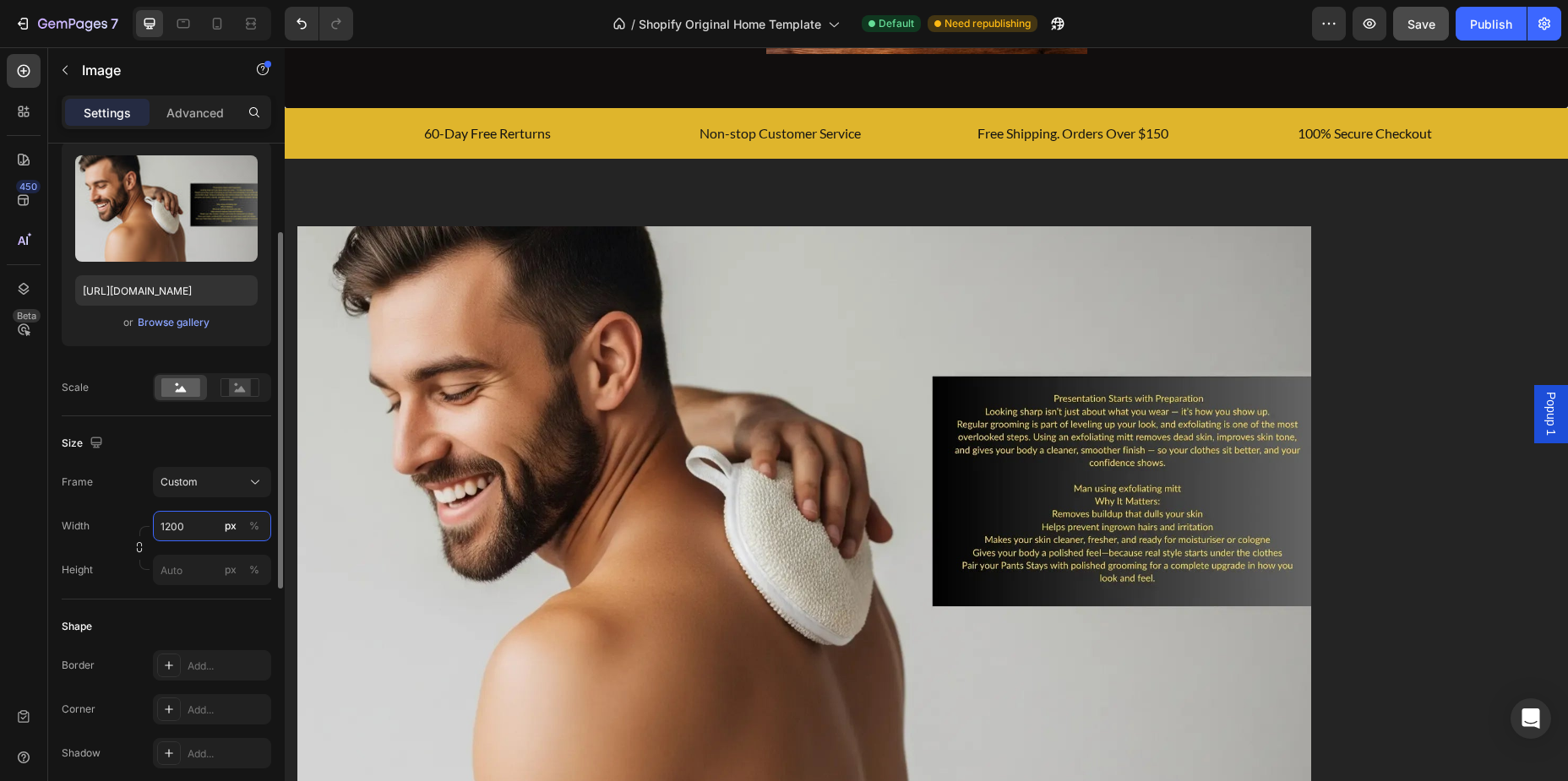
click at [204, 525] on input "1200" at bounding box center [211, 526] width 118 height 31
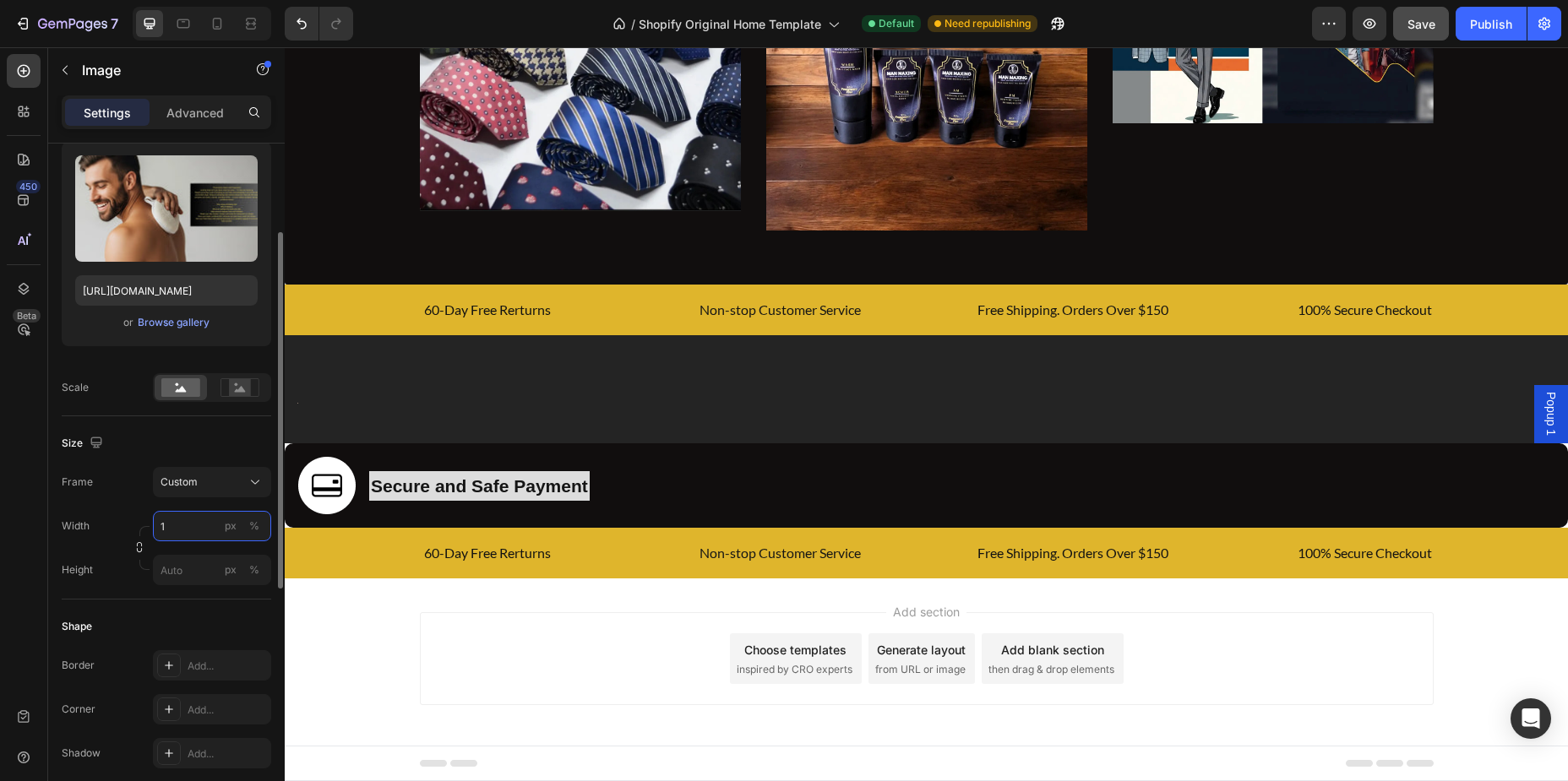
scroll to position [1394, 0]
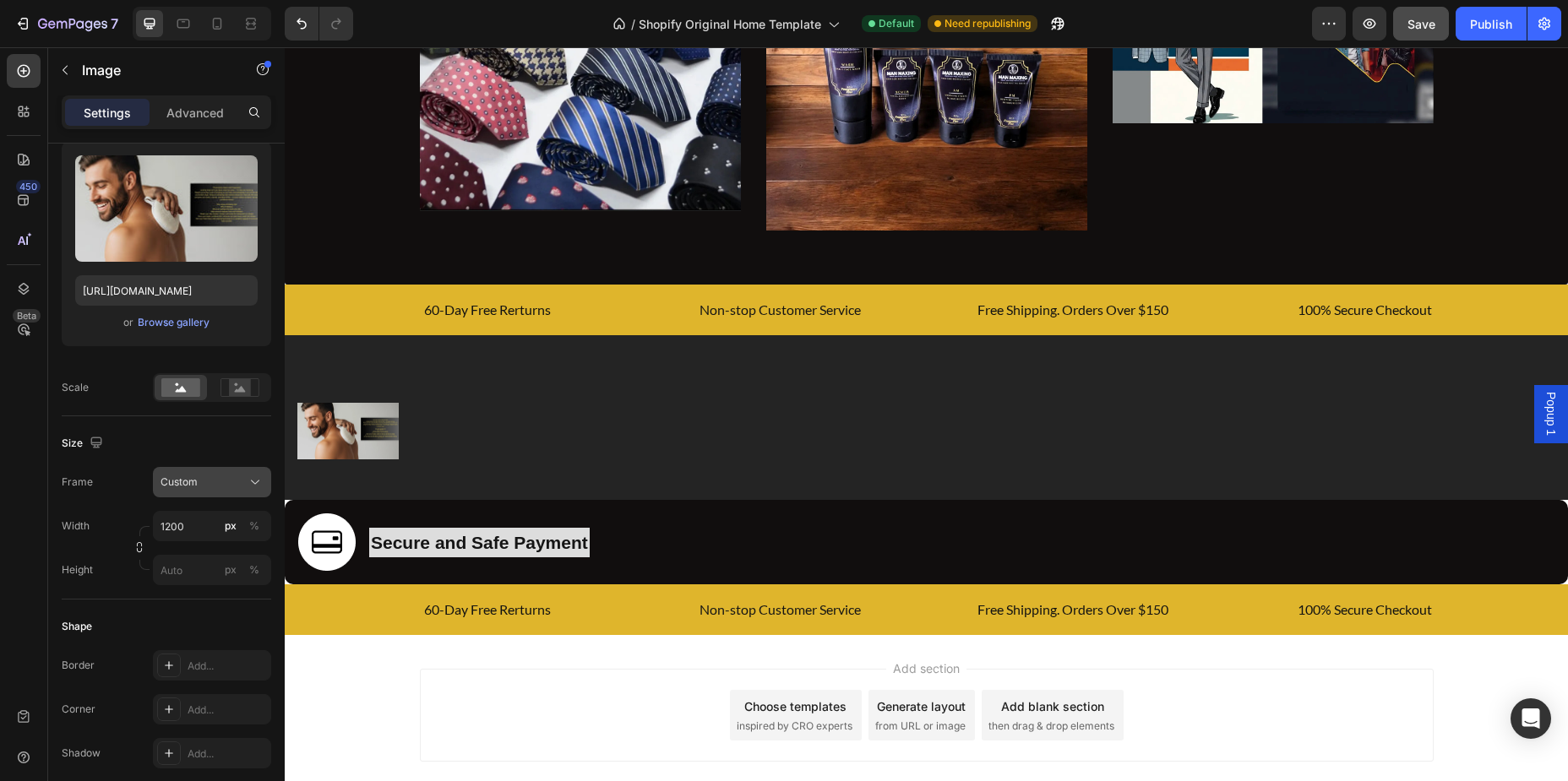
click at [217, 488] on div "Custom" at bounding box center [202, 482] width 82 height 15
click at [211, 438] on div "Size" at bounding box center [166, 443] width 210 height 27
click at [204, 525] on input "1200" at bounding box center [211, 526] width 118 height 31
click at [197, 527] on input "120" at bounding box center [211, 526] width 118 height 31
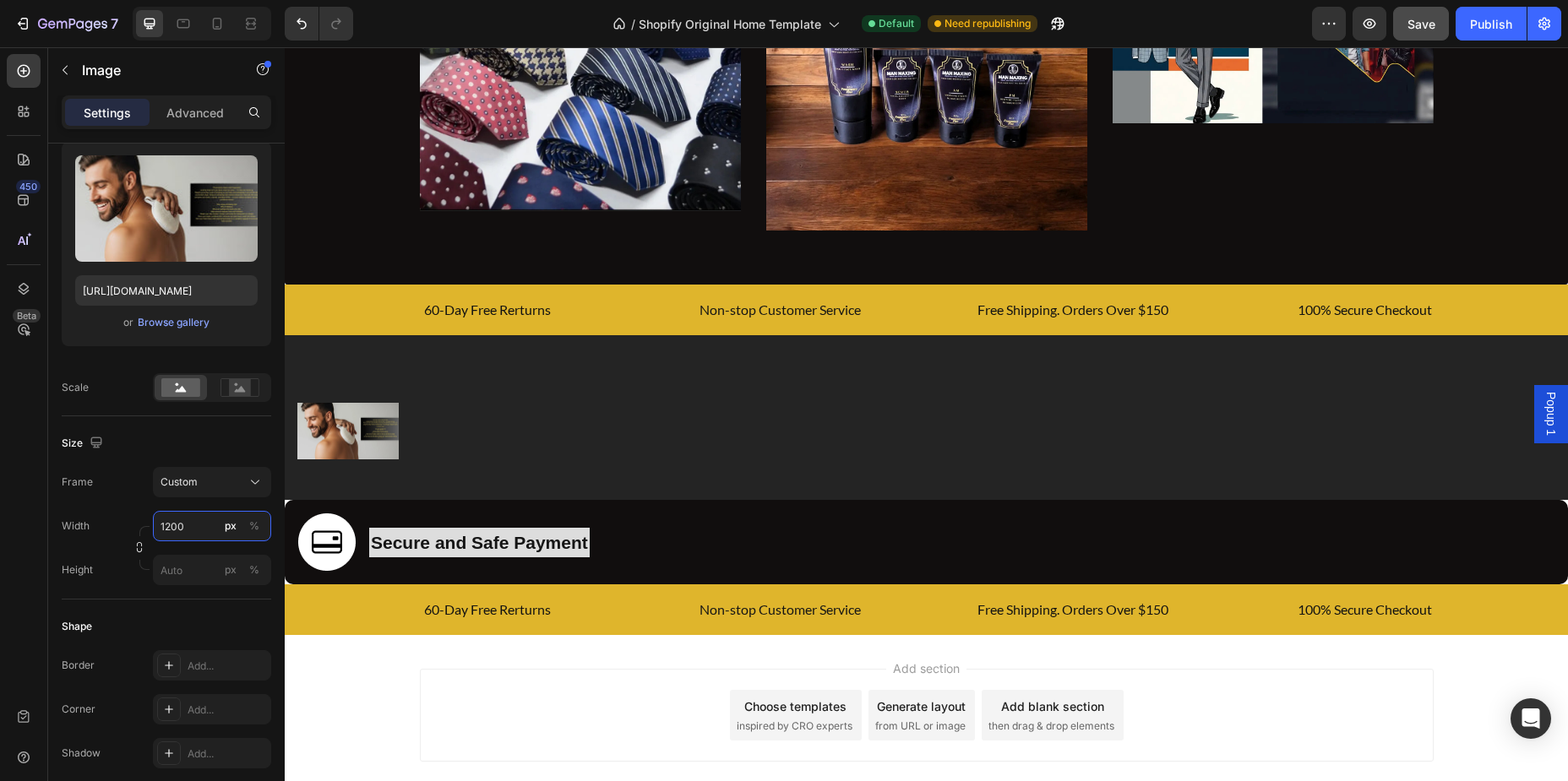
type input "1200"
click at [227, 427] on div "Size Frame Custom Width 1200 px % Height px %" at bounding box center [166, 508] width 210 height 183
click at [250, 519] on div "%" at bounding box center [254, 526] width 11 height 15
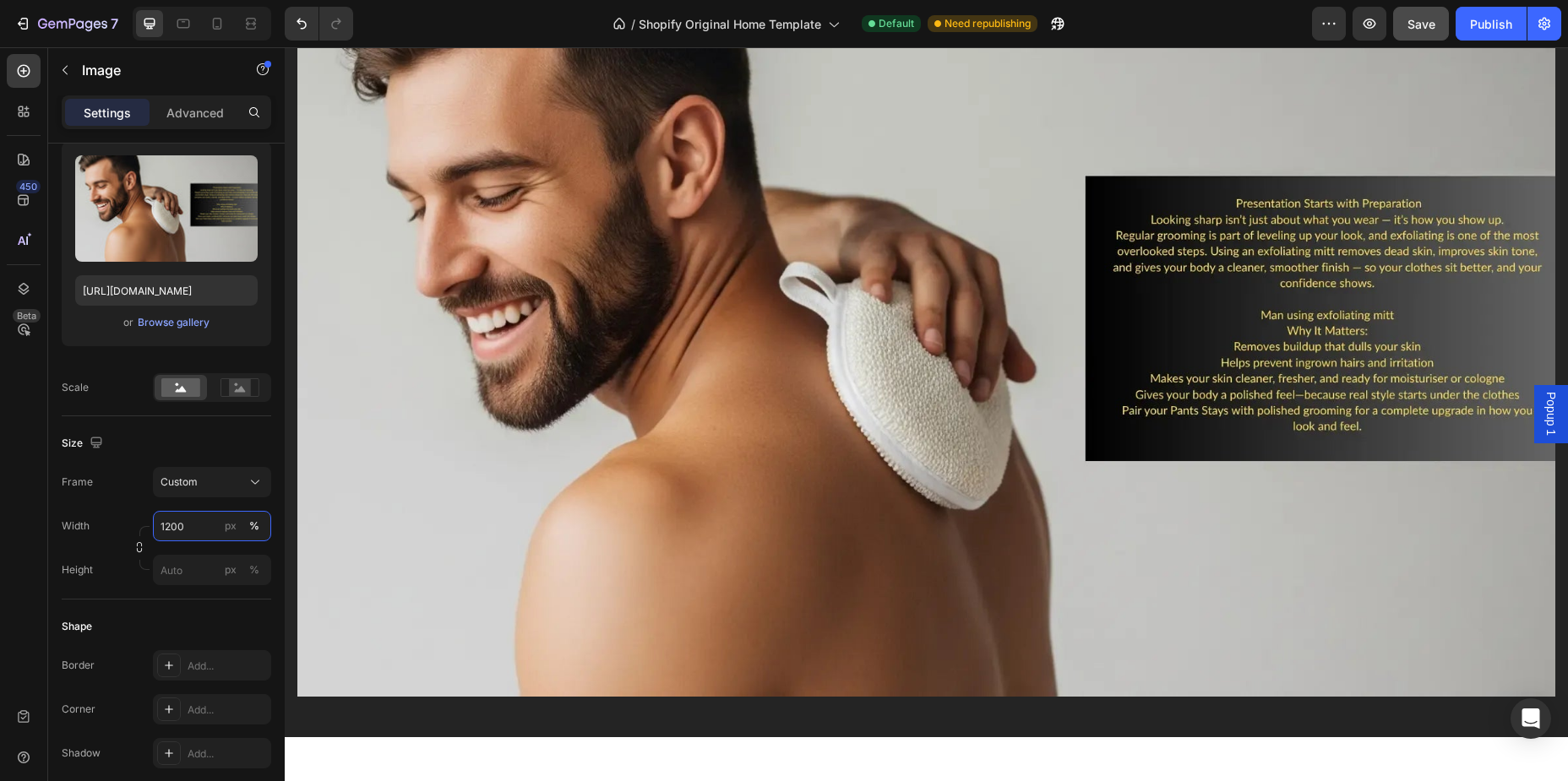
scroll to position [1836, 0]
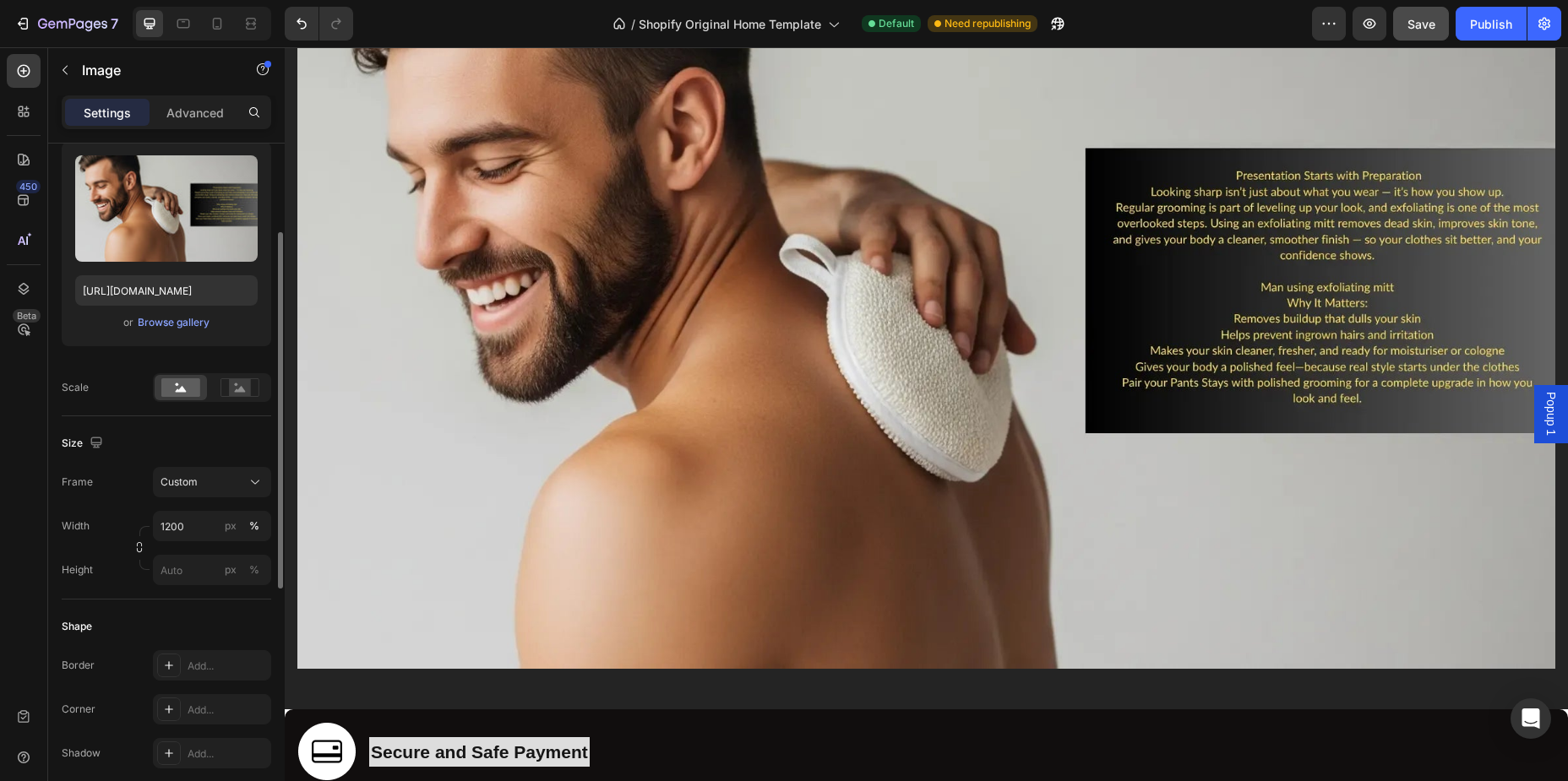
click at [200, 509] on div "Frame Custom Width 1200 px % Height px %" at bounding box center [166, 526] width 210 height 118
click at [218, 484] on div "Custom" at bounding box center [202, 482] width 82 height 15
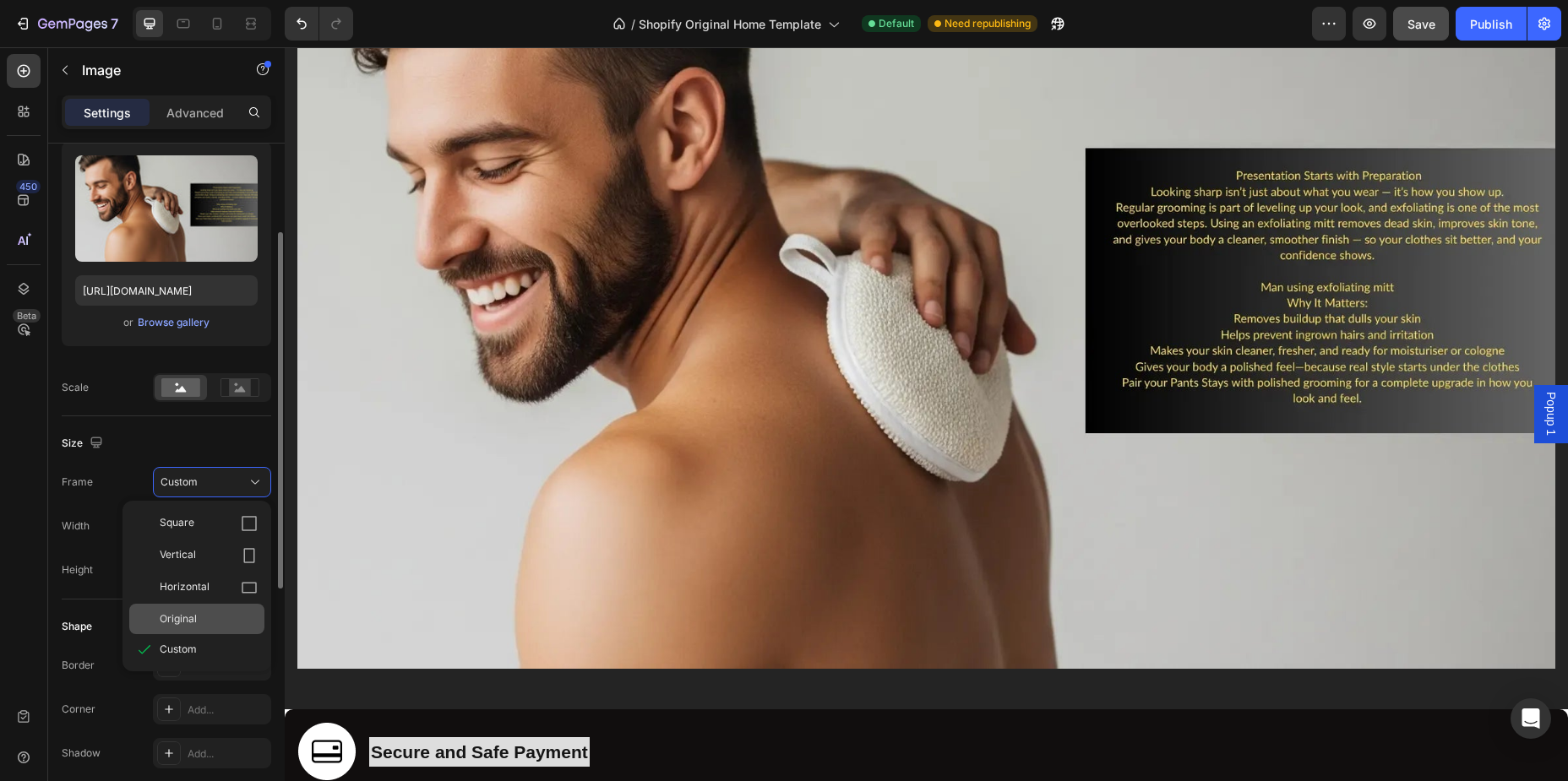
click at [169, 610] on div "Original" at bounding box center [197, 619] width 135 height 31
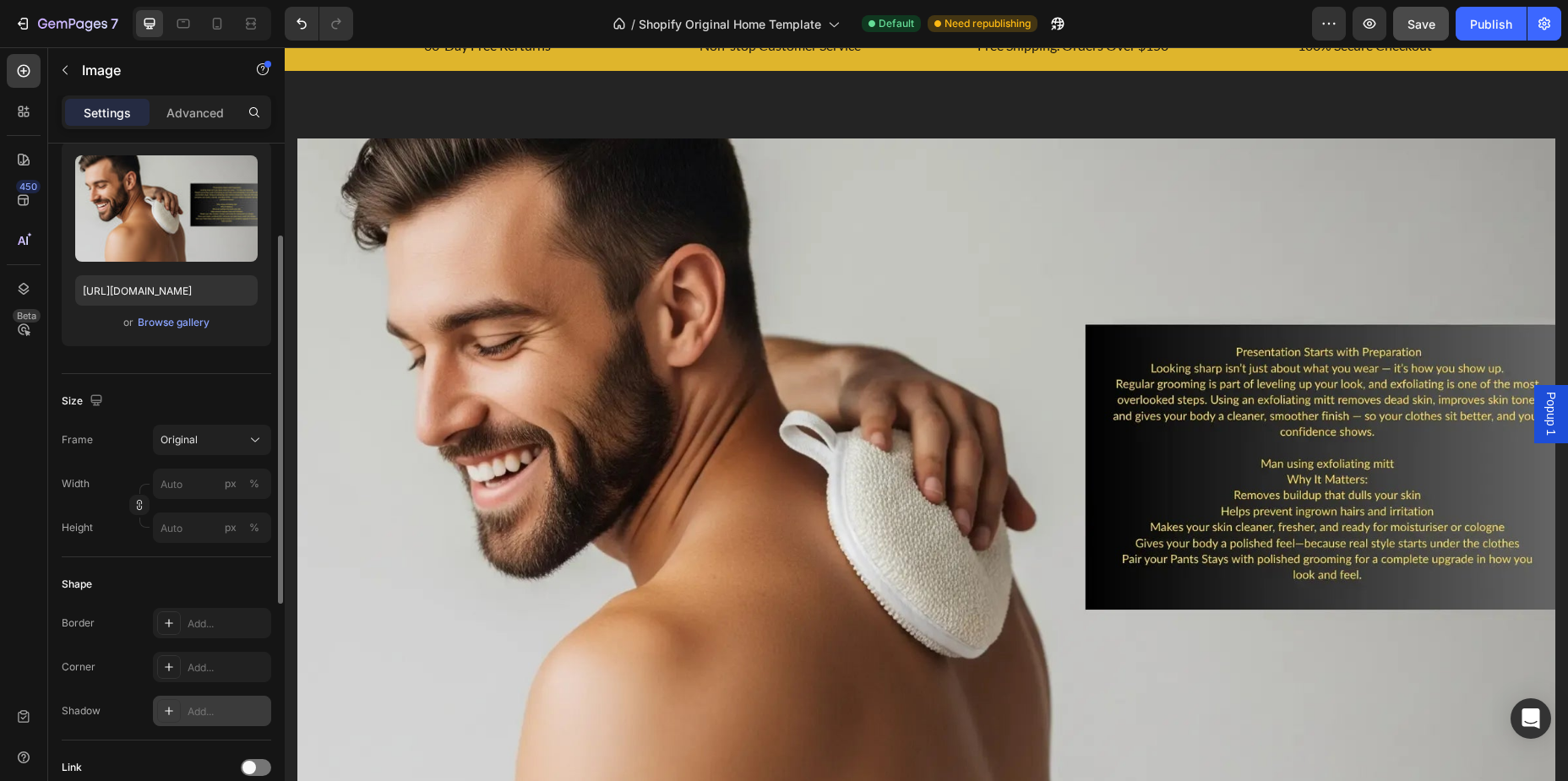
scroll to position [258, 0]
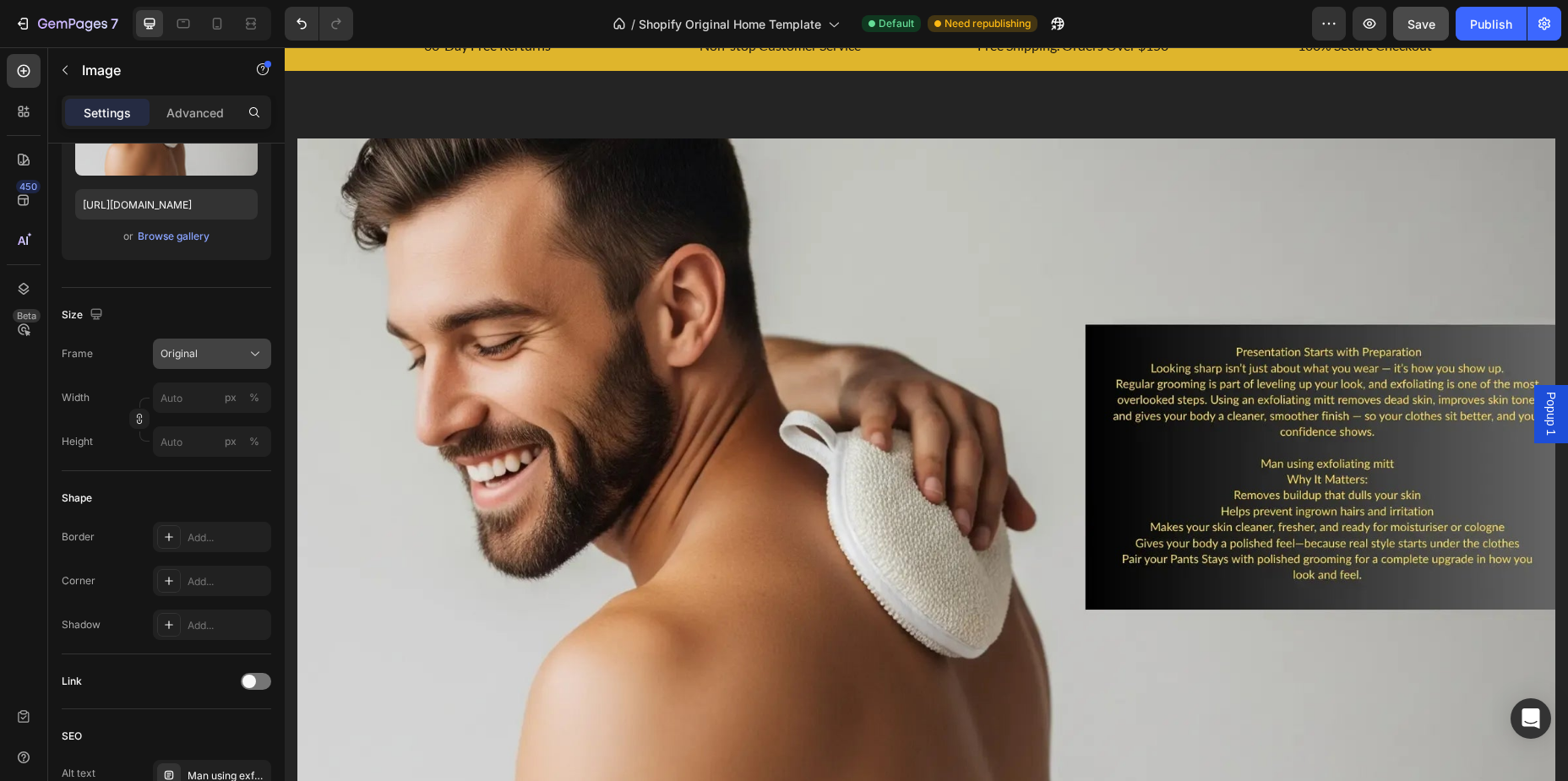
click at [203, 349] on div "Original" at bounding box center [202, 354] width 82 height 15
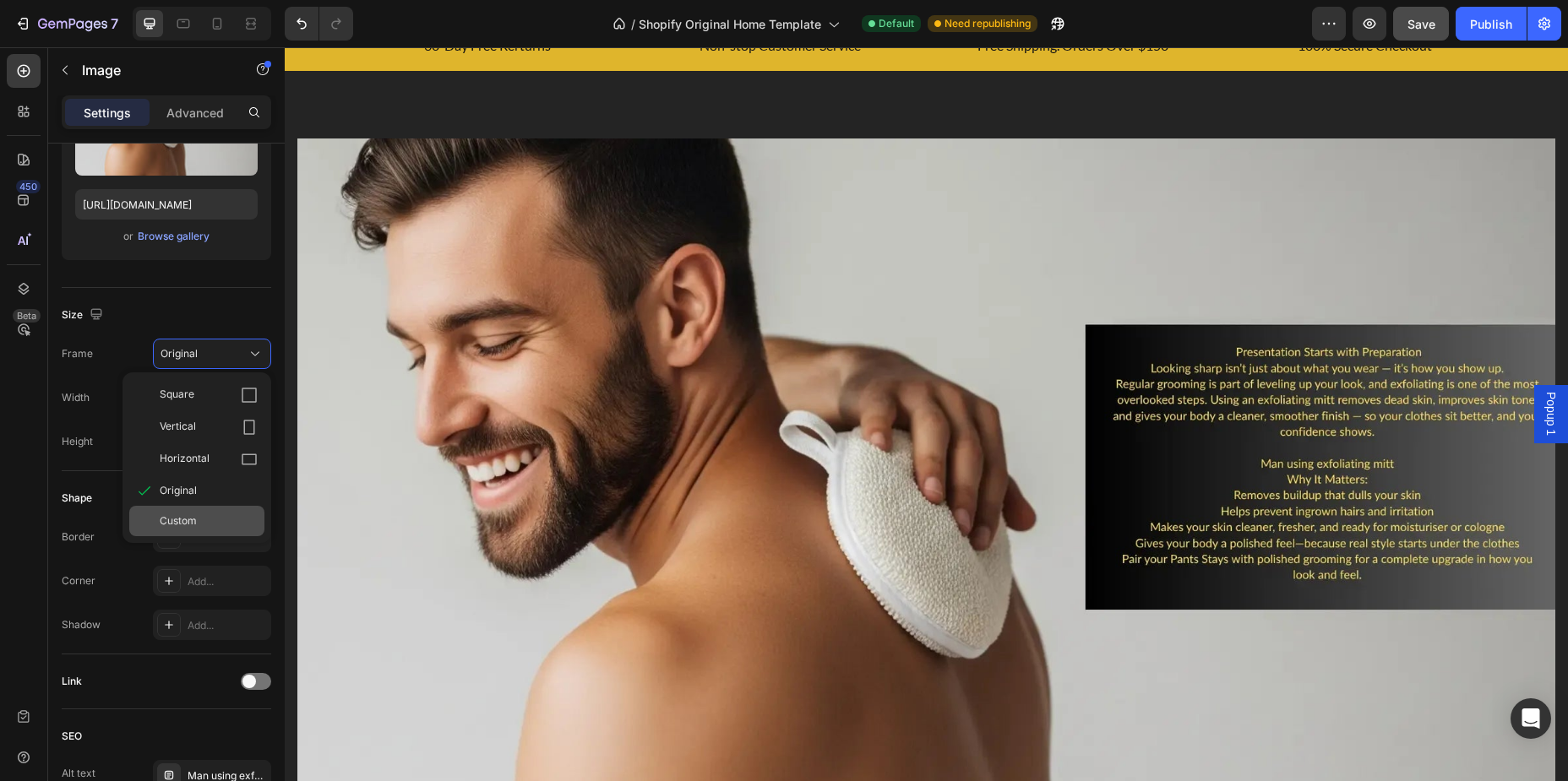
click at [196, 525] on span "Custom" at bounding box center [178, 520] width 37 height 15
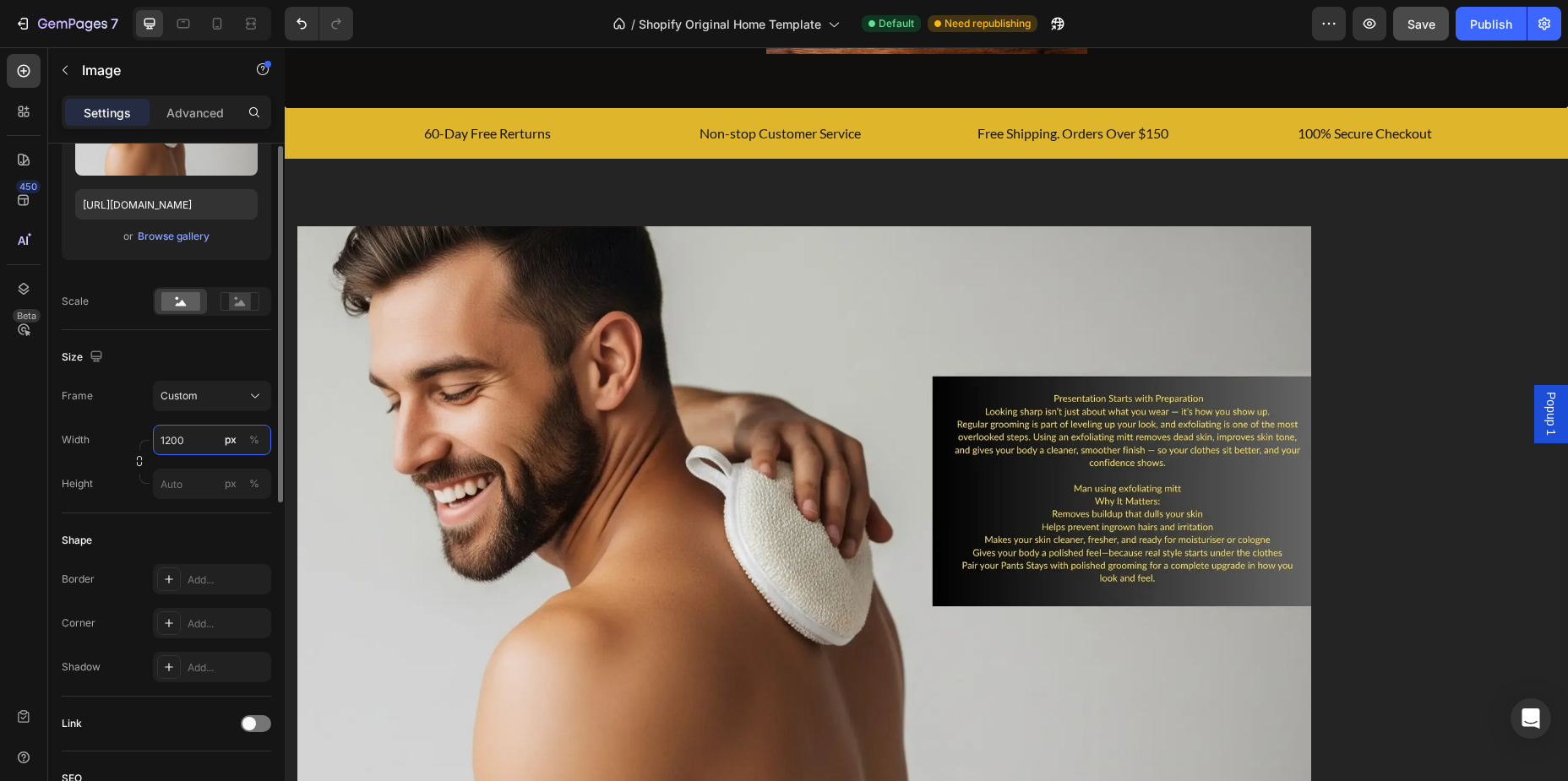
scroll to position [85, 0]
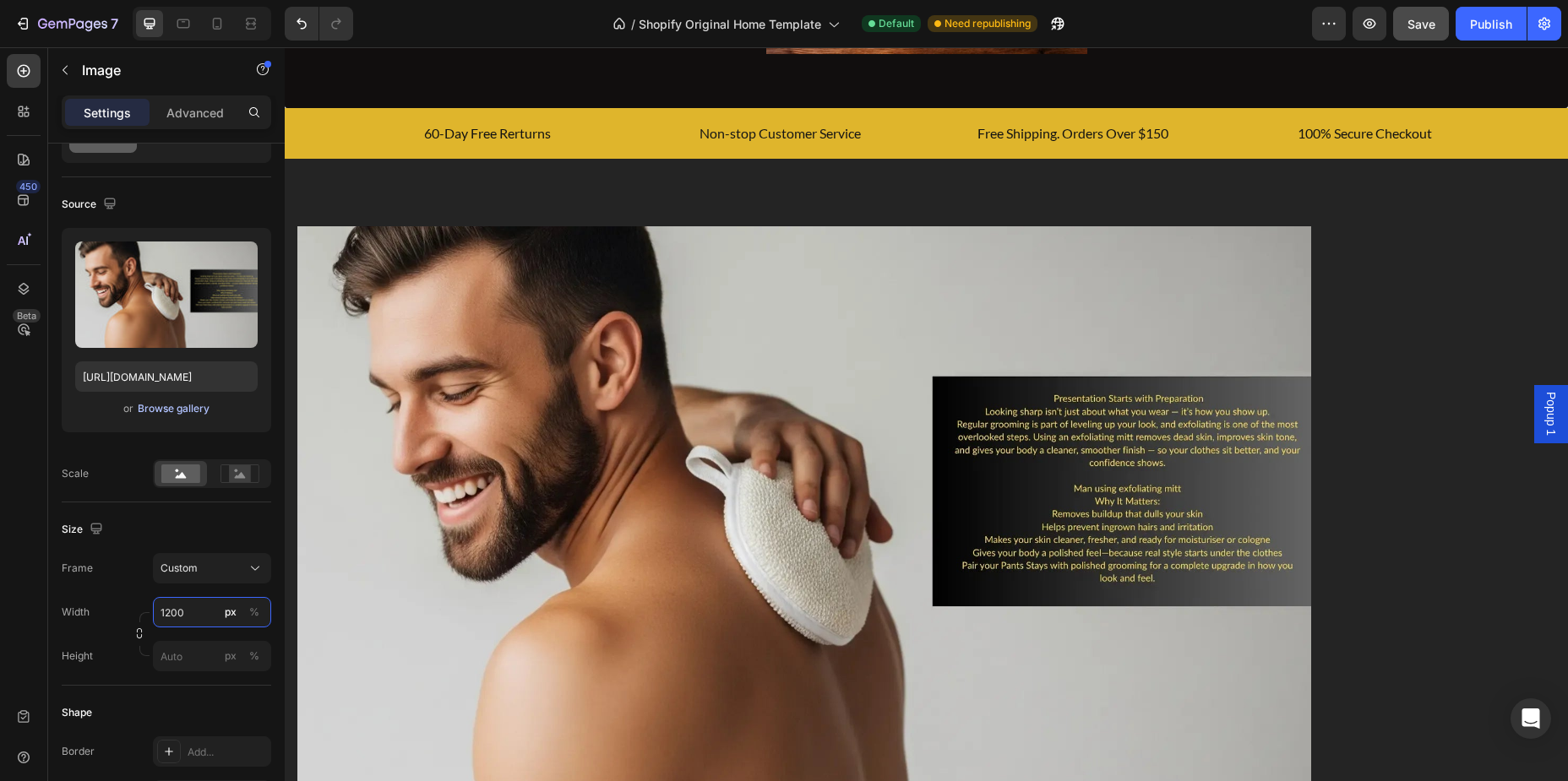
type input "1200"
click at [193, 412] on div "Browse gallery" at bounding box center [174, 408] width 72 height 15
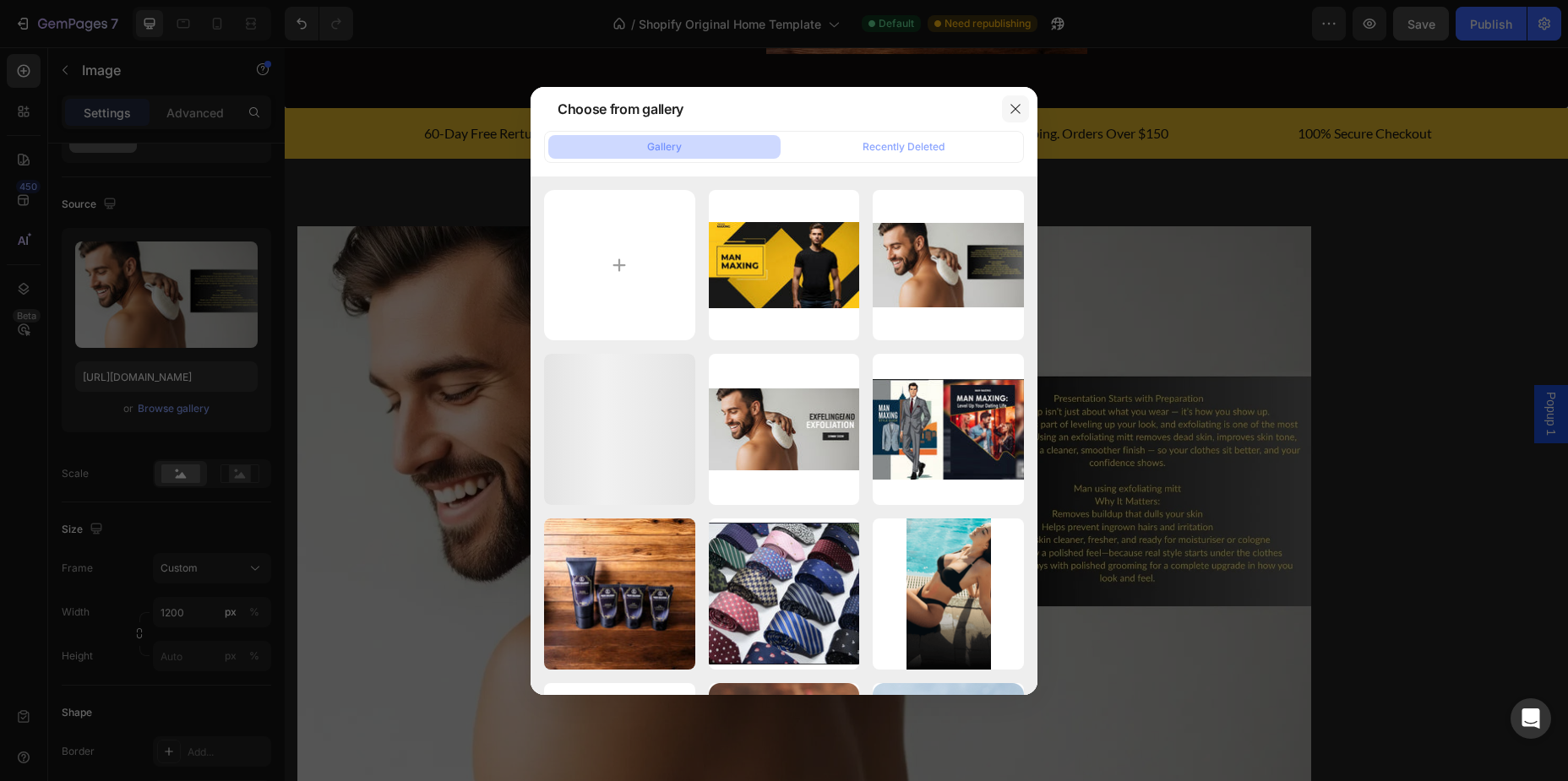
click at [1017, 105] on icon "button" at bounding box center [1014, 108] width 13 height 13
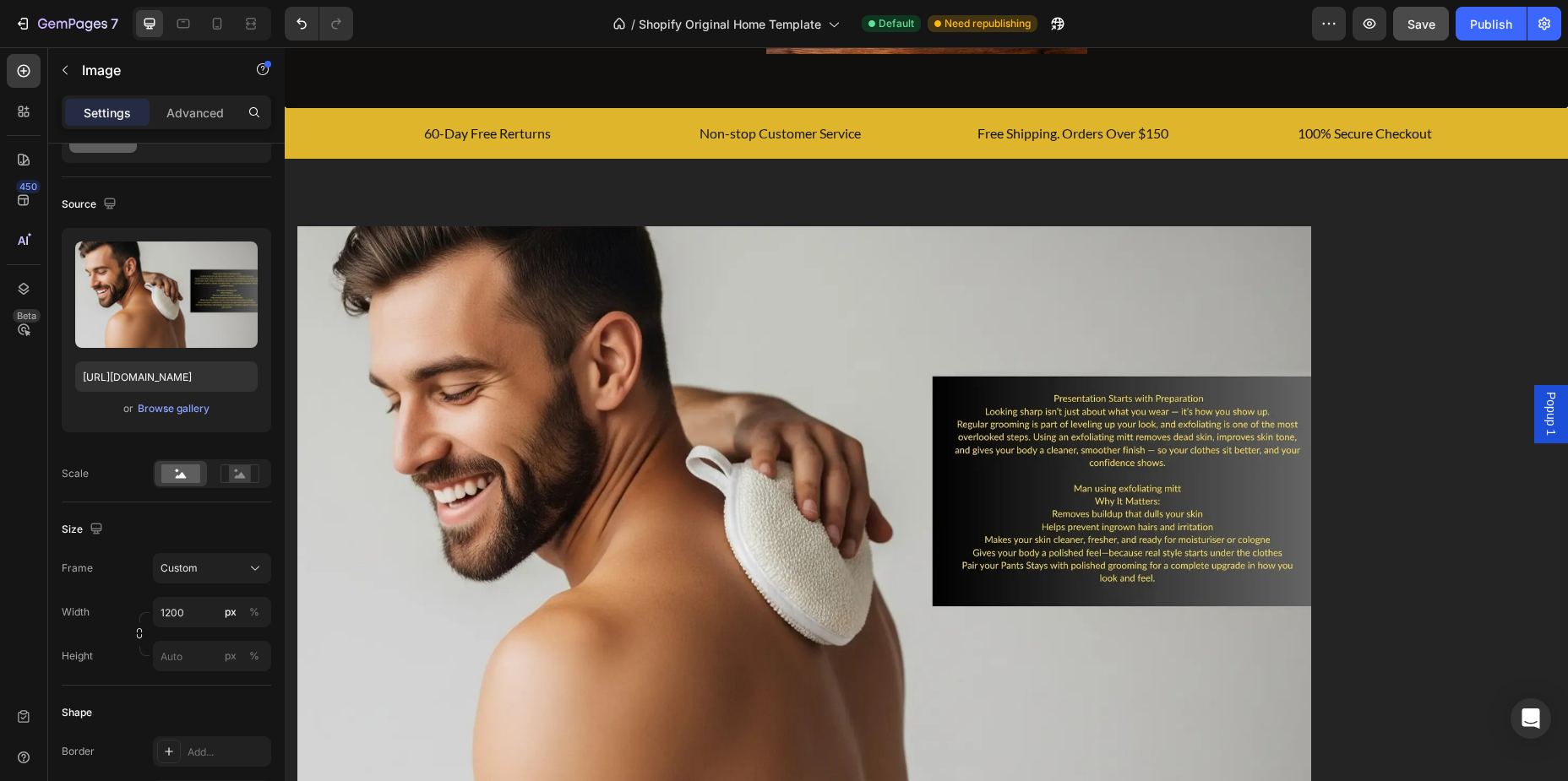
scroll to position [258, 0]
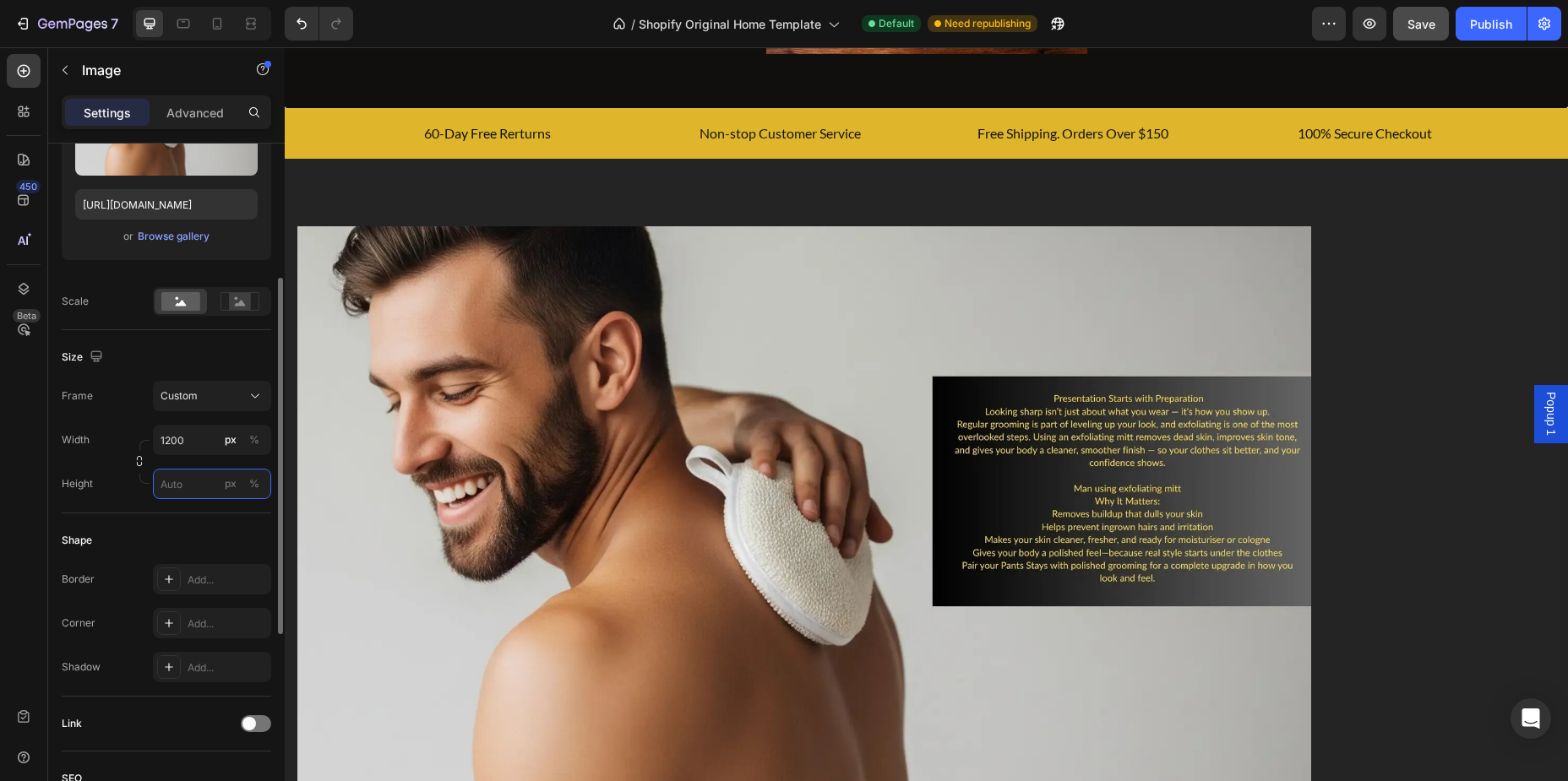
click at [175, 481] on input "px %" at bounding box center [211, 484] width 118 height 31
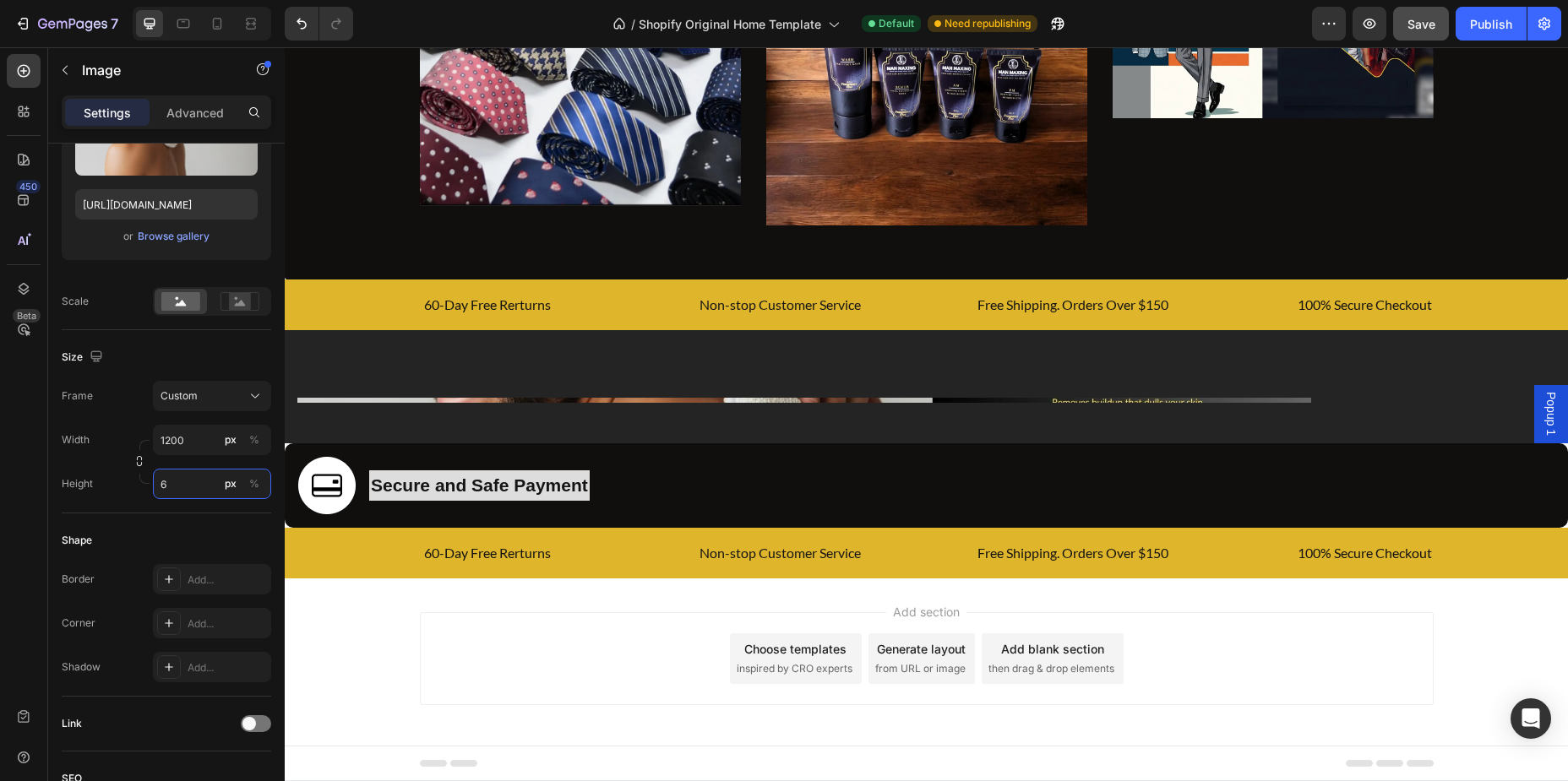
scroll to position [1399, 0]
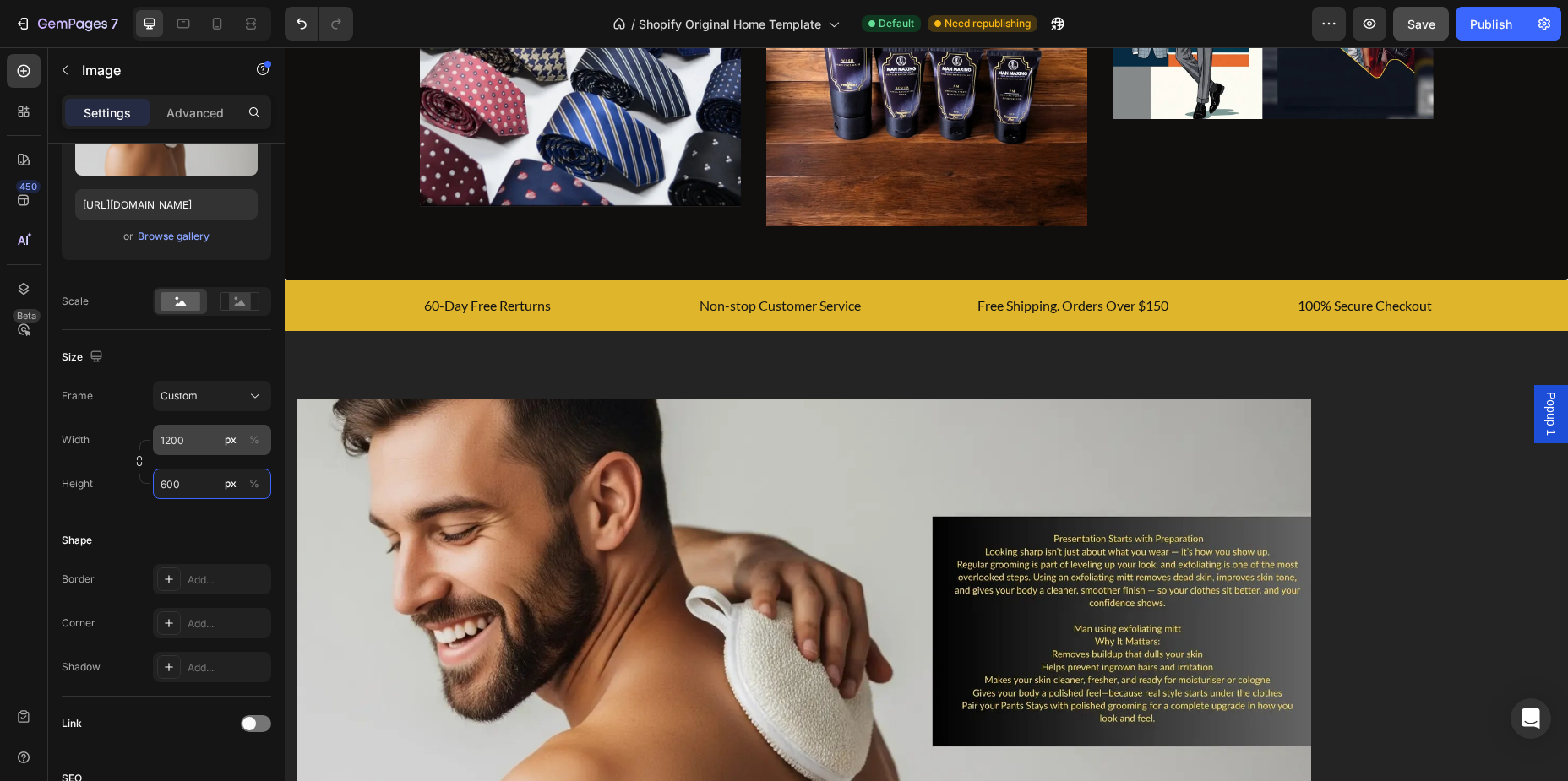
type input "600"
click at [194, 445] on input "1200" at bounding box center [211, 440] width 118 height 31
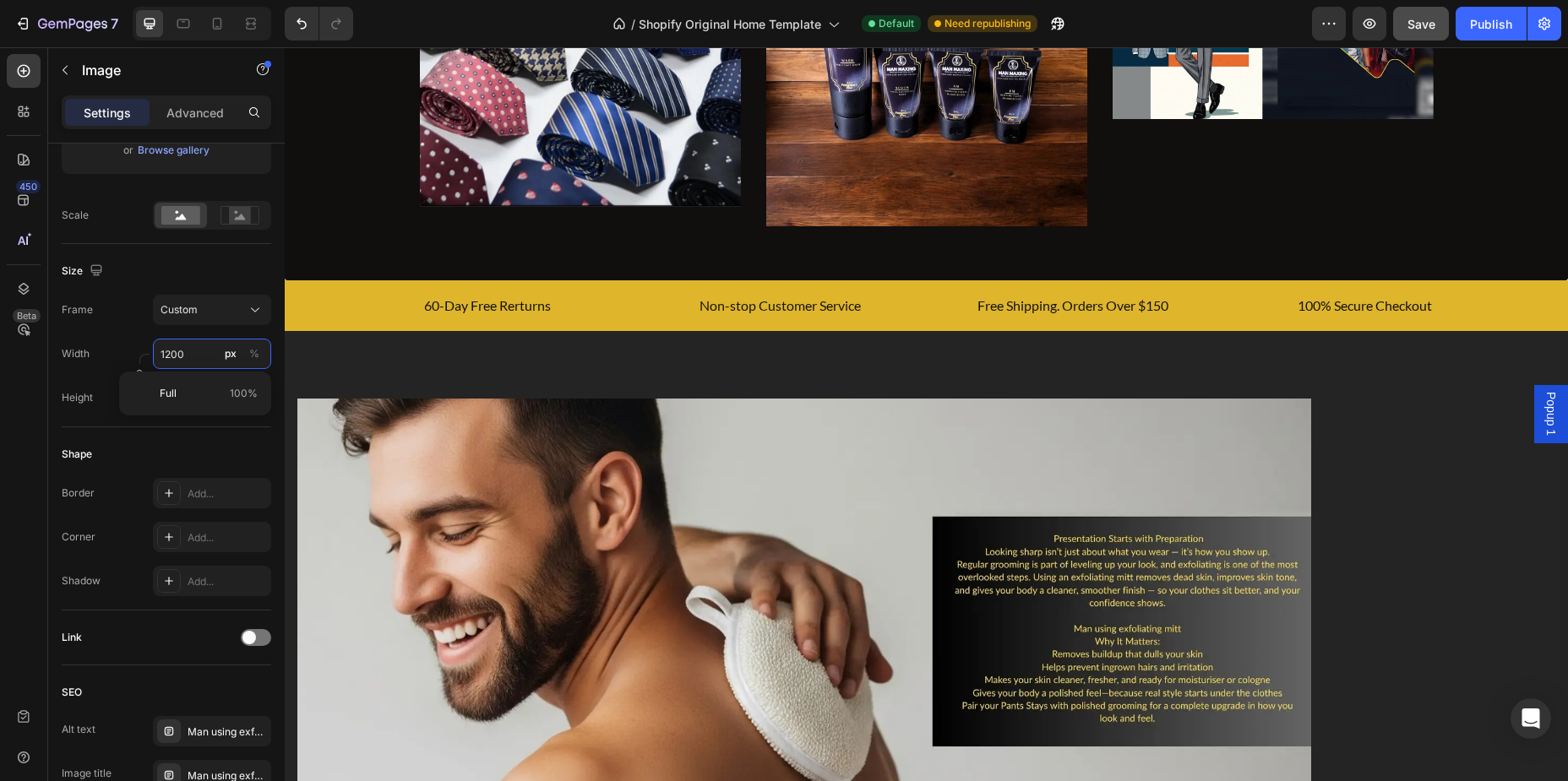
click at [196, 355] on input "1200" at bounding box center [211, 354] width 118 height 31
click at [169, 355] on input "1200" at bounding box center [211, 354] width 118 height 31
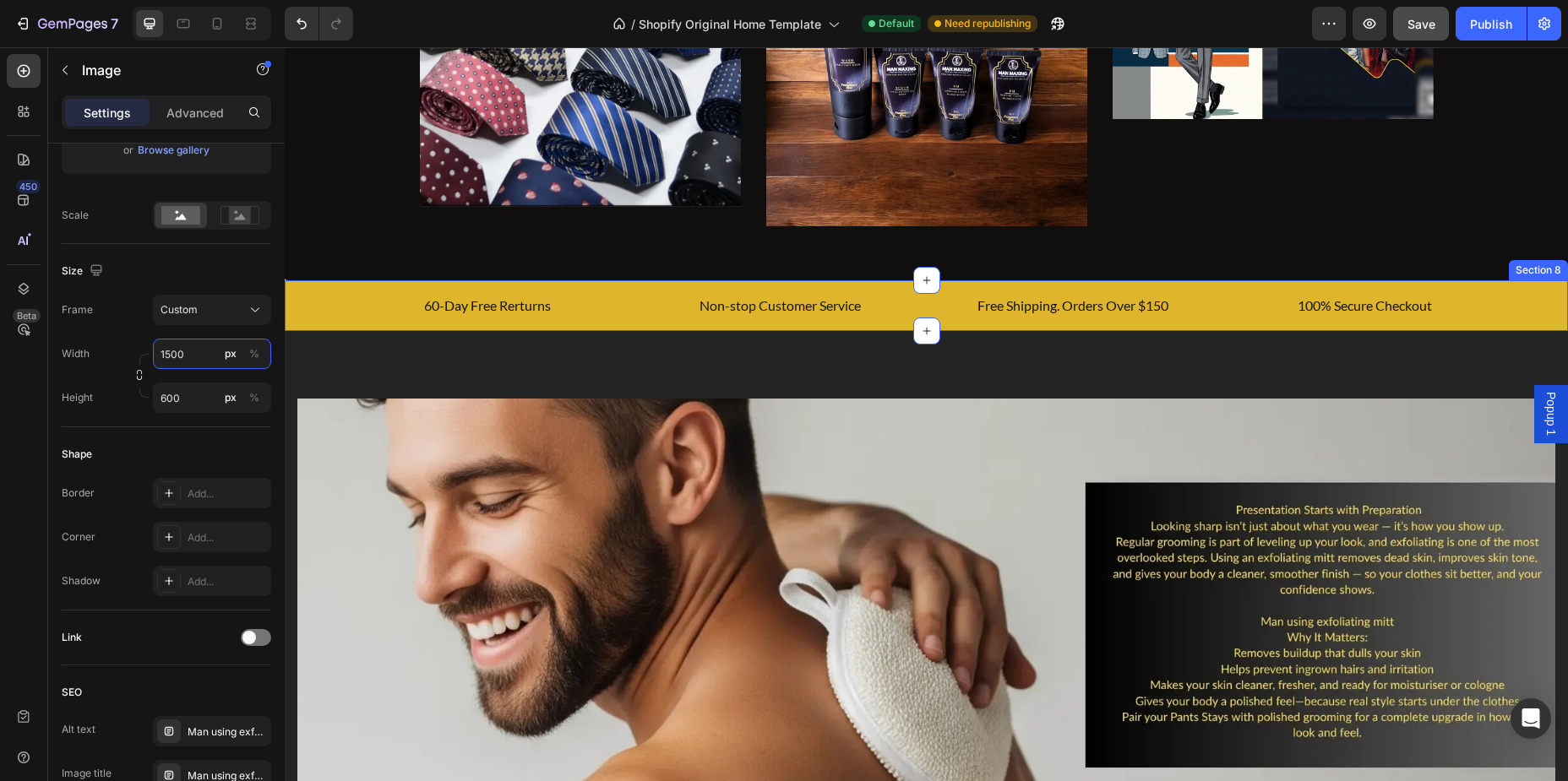
scroll to position [1664, 0]
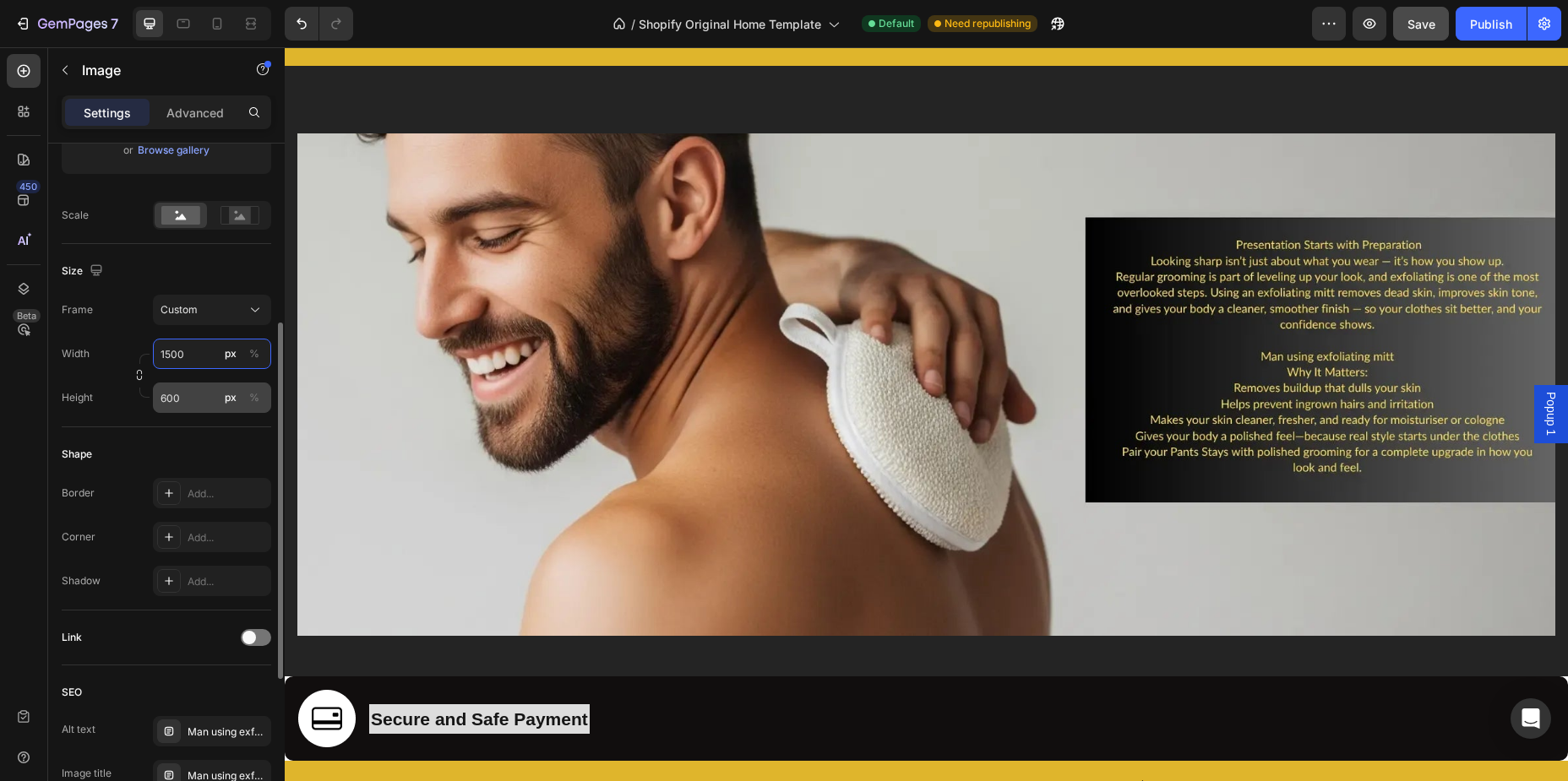
type input "1500"
click at [165, 398] on input "600" at bounding box center [211, 398] width 118 height 31
click at [170, 396] on input "600" at bounding box center [211, 398] width 118 height 31
click at [166, 399] on input "600" at bounding box center [211, 398] width 118 height 31
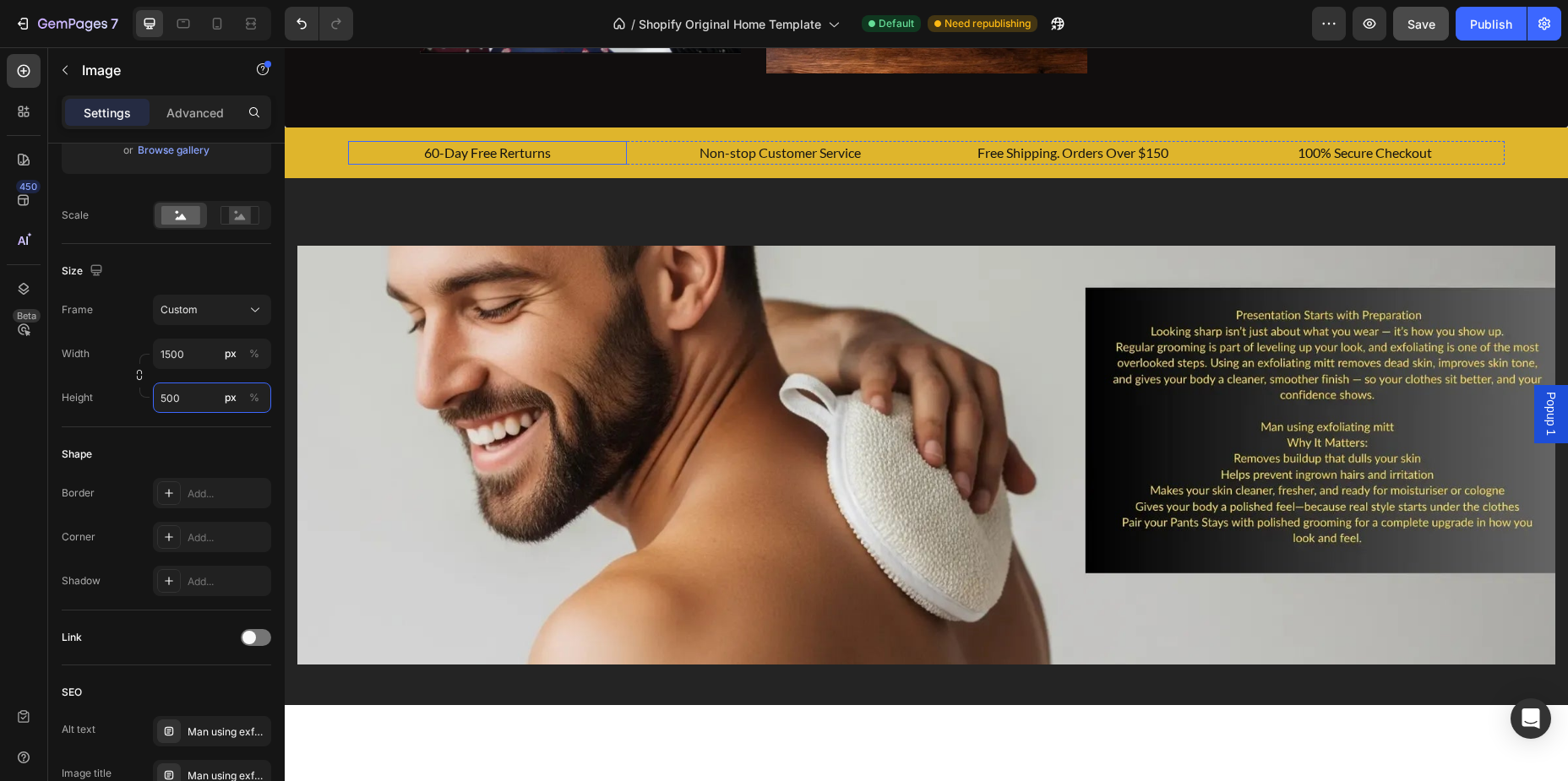
scroll to position [1574, 0]
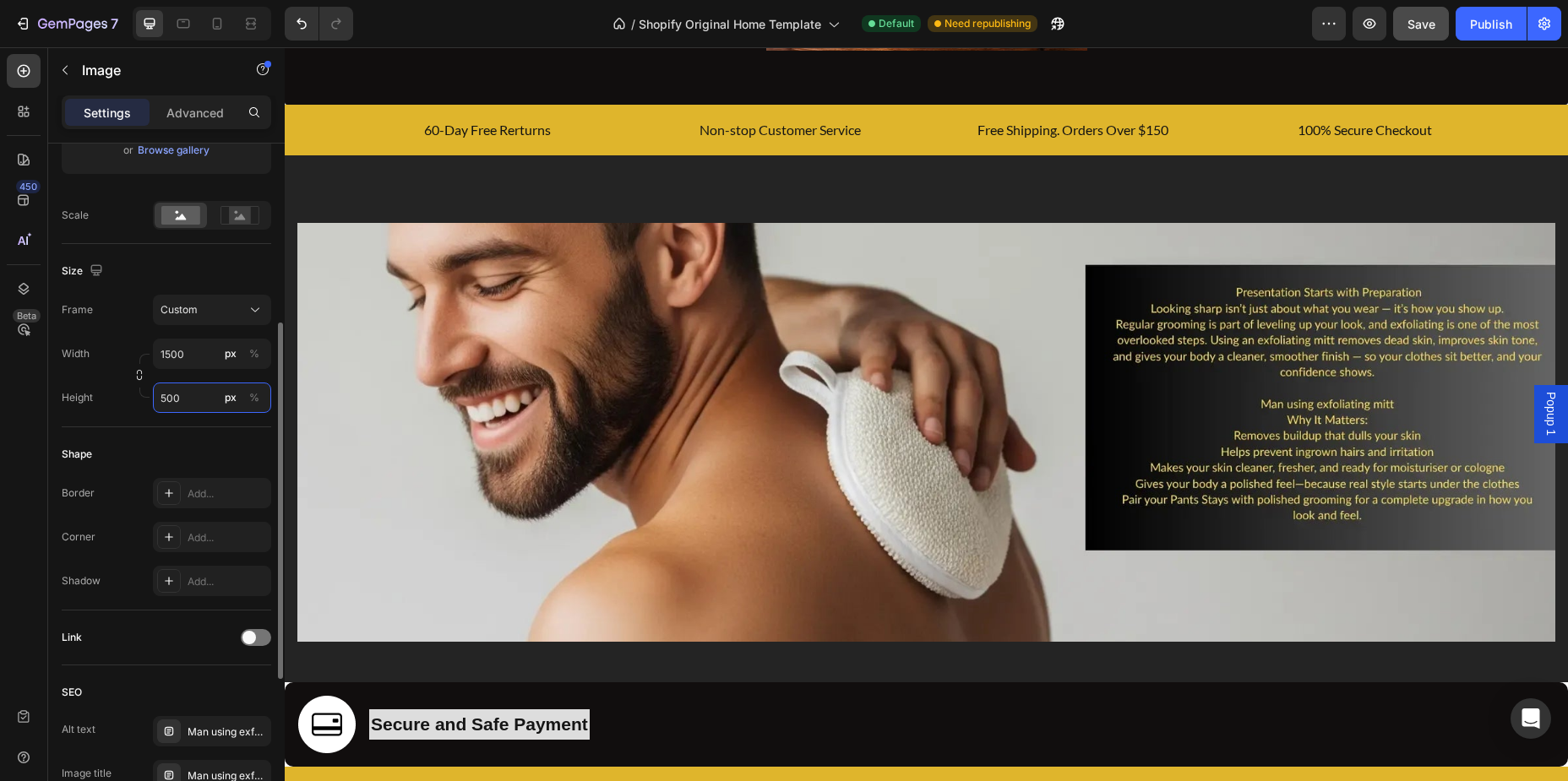
click at [162, 409] on input "500" at bounding box center [211, 398] width 118 height 31
click at [167, 407] on input "500" at bounding box center [211, 398] width 118 height 31
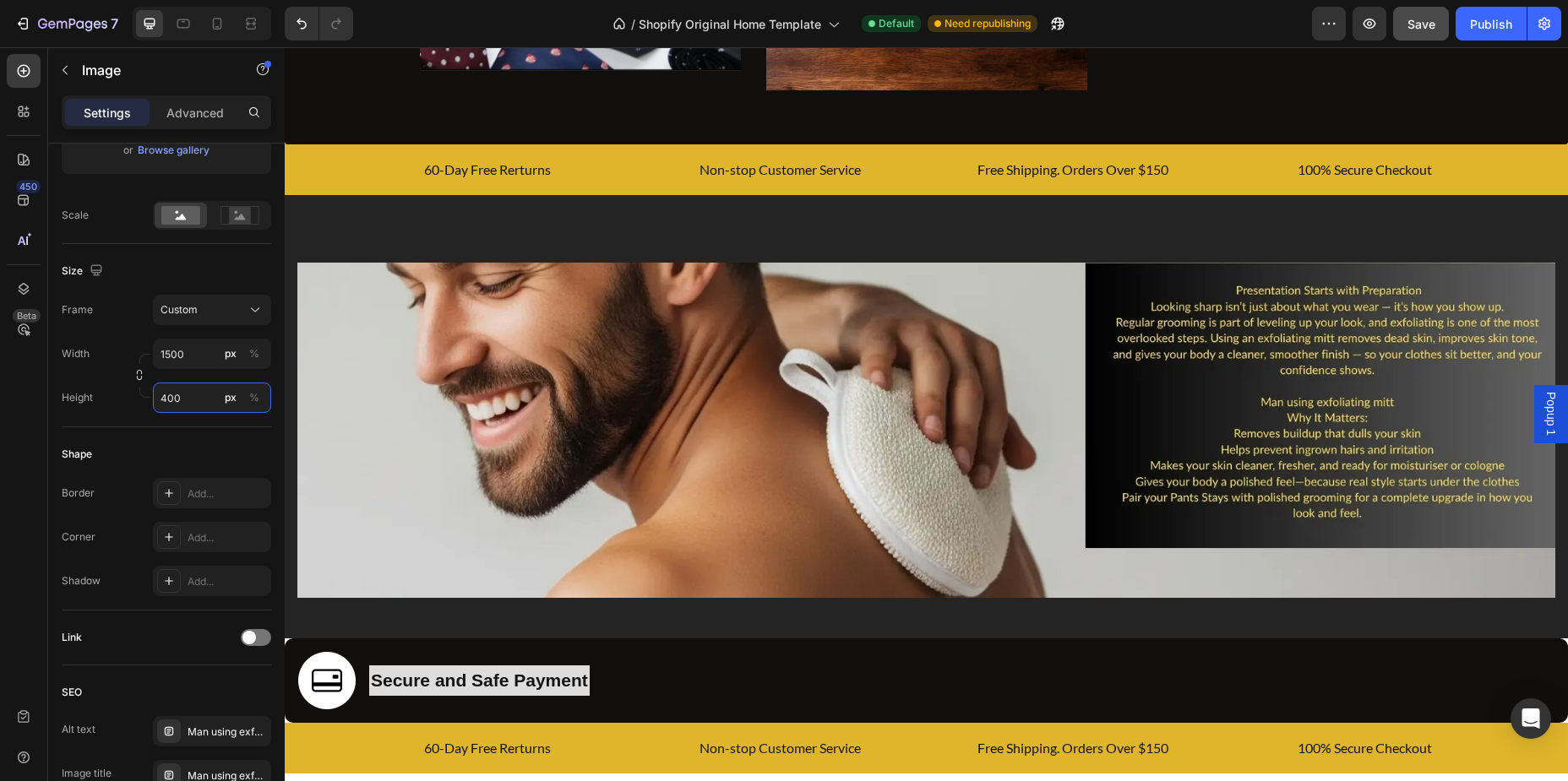
scroll to position [1573, 0]
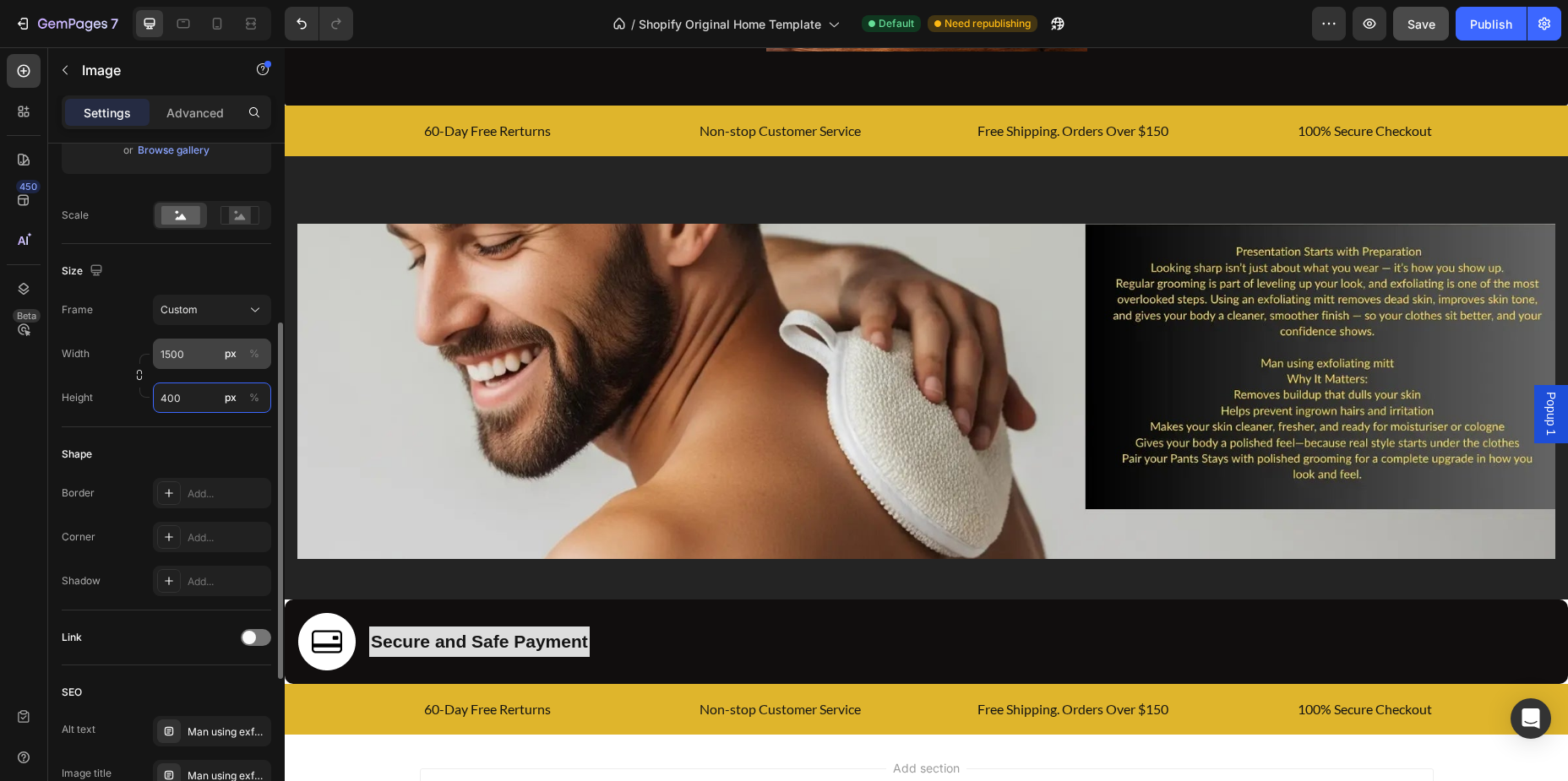
type input "400"
click at [168, 356] on input "1500" at bounding box center [211, 354] width 118 height 31
click at [170, 356] on input "1500" at bounding box center [211, 354] width 118 height 31
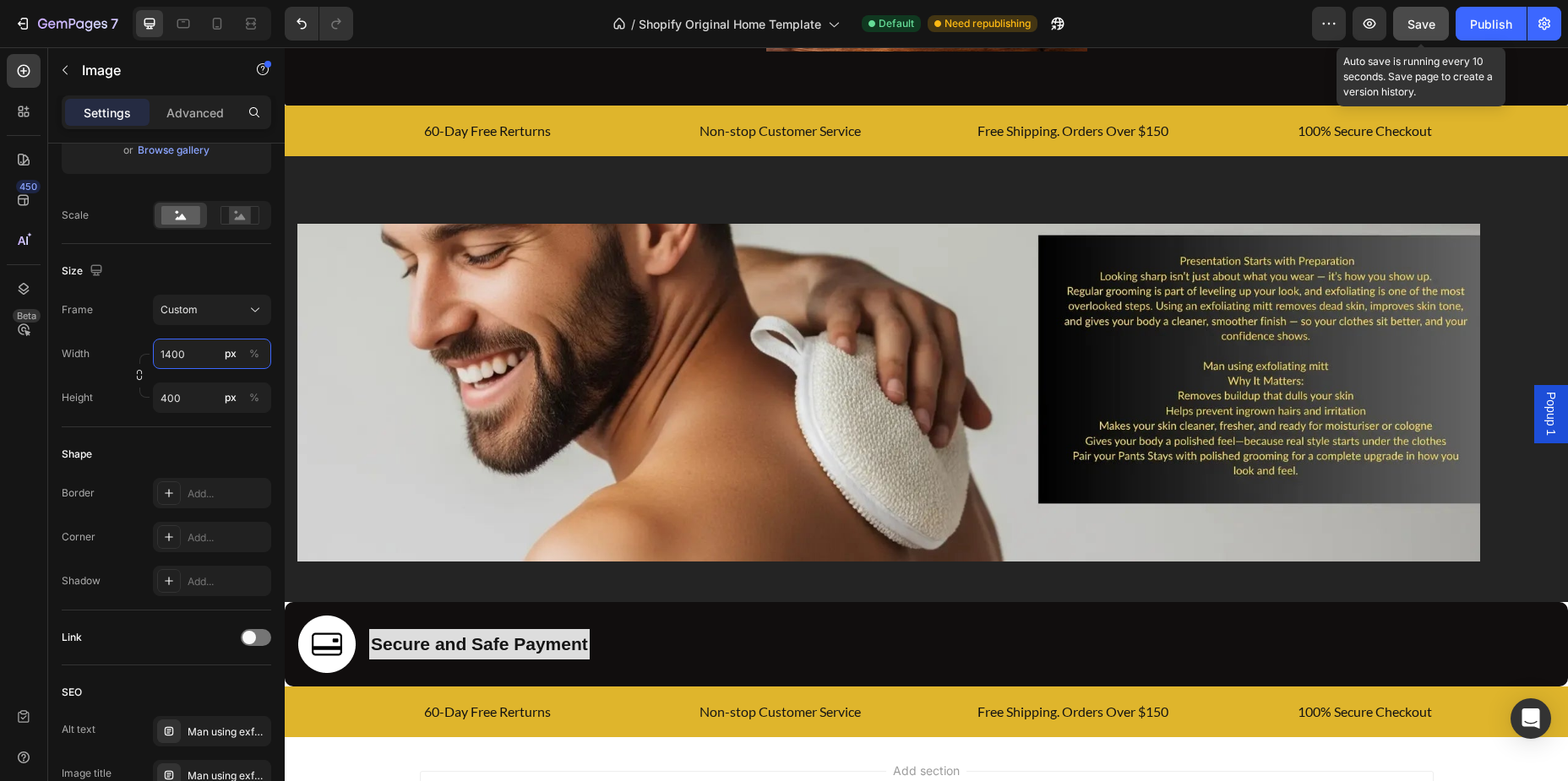
type input "1400"
click at [1413, 25] on span "Save" at bounding box center [1421, 24] width 28 height 14
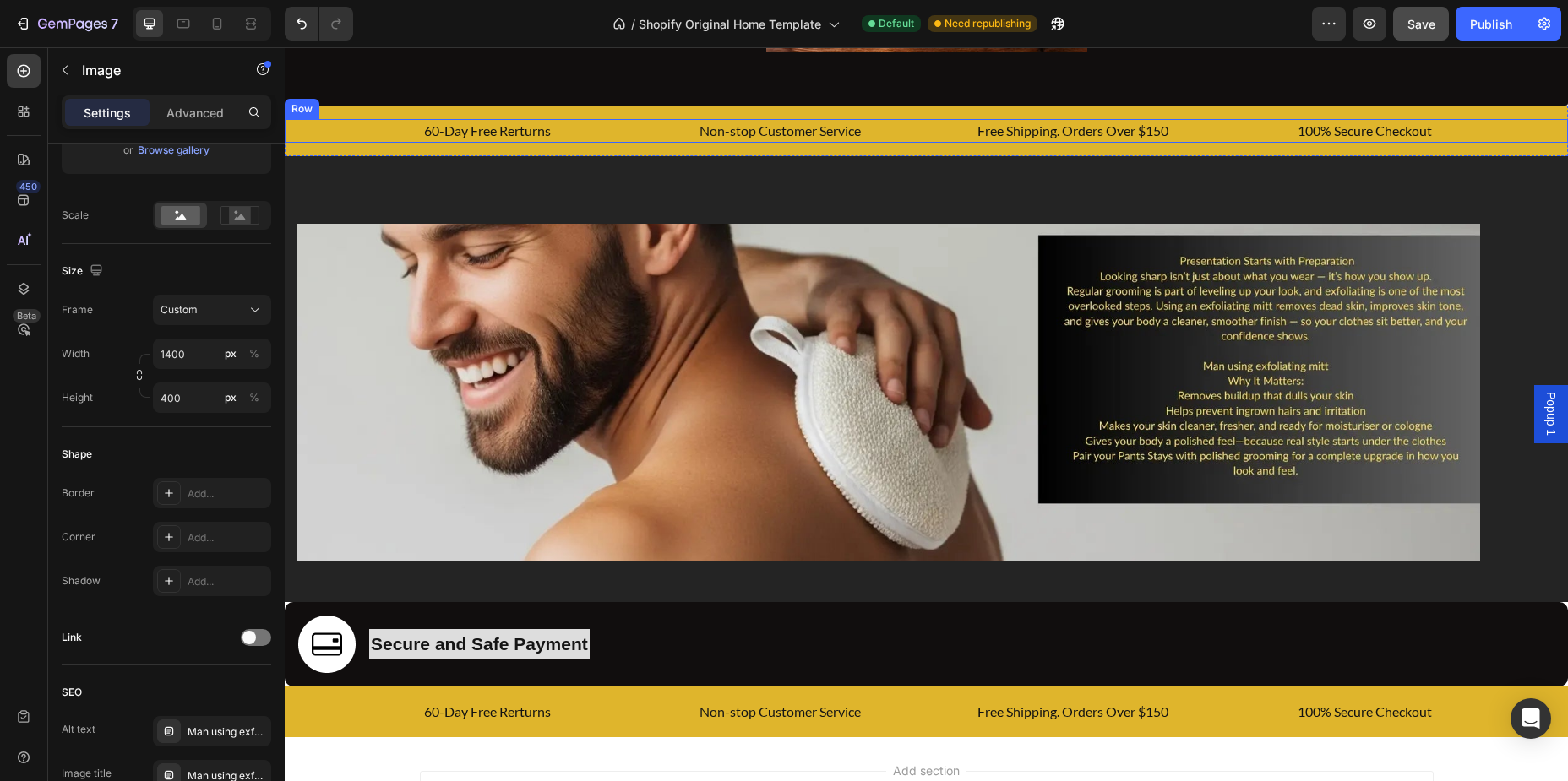
click at [323, 136] on div "60-Day Free Rerturns Text block Non-stop Customer Service Text block Free Shipp…" at bounding box center [926, 131] width 1283 height 24
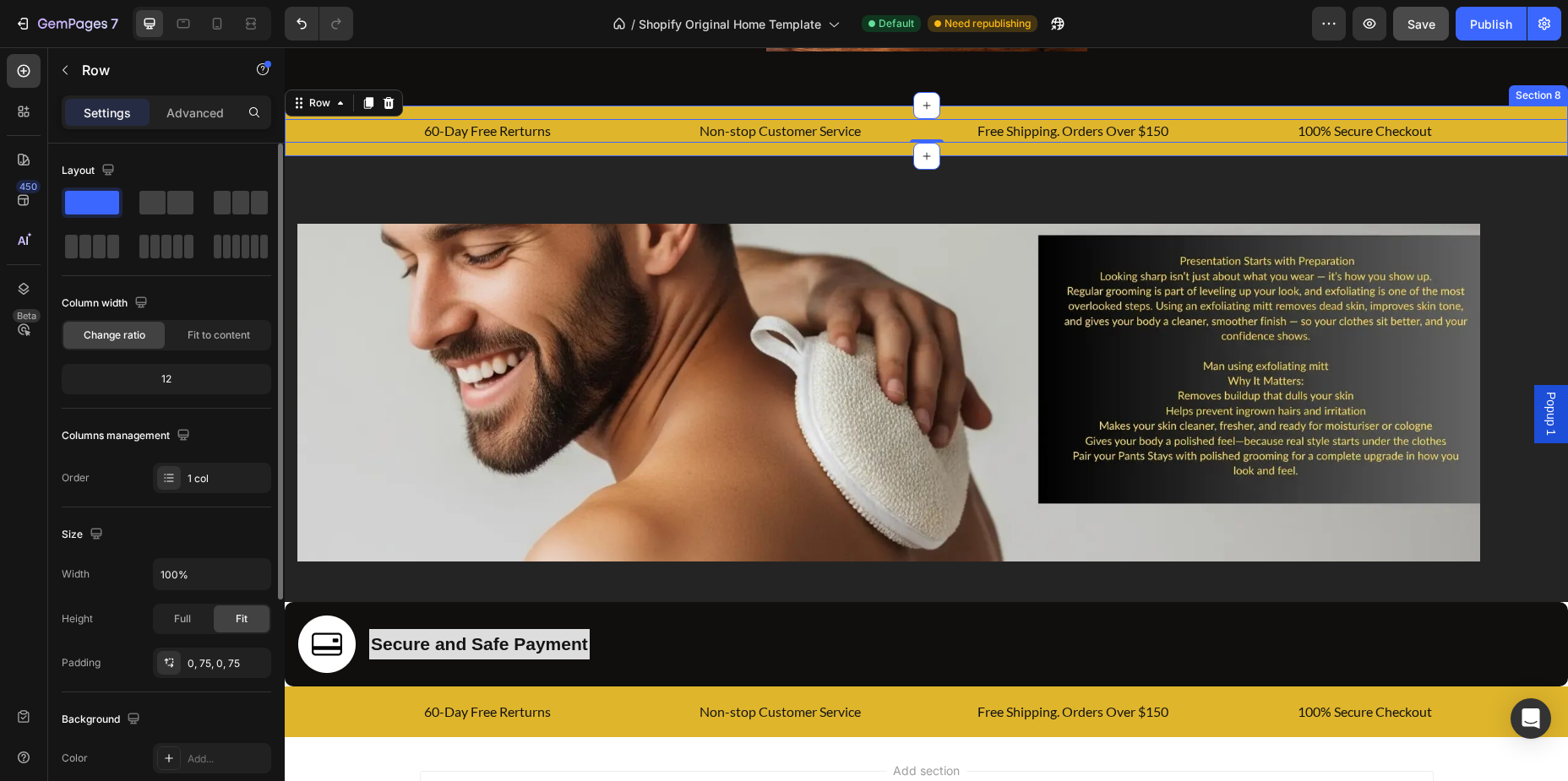
click at [455, 111] on div "60-Day Free Rerturns Text block Non-stop Customer Service Text block Free Shipp…" at bounding box center [926, 131] width 1283 height 51
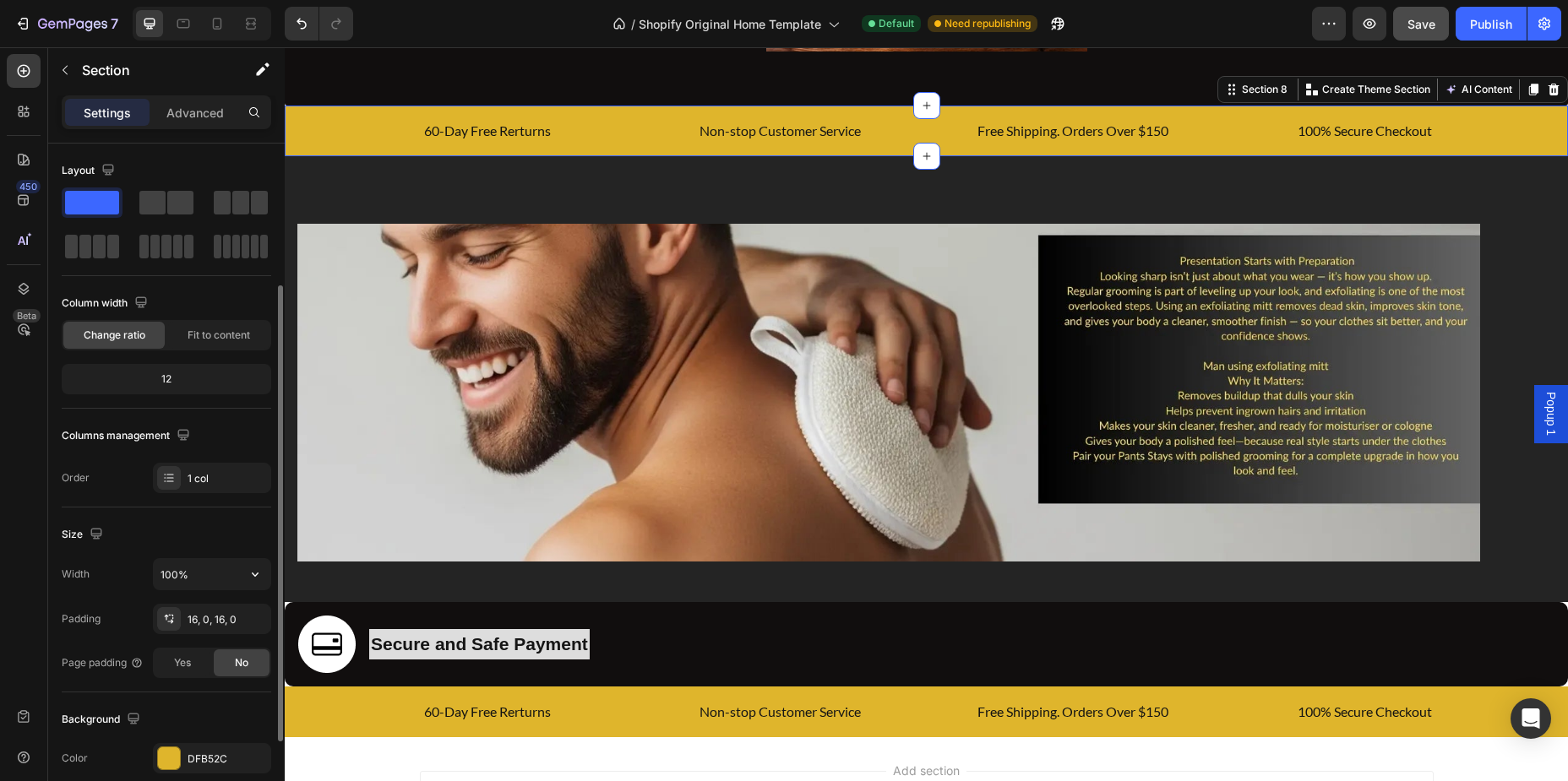
scroll to position [171, 0]
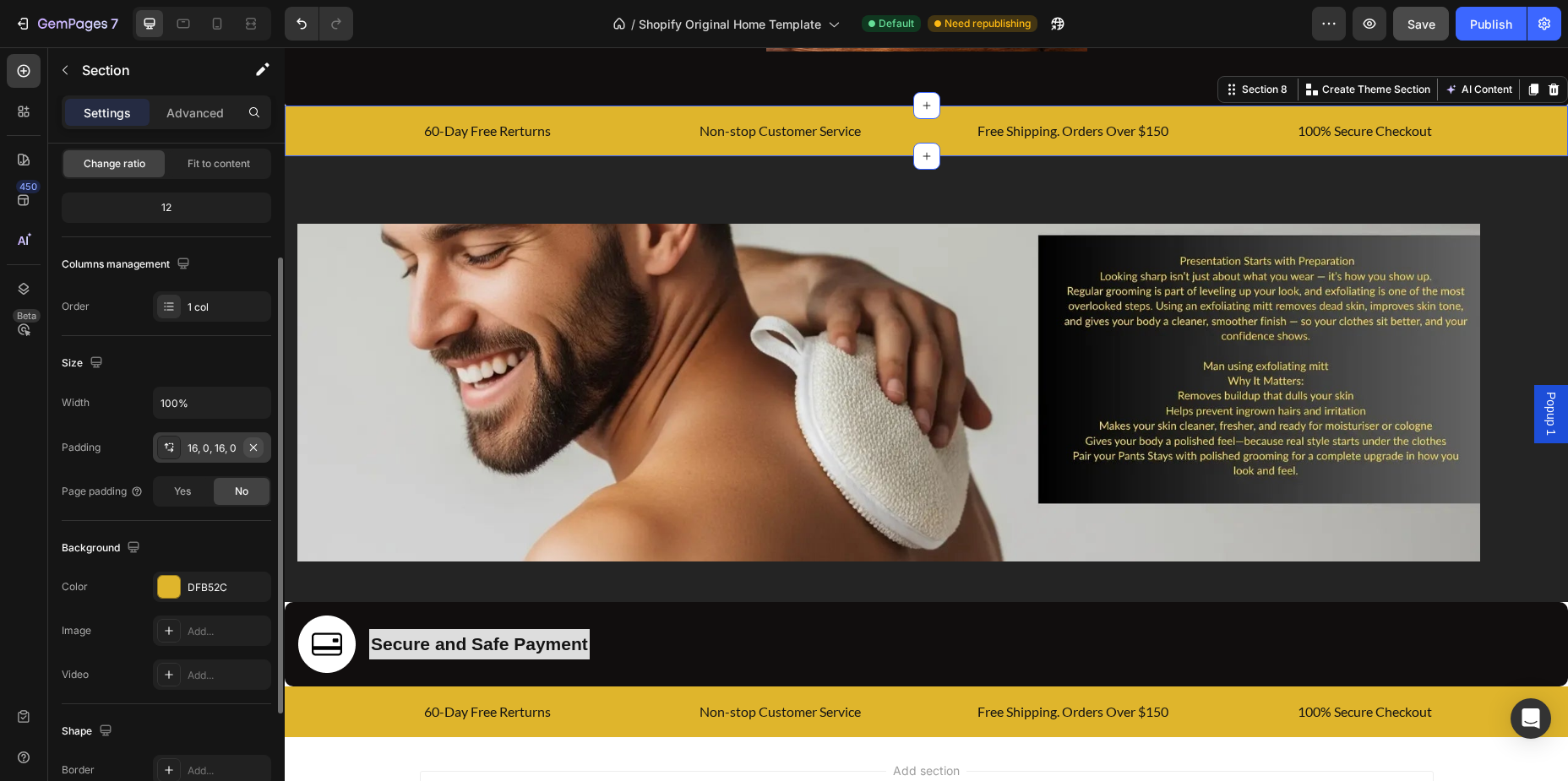
click at [260, 444] on icon "button" at bounding box center [253, 448] width 13 height 13
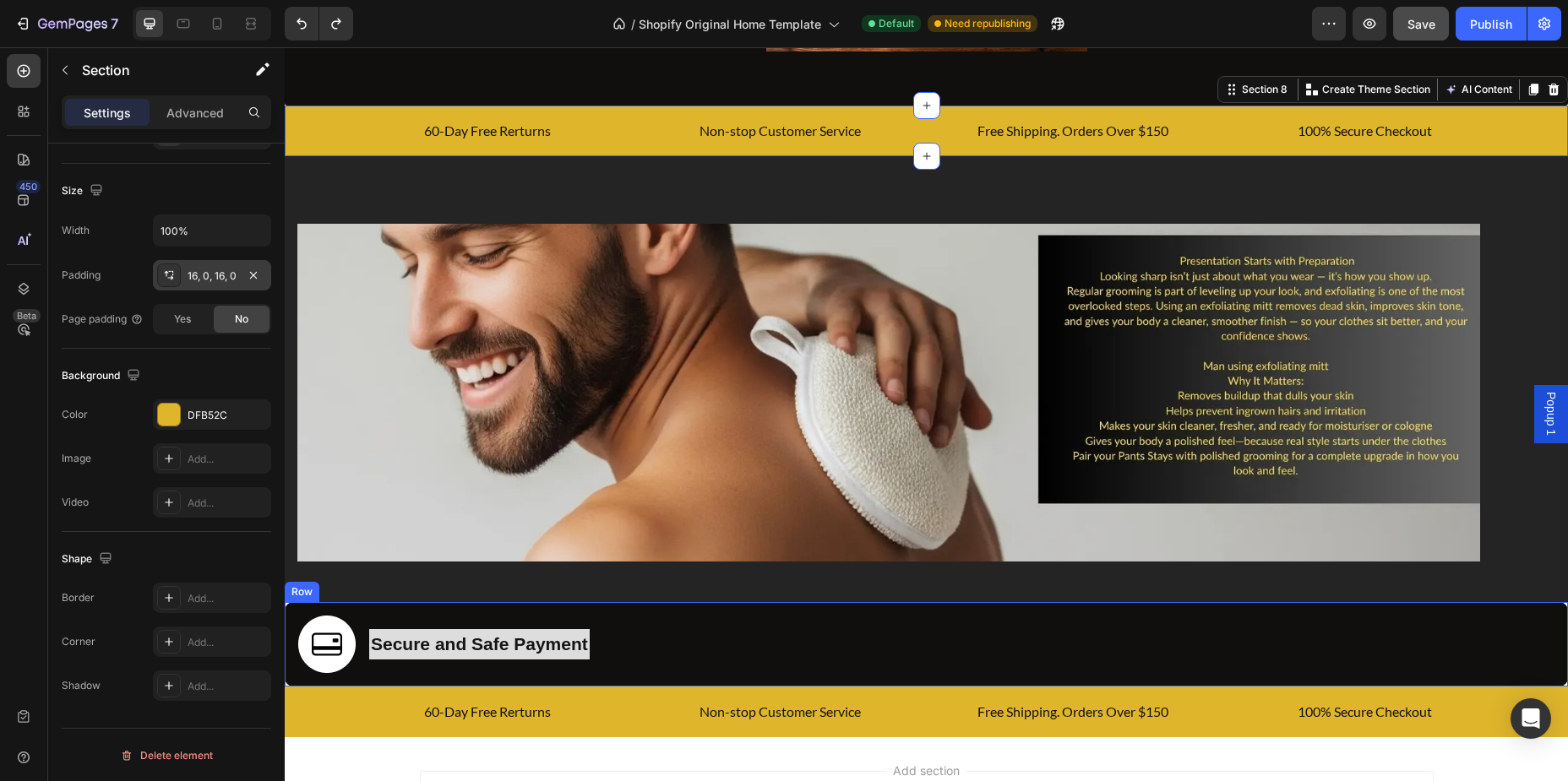
click at [817, 630] on div "Image Secure and Safe Payment Text block Row" at bounding box center [926, 644] width 1283 height 84
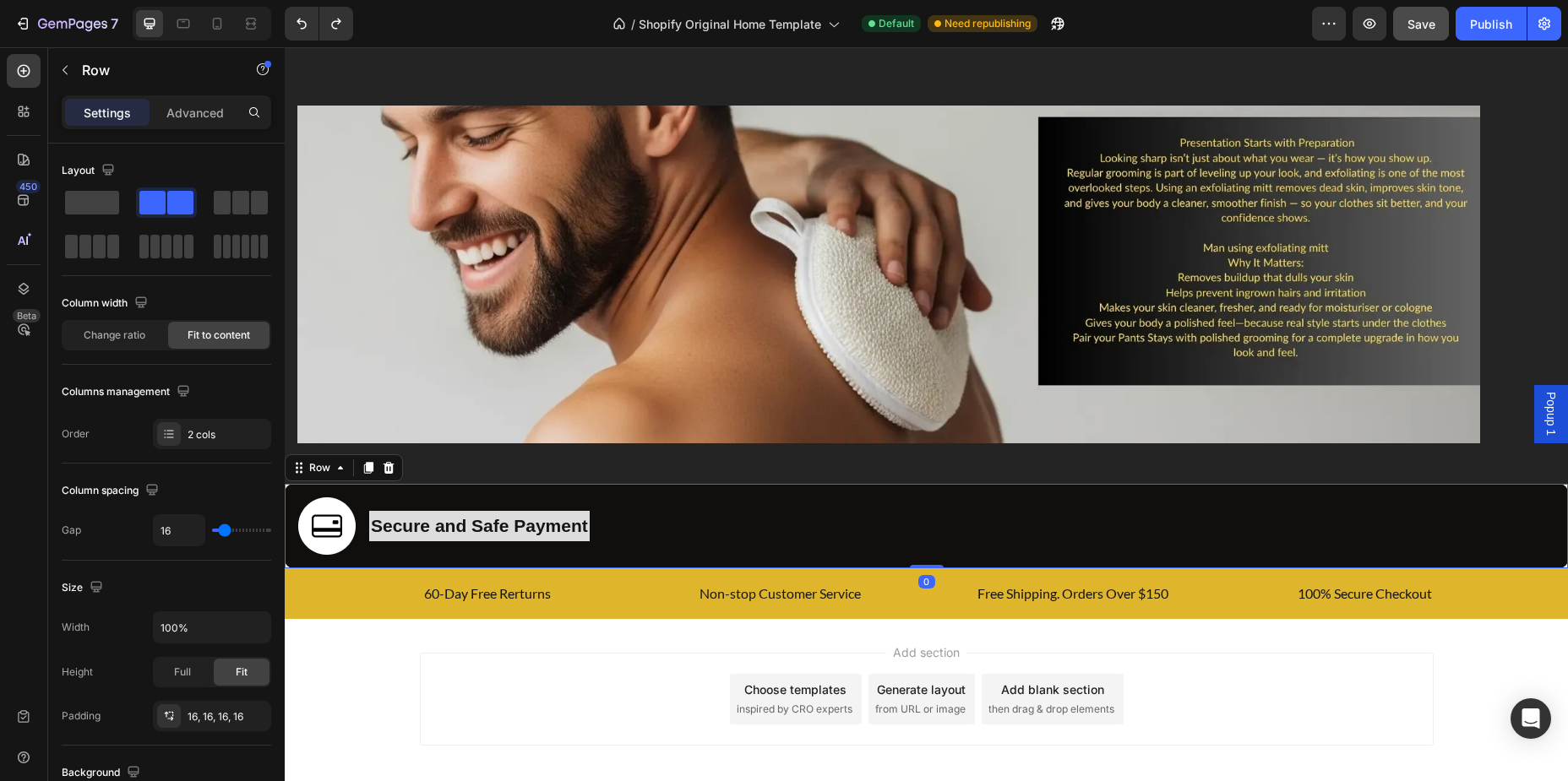
scroll to position [1732, 0]
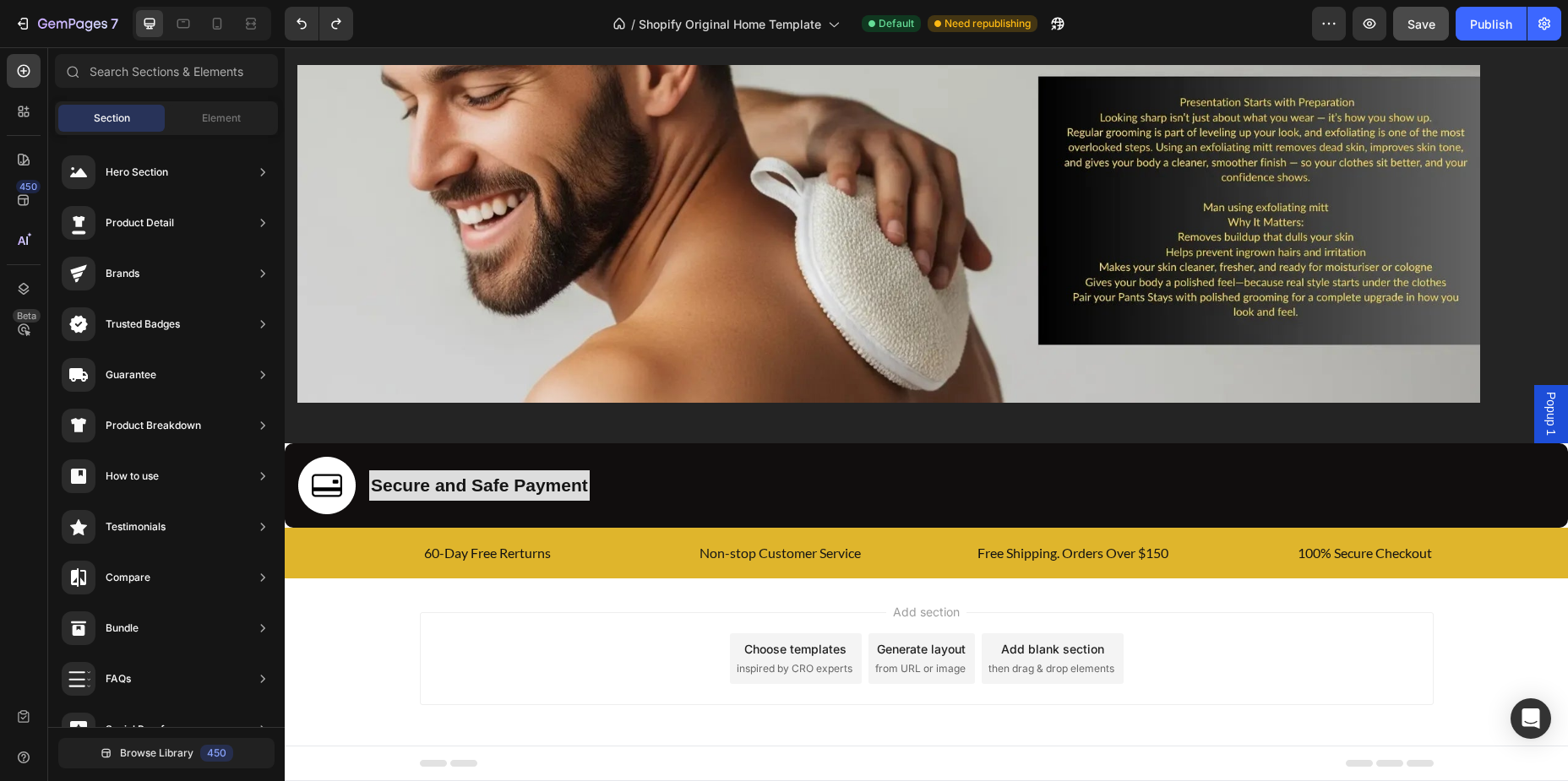
click at [550, 634] on div "Add section Choose templates inspired by CRO experts Generate layout from URL o…" at bounding box center [926, 659] width 1013 height 93
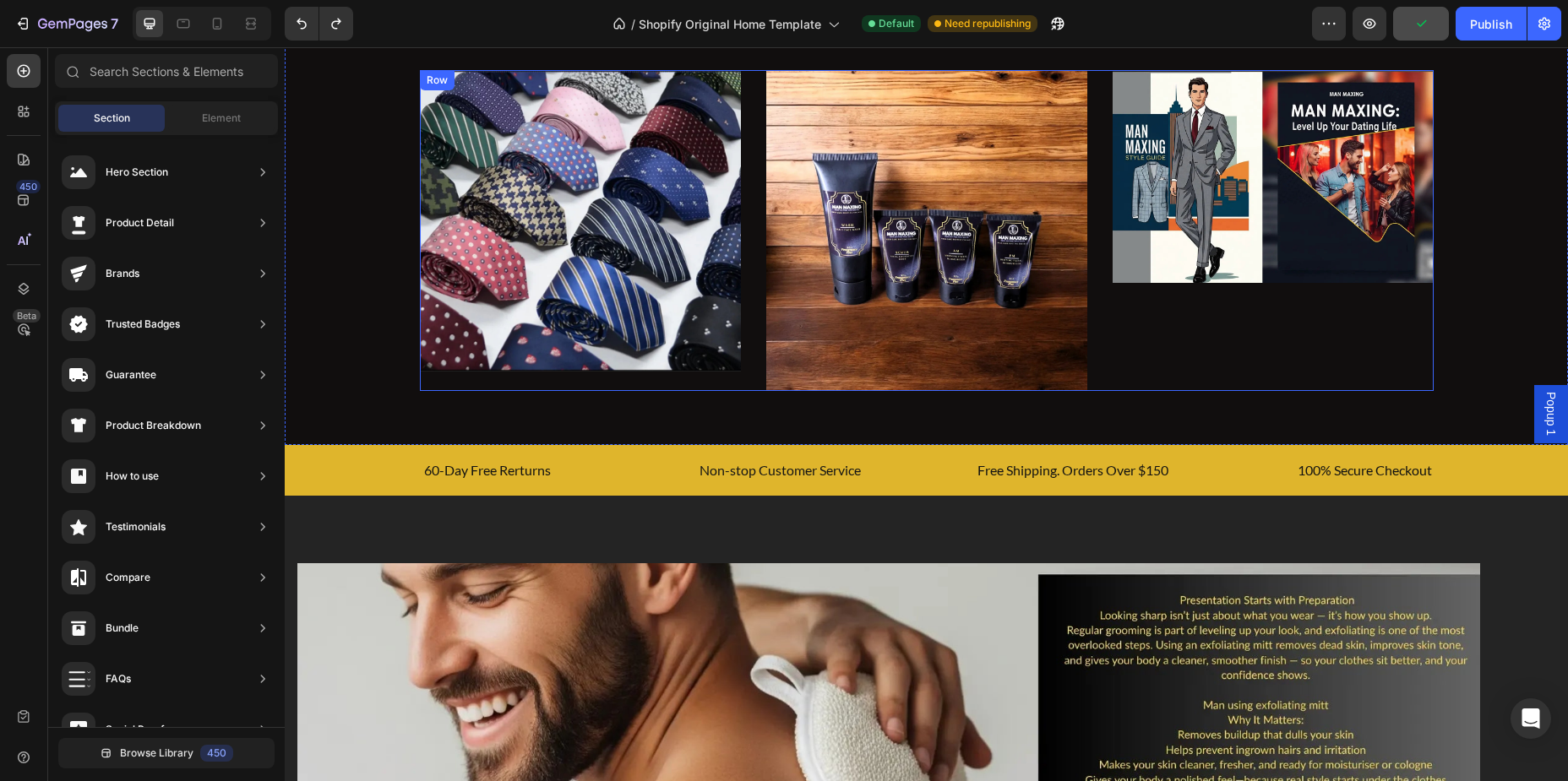
scroll to position [938, 0]
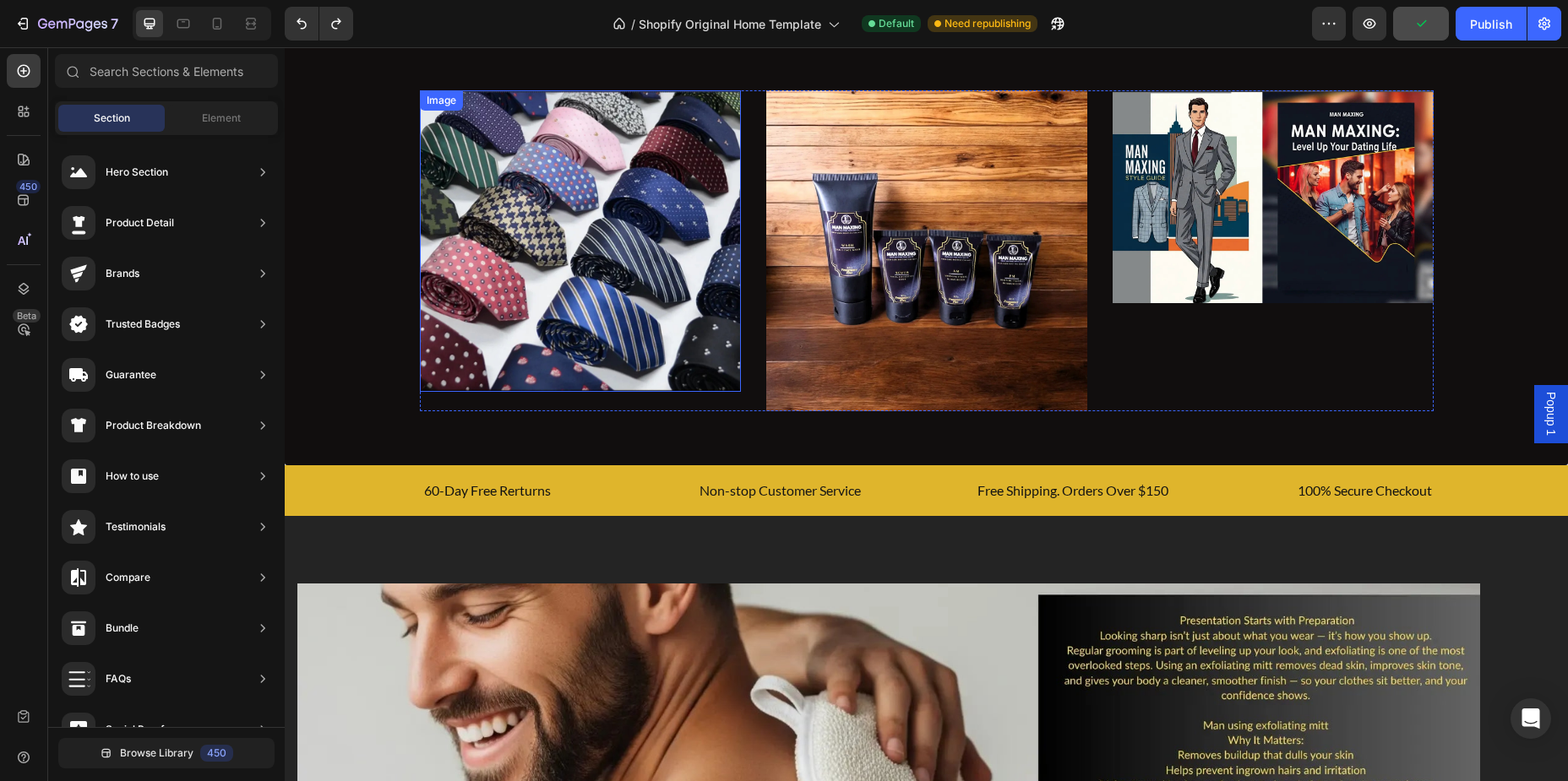
click at [589, 363] on img at bounding box center [580, 241] width 321 height 302
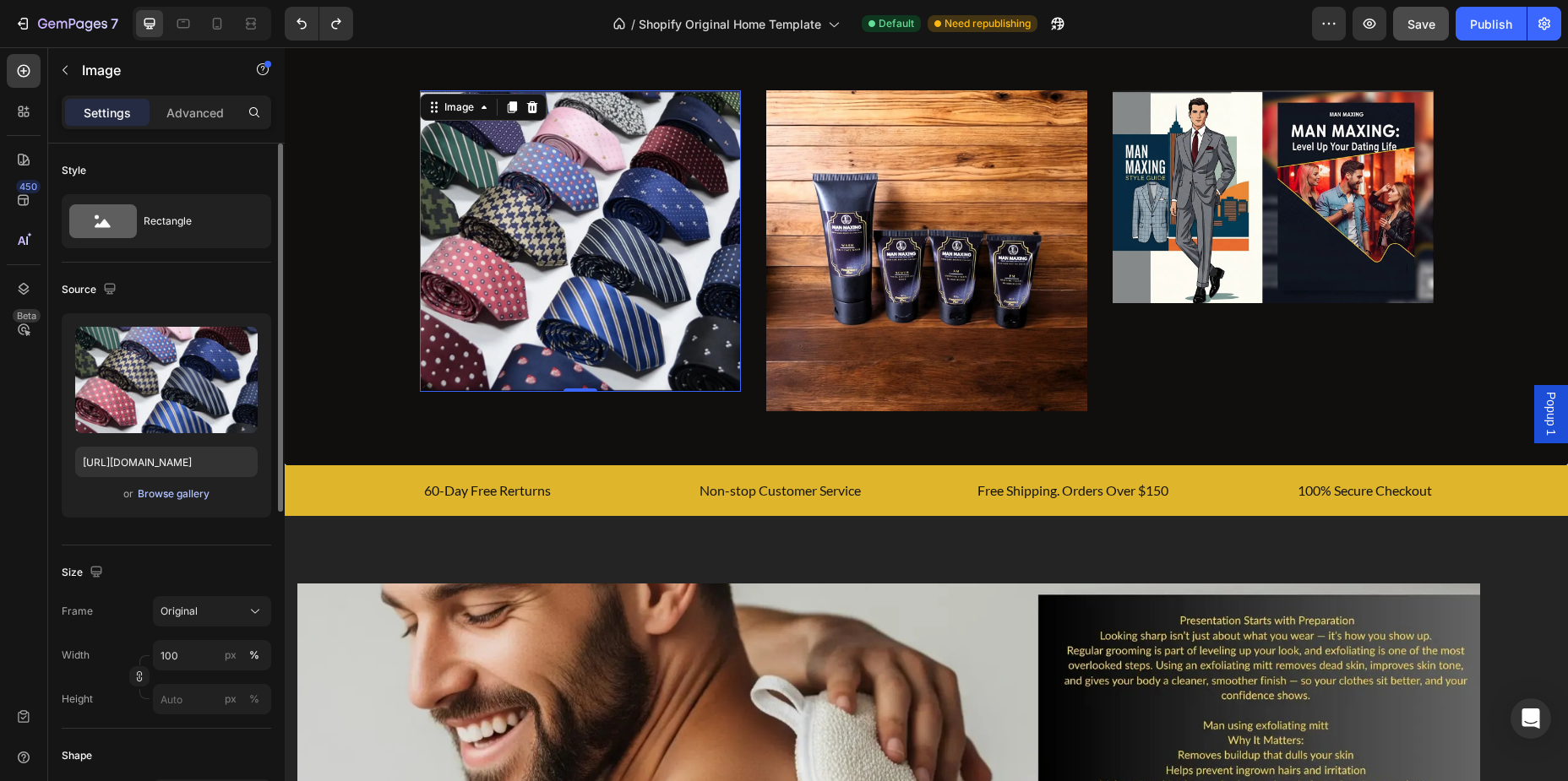
click at [176, 496] on div "Browse gallery" at bounding box center [174, 493] width 72 height 15
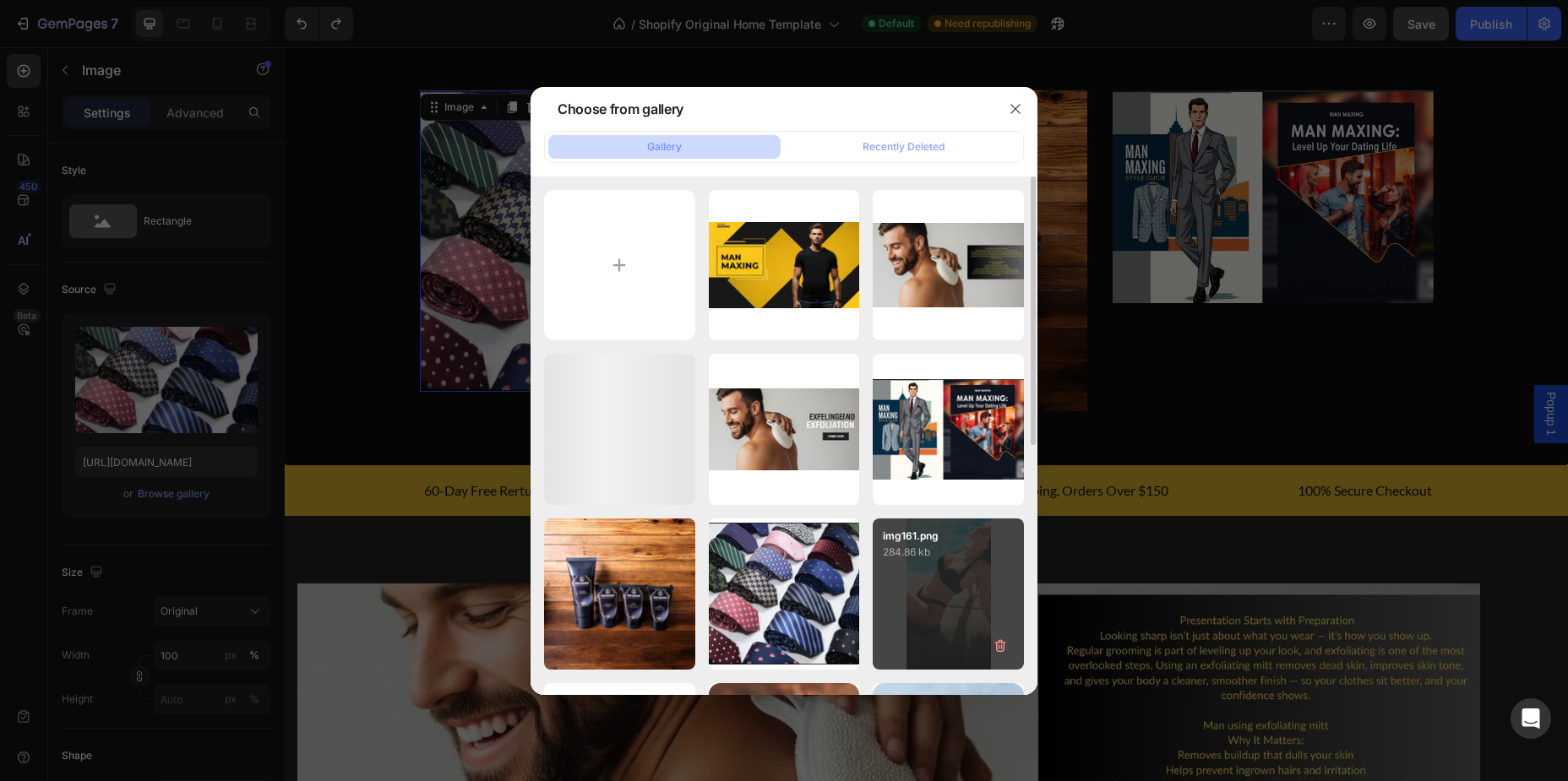
scroll to position [171, 0]
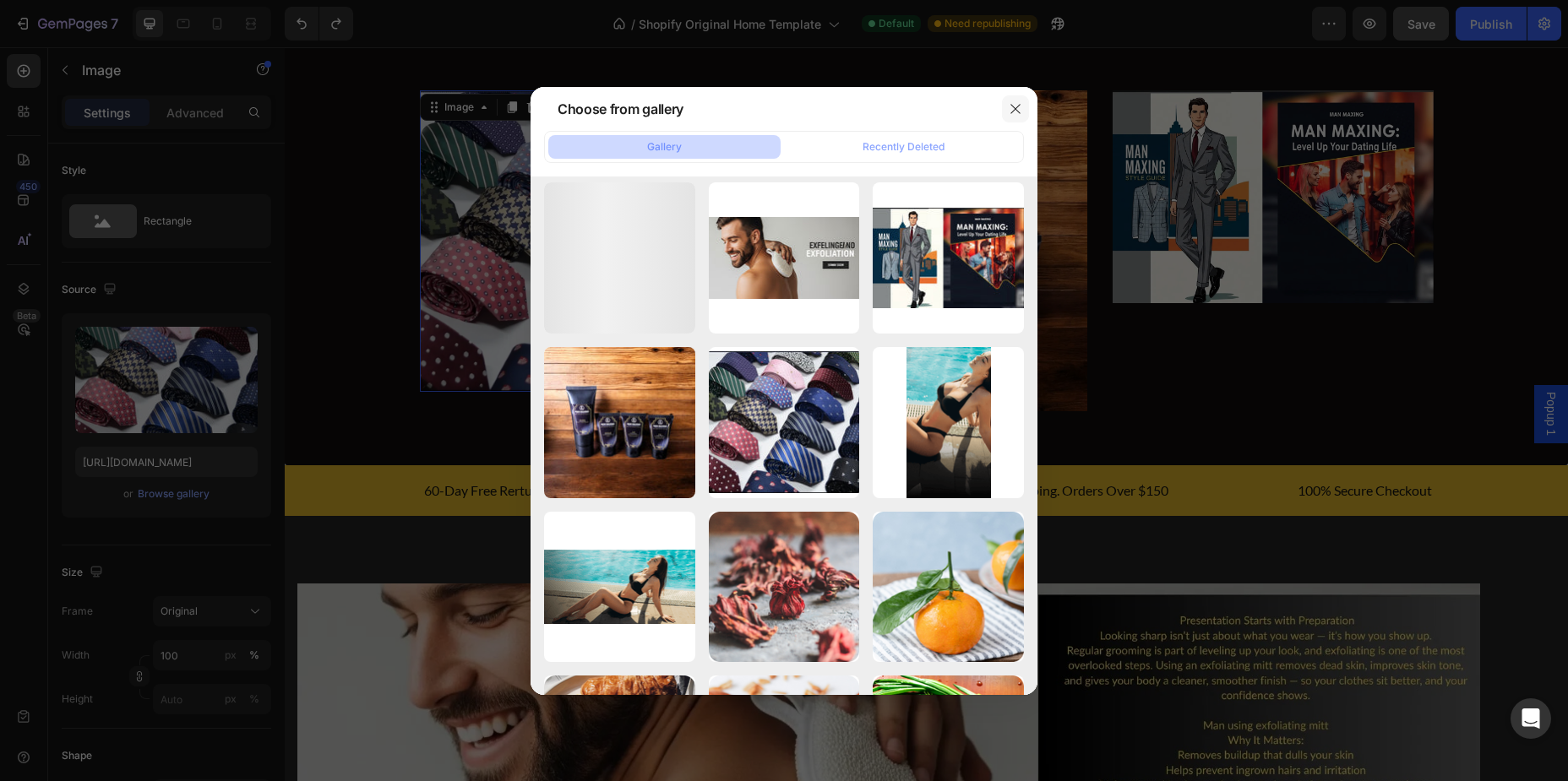
drag, startPoint x: 1016, startPoint y: 109, endPoint x: 993, endPoint y: 123, distance: 26.9
click at [1013, 111] on icon "button" at bounding box center [1014, 108] width 13 height 13
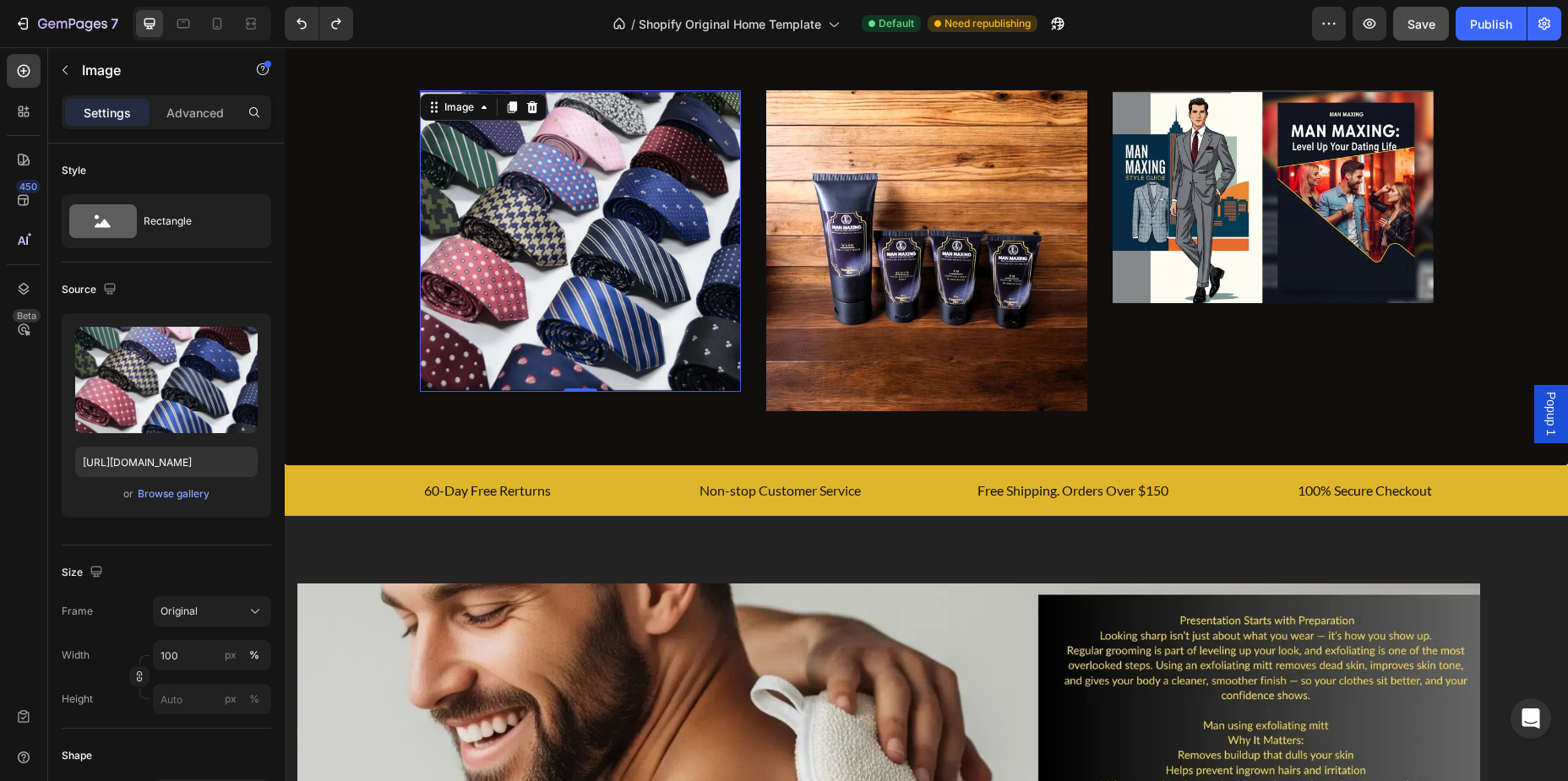
click at [891, 189] on img at bounding box center [927, 251] width 321 height 321
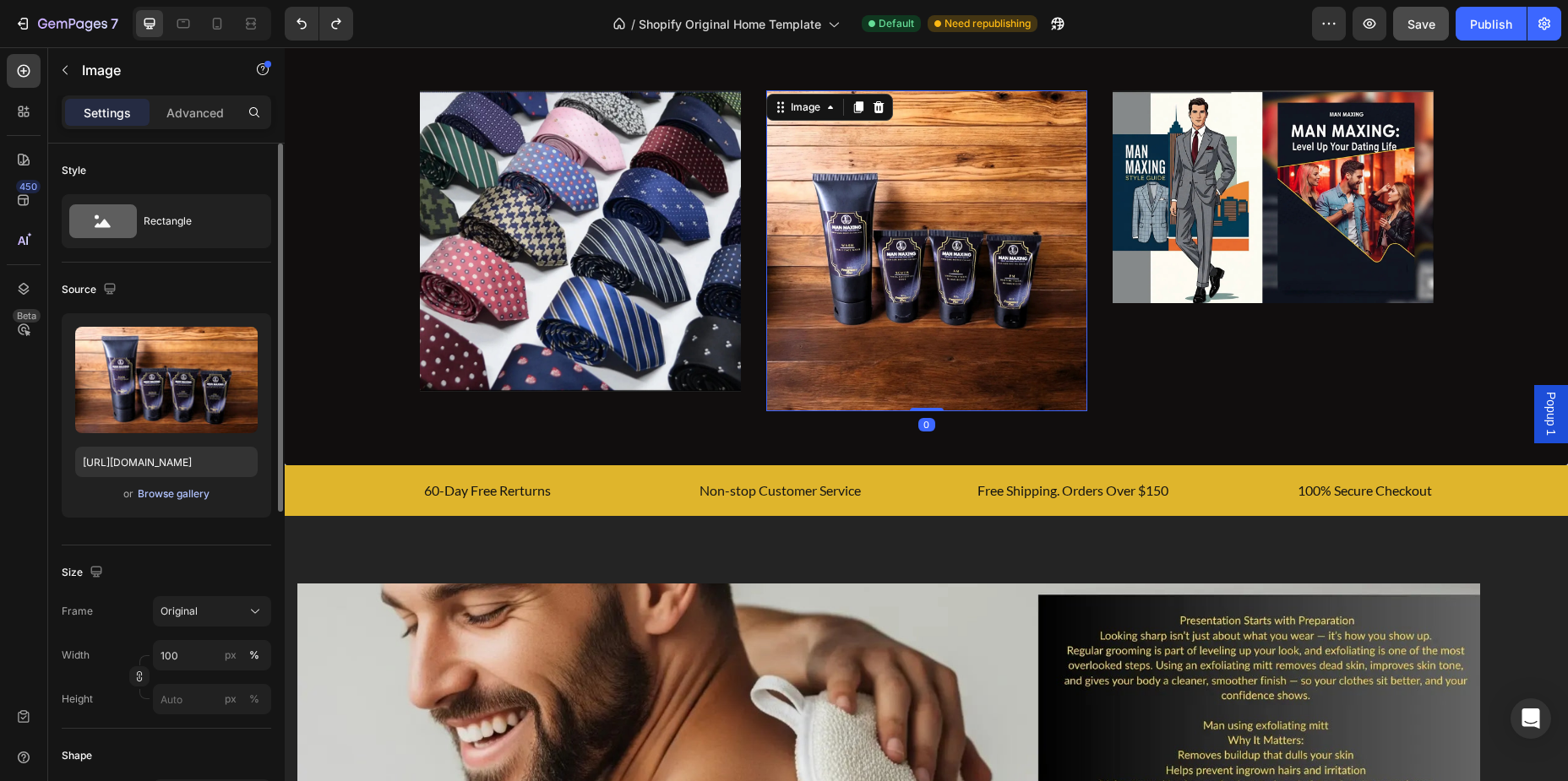
click at [185, 490] on div "Browse gallery" at bounding box center [174, 493] width 72 height 15
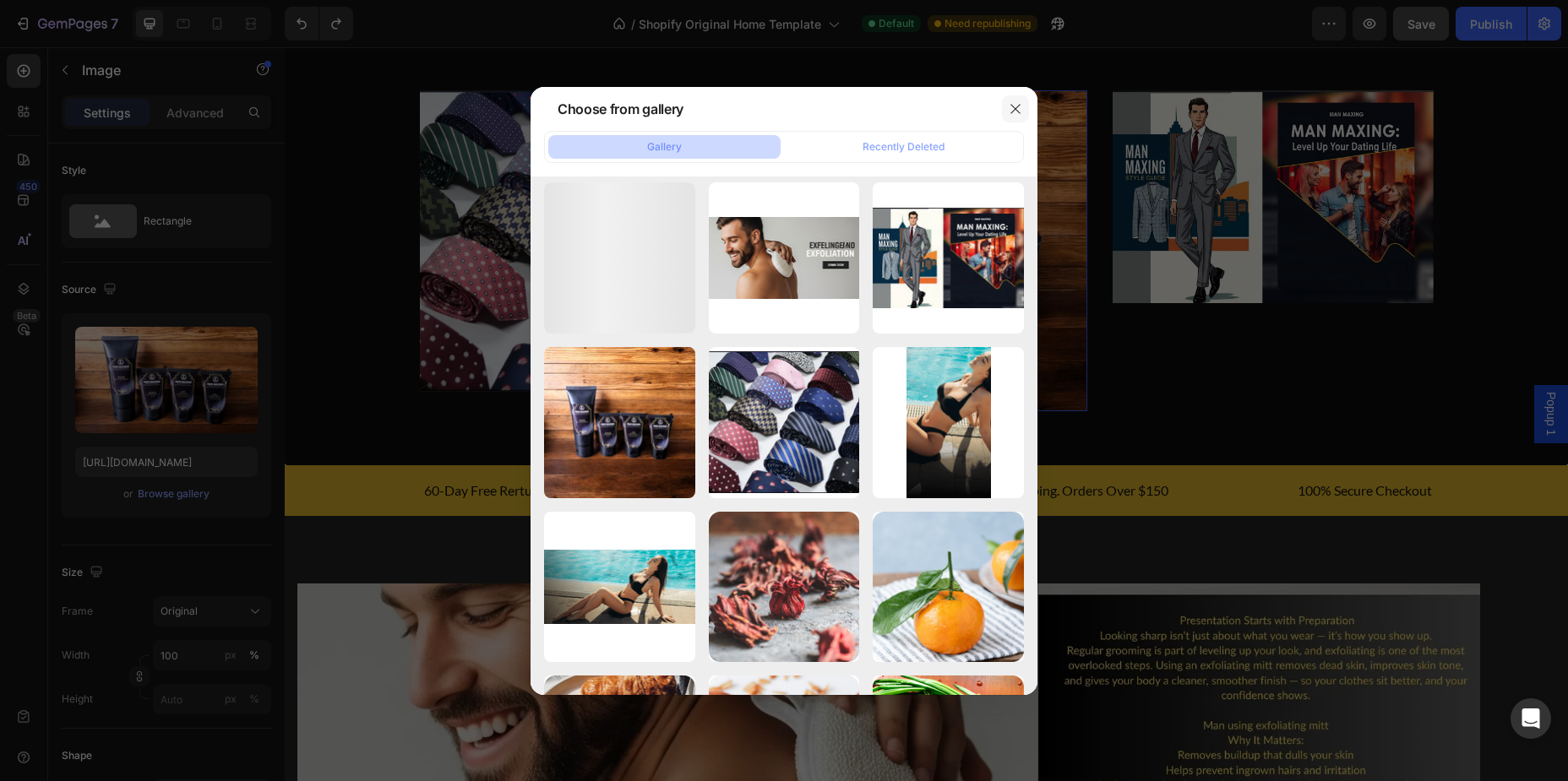
click at [1012, 111] on icon "button" at bounding box center [1014, 108] width 10 height 10
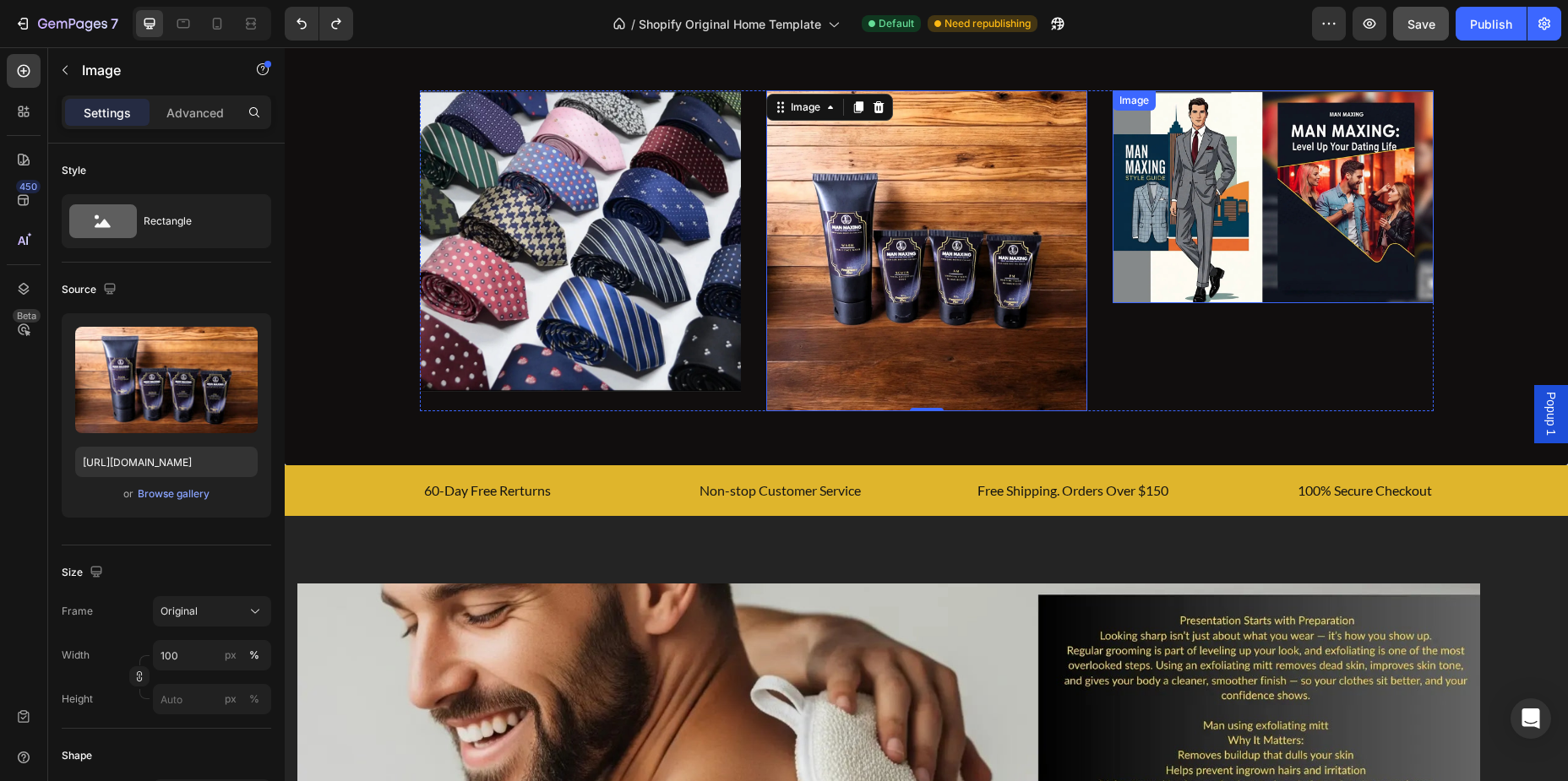
click at [1259, 214] on img at bounding box center [1273, 197] width 321 height 214
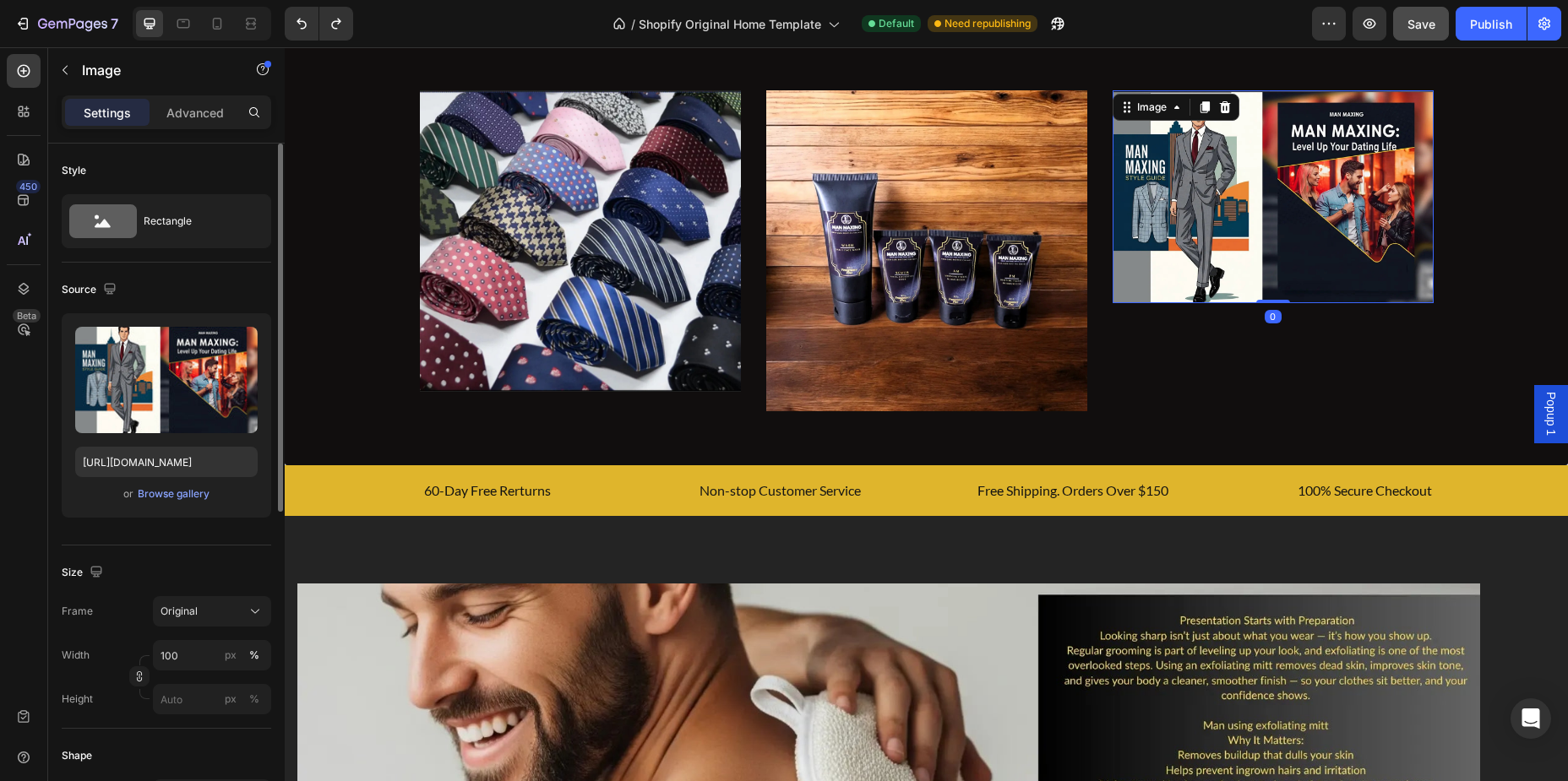
click at [169, 503] on div "or Browse gallery" at bounding box center [167, 494] width 183 height 20
click at [183, 496] on div "Browse gallery" at bounding box center [174, 493] width 72 height 15
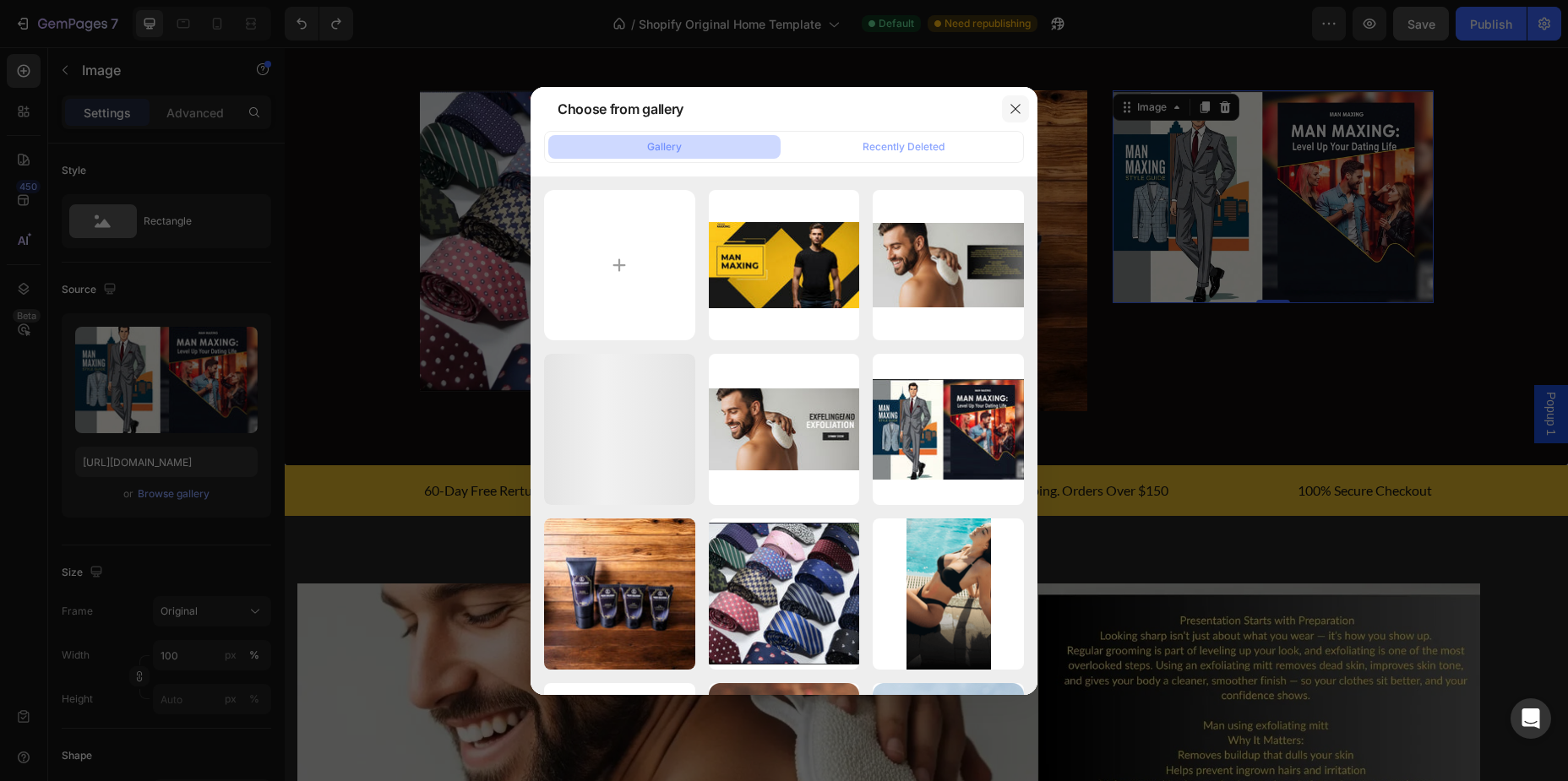
click at [1013, 103] on icon "button" at bounding box center [1014, 108] width 13 height 13
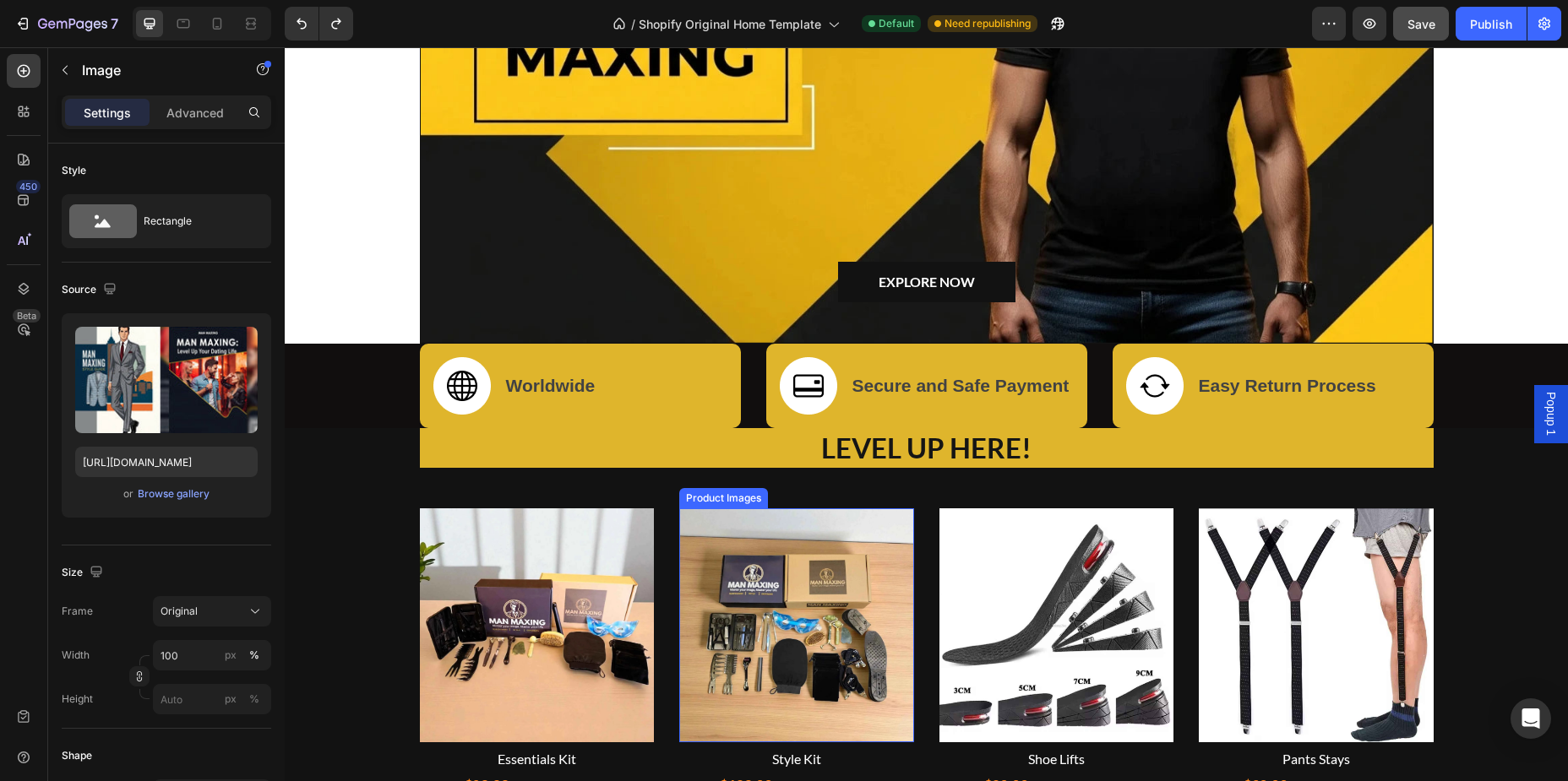
scroll to position [586, 0]
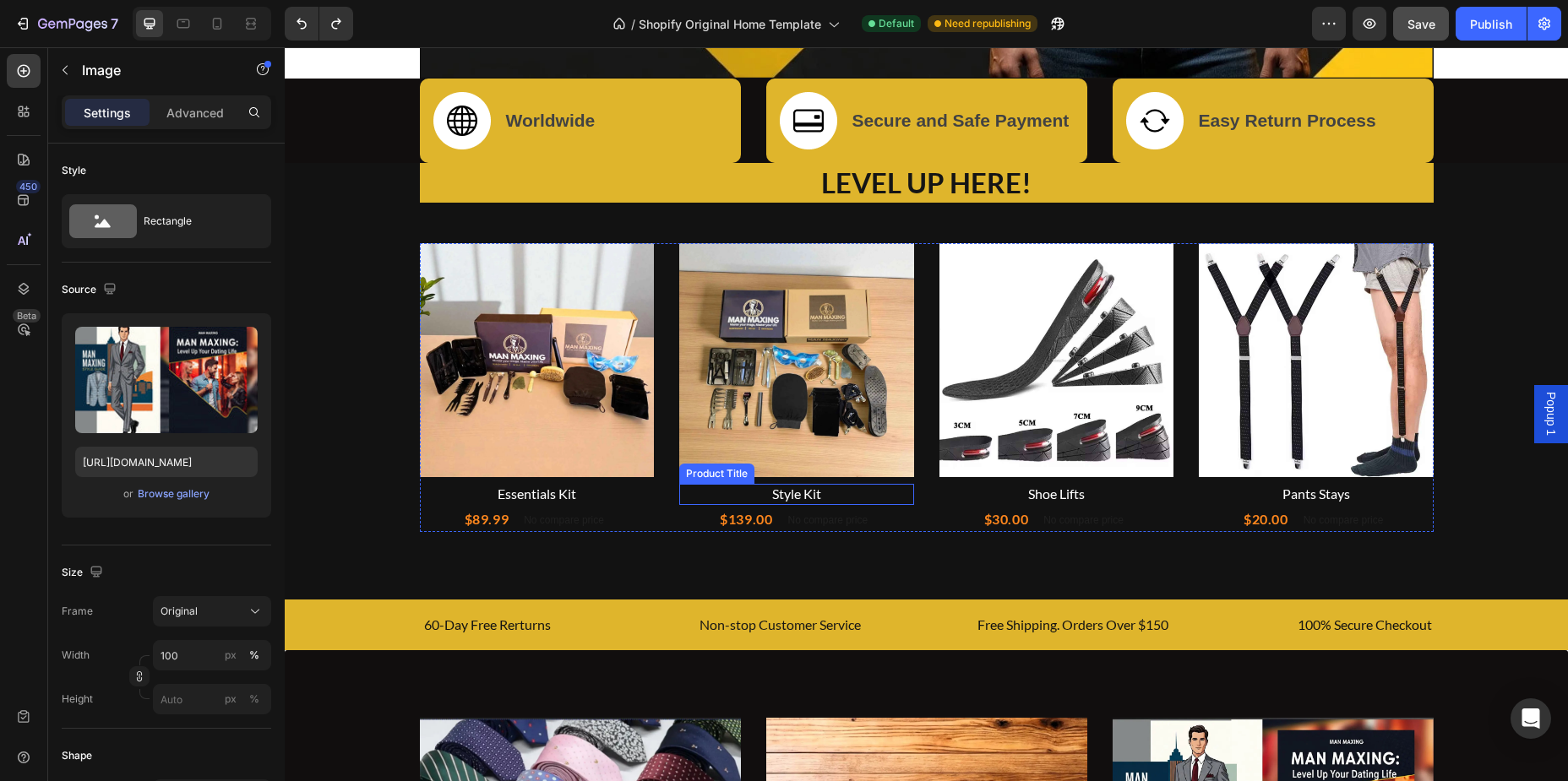
click at [846, 376] on img at bounding box center [797, 361] width 235 height 235
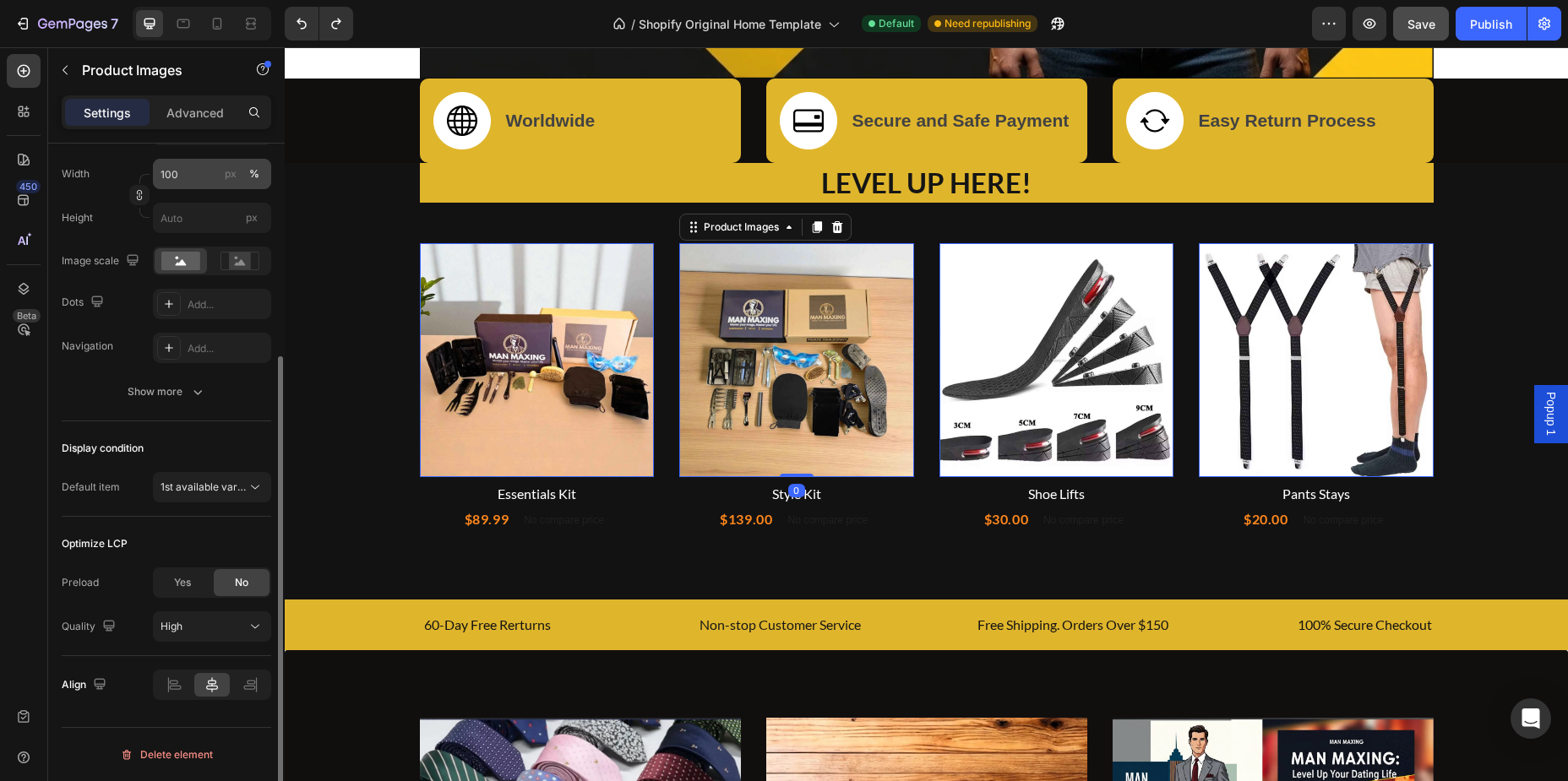
scroll to position [0, 0]
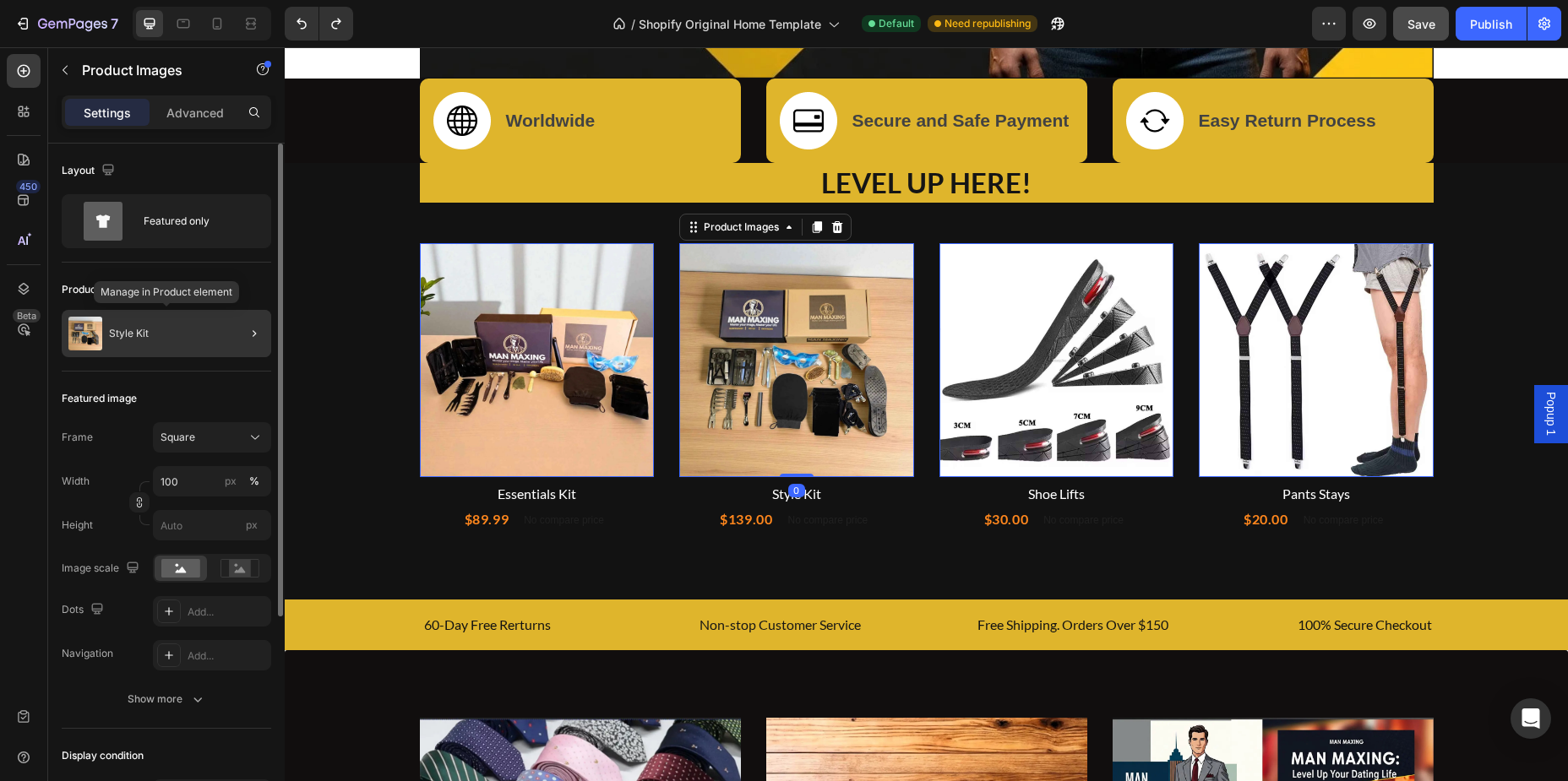
click at [167, 333] on div "Style Kit" at bounding box center [166, 333] width 210 height 47
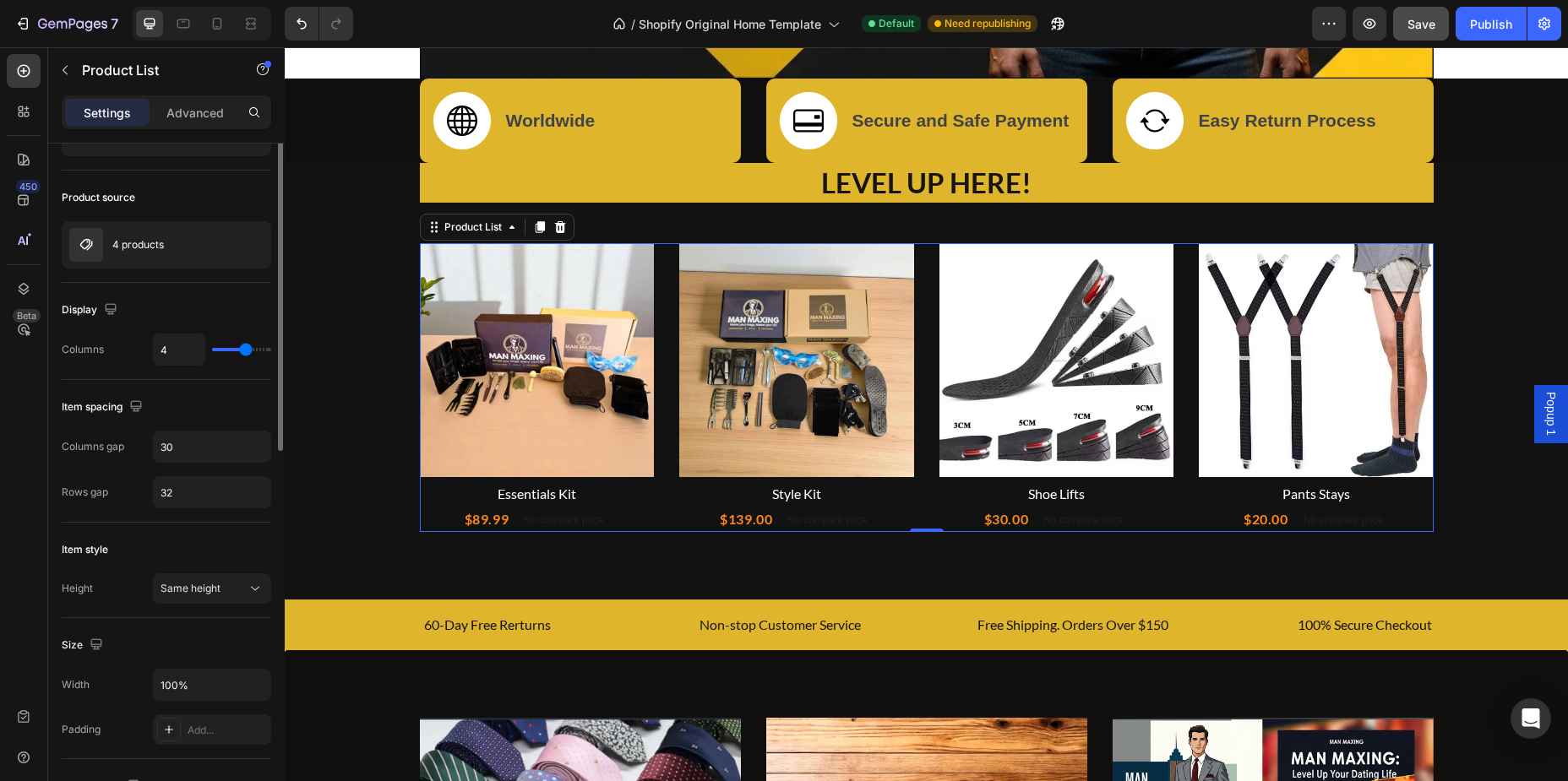
scroll to position [510, 0]
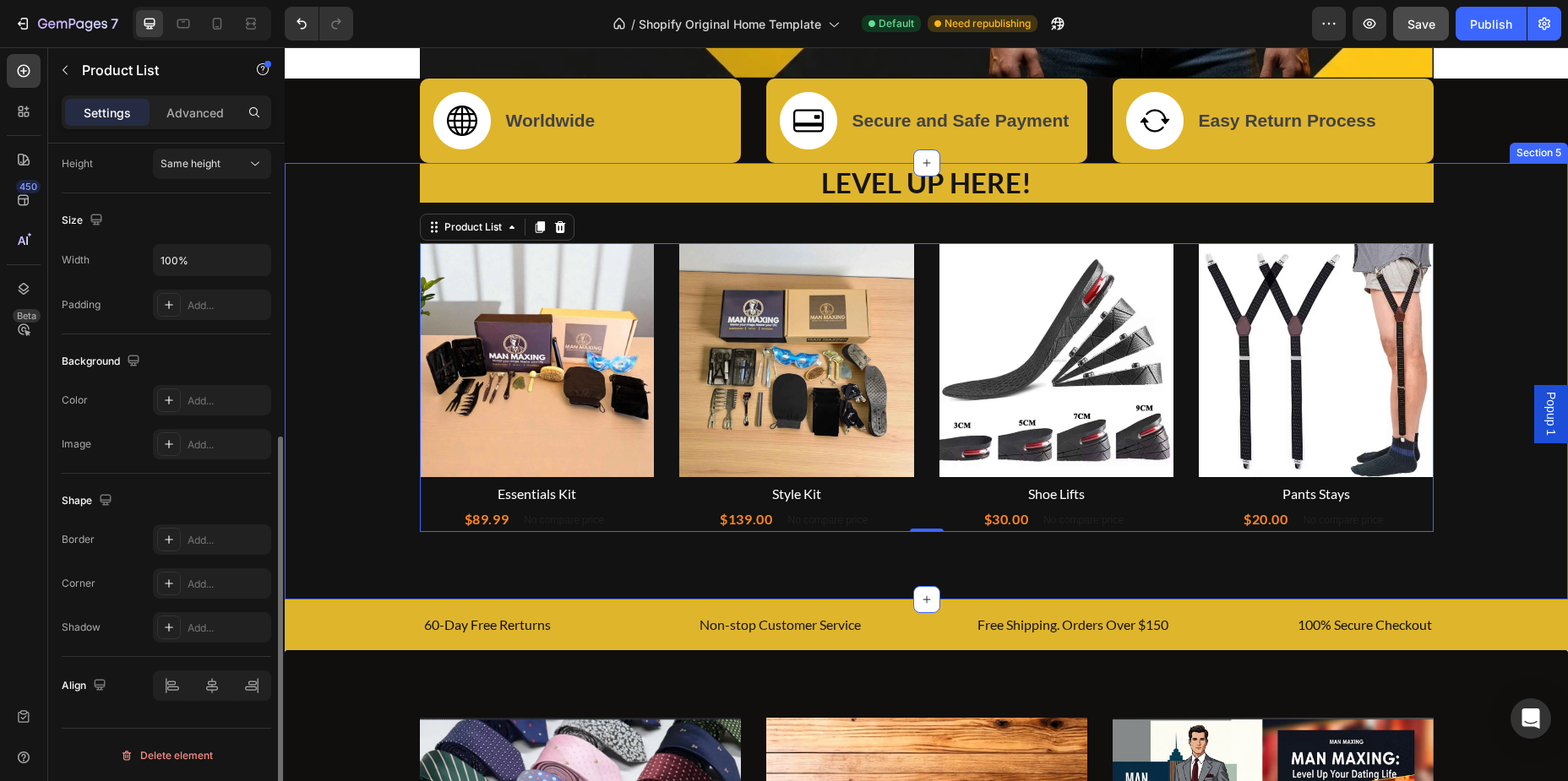
click at [1093, 391] on img at bounding box center [1056, 361] width 235 height 235
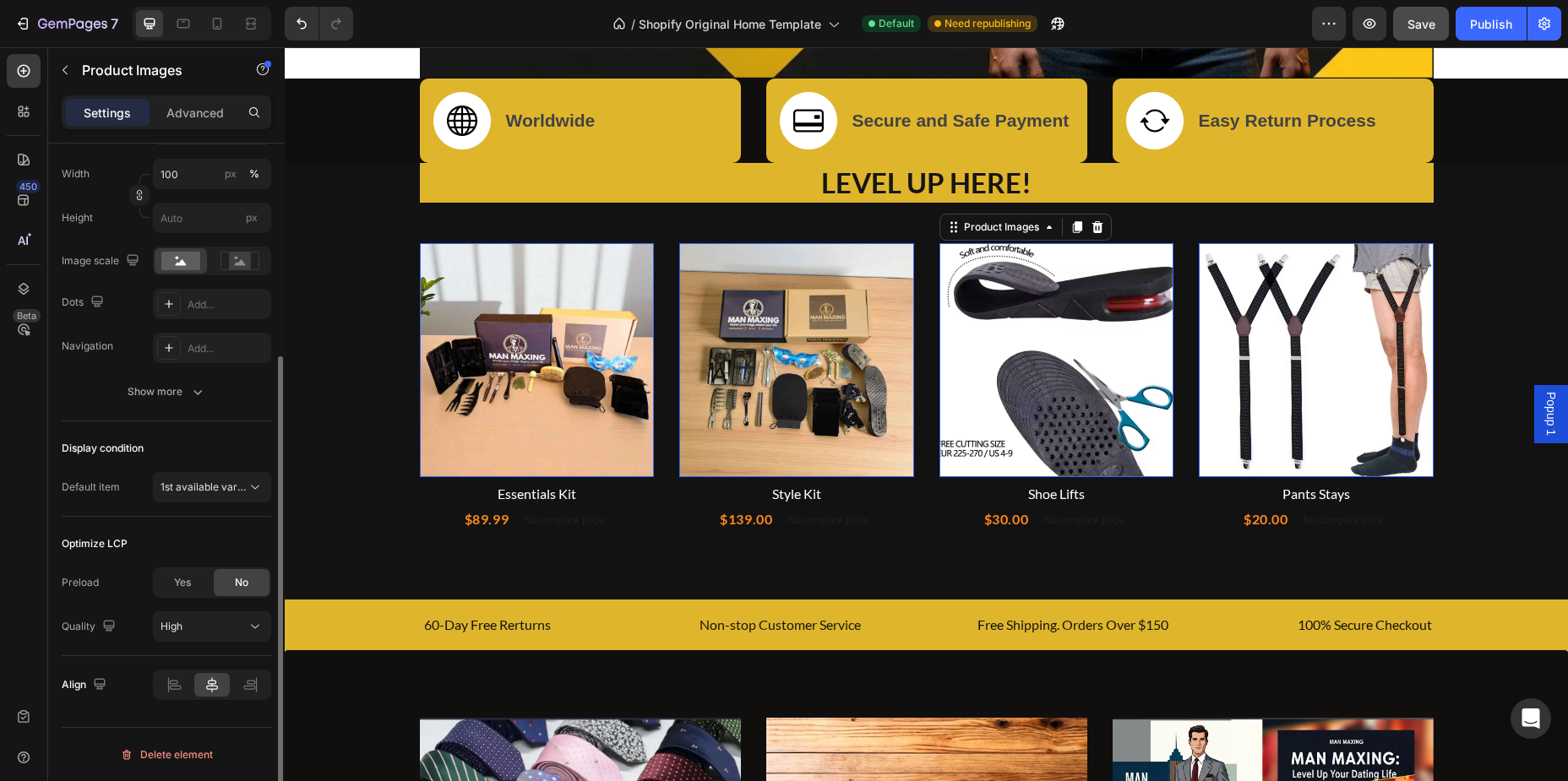
scroll to position [0, 0]
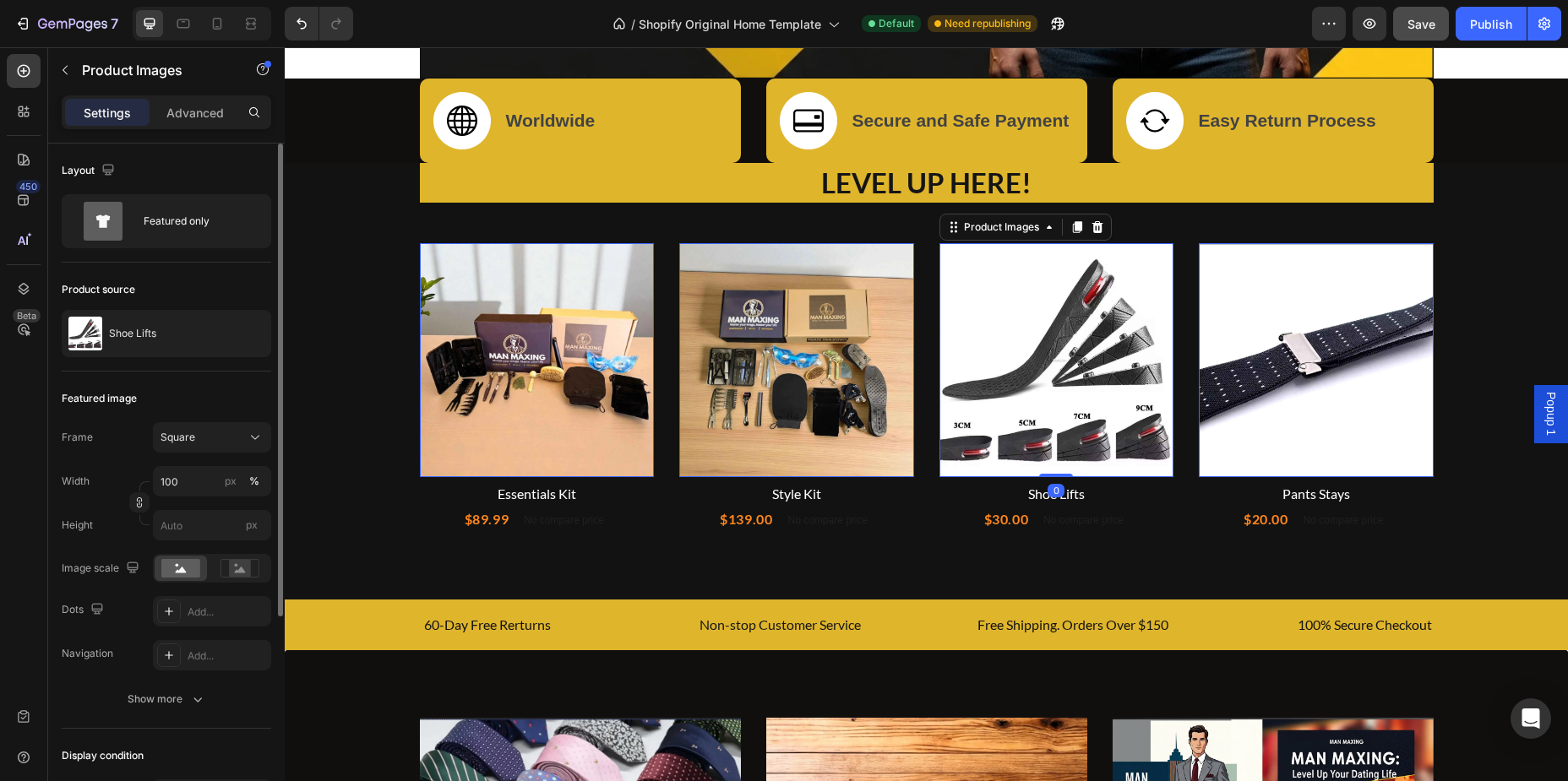
click at [1262, 377] on img at bounding box center [1316, 361] width 235 height 235
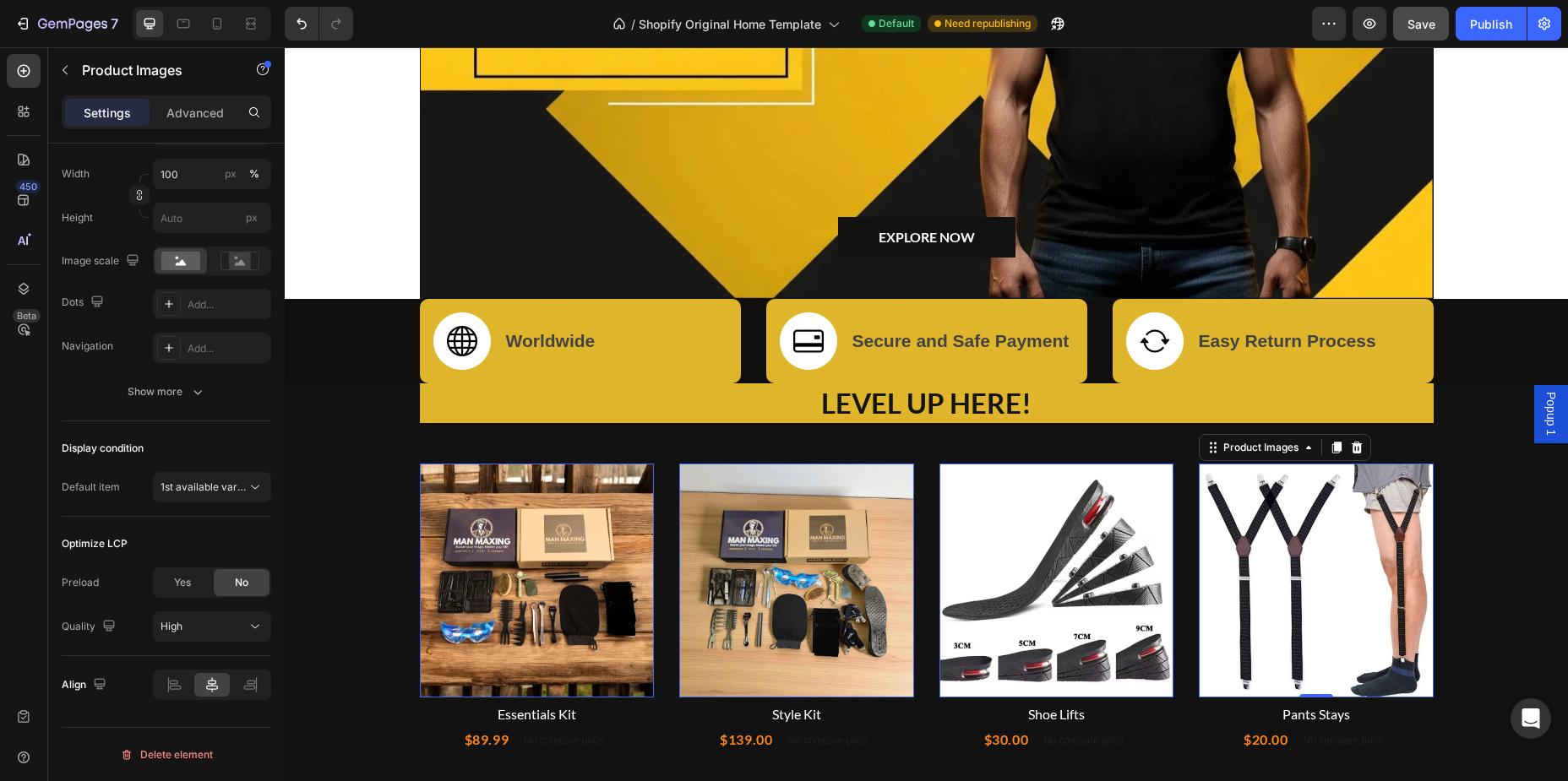
scroll to position [146, 0]
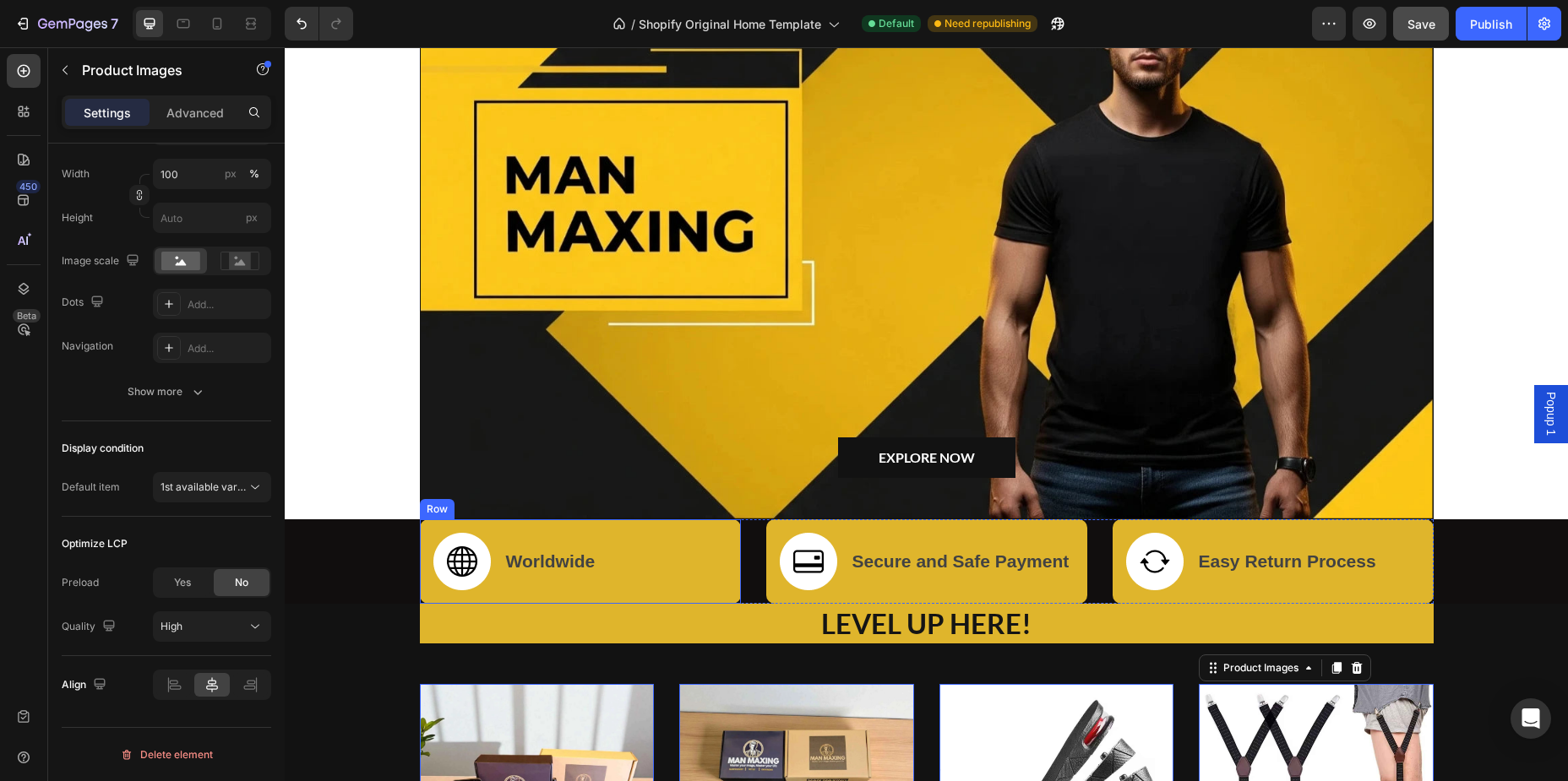
click at [677, 575] on div "Image Worldwide Text block Row" at bounding box center [580, 562] width 321 height 84
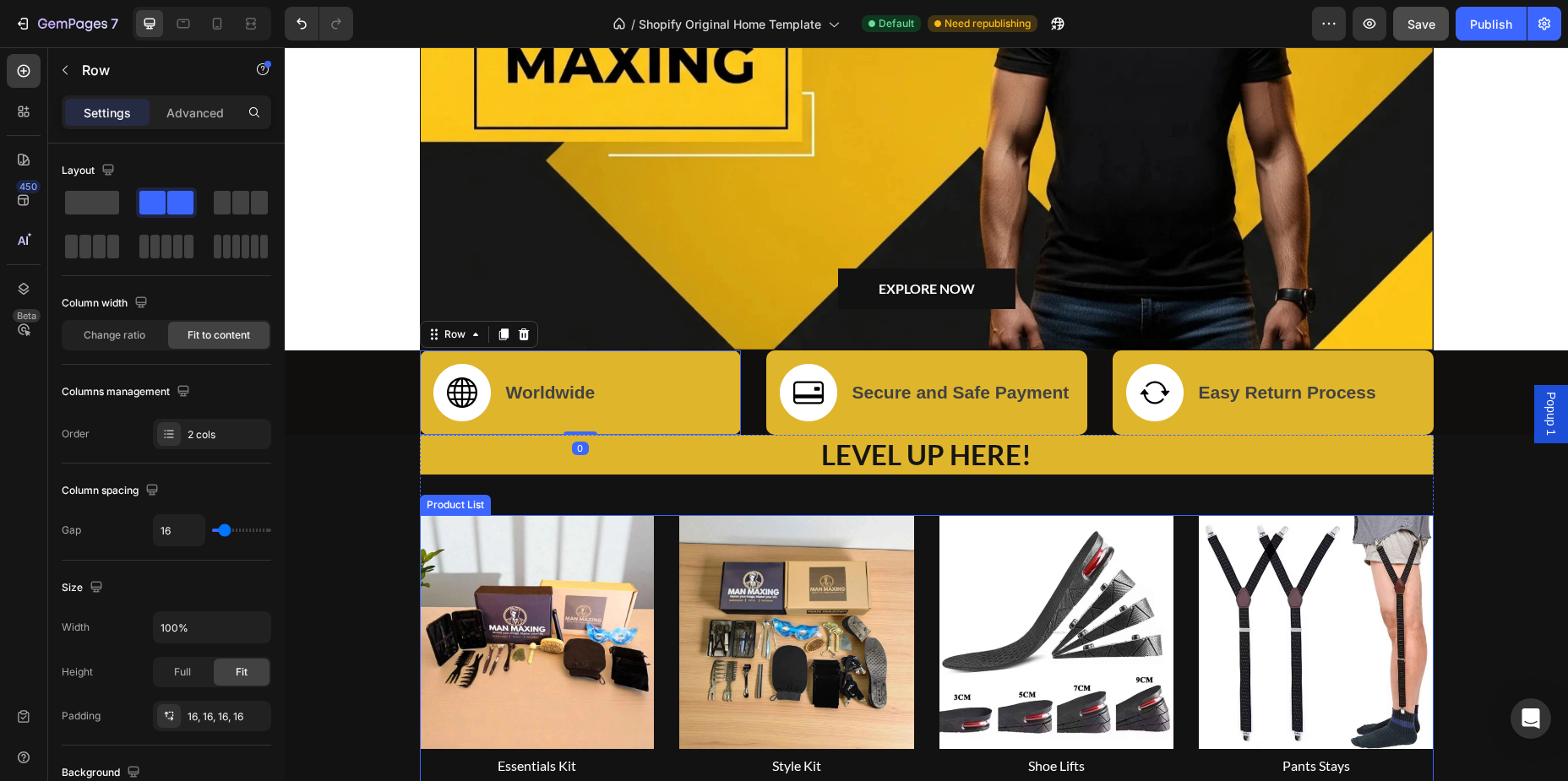
scroll to position [321, 0]
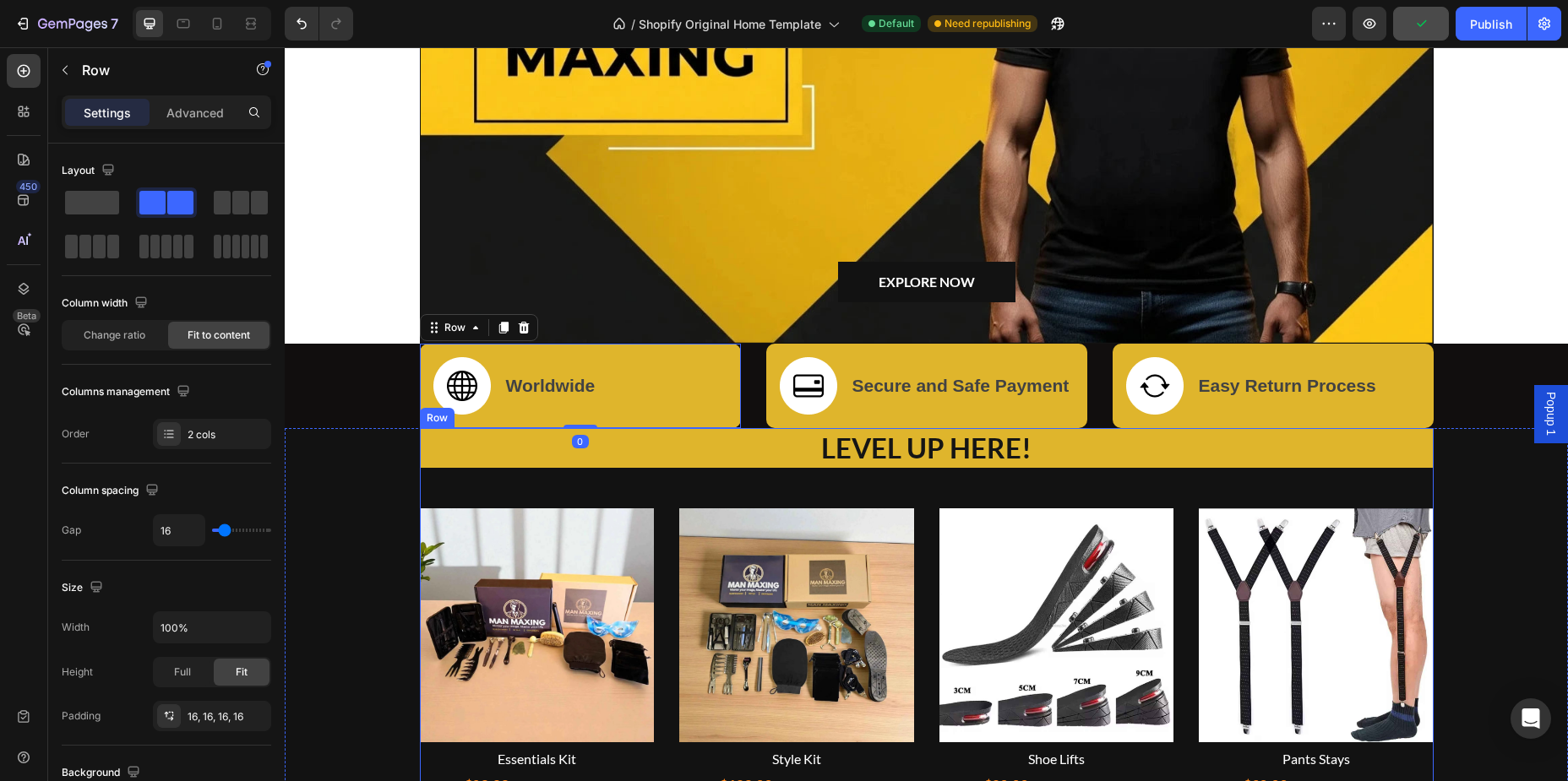
click at [662, 459] on h2 "LEVEL UP HERE!" at bounding box center [926, 448] width 1013 height 39
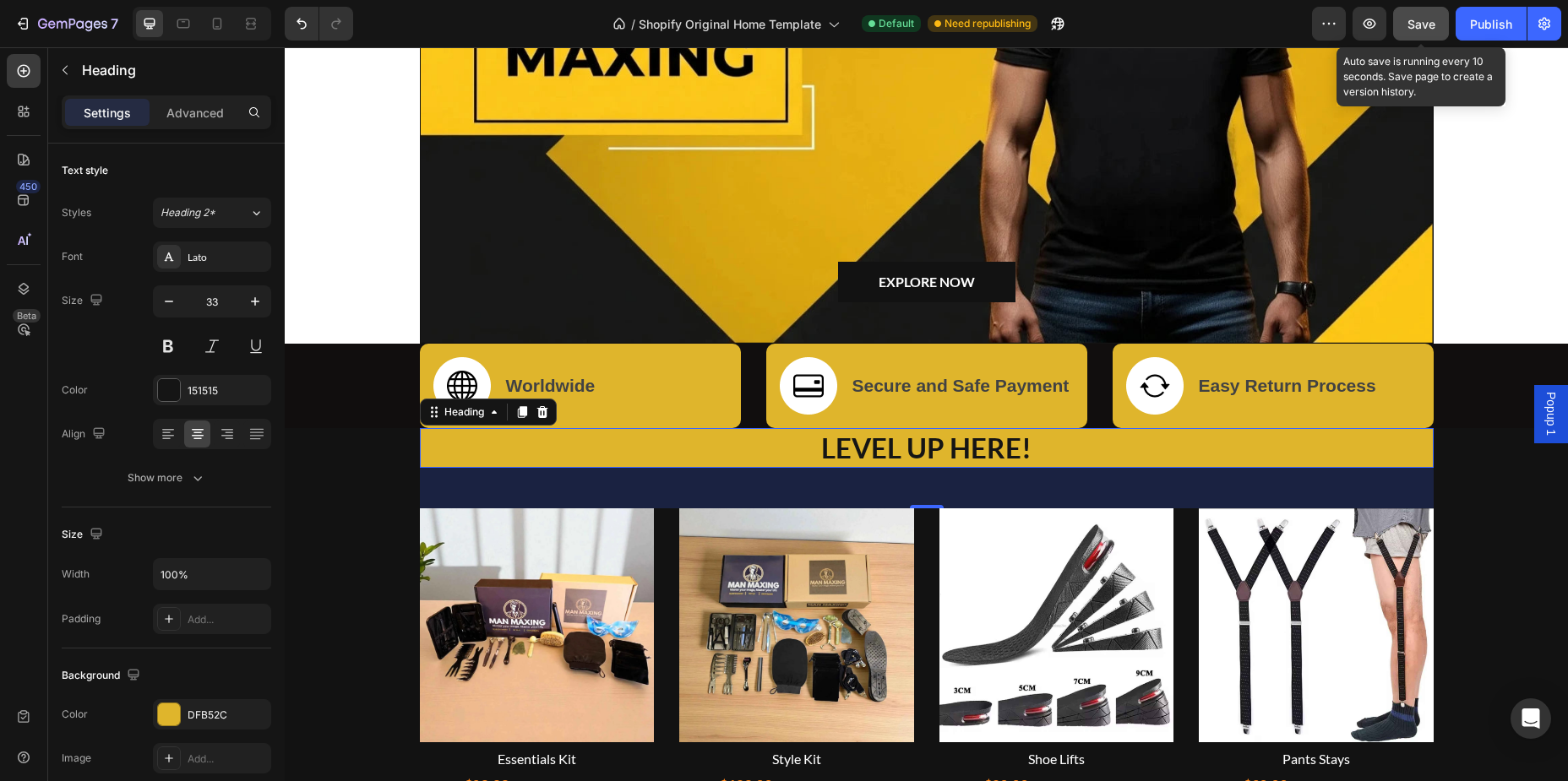
click at [1435, 30] on span "Save" at bounding box center [1421, 24] width 28 height 14
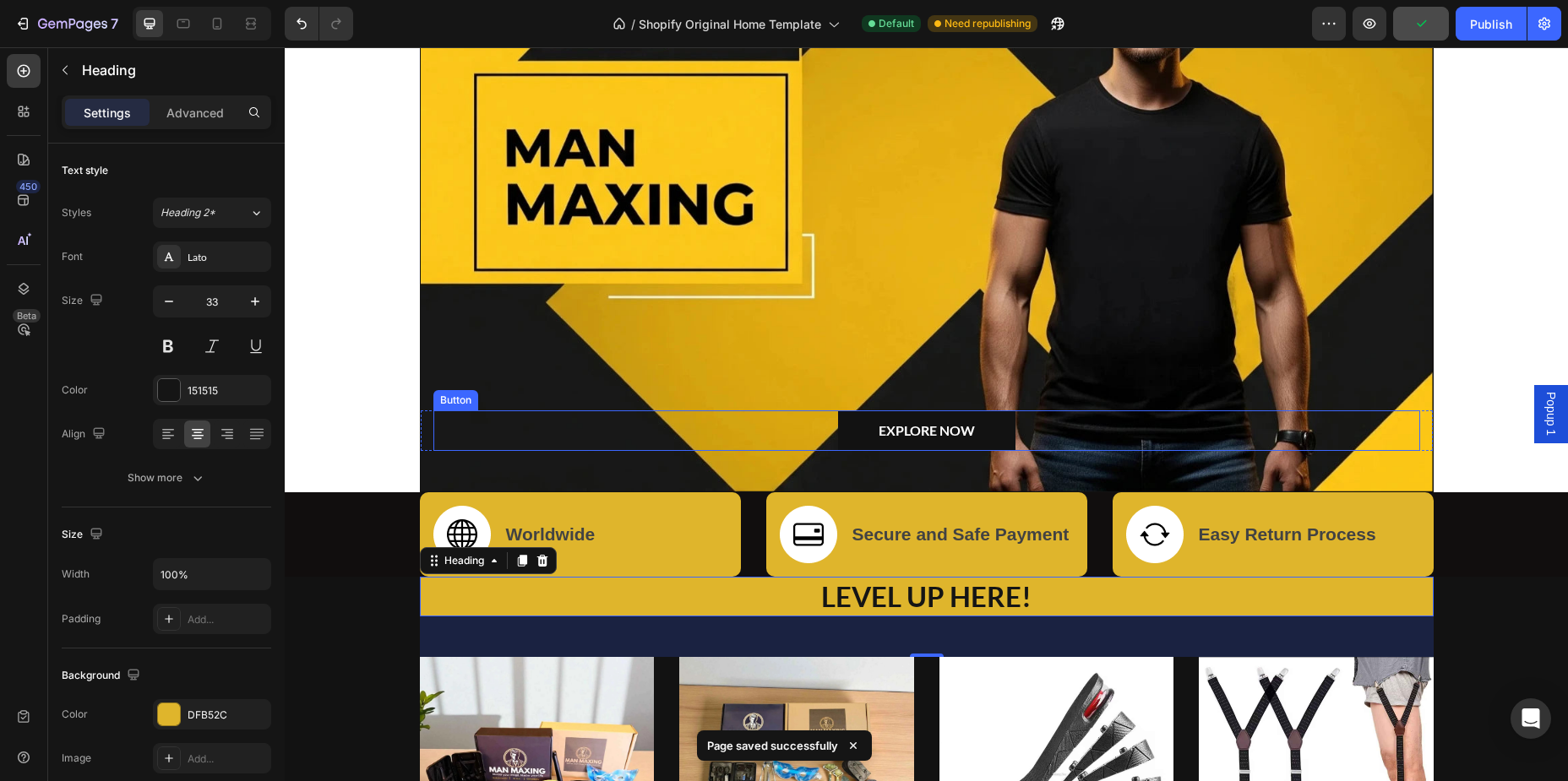
scroll to position [0, 0]
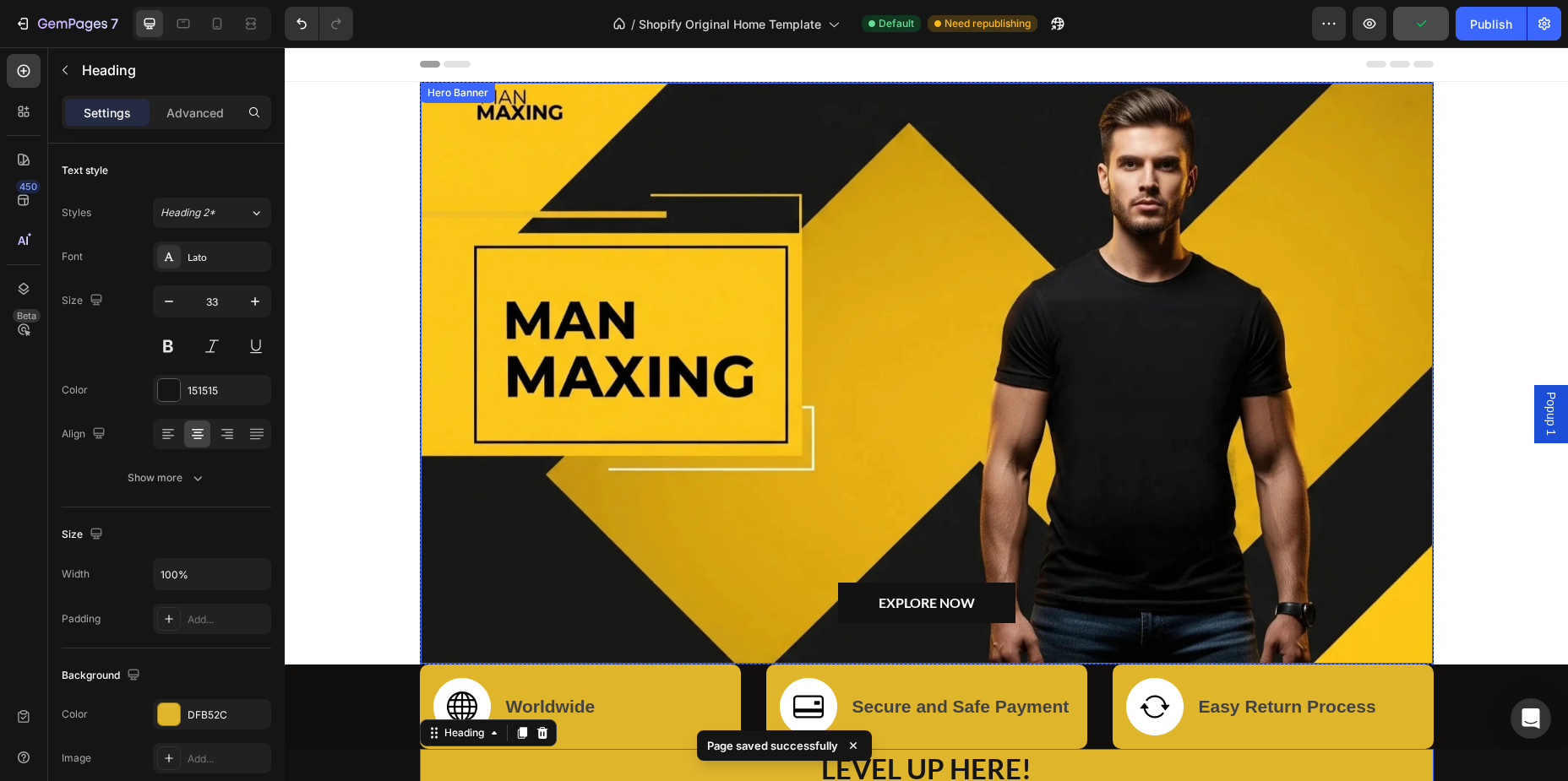
click at [1110, 266] on div "Overlay" at bounding box center [926, 373] width 1012 height 581
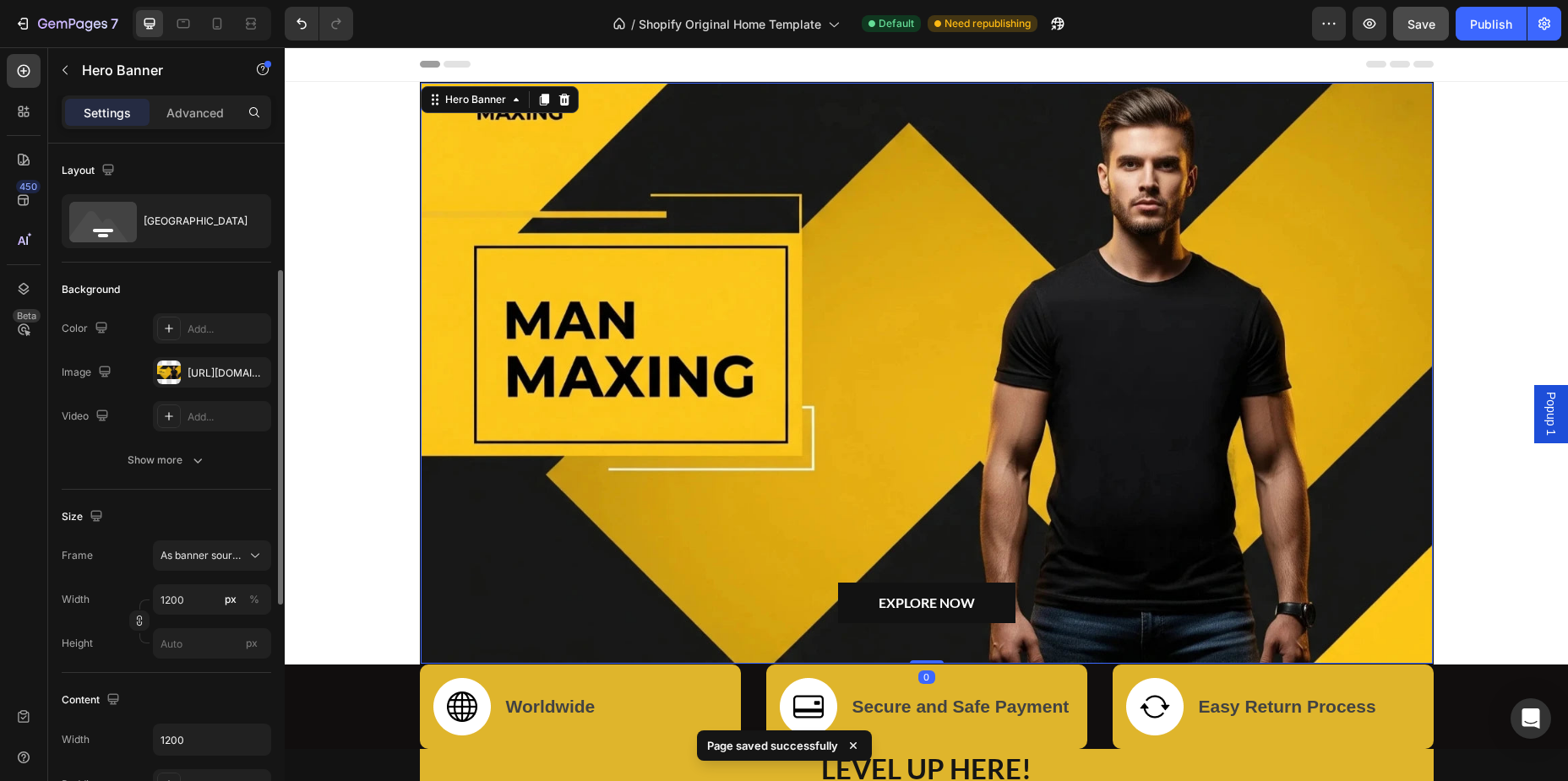
scroll to position [85, 0]
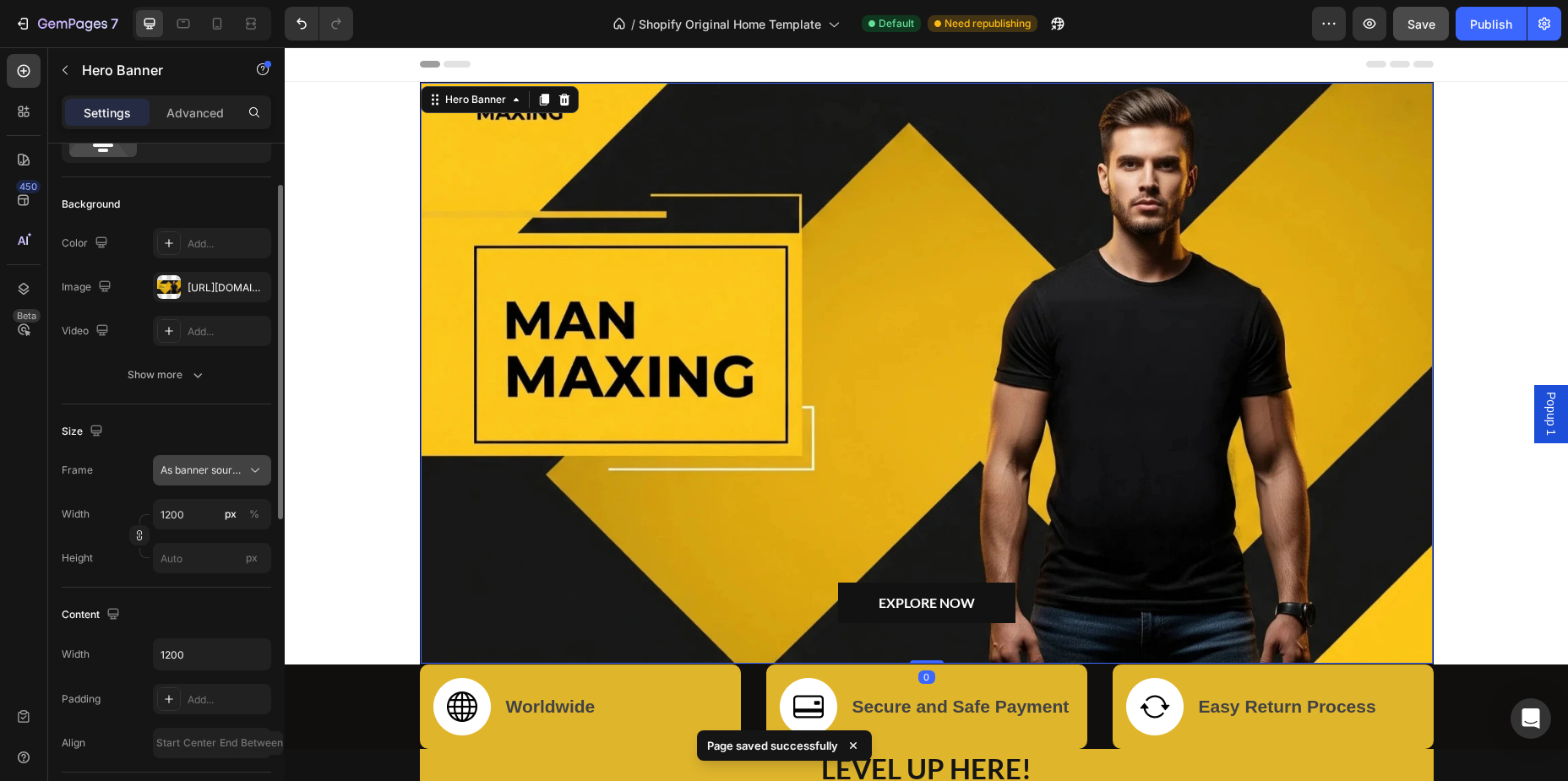
click at [211, 476] on span "As banner source" at bounding box center [202, 470] width 82 height 15
click at [188, 536] on span "Custom" at bounding box center [178, 541] width 37 height 15
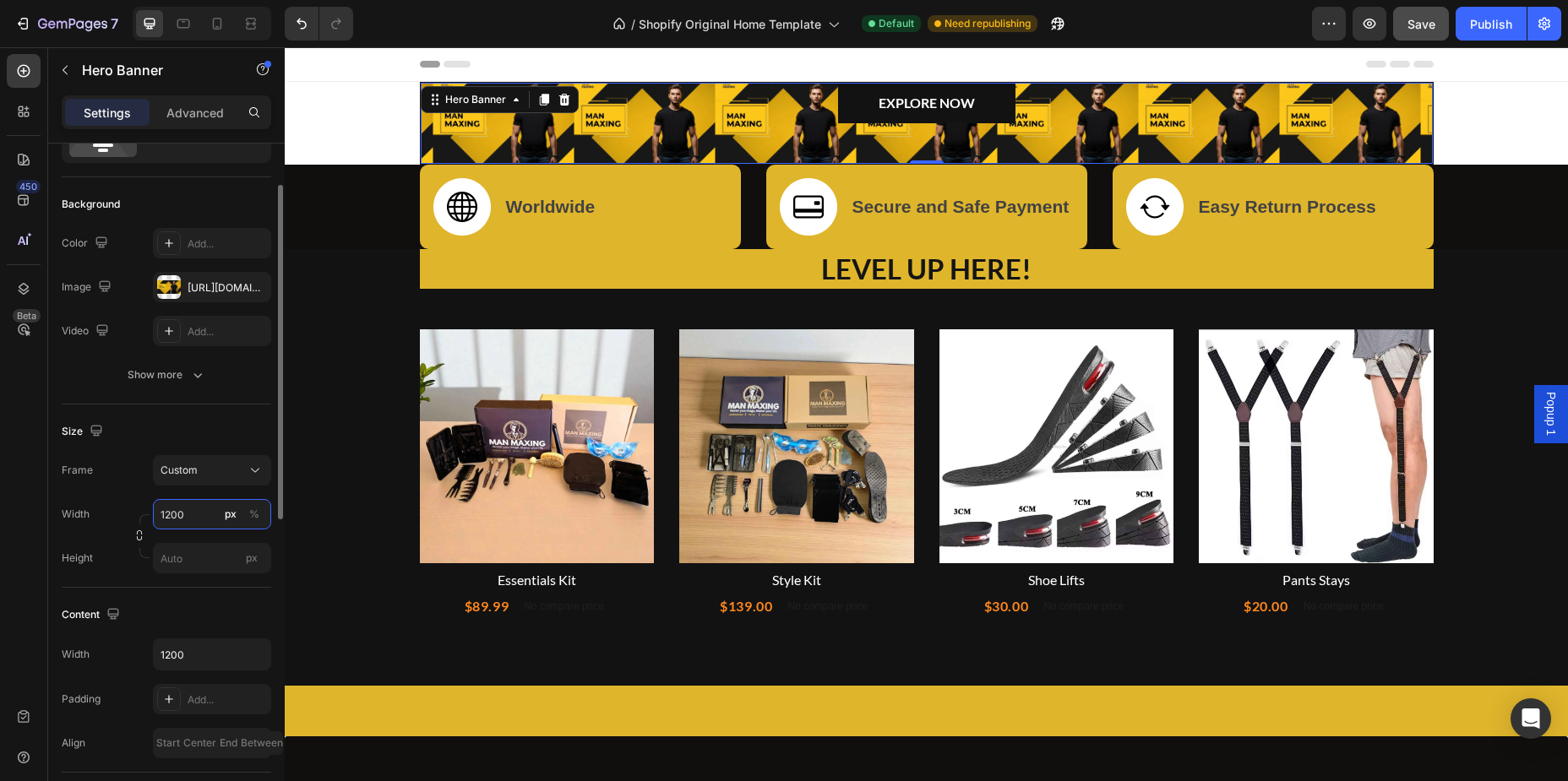
click at [202, 519] on input "1200" at bounding box center [211, 514] width 118 height 31
click at [134, 499] on div "Width 1200 px %" at bounding box center [166, 514] width 210 height 31
click at [183, 554] on input "px" at bounding box center [211, 558] width 118 height 31
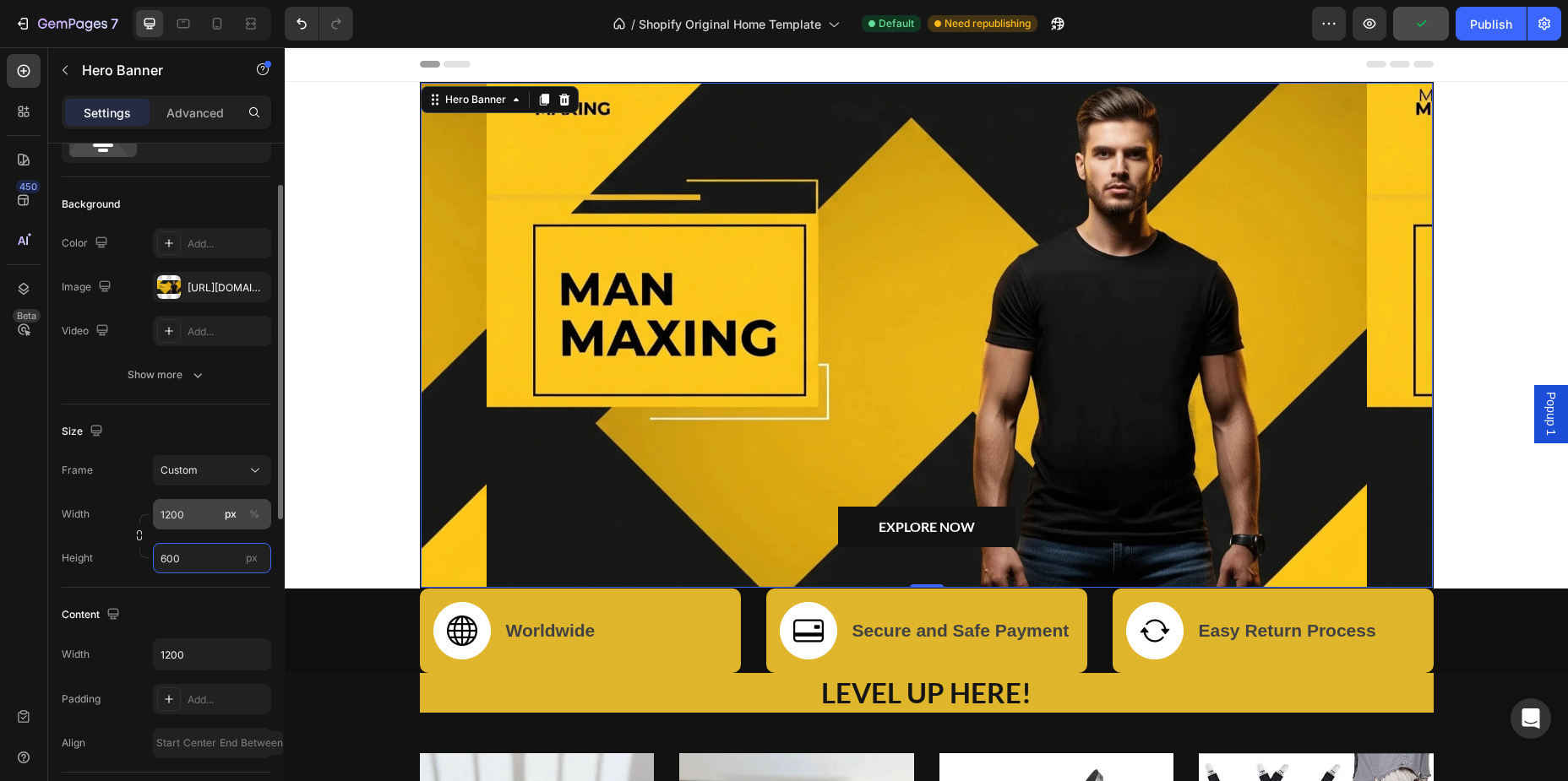
type input "600"
click at [175, 518] on input "1200" at bounding box center [211, 514] width 118 height 31
click at [169, 515] on input "1200" at bounding box center [211, 514] width 118 height 31
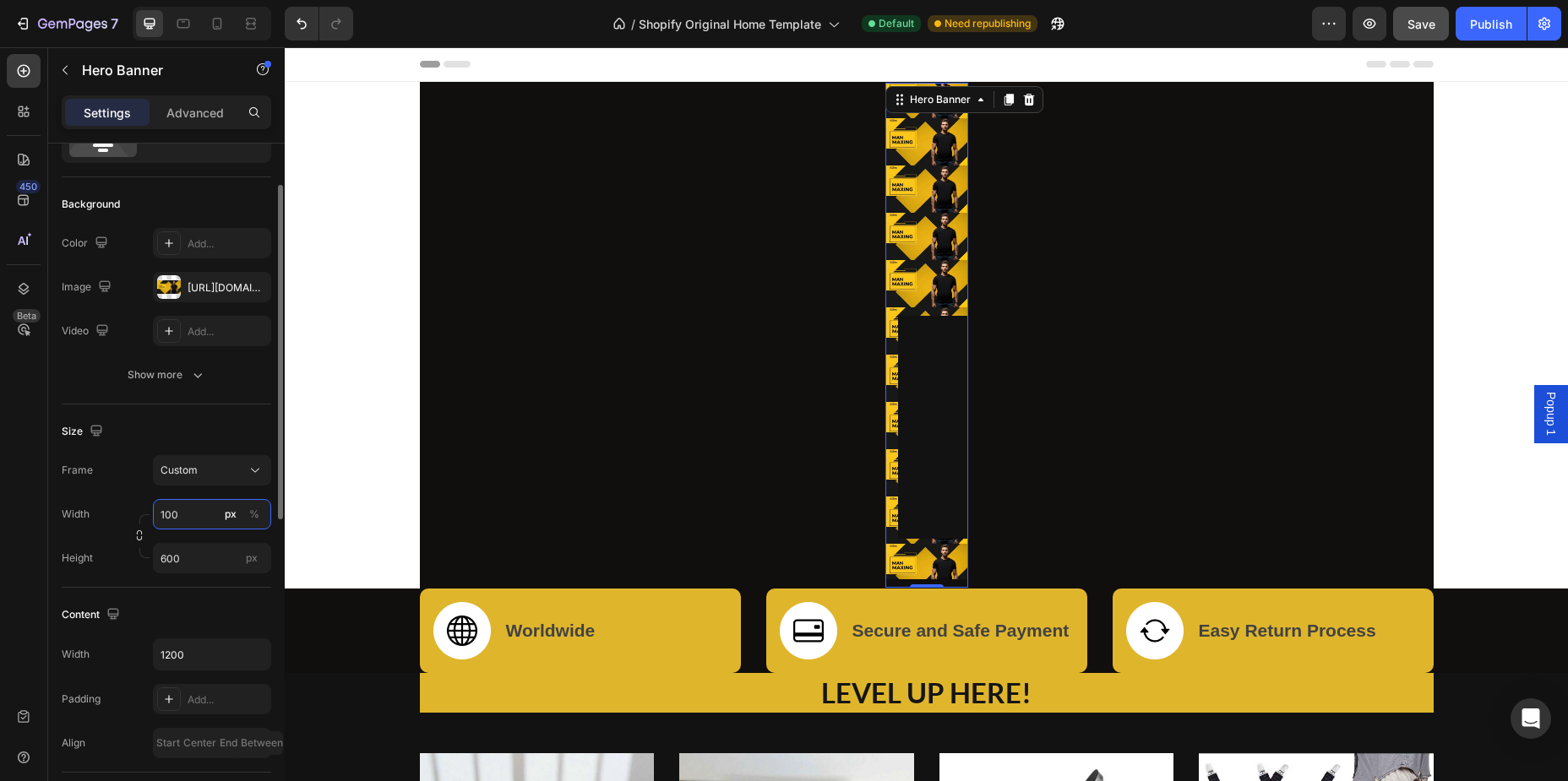
type input "0"
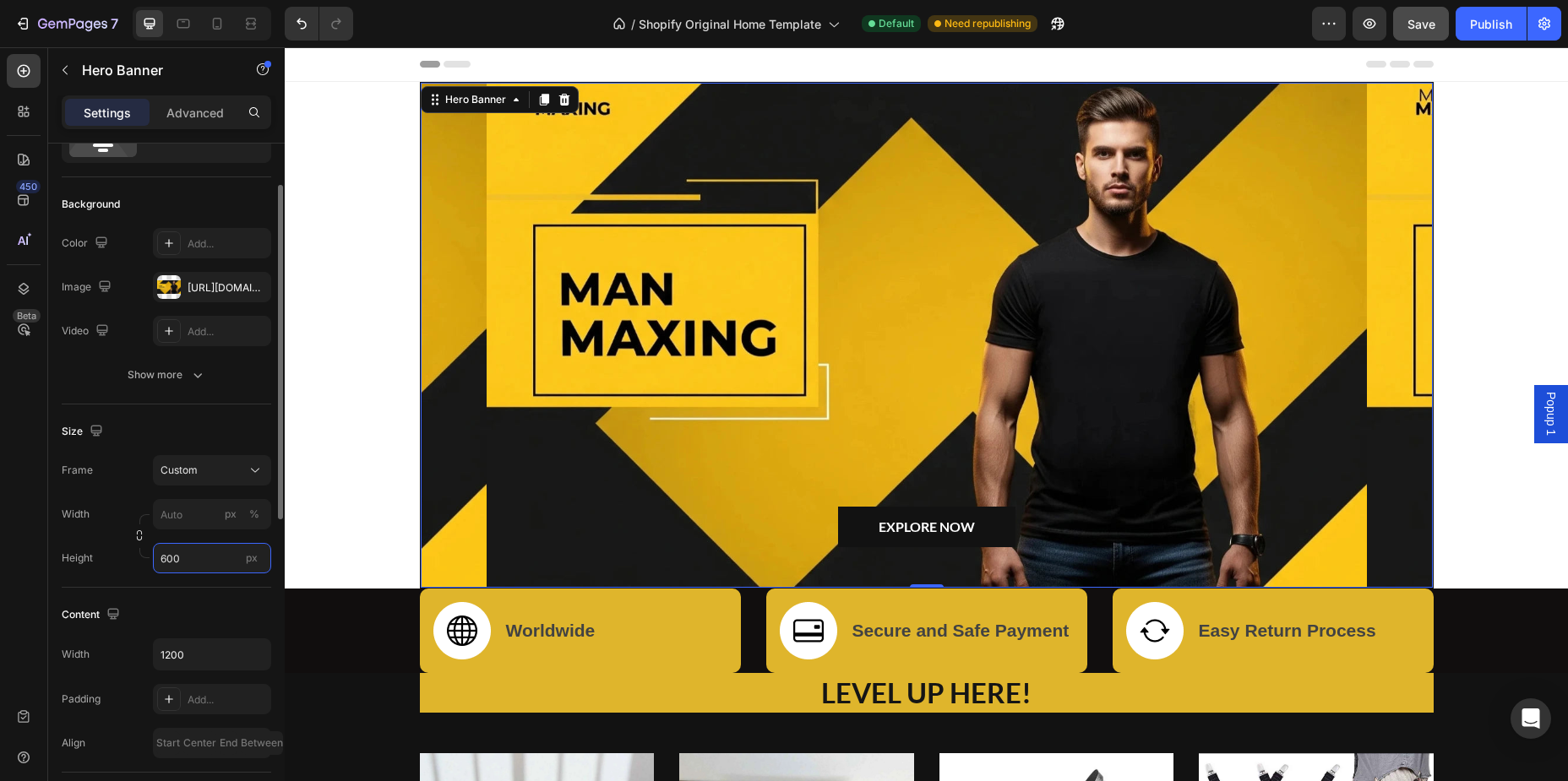
click at [167, 560] on input "600" at bounding box center [211, 558] width 118 height 31
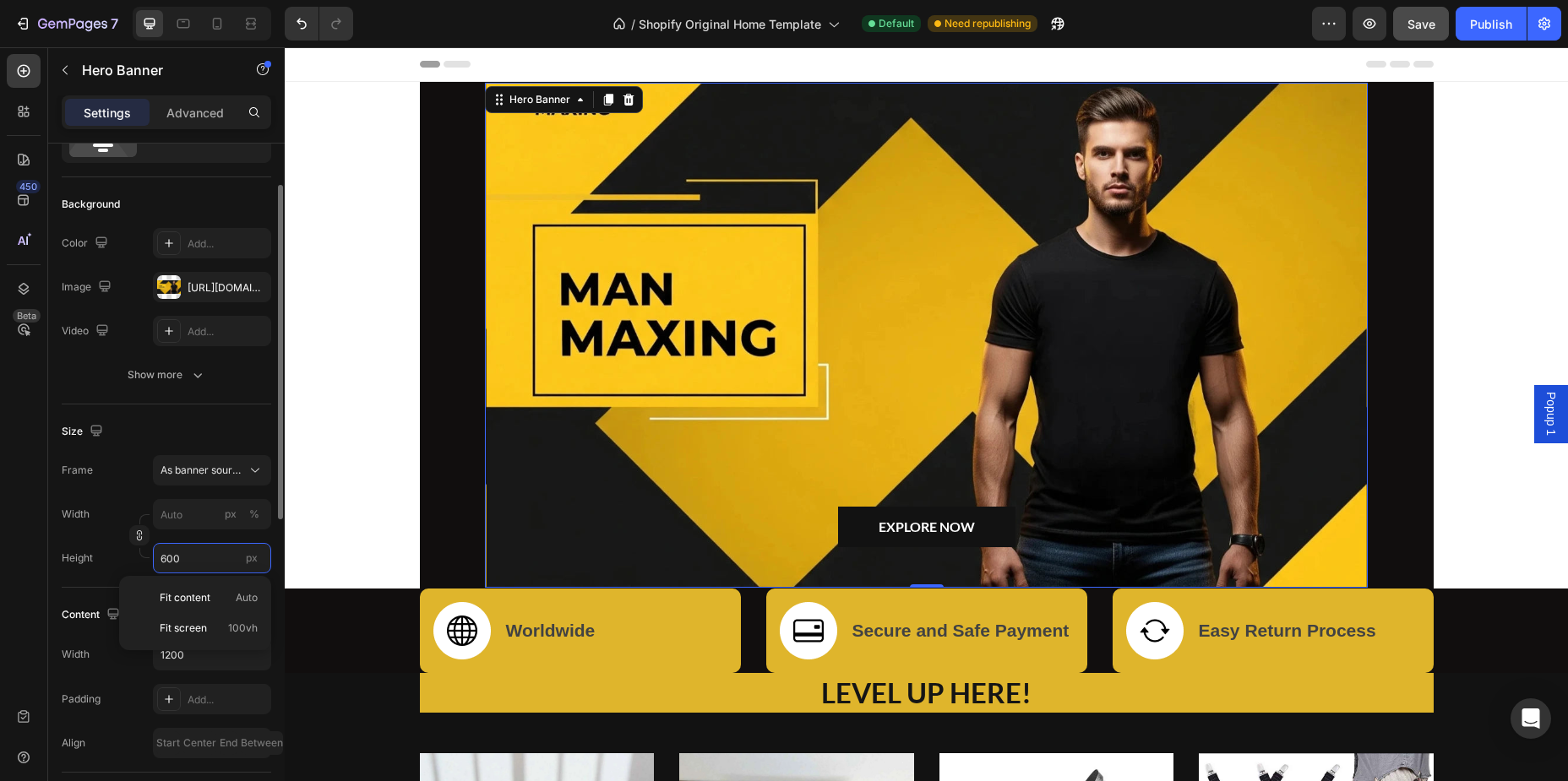
click at [168, 562] on input "600" at bounding box center [211, 558] width 118 height 31
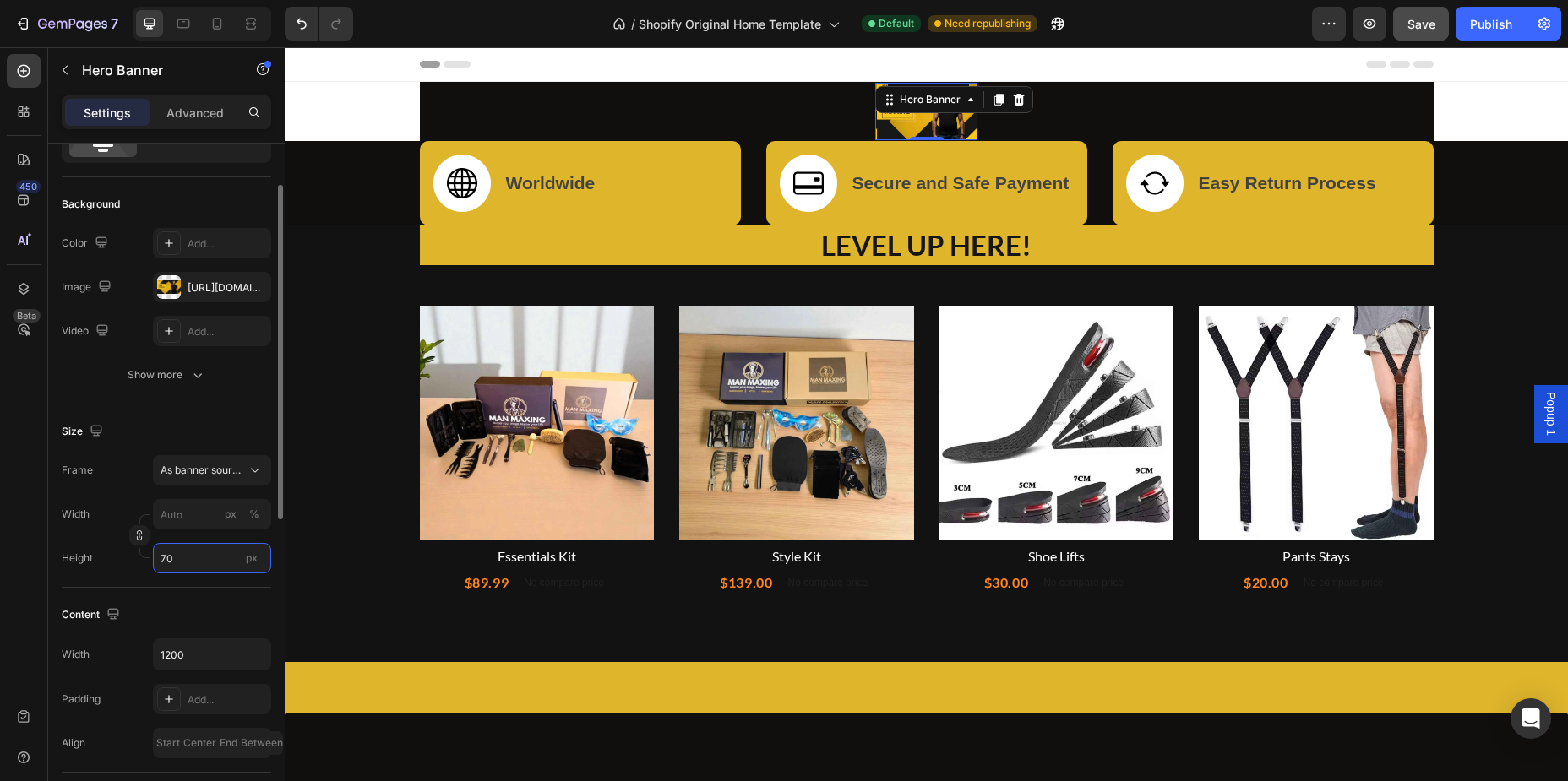
type input "700"
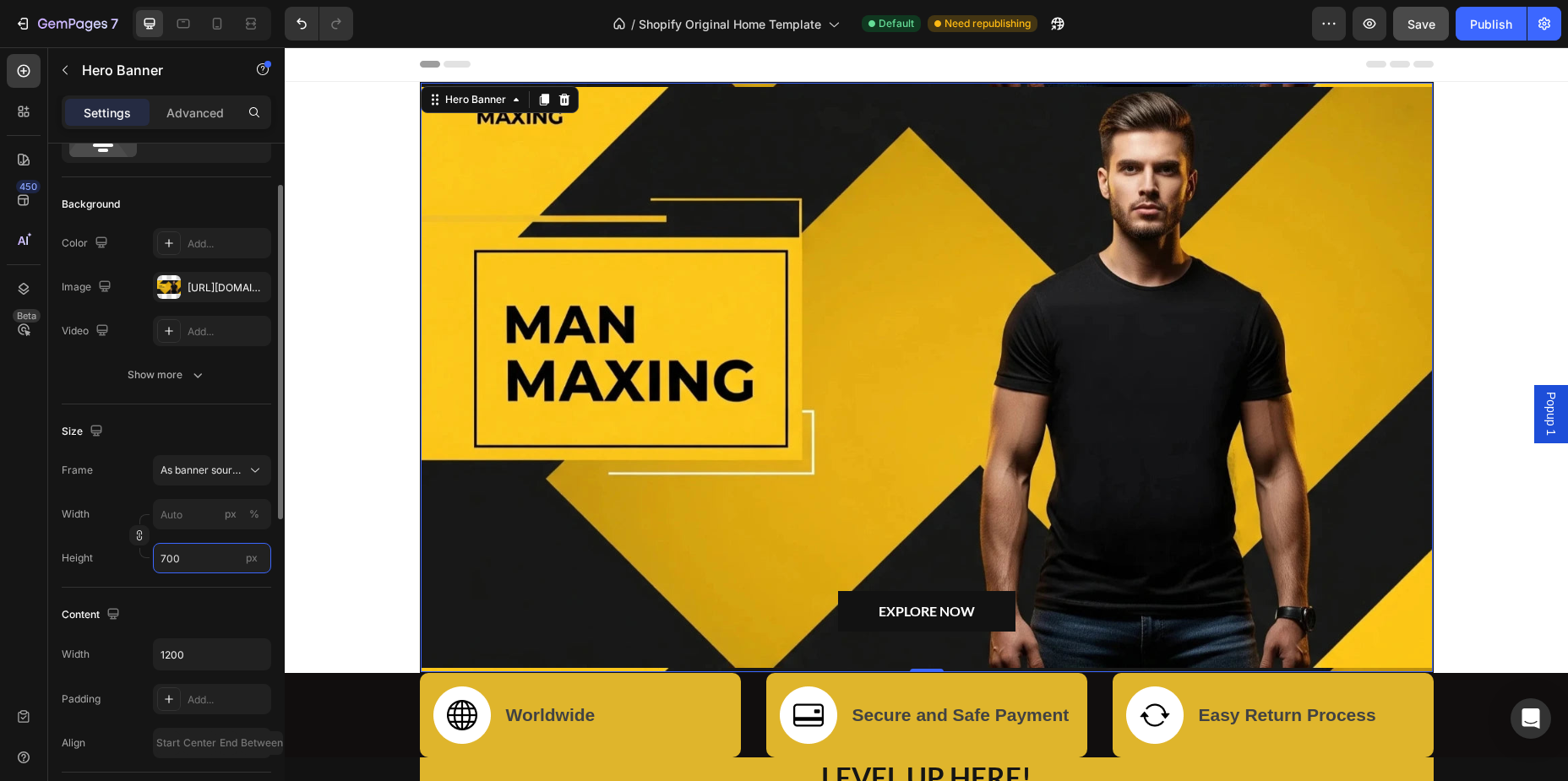
drag, startPoint x: 196, startPoint y: 560, endPoint x: 158, endPoint y: 562, distance: 38.1
click at [158, 562] on input "700" at bounding box center [211, 558] width 118 height 31
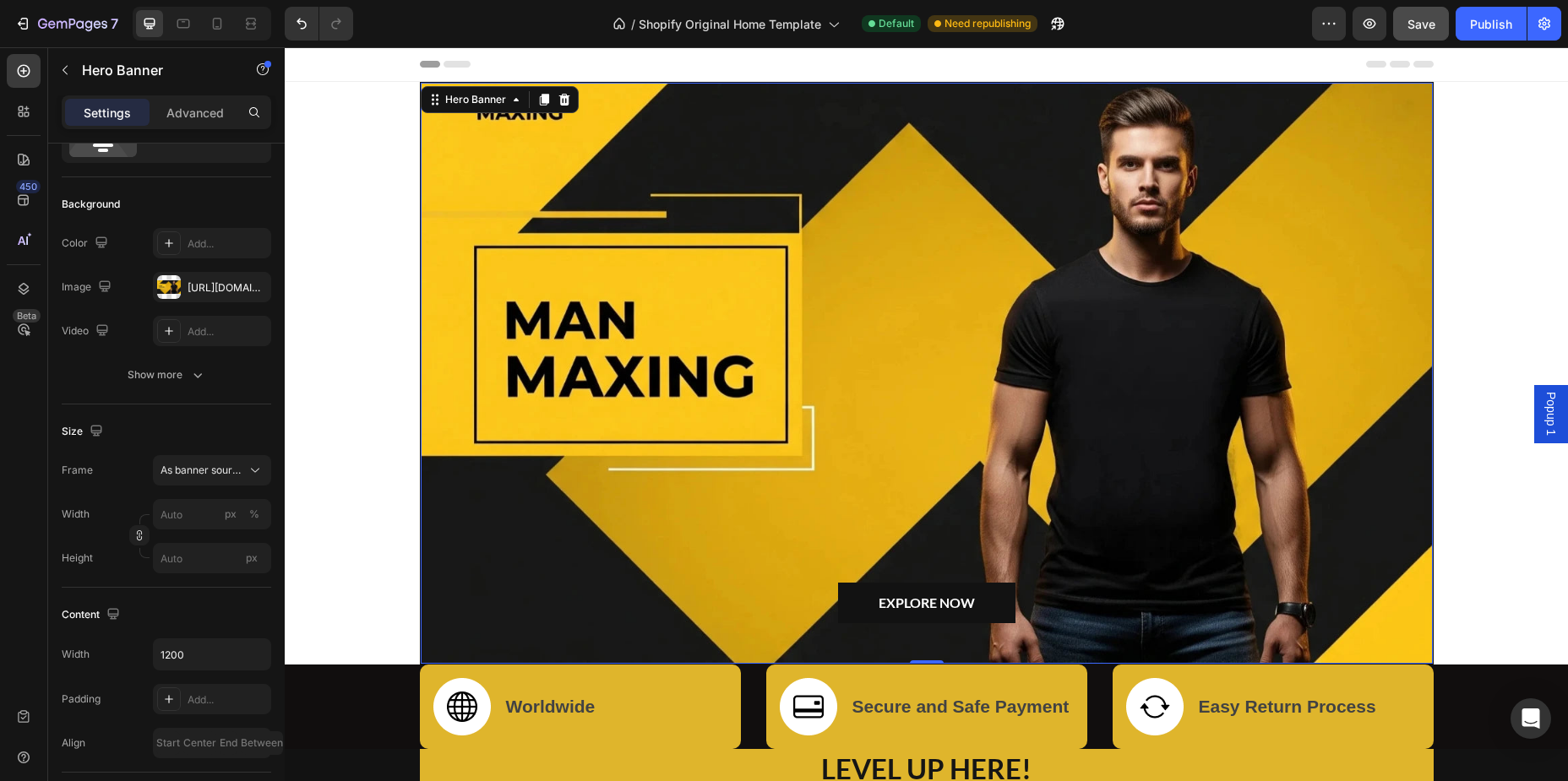
click at [678, 133] on div "EXPLORE NOW Button Row" at bounding box center [926, 373] width 1012 height 581
click at [226, 462] on button "As banner source" at bounding box center [211, 470] width 118 height 31
click at [186, 421] on div "Size" at bounding box center [166, 432] width 210 height 27
click at [209, 282] on div "[URL][DOMAIN_NAME]" at bounding box center [212, 288] width 49 height 15
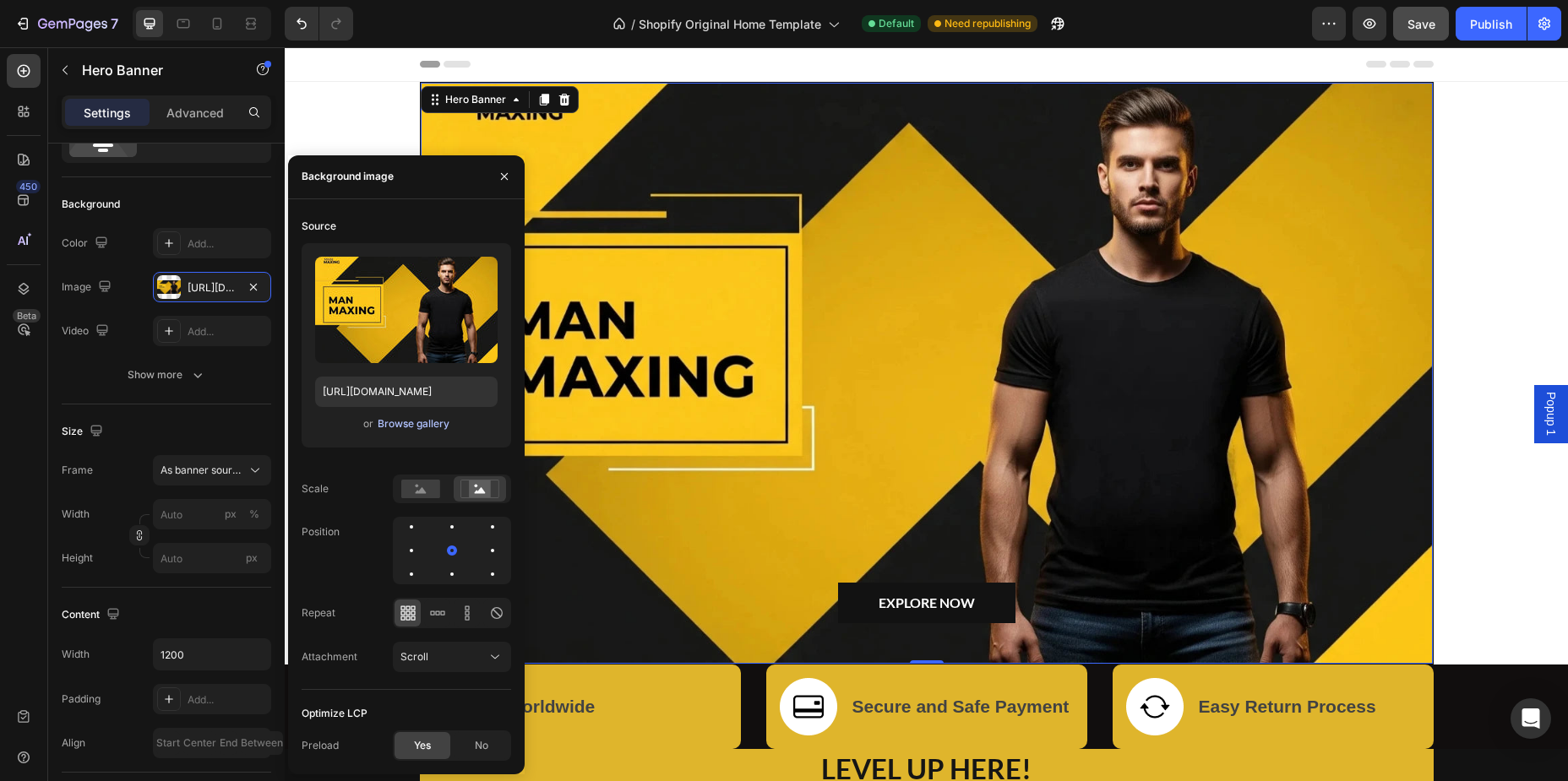
click at [418, 422] on div "Browse gallery" at bounding box center [413, 424] width 72 height 15
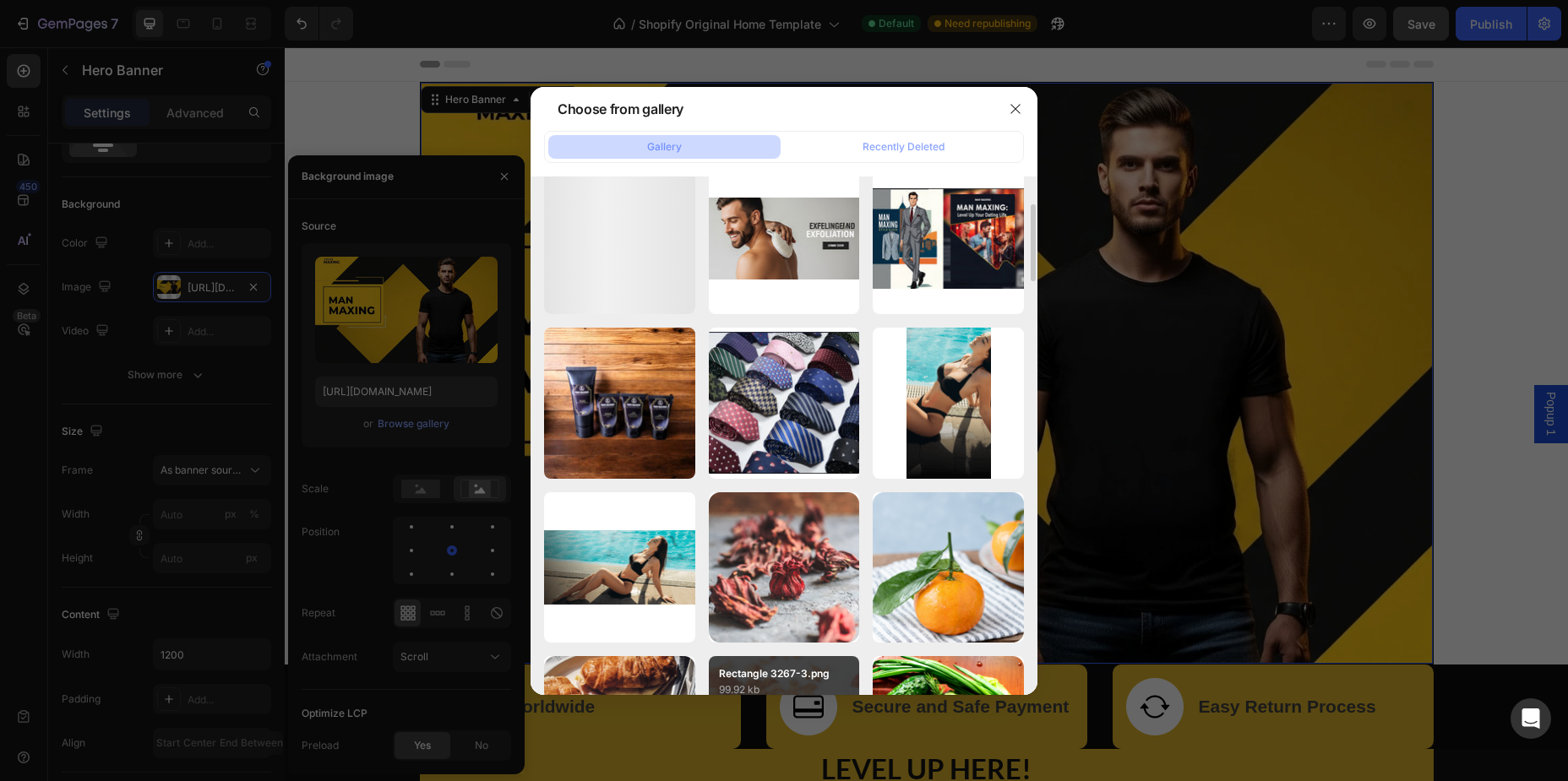
scroll to position [0, 0]
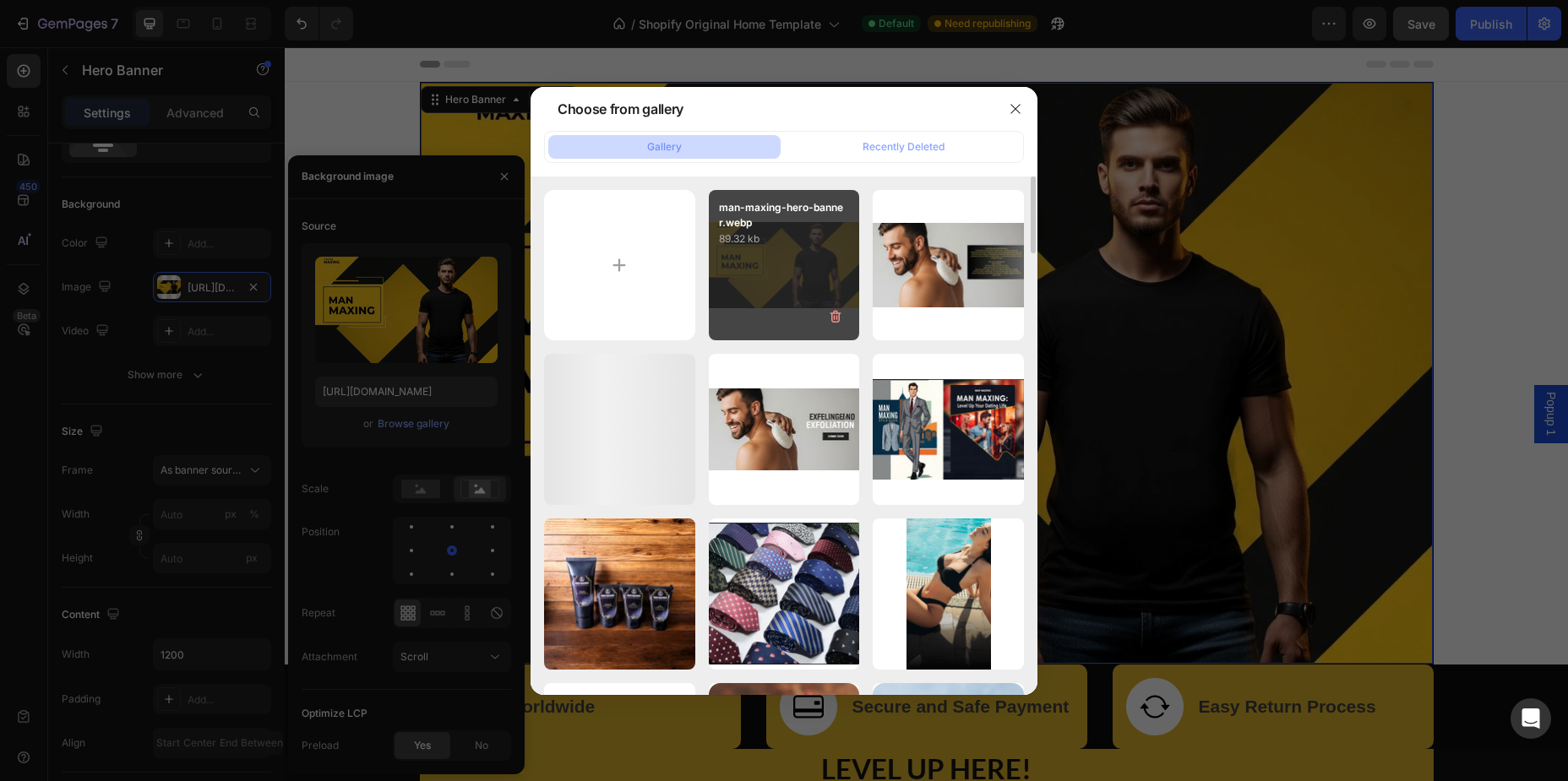
click at [755, 274] on div "man-maxing-hero-banner.webp 89.32 kb" at bounding box center [784, 266] width 151 height 151
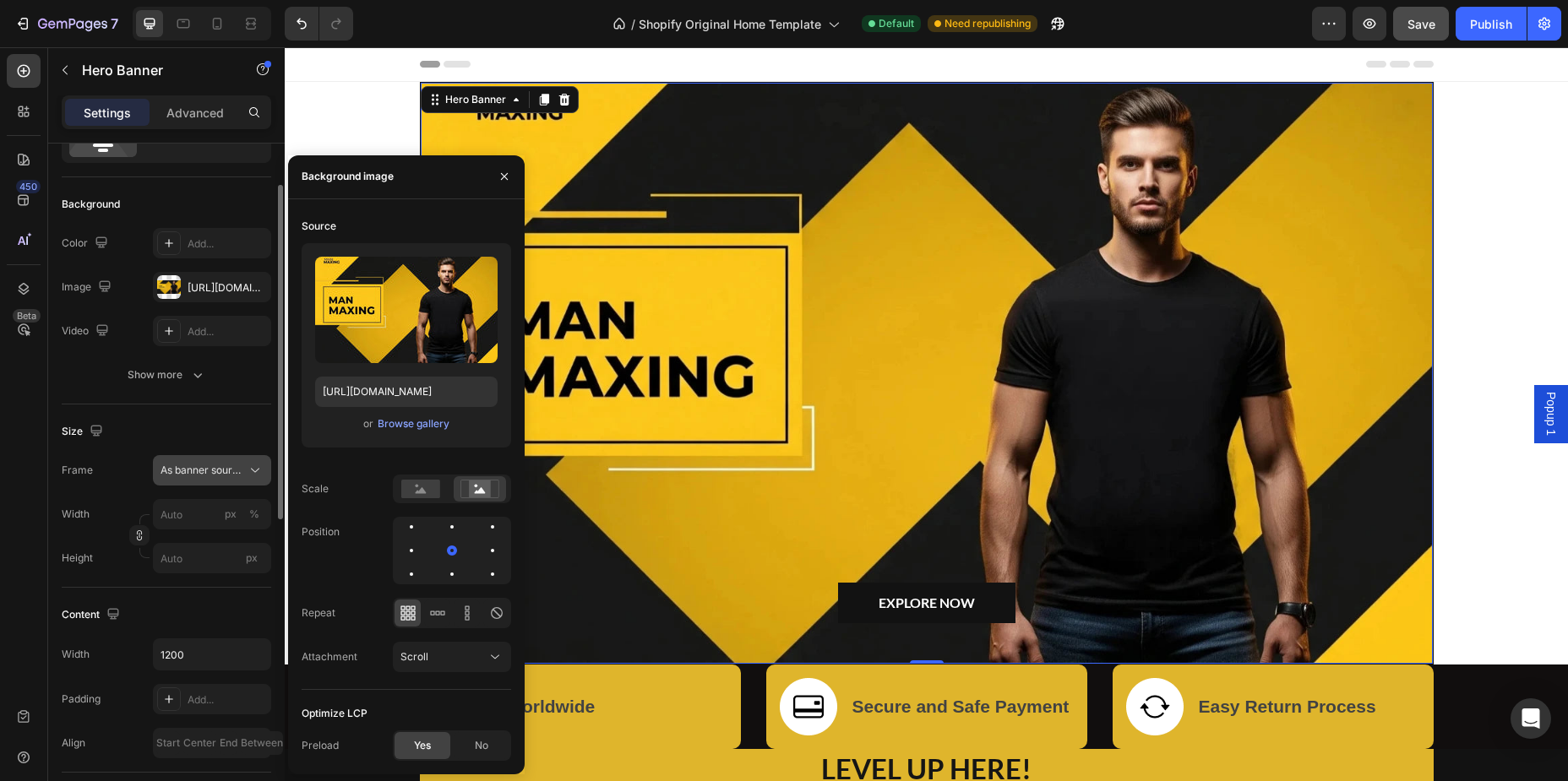
click at [168, 473] on span "As banner source" at bounding box center [202, 470] width 82 height 15
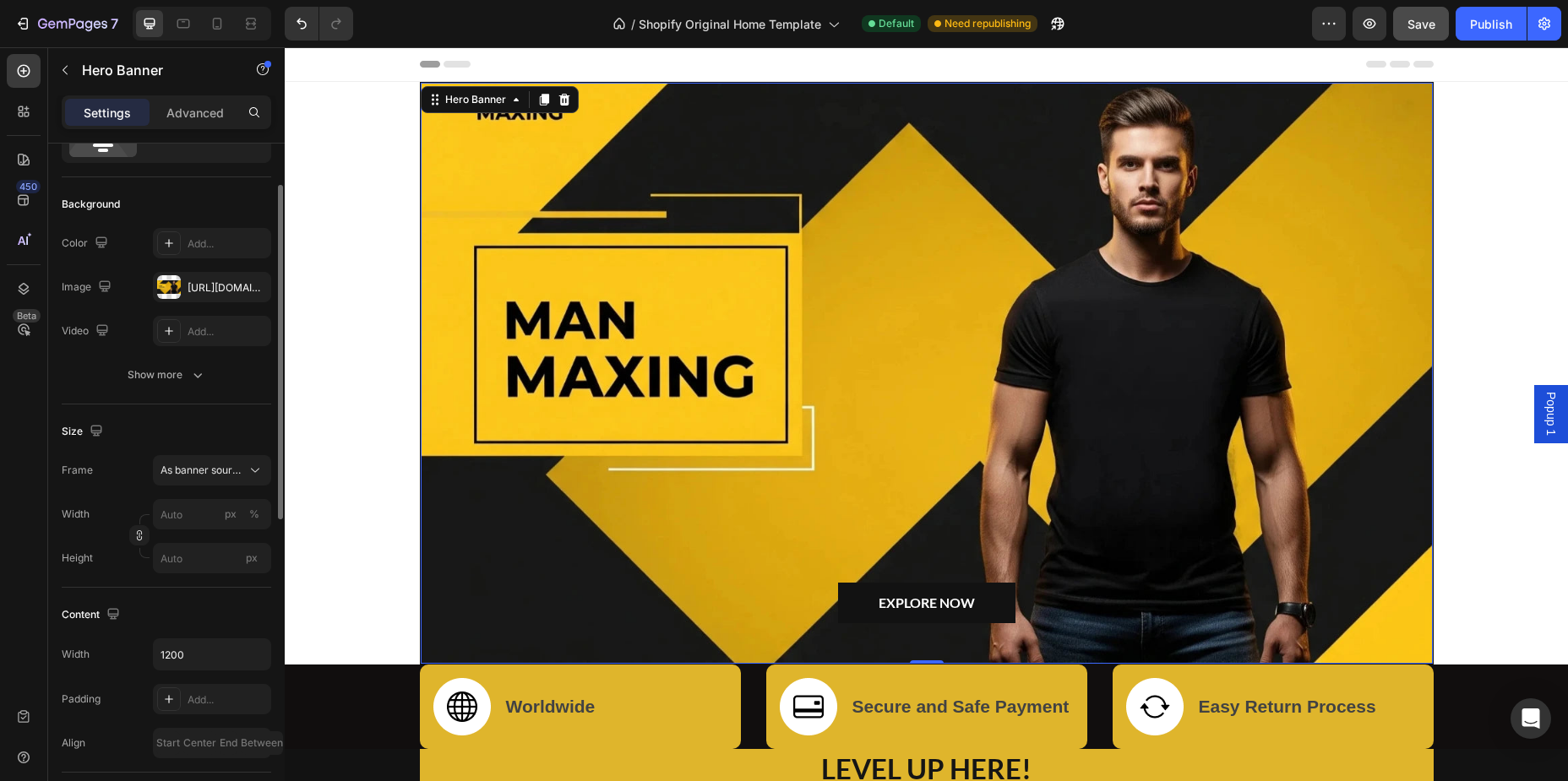
click at [91, 448] on div "Size Frame As banner source Width px % Height px" at bounding box center [166, 496] width 210 height 183
click at [98, 429] on icon "button" at bounding box center [96, 430] width 11 height 11
click at [98, 484] on icon "button" at bounding box center [99, 488] width 17 height 17
type input "100"
type input "700"
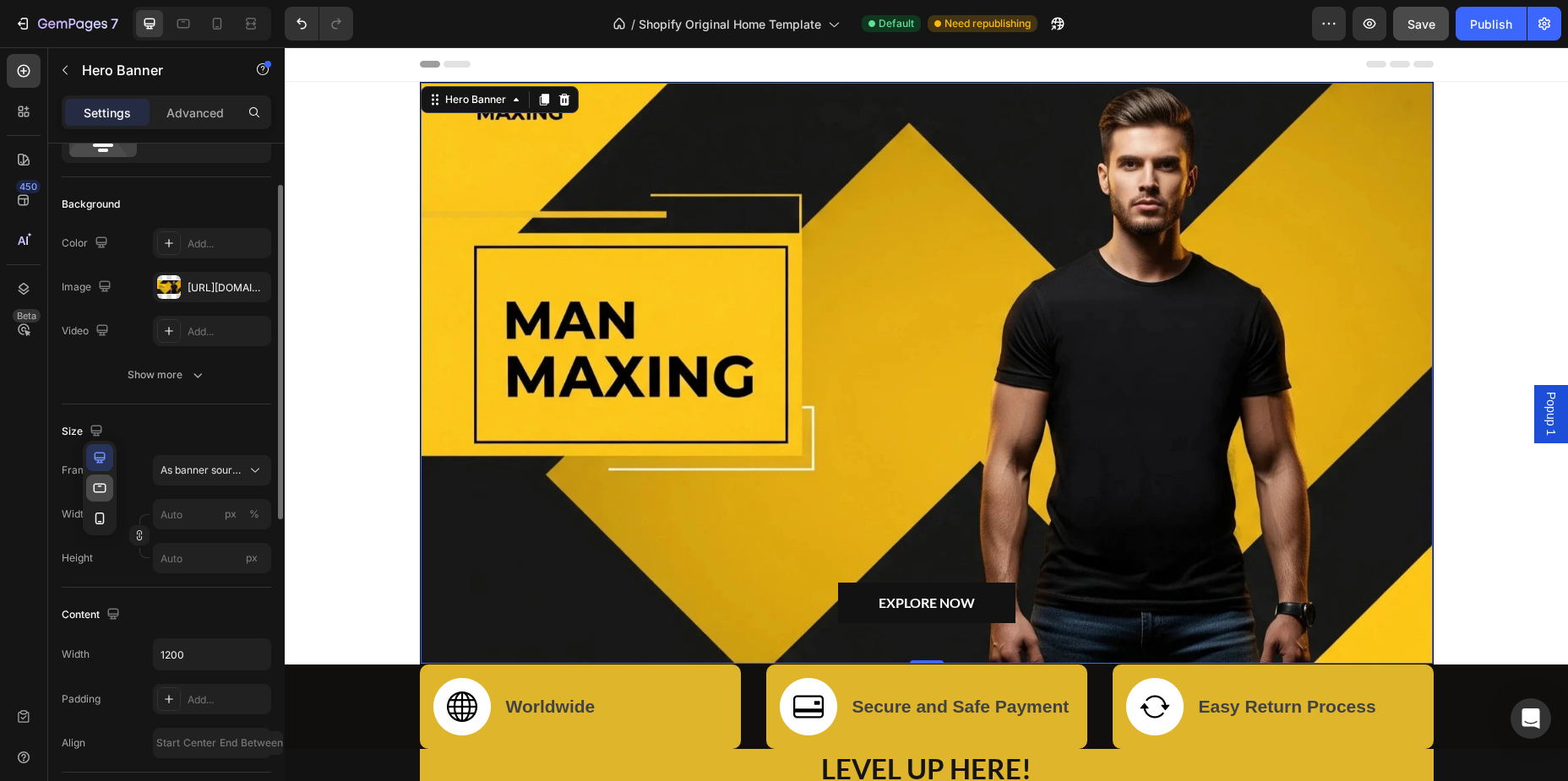
type input "100%"
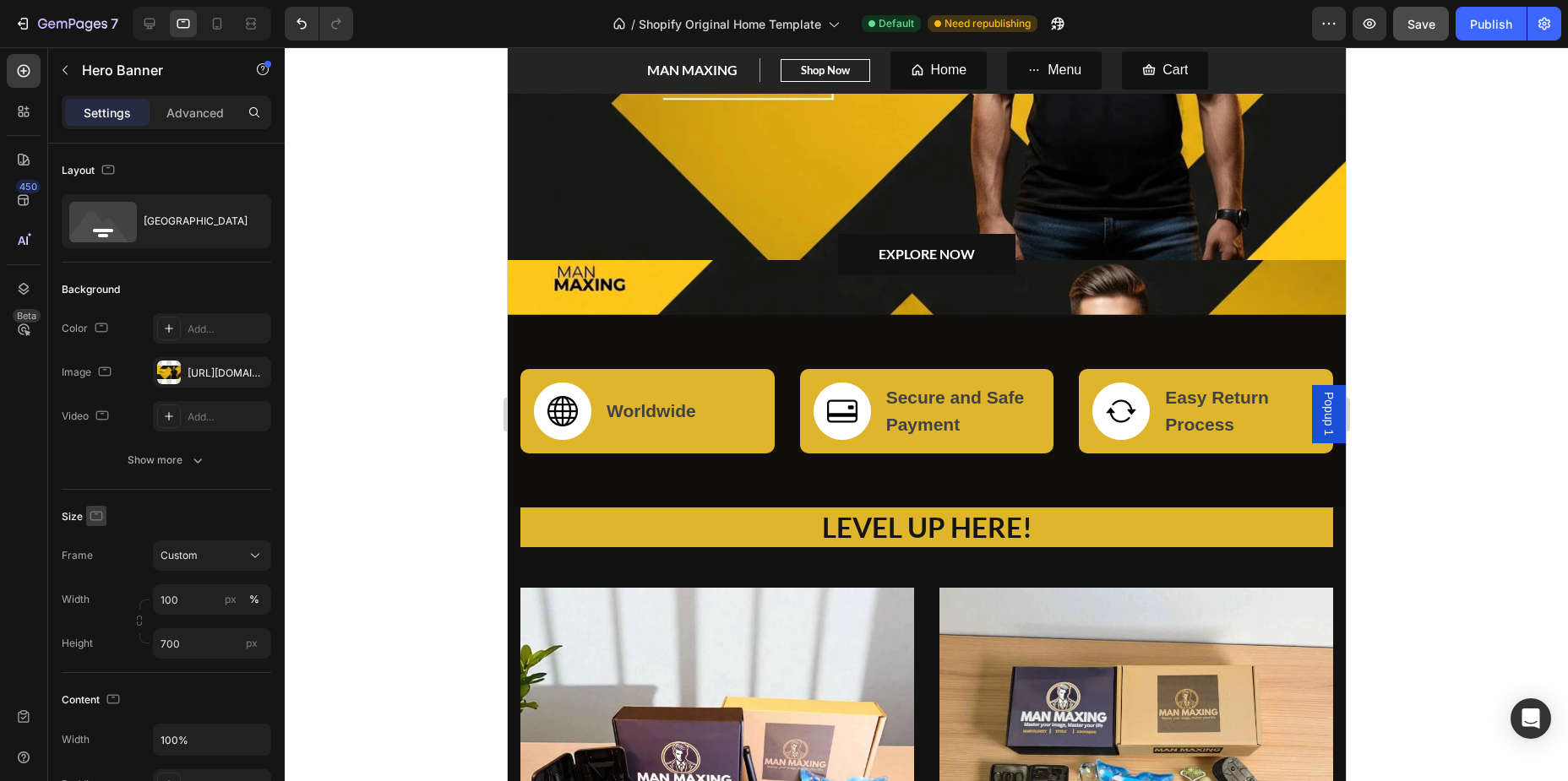
click at [101, 515] on icon "button" at bounding box center [96, 516] width 17 height 17
click at [102, 599] on icon "button" at bounding box center [100, 604] width 10 height 11
type input "695"
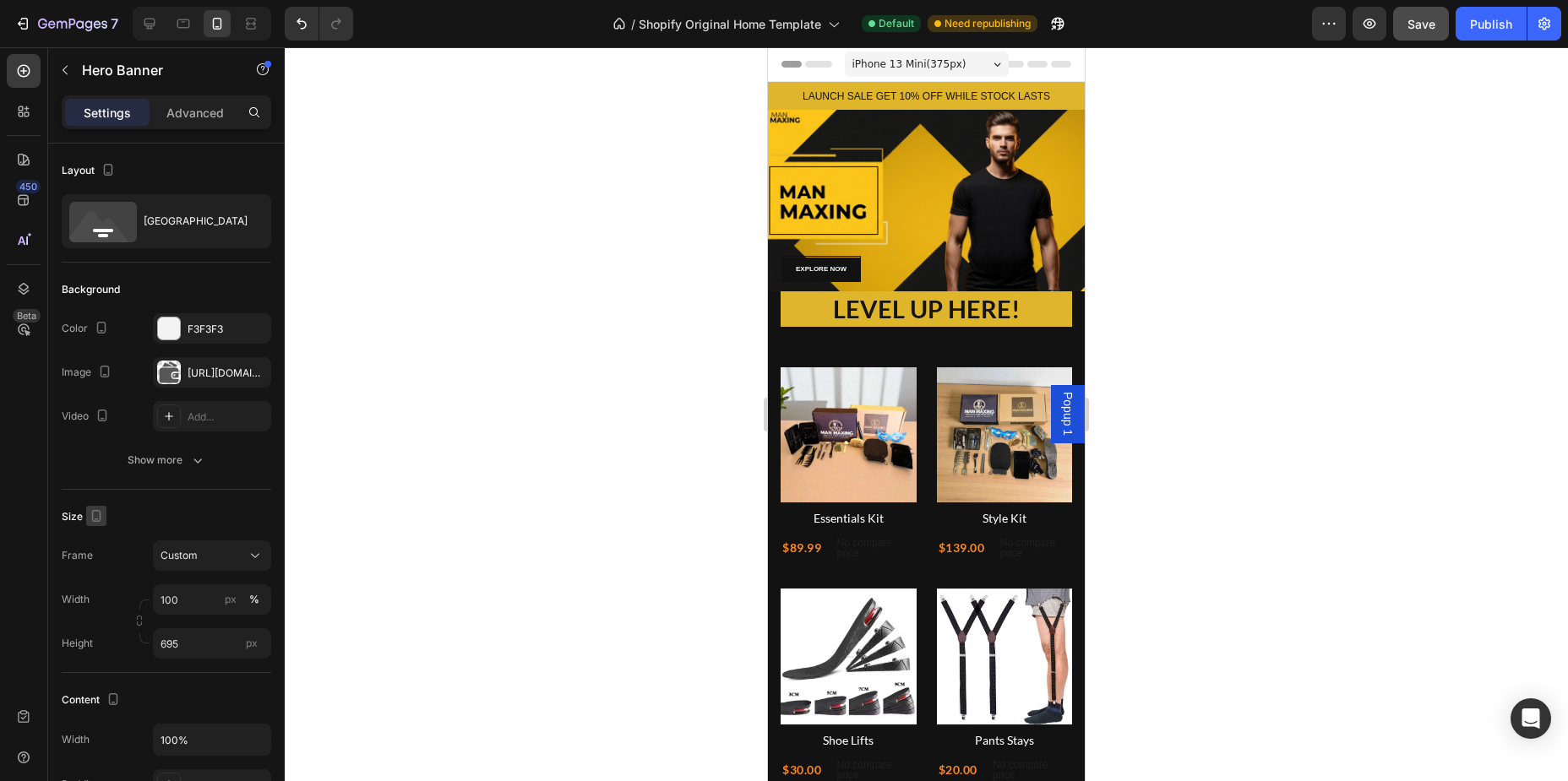
click at [92, 517] on icon "button" at bounding box center [97, 515] width 10 height 11
click at [106, 551] on icon "button" at bounding box center [99, 542] width 17 height 17
type input "1200"
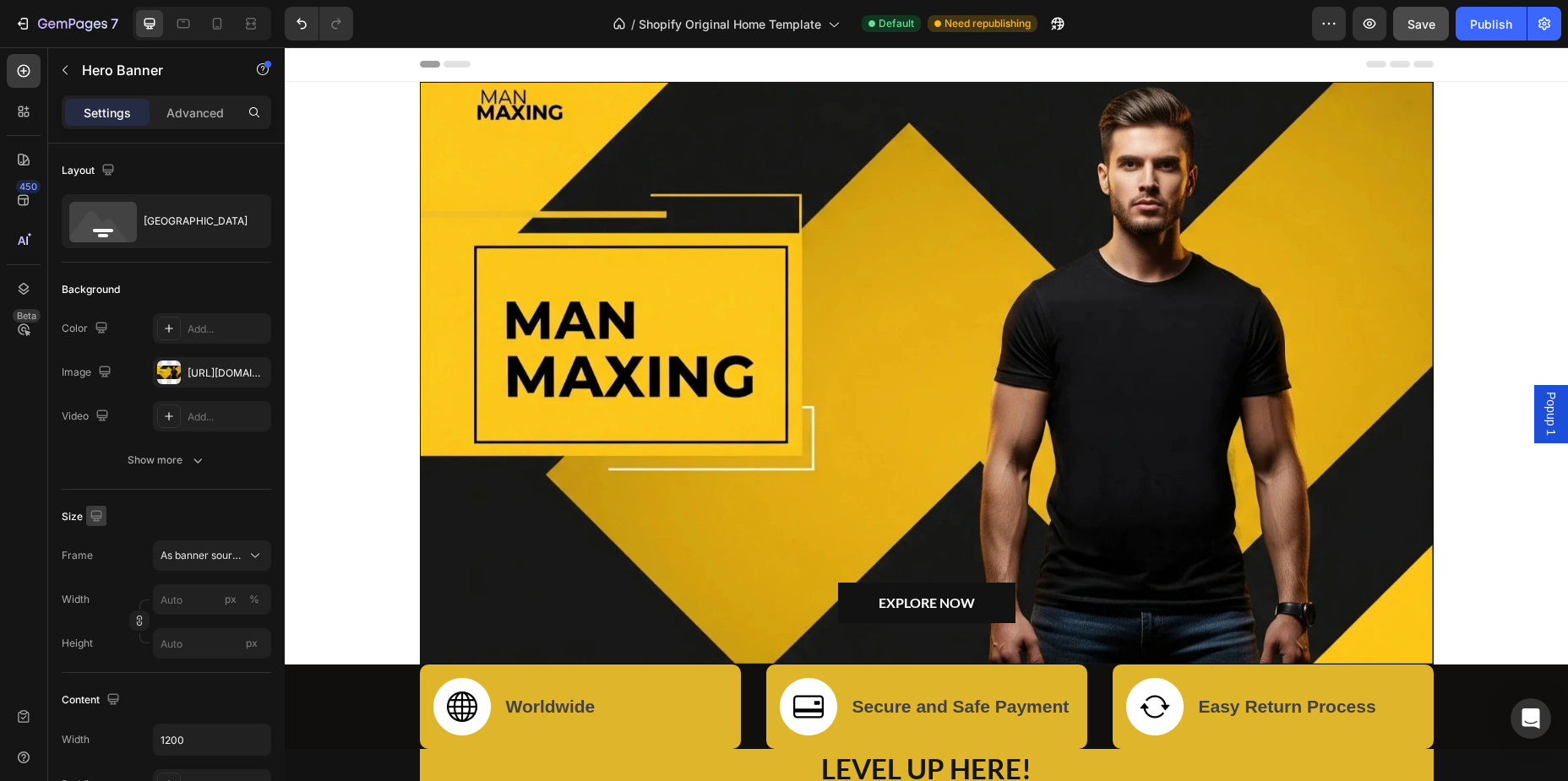
click at [90, 519] on icon "button" at bounding box center [96, 516] width 17 height 17
click at [101, 575] on icon "button" at bounding box center [99, 573] width 17 height 17
type input "100"
type input "700"
type input "100%"
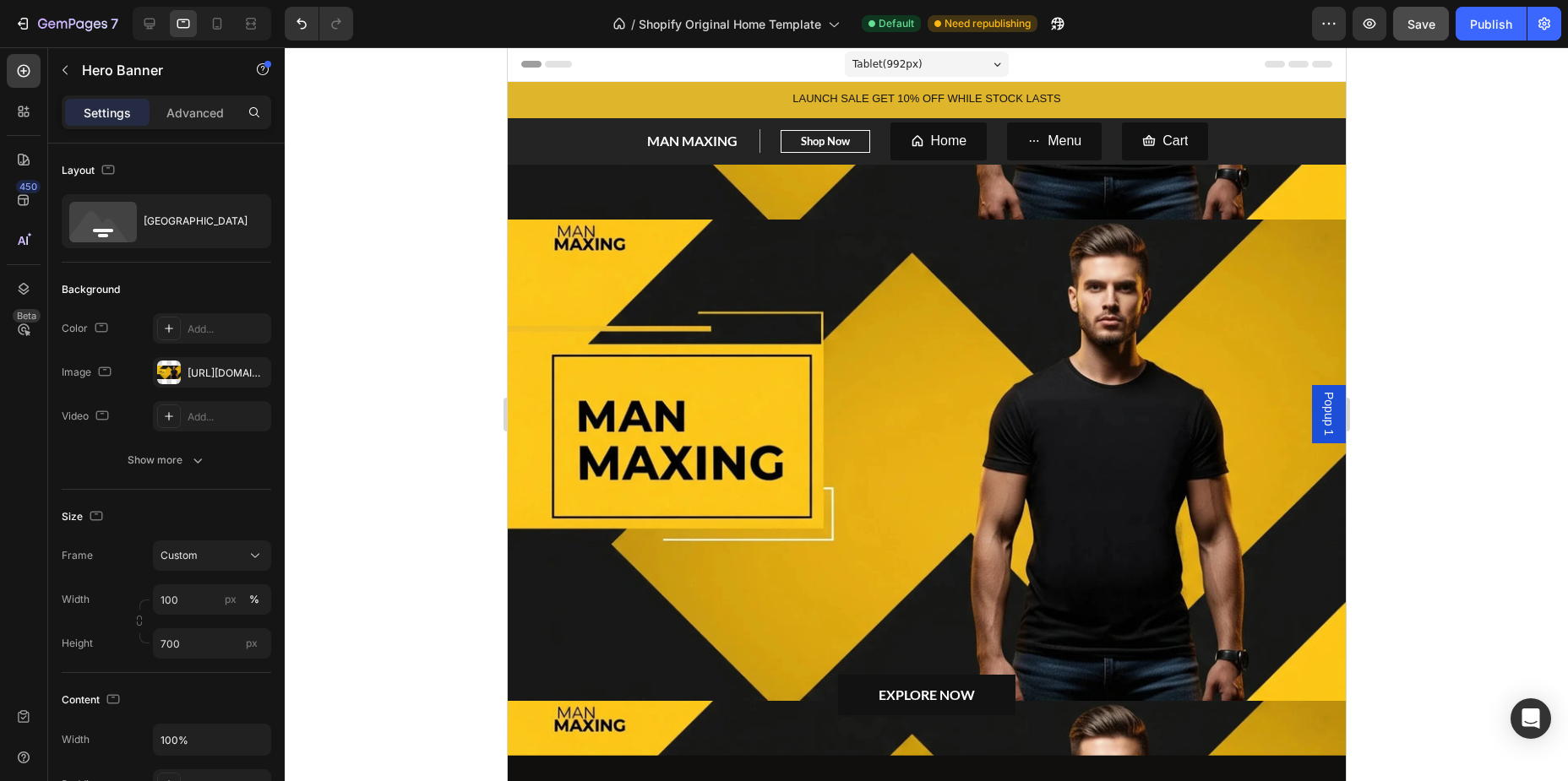
click at [965, 68] on div "Tablet ( 992 px)" at bounding box center [926, 64] width 164 height 25
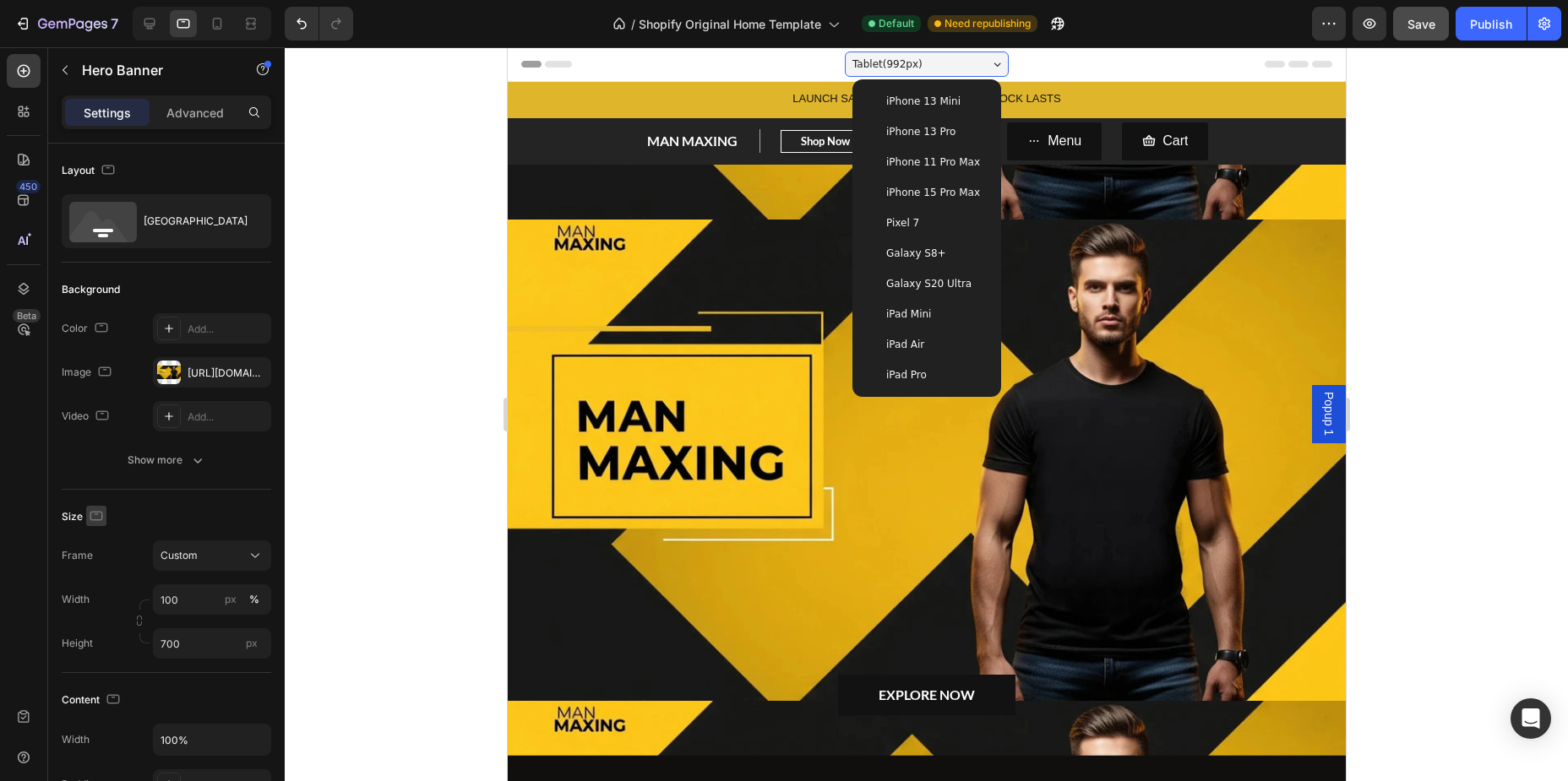
click at [94, 516] on icon "button" at bounding box center [96, 516] width 17 height 17
click at [98, 533] on button "button" at bounding box center [99, 543] width 27 height 27
type input "1200"
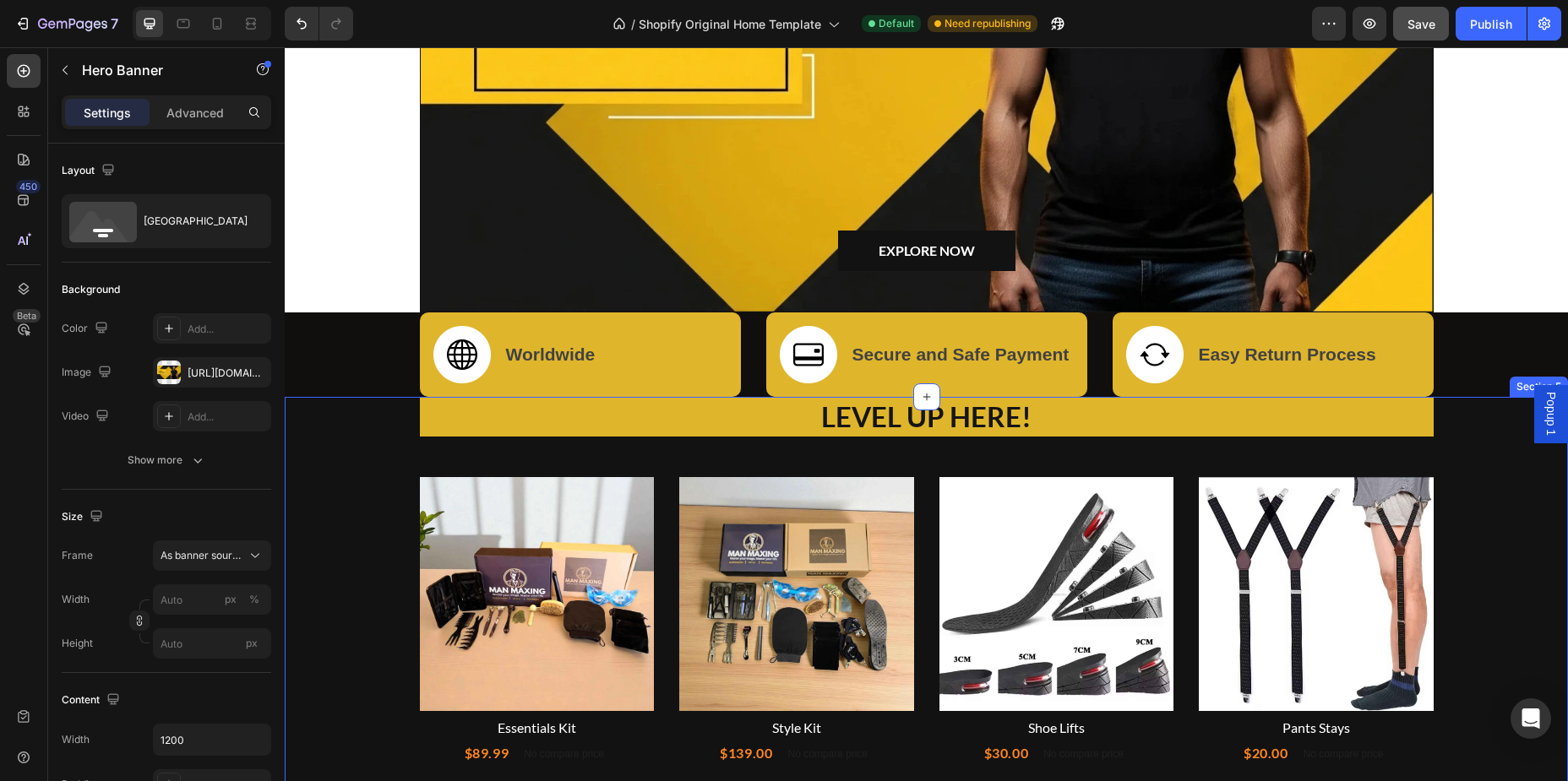
scroll to position [617, 0]
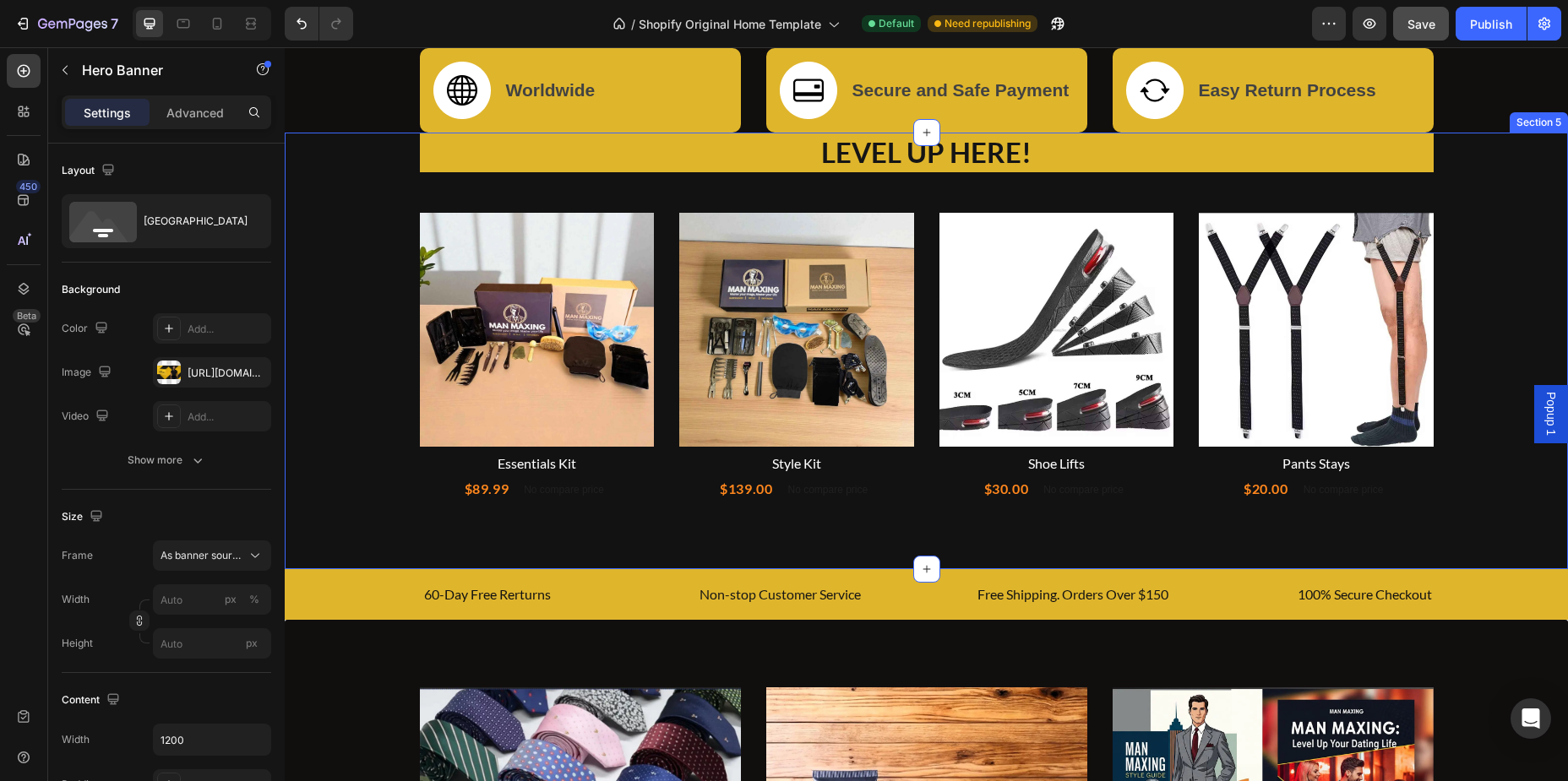
click at [338, 409] on div "LEVEL UP HERE! Heading Product Images Row Essentials Kit Product Title $89.99 P…" at bounding box center [926, 317] width 1257 height 369
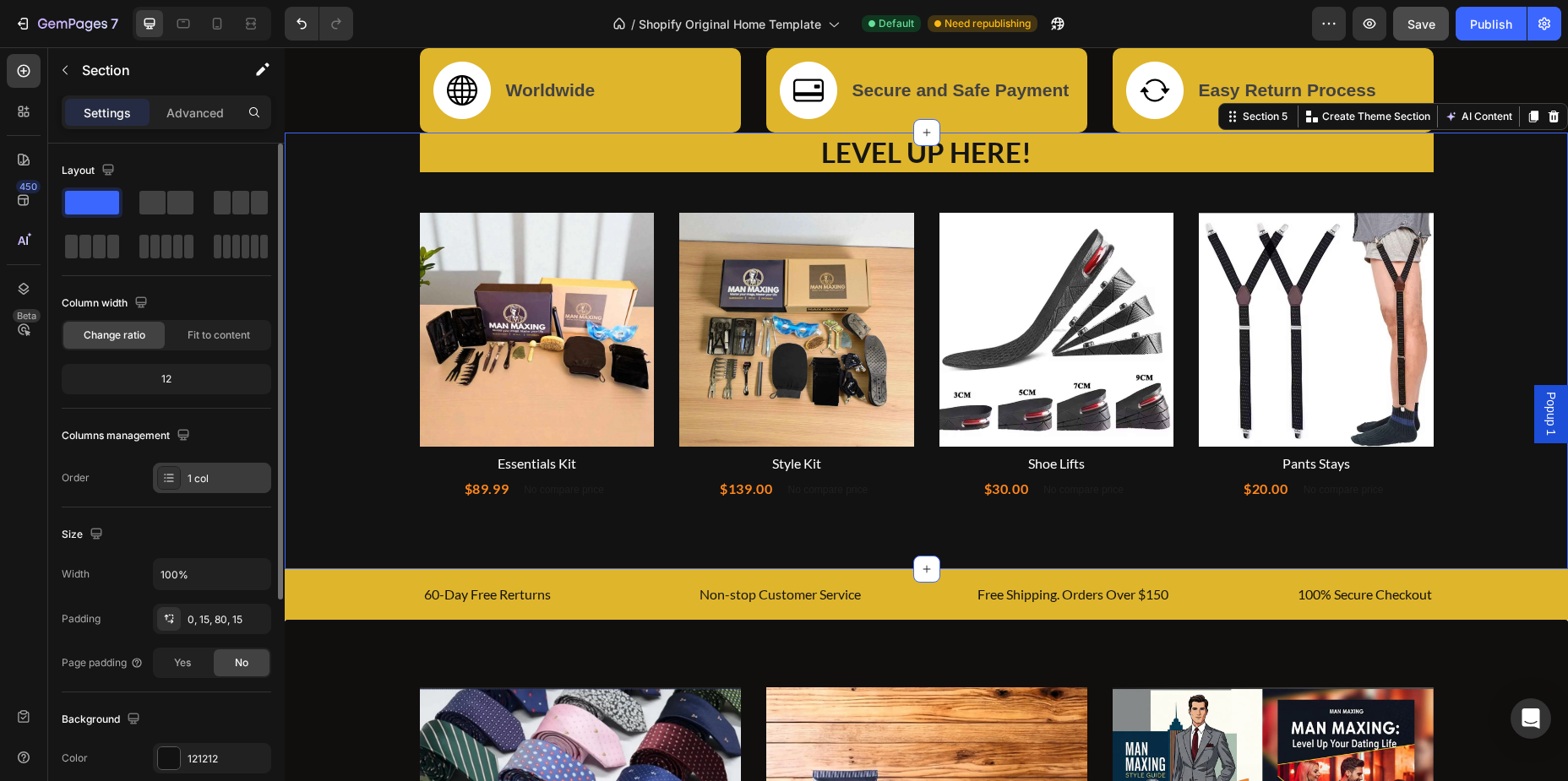
click at [187, 469] on div "1 col" at bounding box center [211, 478] width 118 height 31
click at [222, 441] on div "Columns management" at bounding box center [166, 435] width 210 height 27
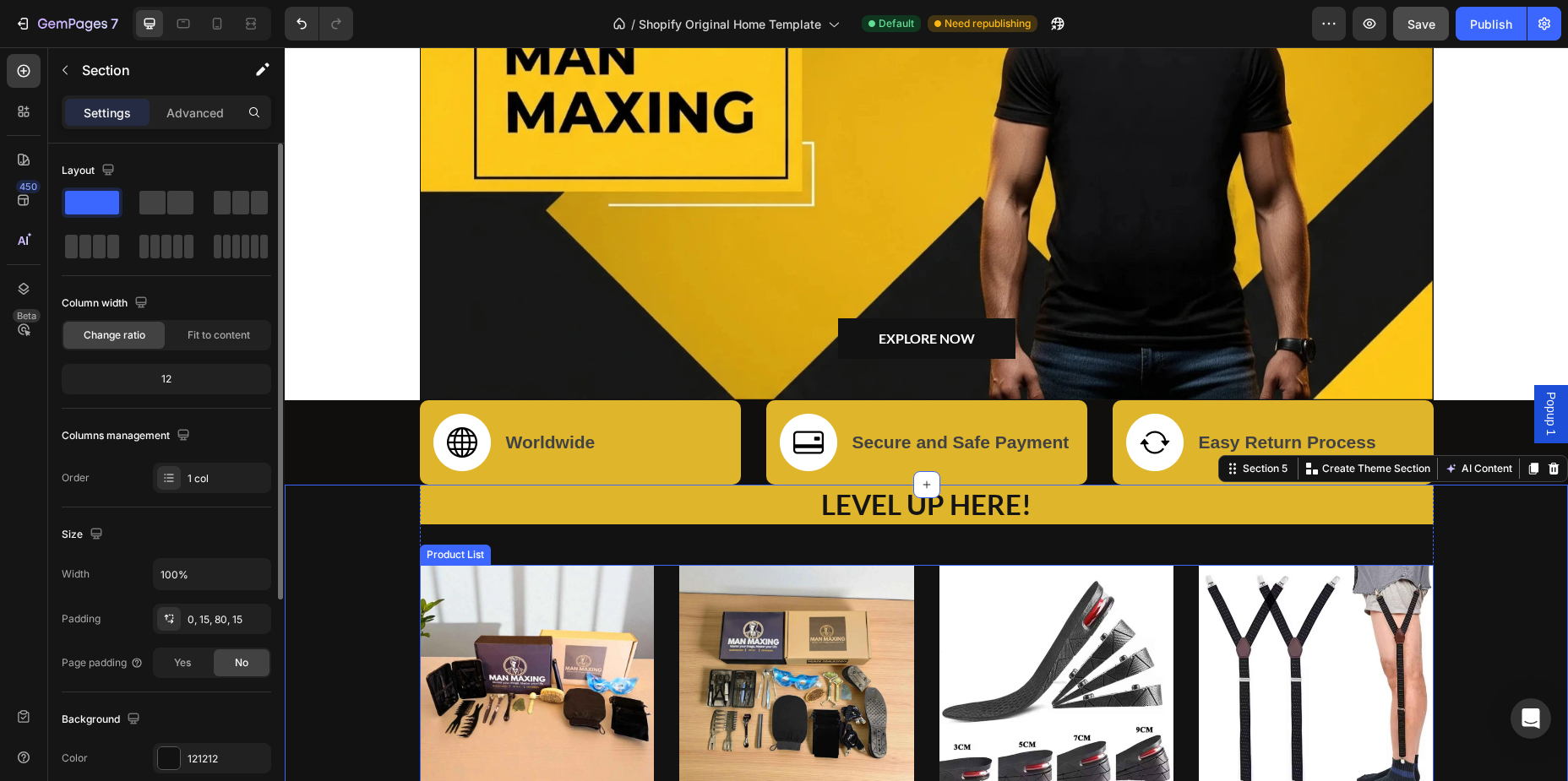
scroll to position [0, 0]
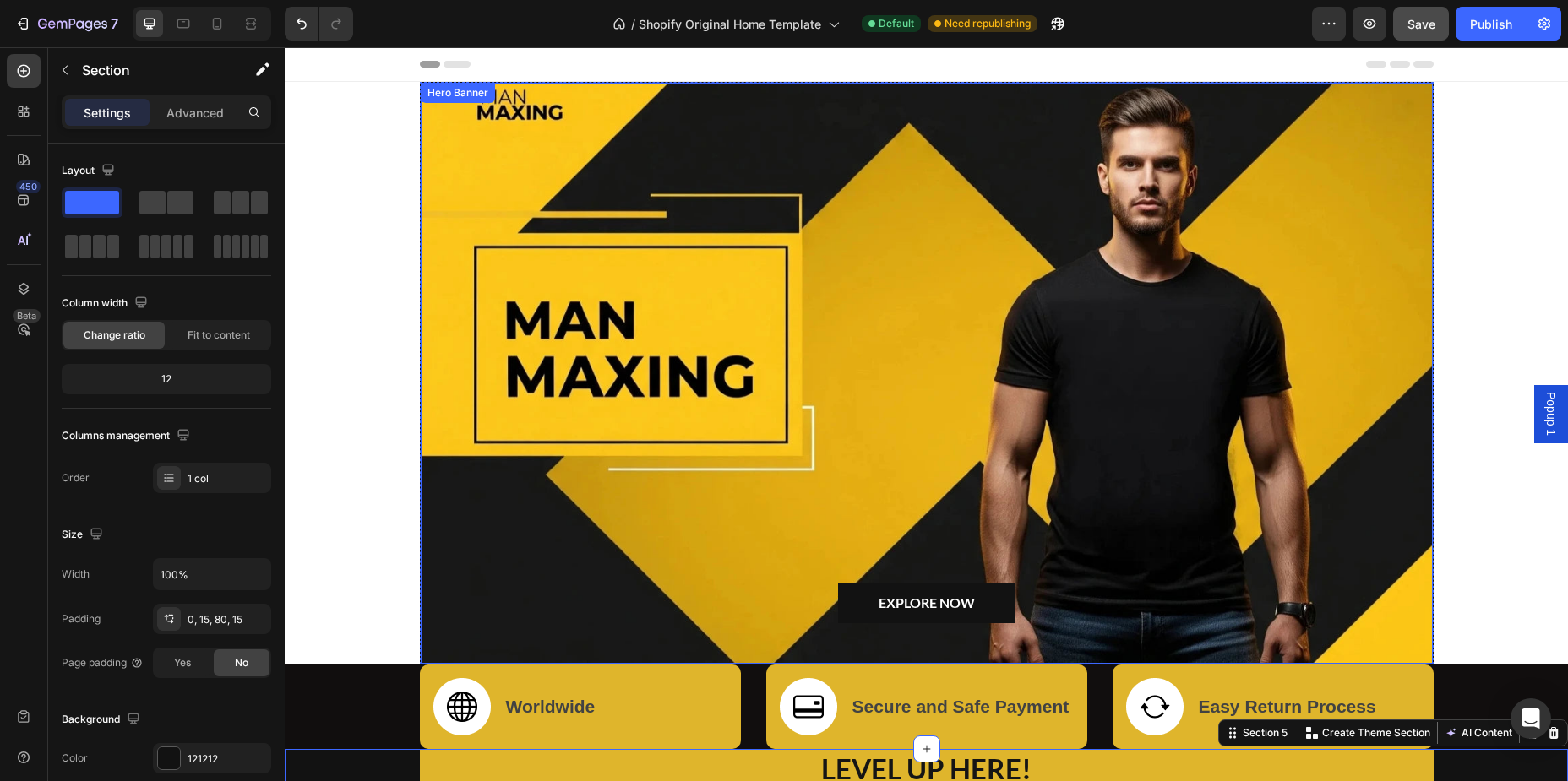
click at [870, 405] on div "Overlay" at bounding box center [926, 373] width 1012 height 581
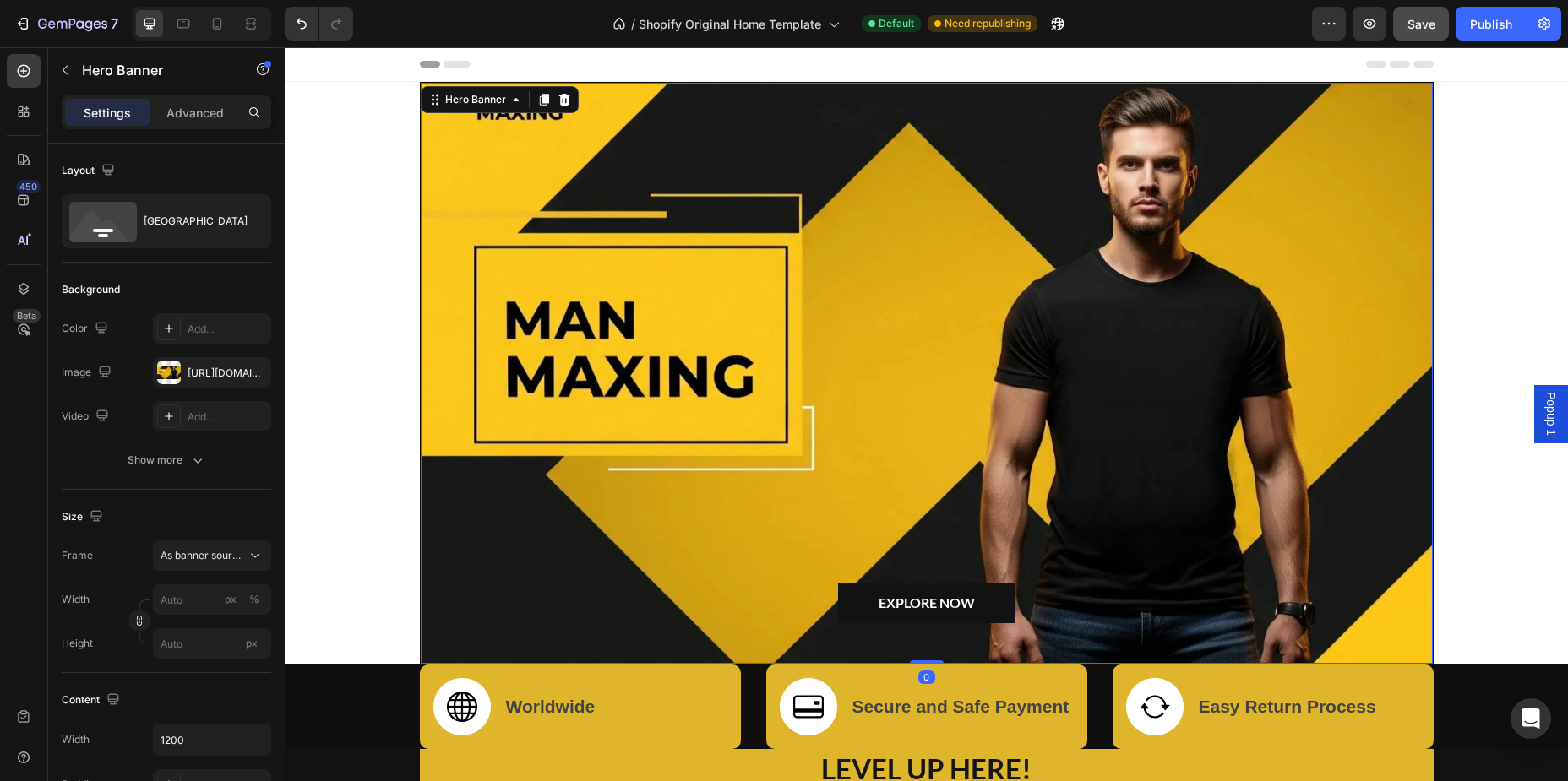
click at [913, 419] on div "Overlay" at bounding box center [926, 373] width 1012 height 581
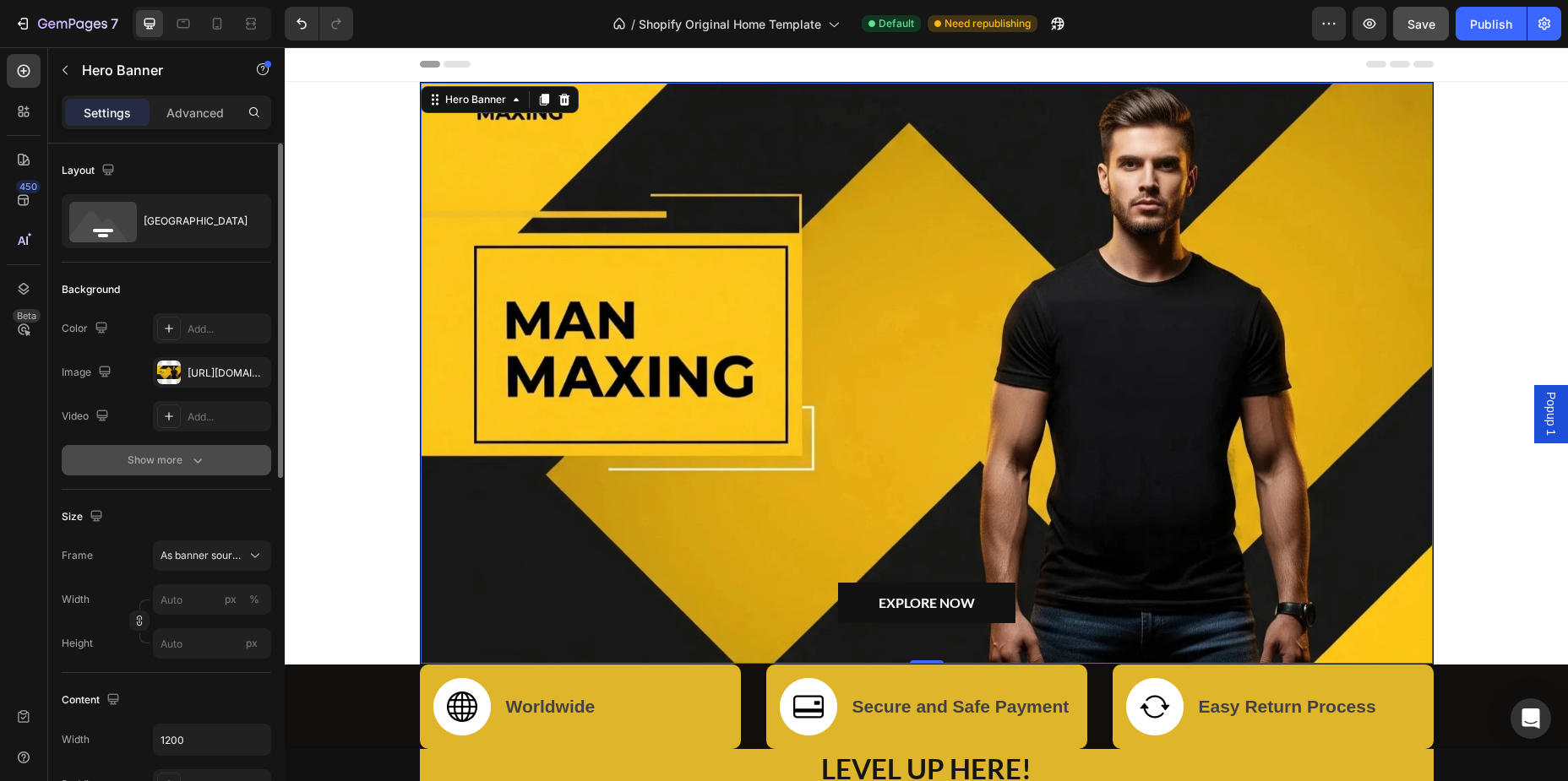
click at [226, 462] on button "Show more" at bounding box center [166, 460] width 210 height 31
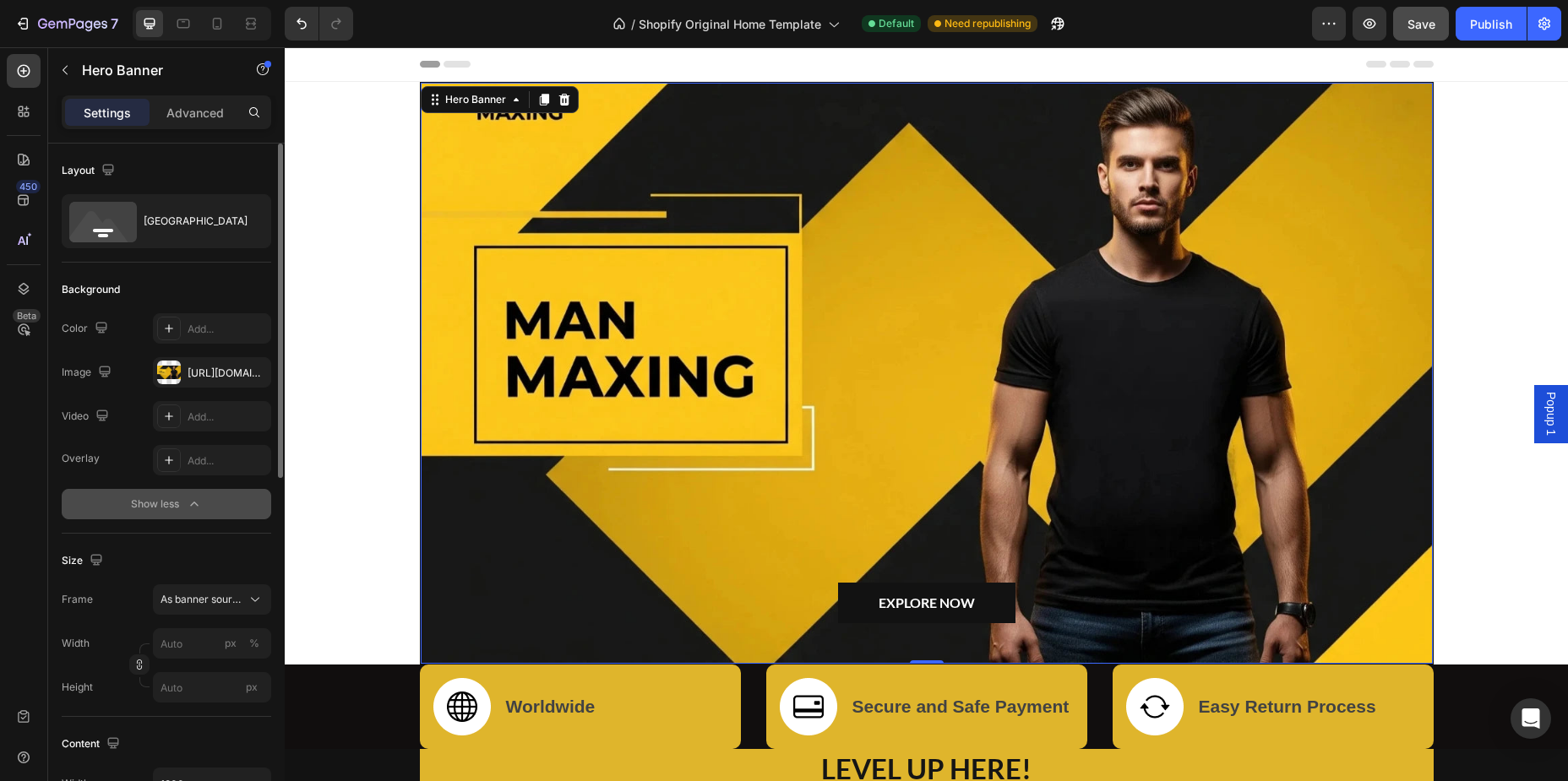
click at [183, 500] on div "Show less" at bounding box center [167, 504] width 72 height 17
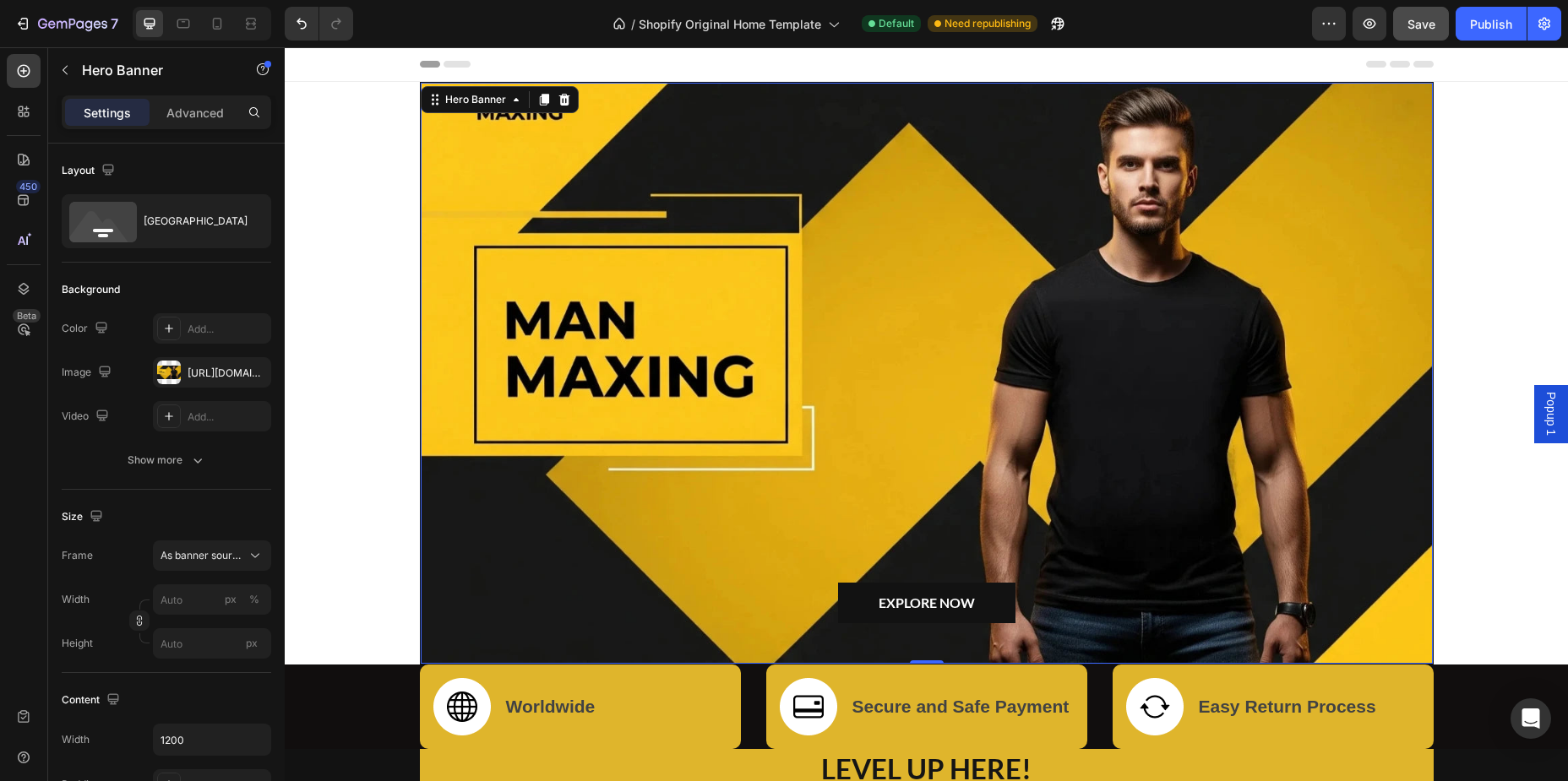
click at [1006, 426] on div "Overlay" at bounding box center [926, 373] width 1012 height 581
click at [195, 556] on span "As banner source" at bounding box center [202, 555] width 82 height 15
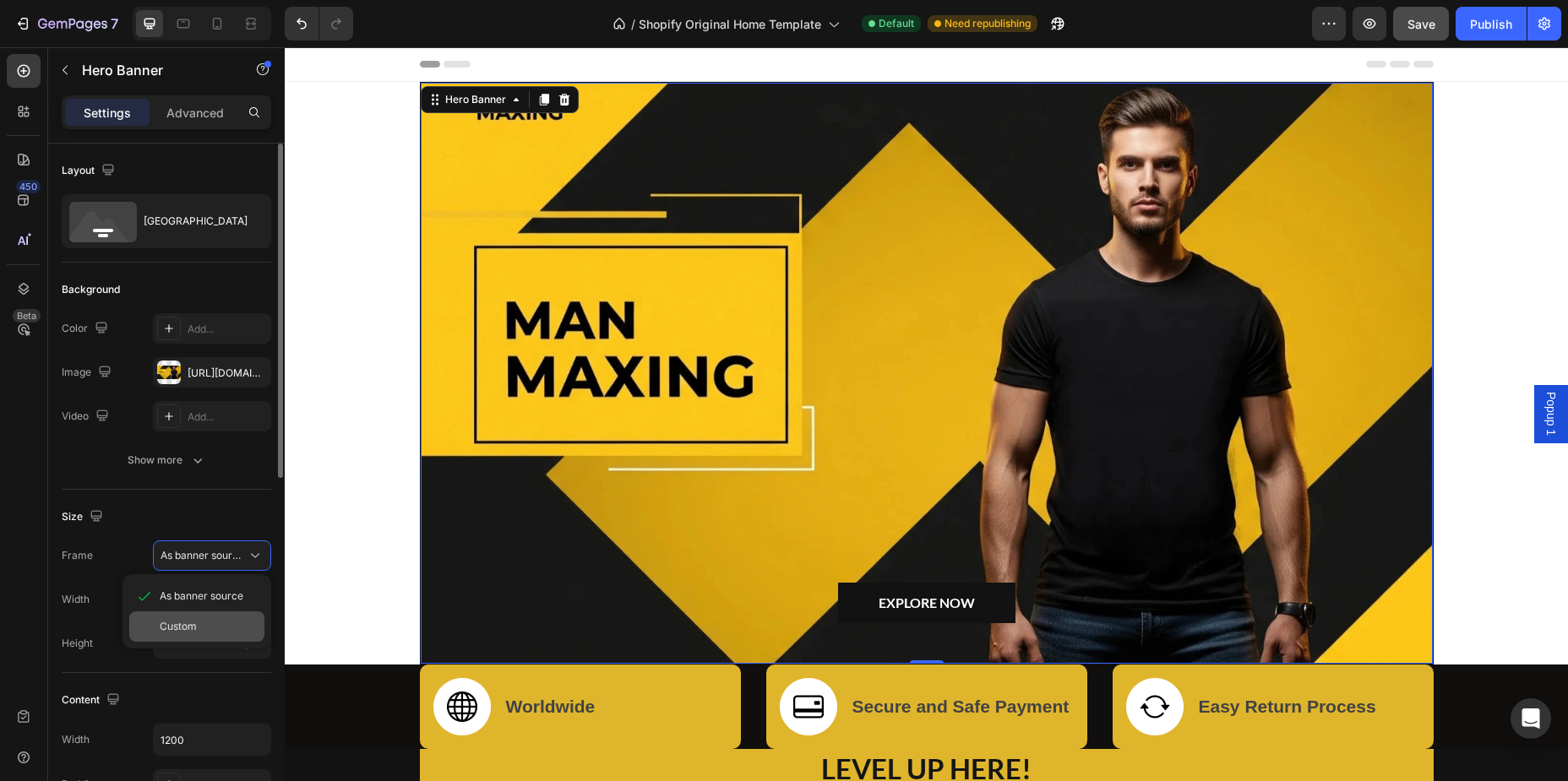
click at [171, 620] on span "Custom" at bounding box center [178, 627] width 37 height 15
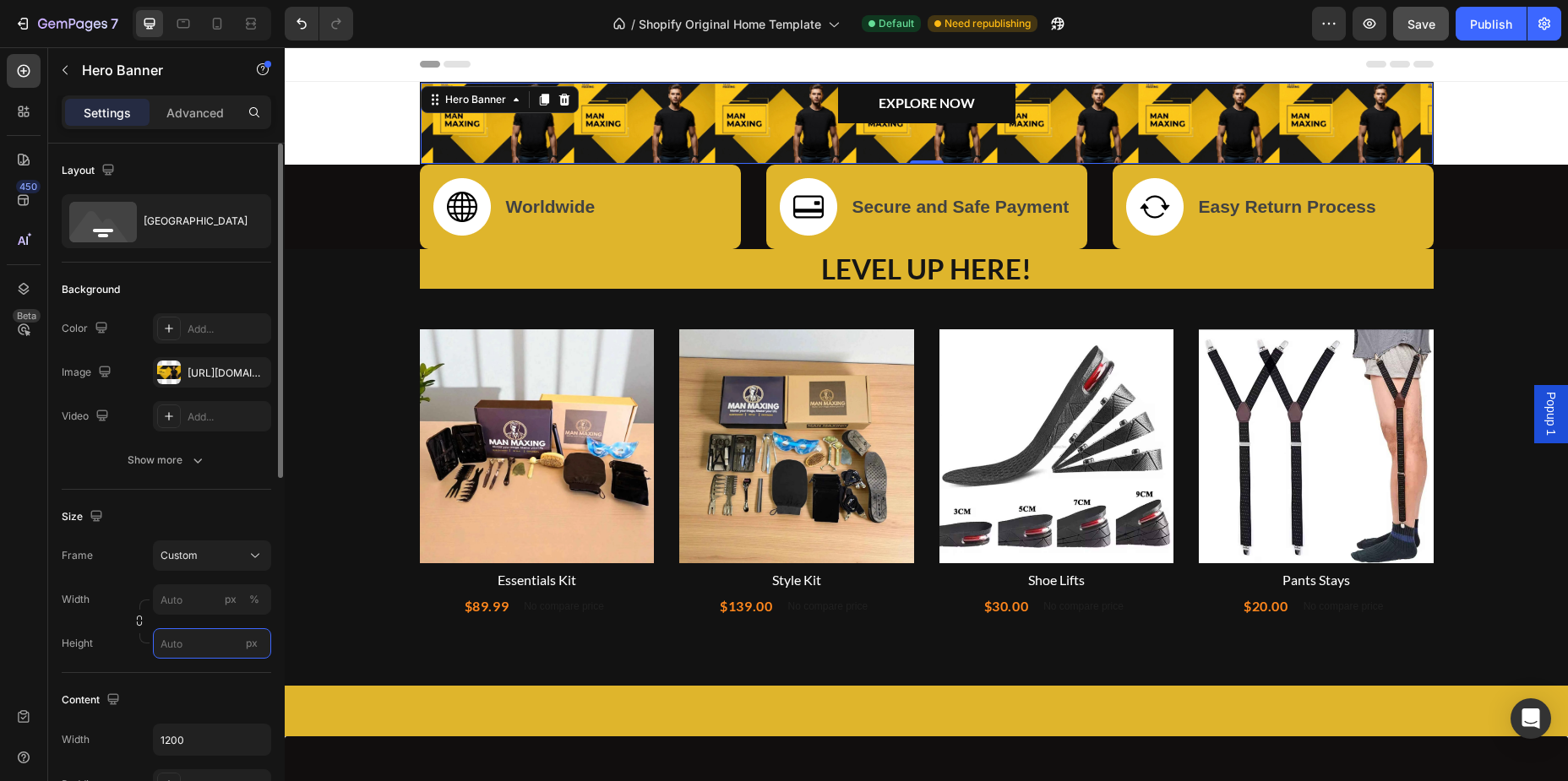
click at [193, 651] on input "px" at bounding box center [211, 643] width 118 height 31
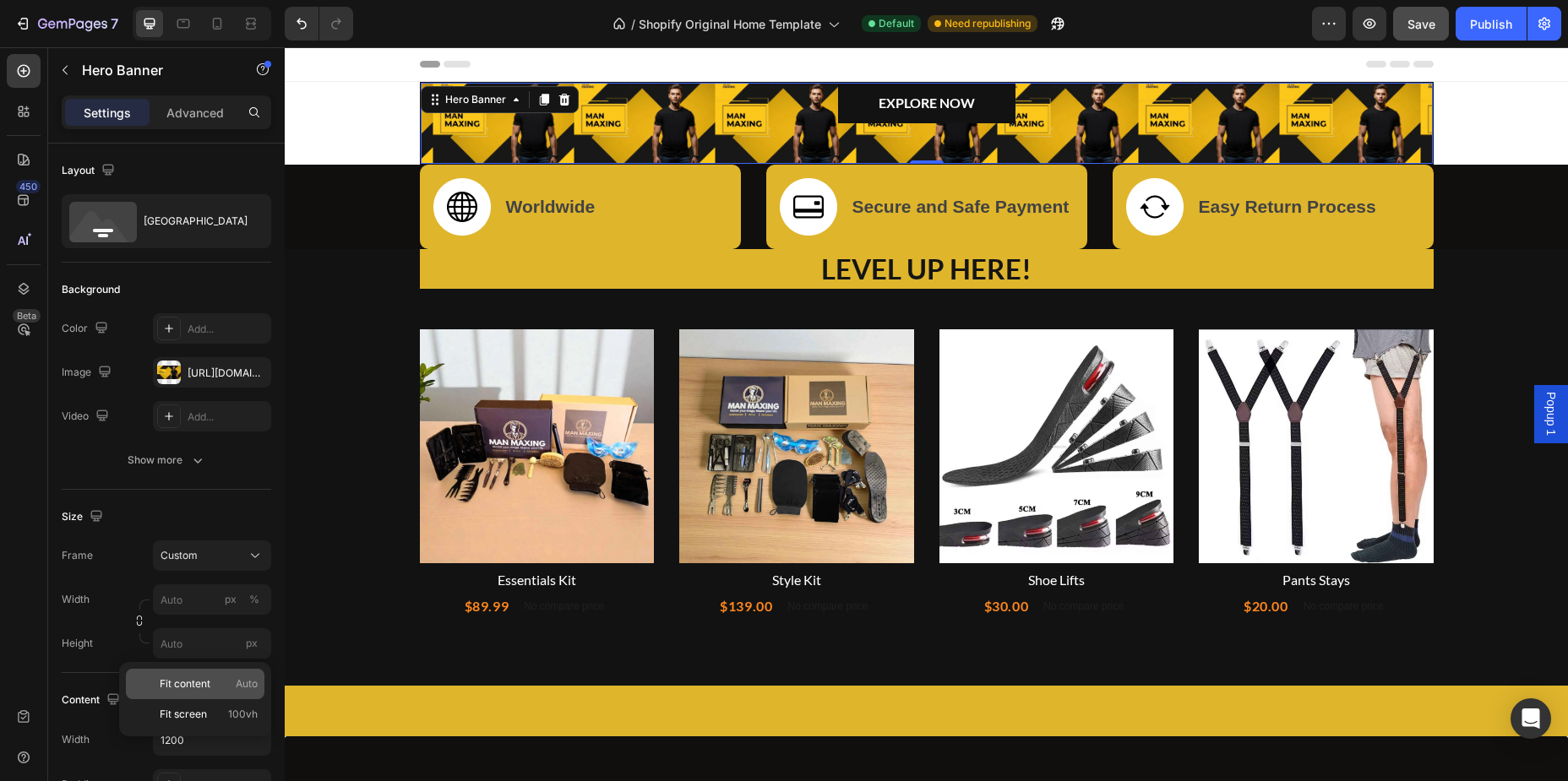
click at [176, 690] on span "Fit content" at bounding box center [185, 684] width 51 height 15
type input "100"
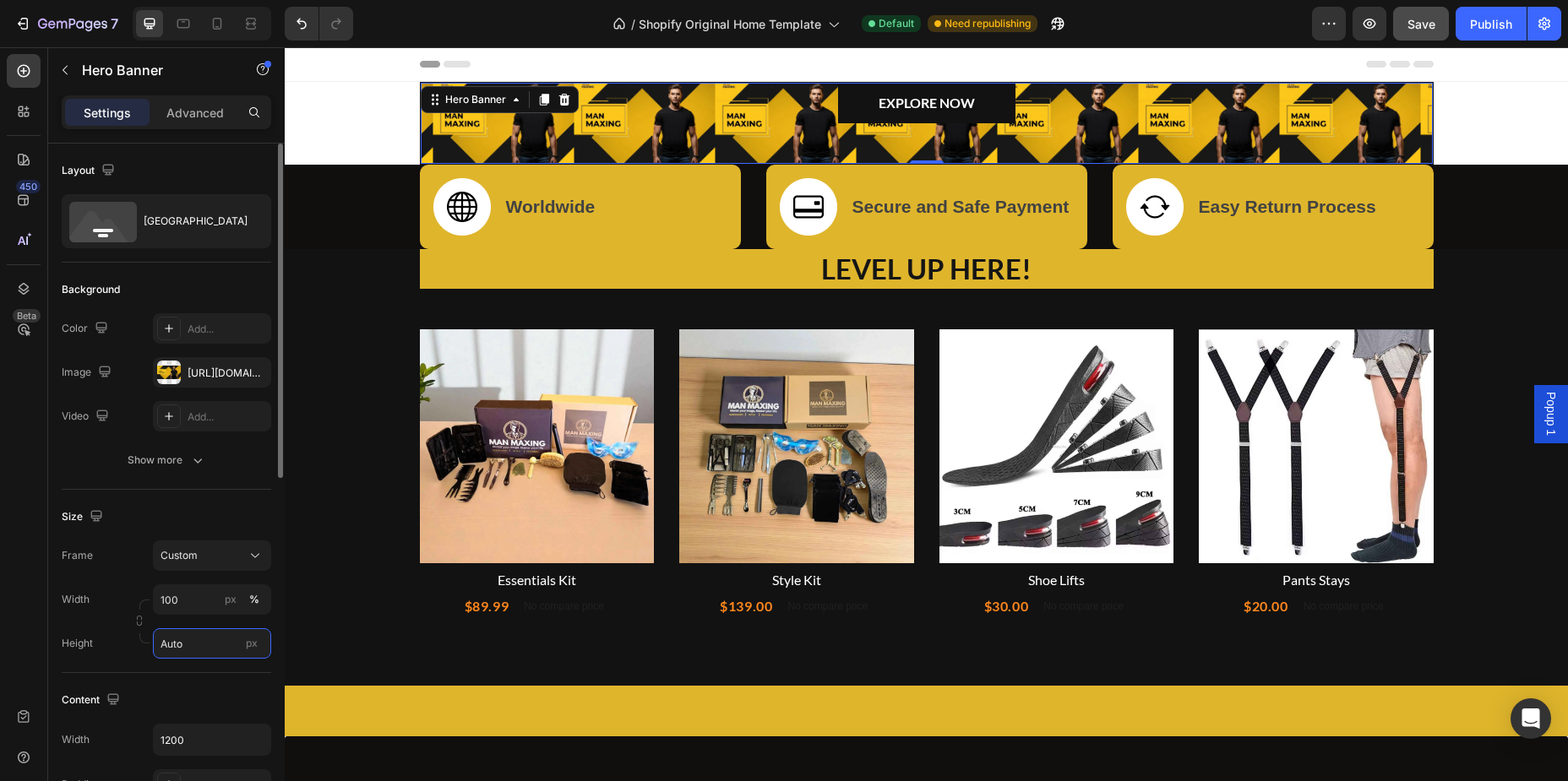
click at [196, 640] on input "Auto" at bounding box center [211, 643] width 118 height 31
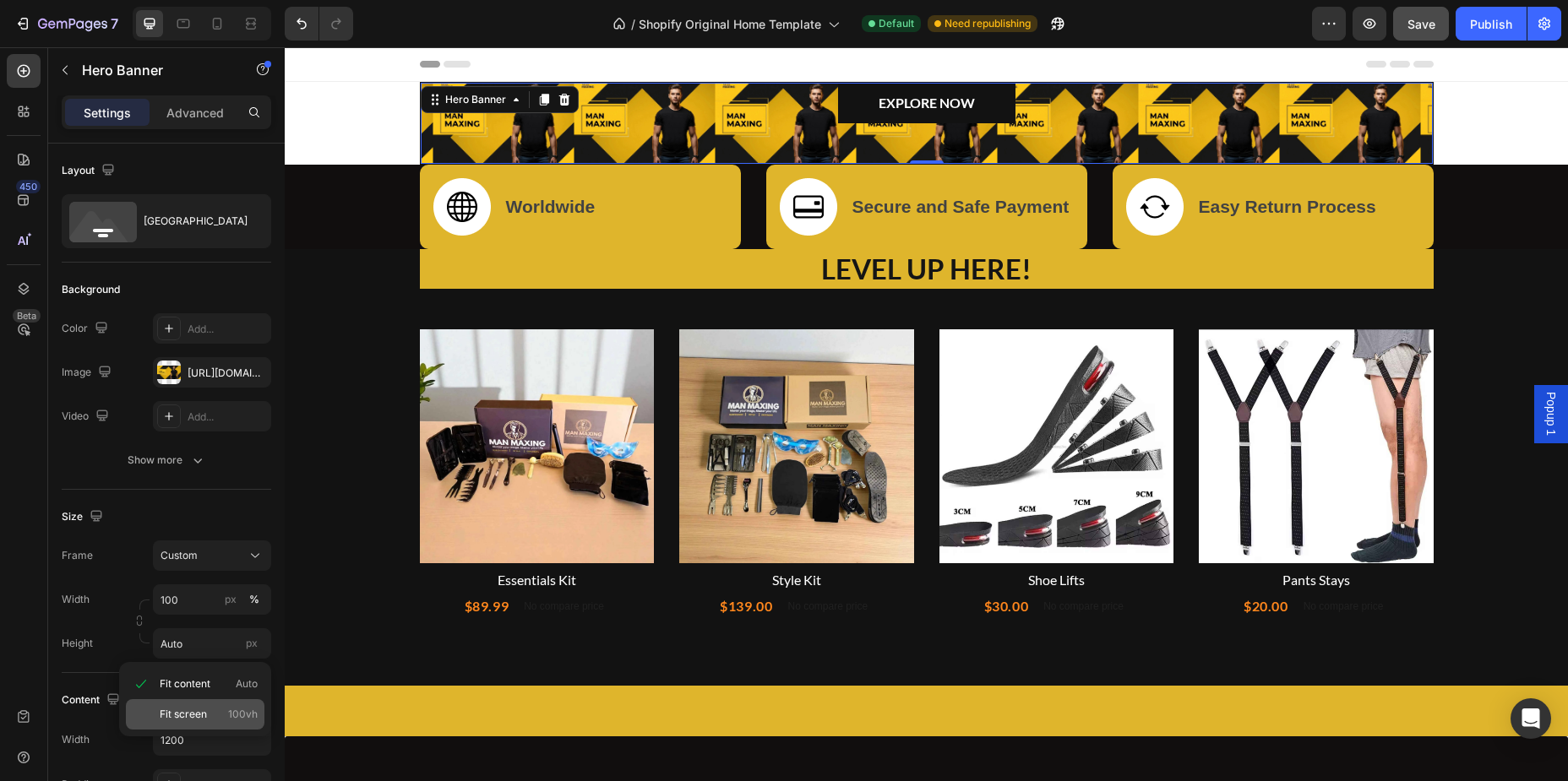
click at [192, 713] on span "Fit screen" at bounding box center [183, 714] width 47 height 15
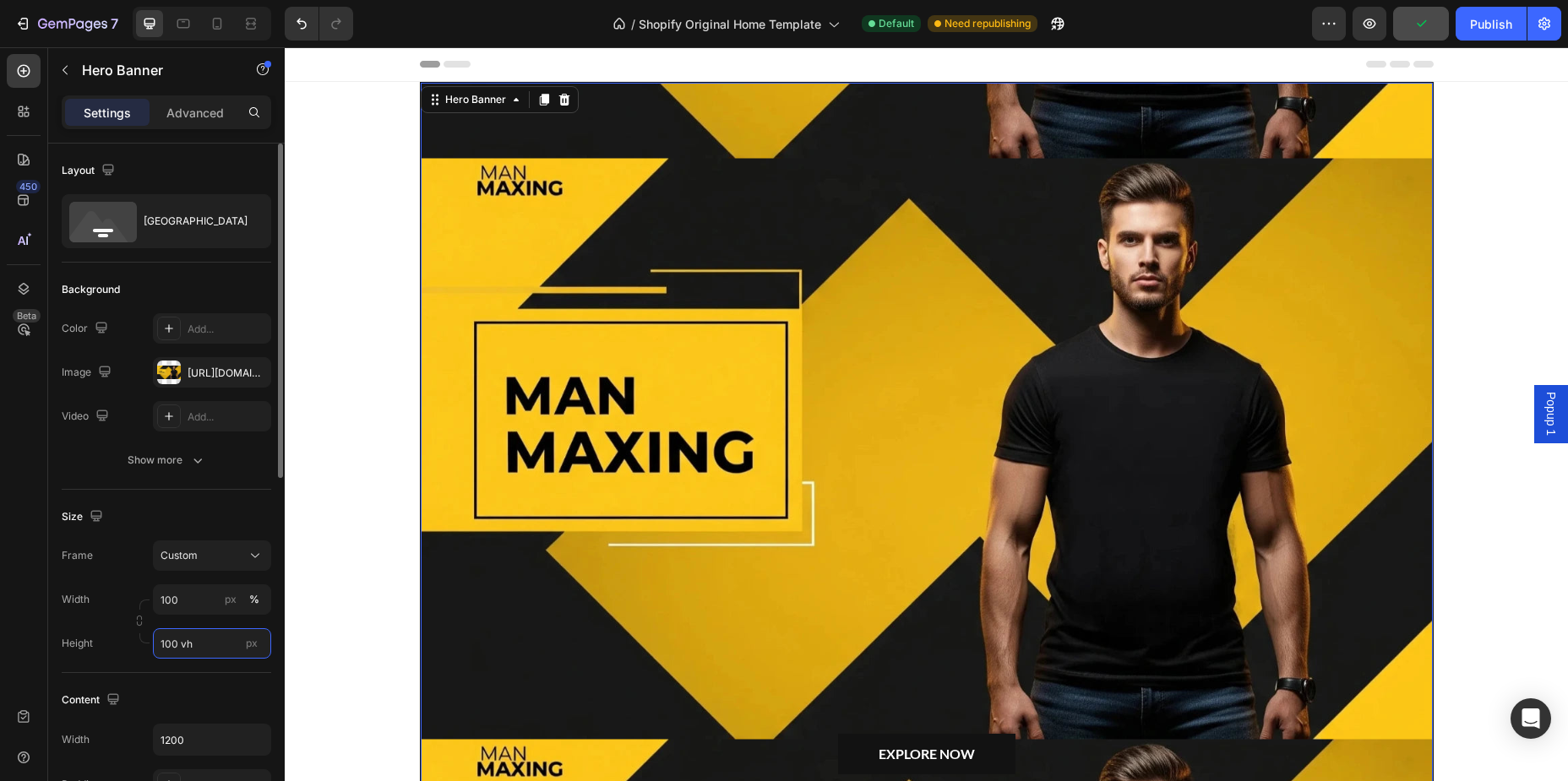
click at [206, 645] on input "100 vh" at bounding box center [211, 643] width 118 height 31
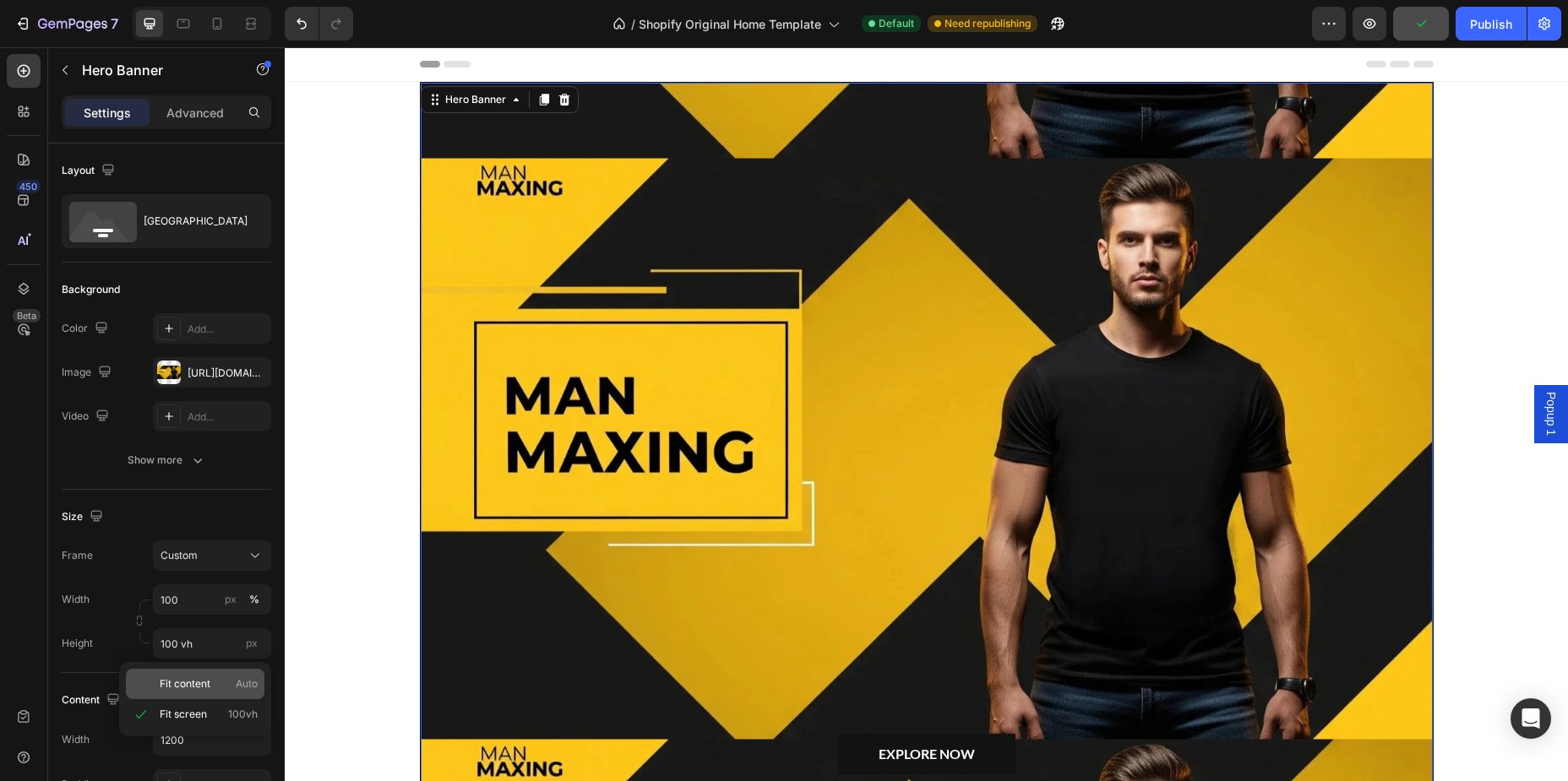
click at [186, 683] on span "Fit content" at bounding box center [185, 684] width 51 height 15
type input "Auto"
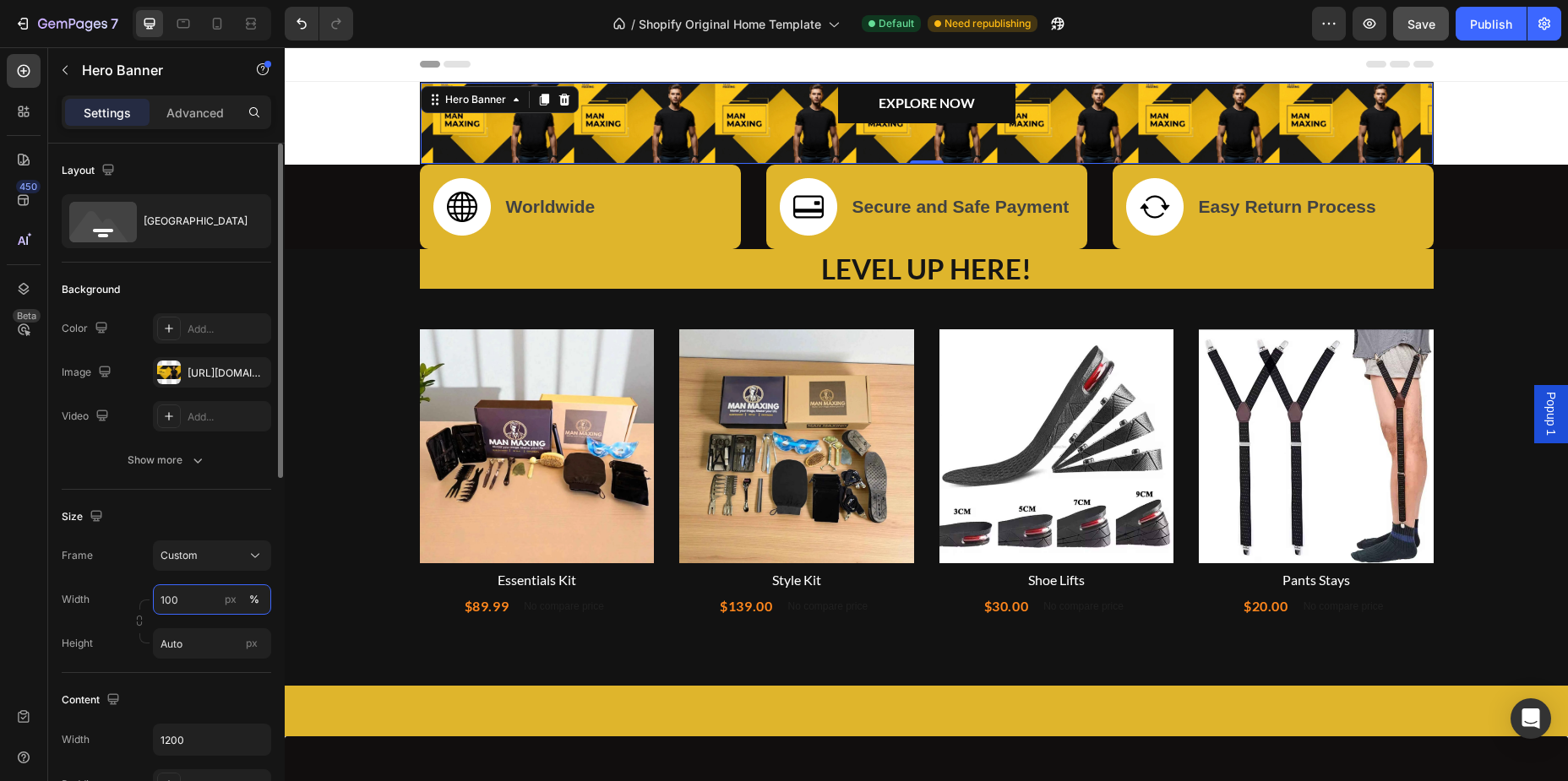
click at [188, 605] on input "100" at bounding box center [211, 599] width 118 height 31
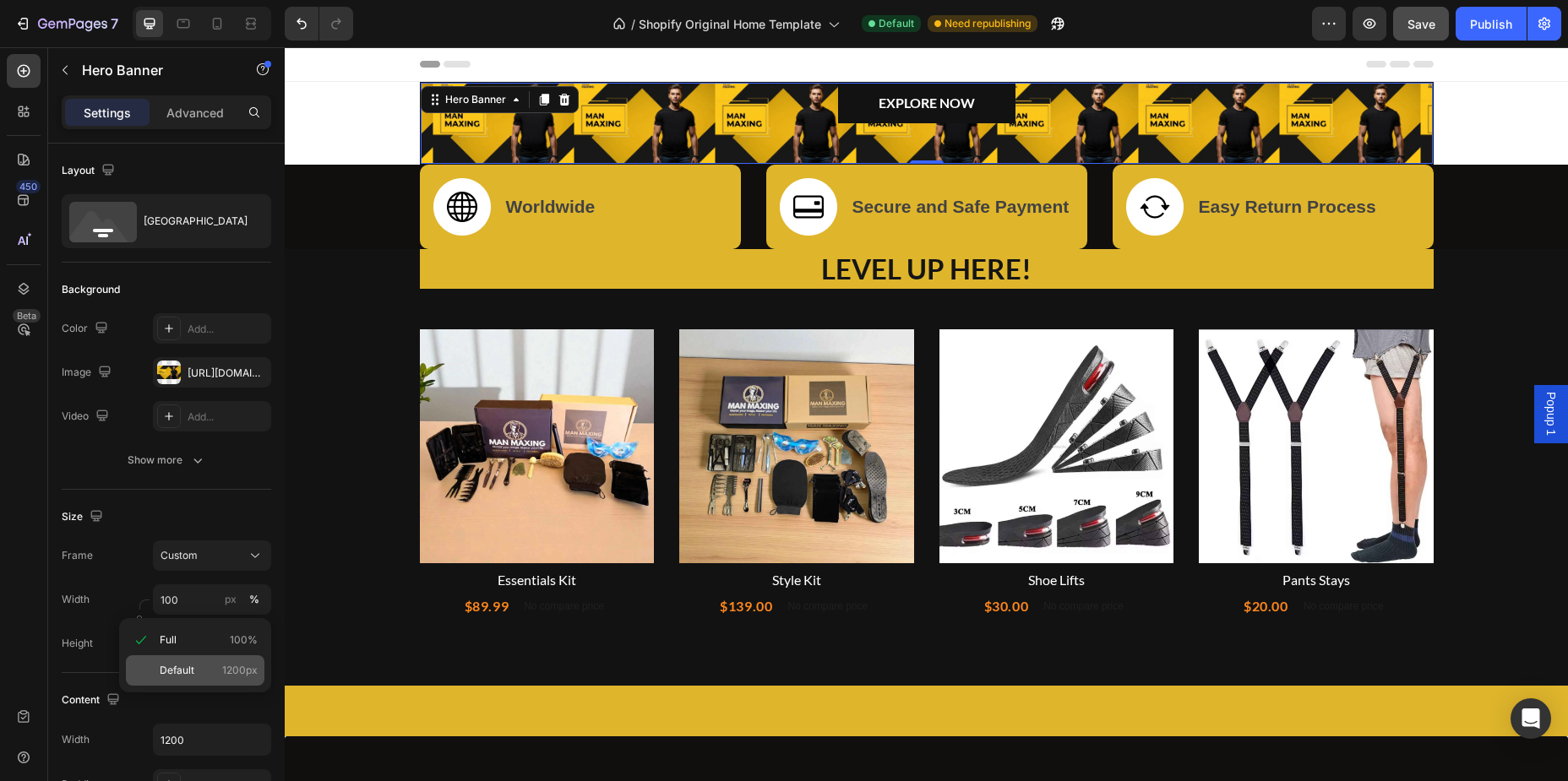
click at [177, 675] on span "Default" at bounding box center [176, 670] width 34 height 15
type input "1200"
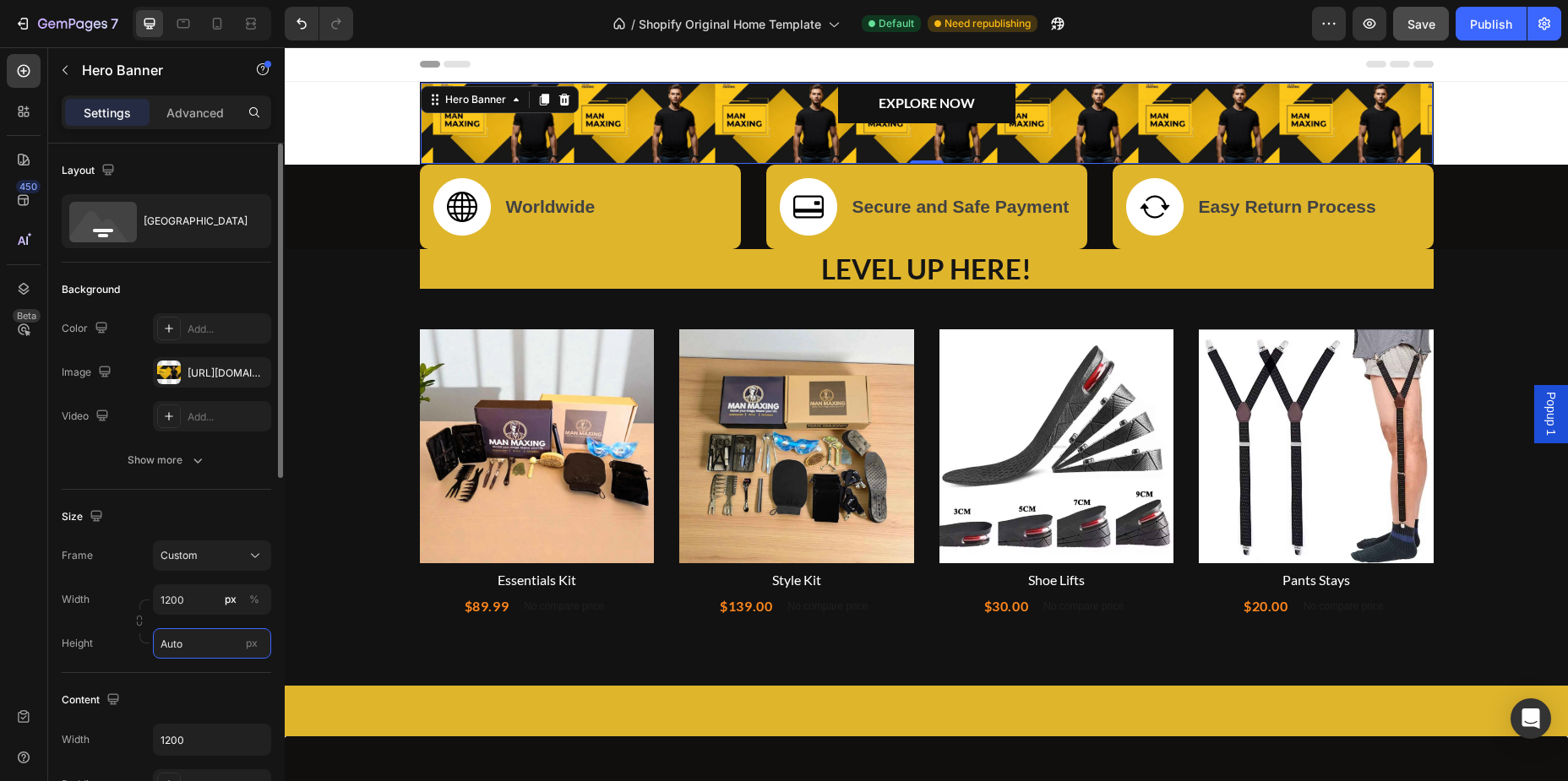
click at [203, 651] on input "Auto" at bounding box center [211, 643] width 118 height 31
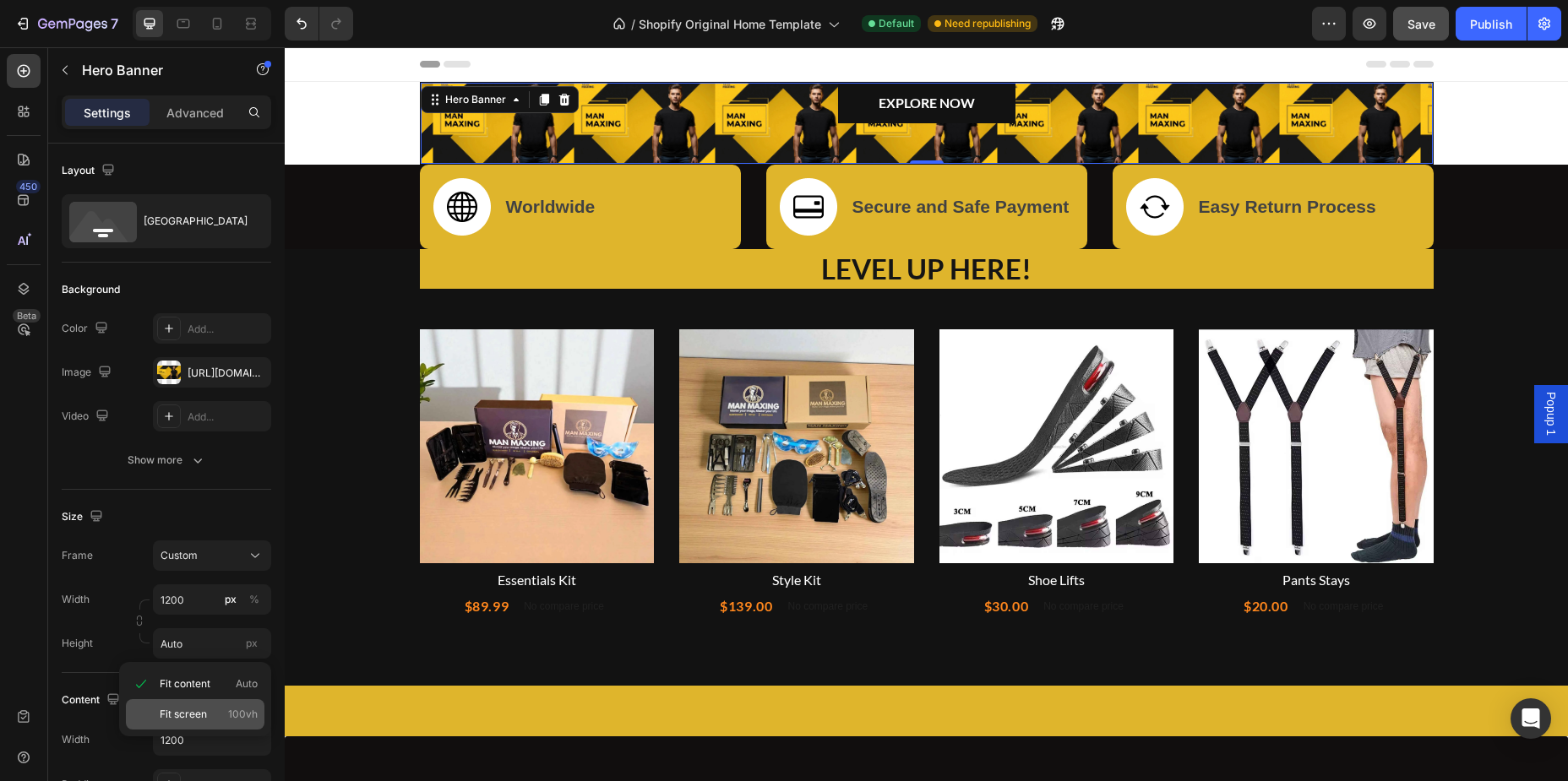
click at [195, 713] on span "Fit screen" at bounding box center [183, 714] width 47 height 15
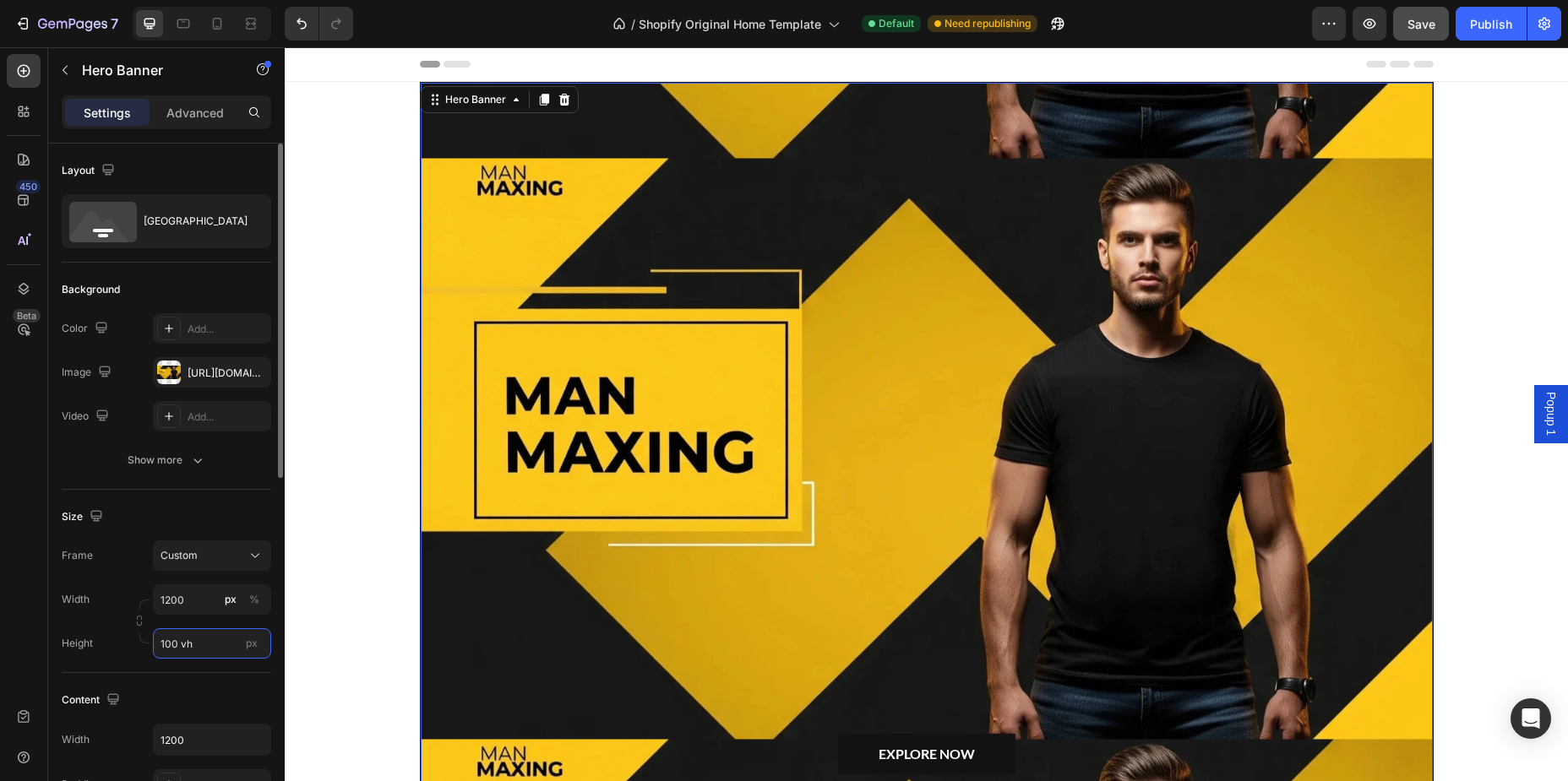
click at [205, 652] on input "100 vh" at bounding box center [211, 643] width 118 height 31
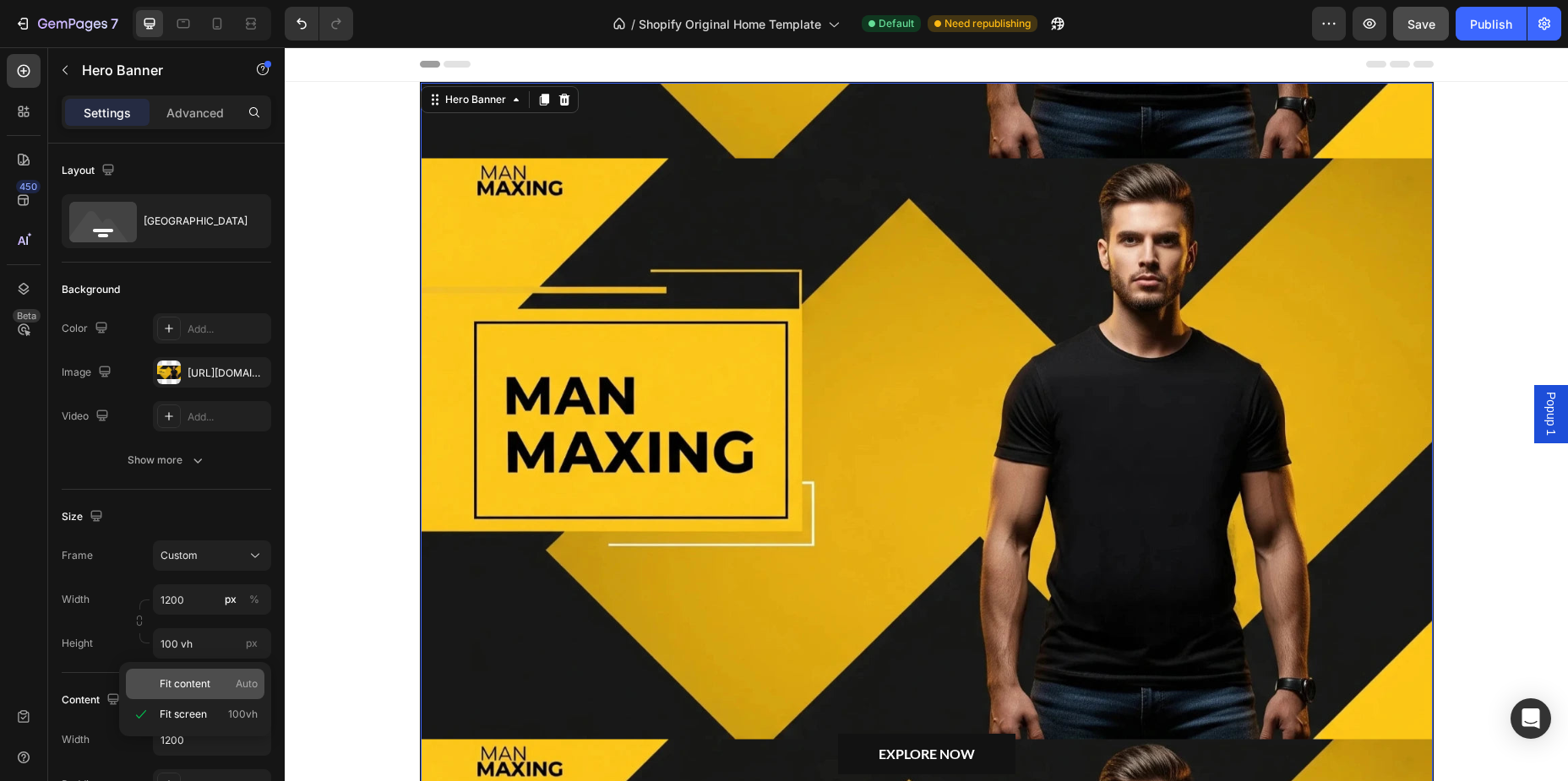
click at [204, 687] on span "Fit content" at bounding box center [185, 684] width 51 height 15
type input "Auto"
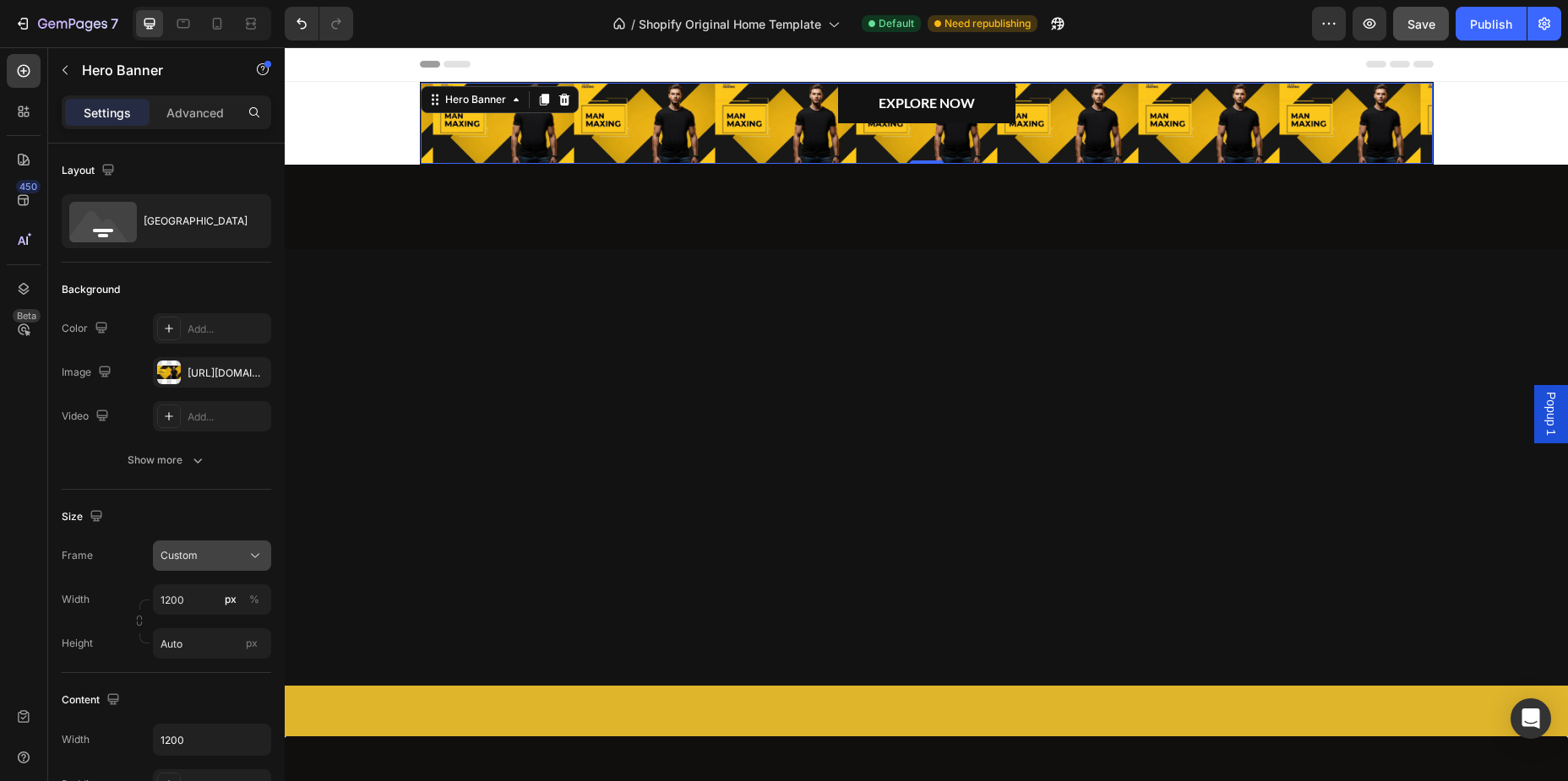
click at [205, 567] on button "Custom" at bounding box center [211, 555] width 118 height 31
click at [204, 606] on div "As banner source" at bounding box center [197, 596] width 135 height 31
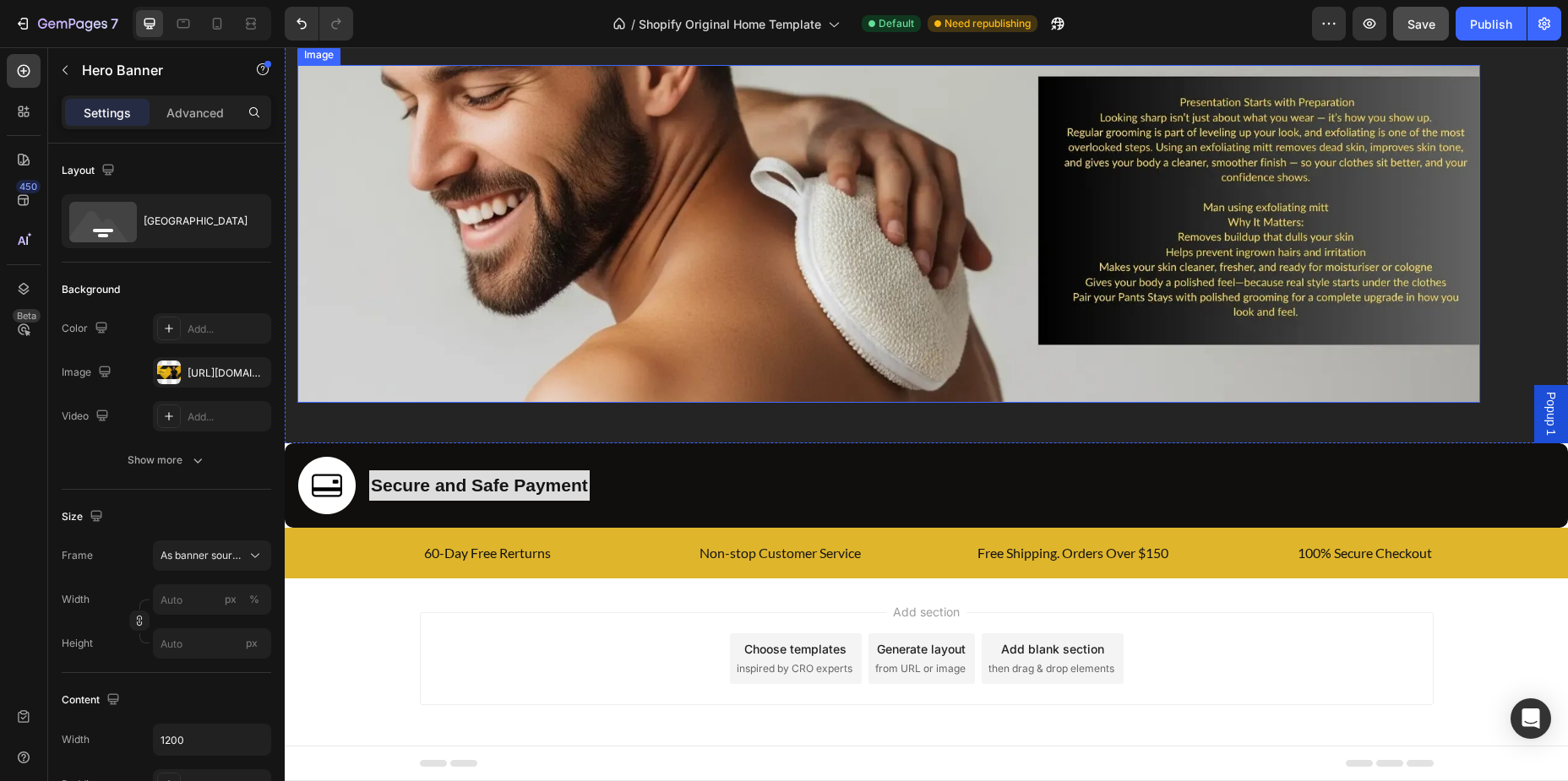
scroll to position [1468, 0]
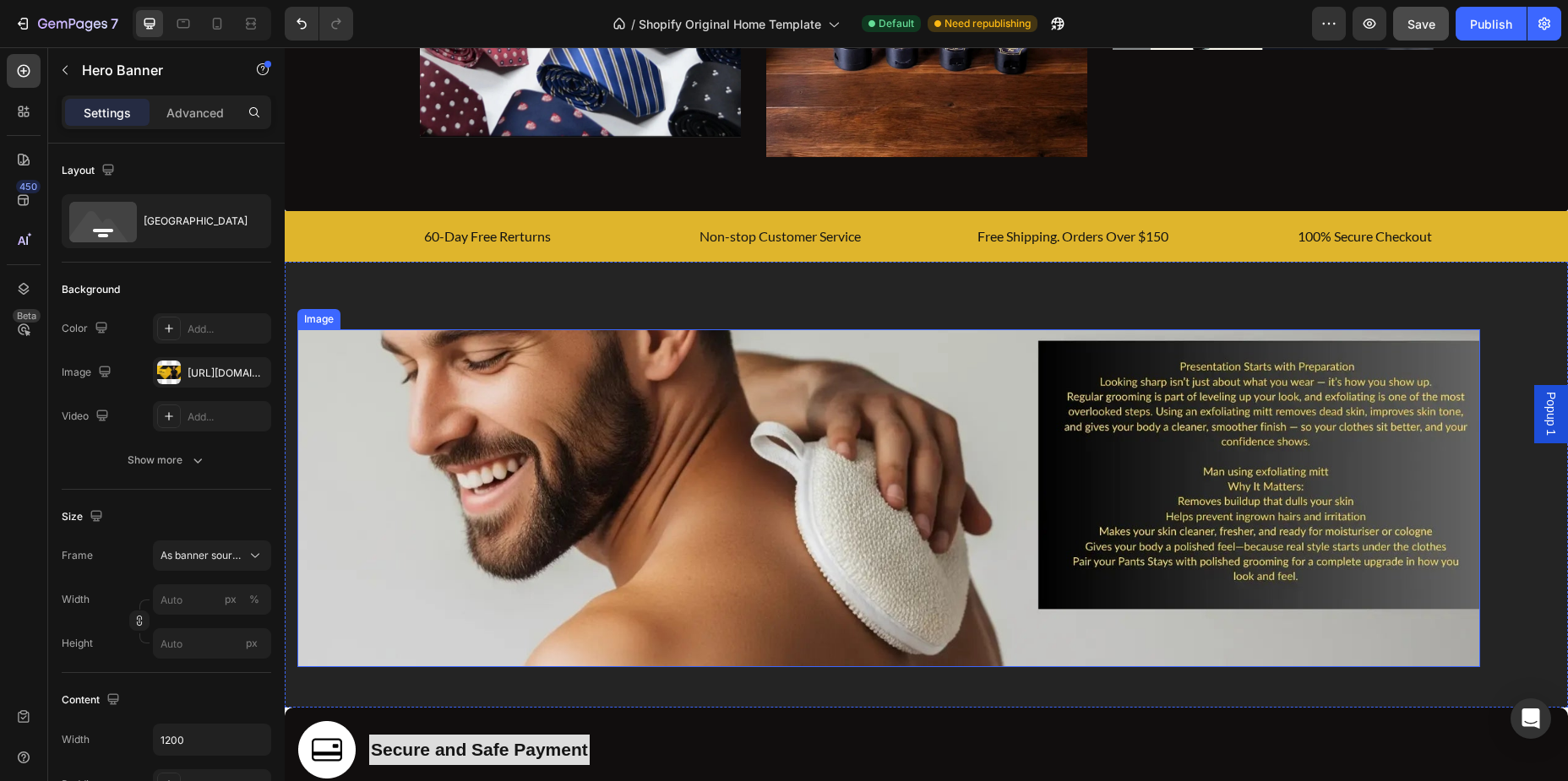
click at [1016, 476] on img at bounding box center [889, 498] width 1183 height 338
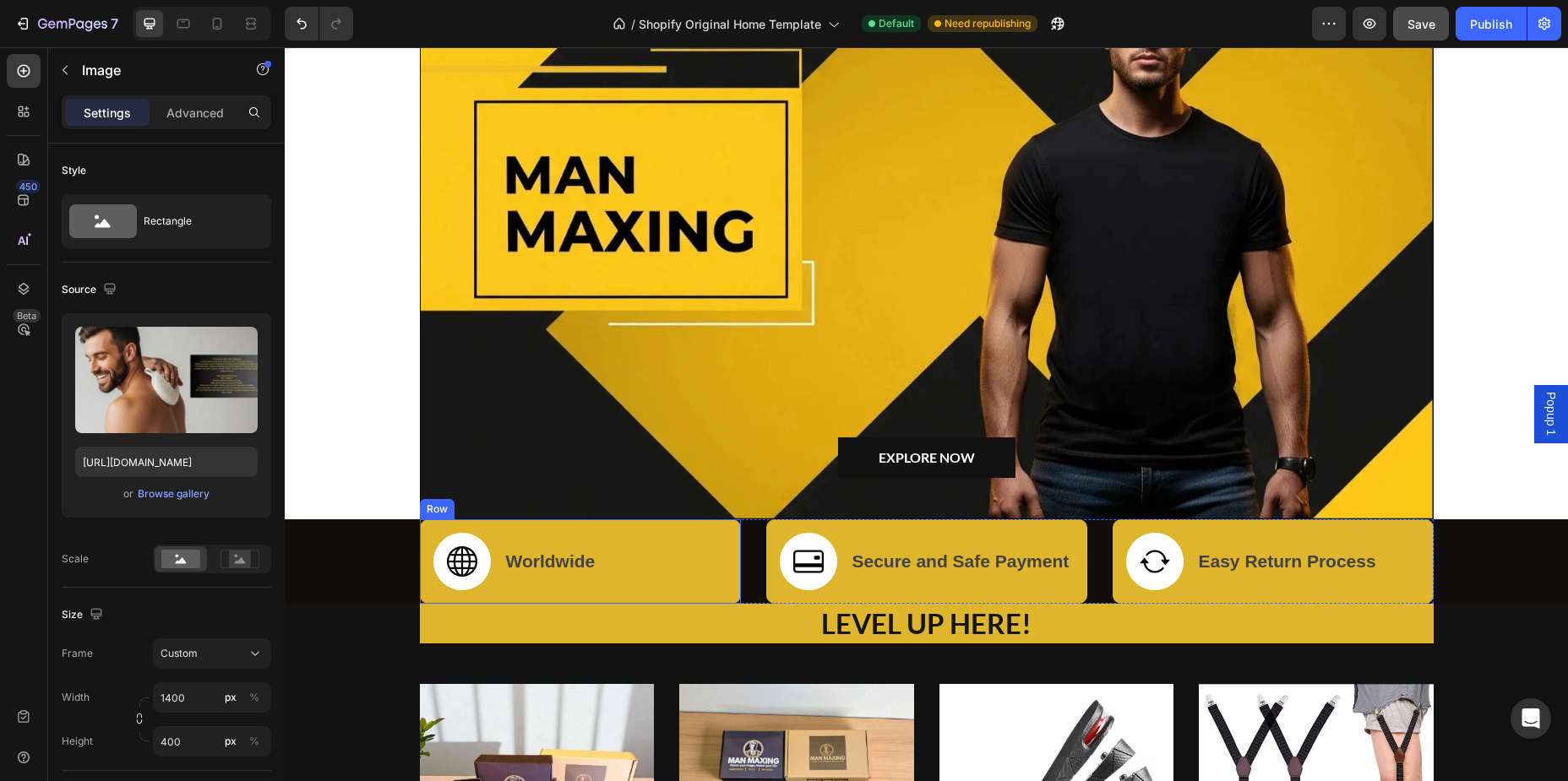
scroll to position [0, 0]
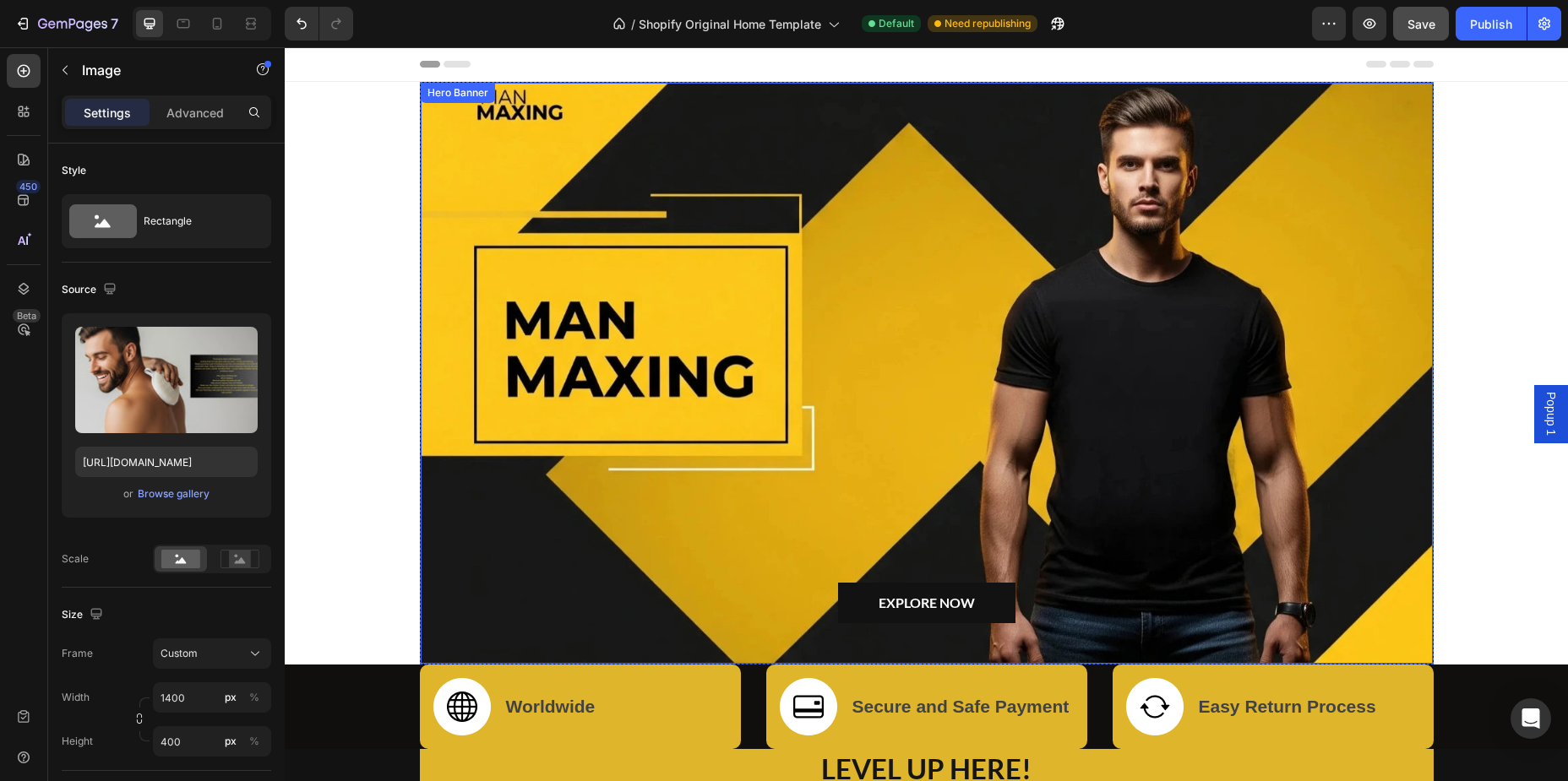
click at [757, 218] on div "Overlay" at bounding box center [926, 373] width 1012 height 581
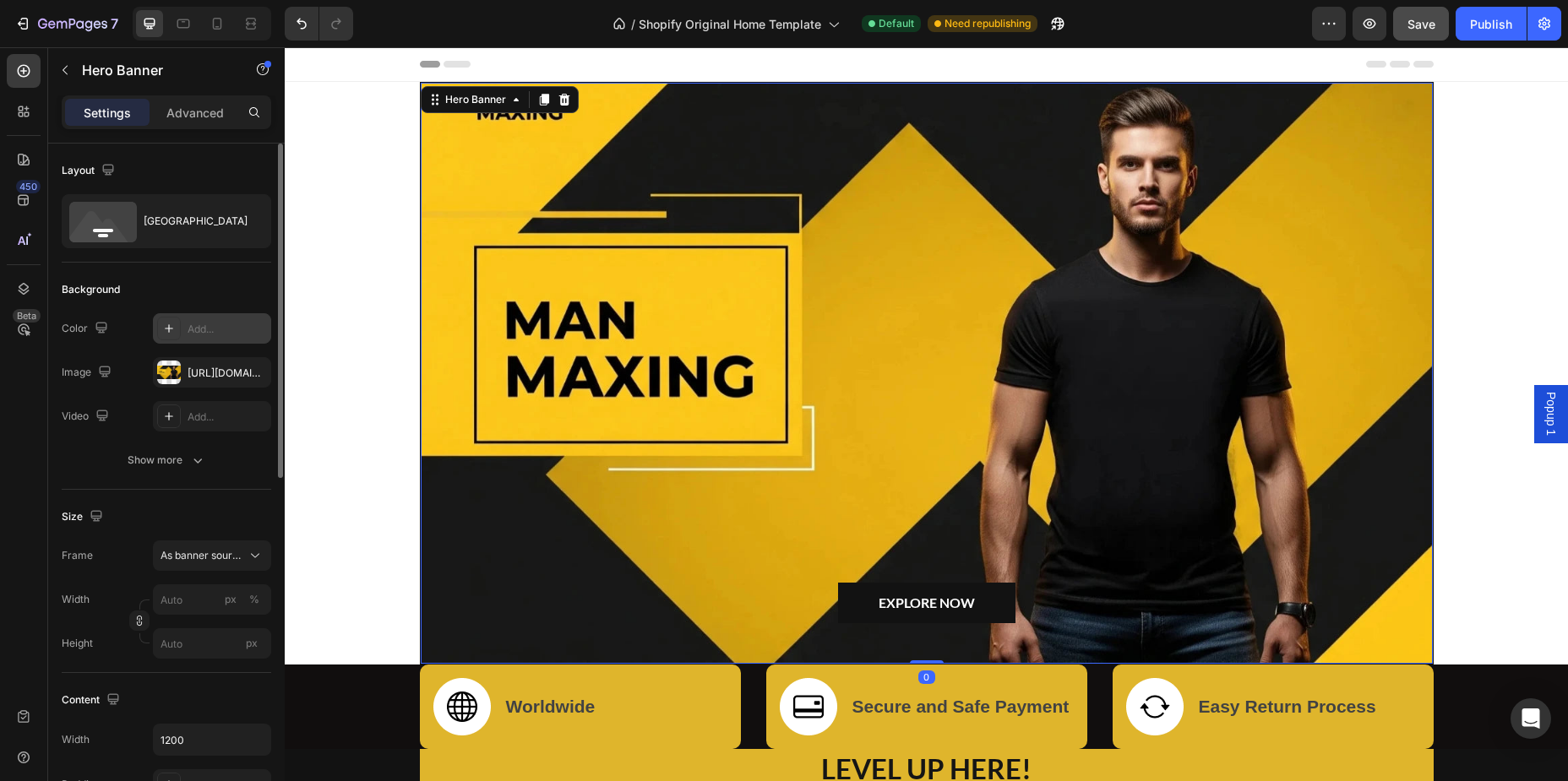
click at [169, 327] on icon at bounding box center [169, 329] width 9 height 9
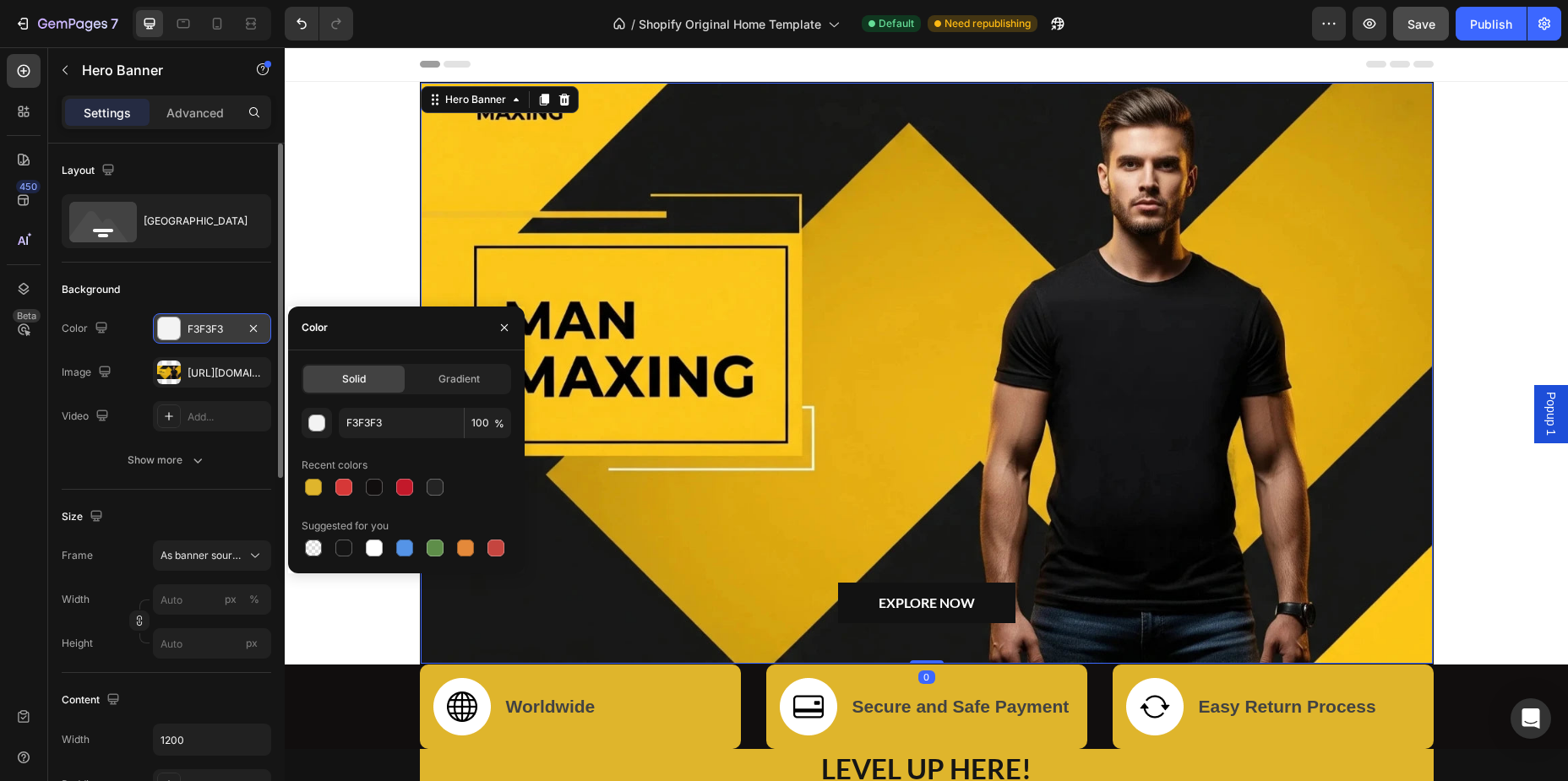
click at [197, 286] on div "Background" at bounding box center [166, 290] width 210 height 27
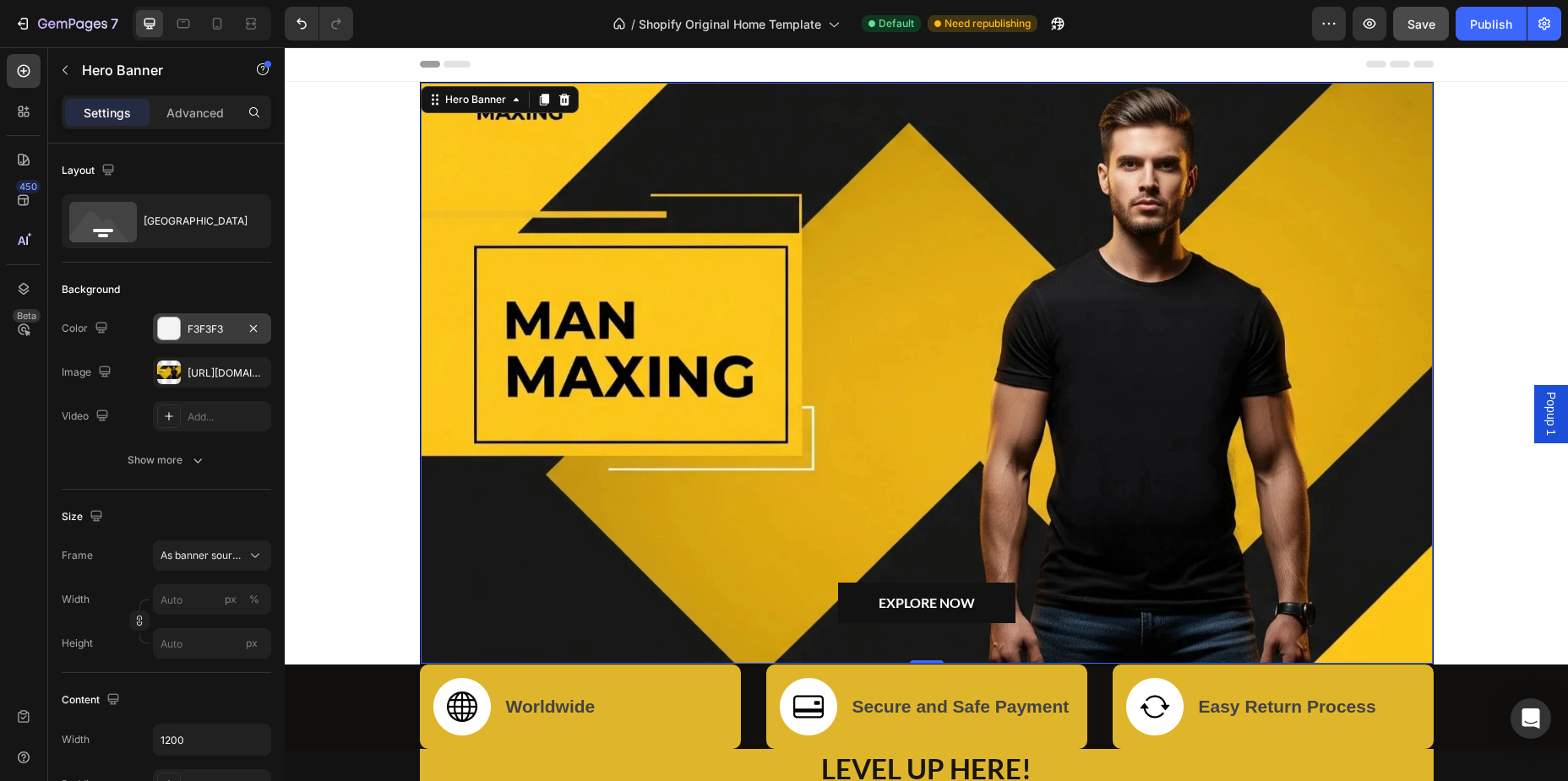
click at [711, 328] on div "Overlay" at bounding box center [926, 373] width 1012 height 581
click at [185, 321] on div "F3F3F3" at bounding box center [211, 328] width 118 height 31
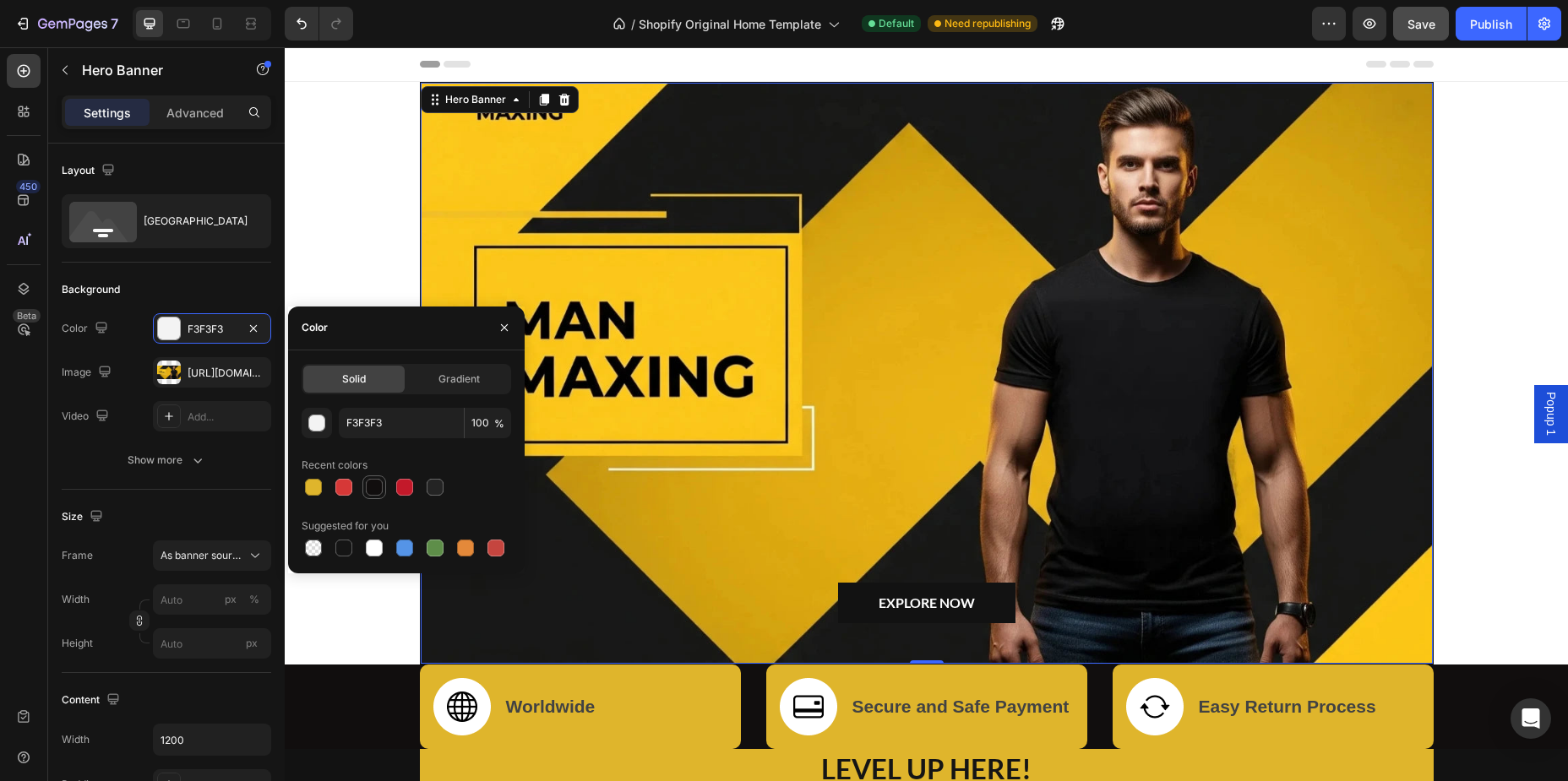
click at [373, 498] on div at bounding box center [374, 487] width 24 height 24
type input "110E0E"
click at [246, 328] on button "button" at bounding box center [253, 328] width 20 height 20
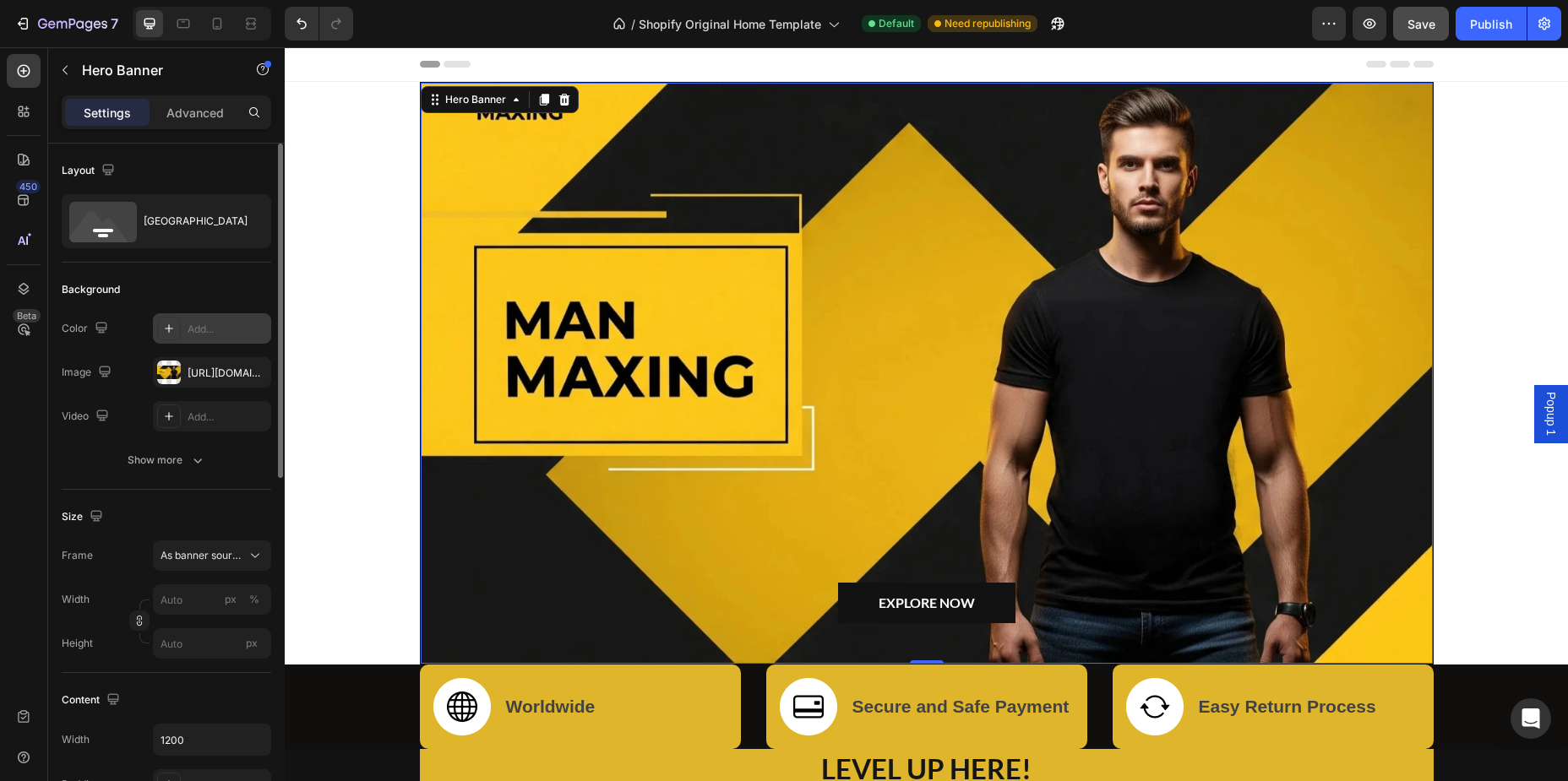
click at [243, 287] on div "Background" at bounding box center [166, 290] width 210 height 27
click at [210, 360] on div "[URL][DOMAIN_NAME]" at bounding box center [211, 372] width 118 height 31
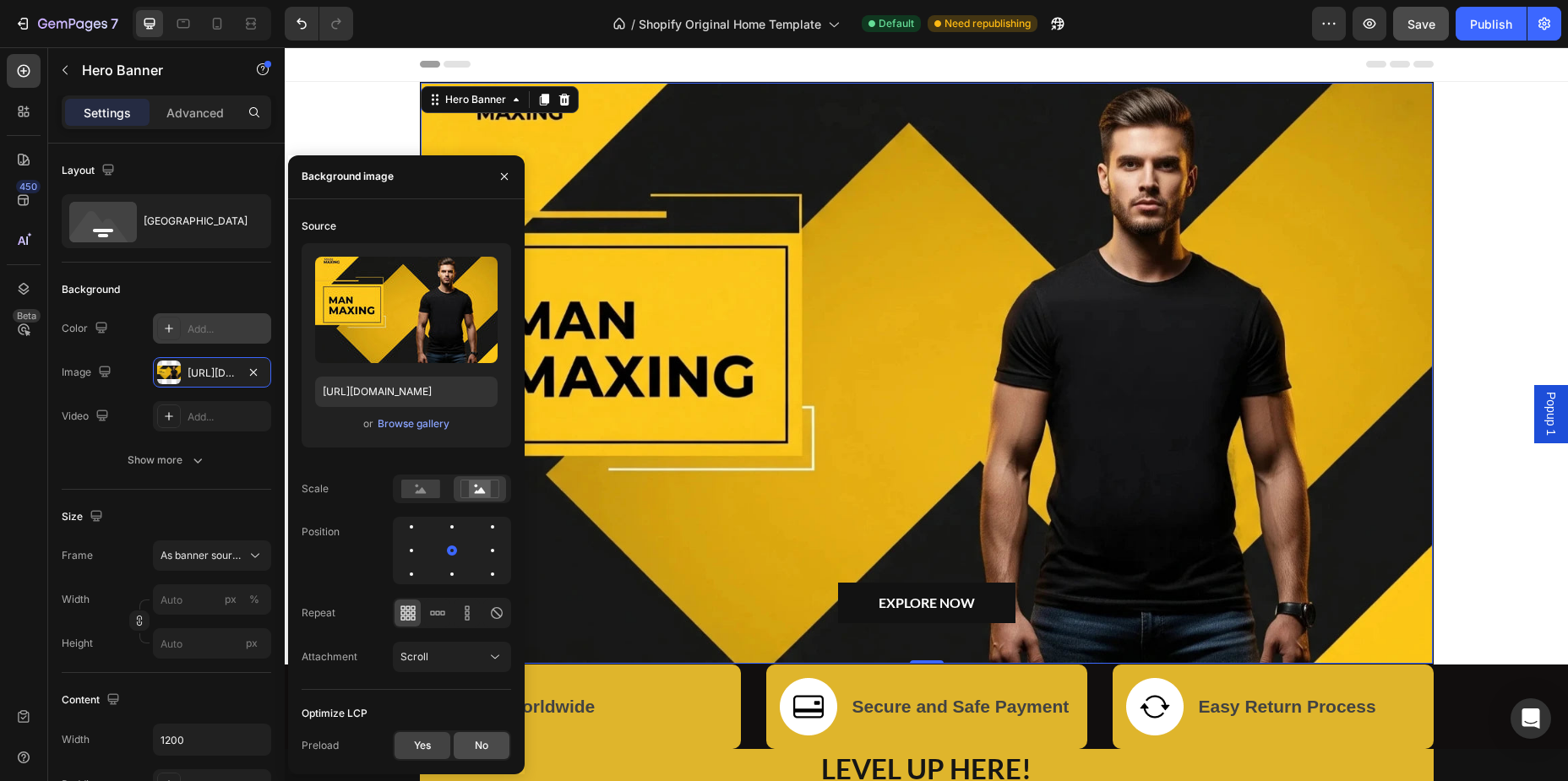
click at [484, 747] on span "No" at bounding box center [481, 745] width 13 height 15
click at [419, 747] on span "Yes" at bounding box center [422, 745] width 17 height 15
click at [498, 172] on icon "button" at bounding box center [504, 176] width 13 height 13
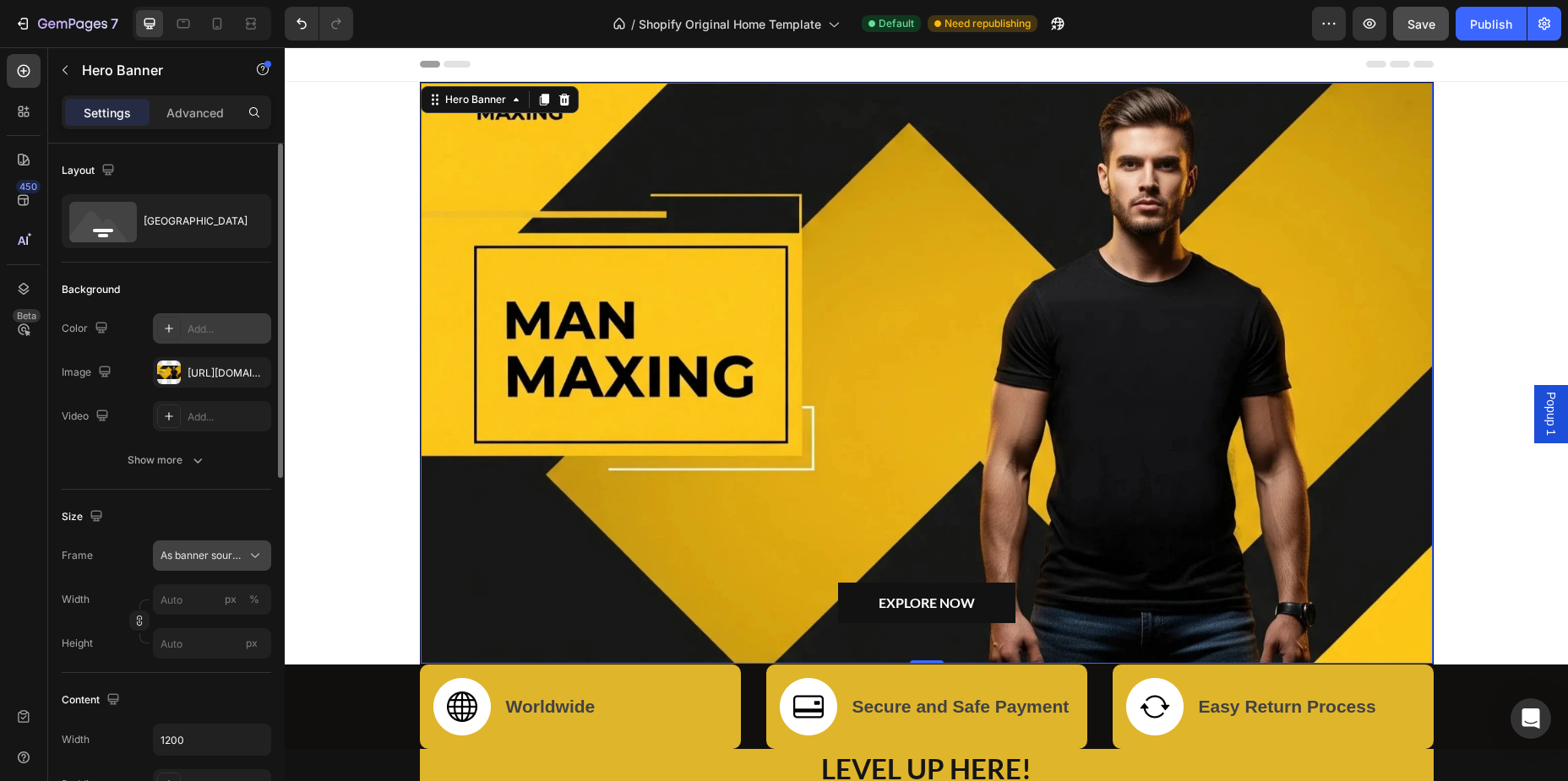
click at [217, 571] on button "As banner source" at bounding box center [211, 555] width 118 height 31
click at [219, 562] on span "As banner source" at bounding box center [202, 555] width 82 height 15
click at [211, 555] on span "As banner source" at bounding box center [202, 555] width 82 height 15
click at [187, 626] on span "Custom" at bounding box center [178, 627] width 37 height 15
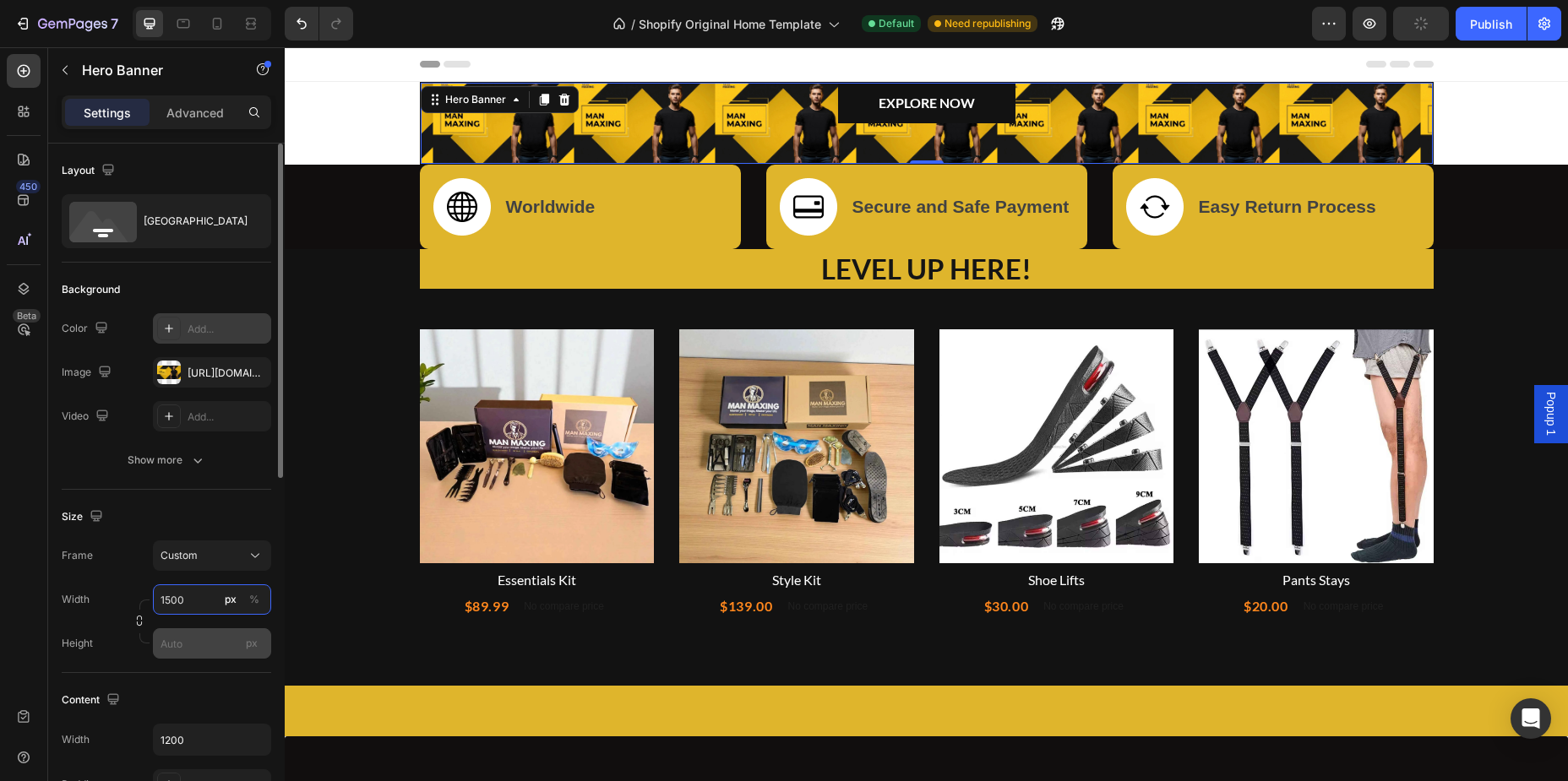
type input "1500"
click at [198, 643] on input "px" at bounding box center [211, 643] width 118 height 31
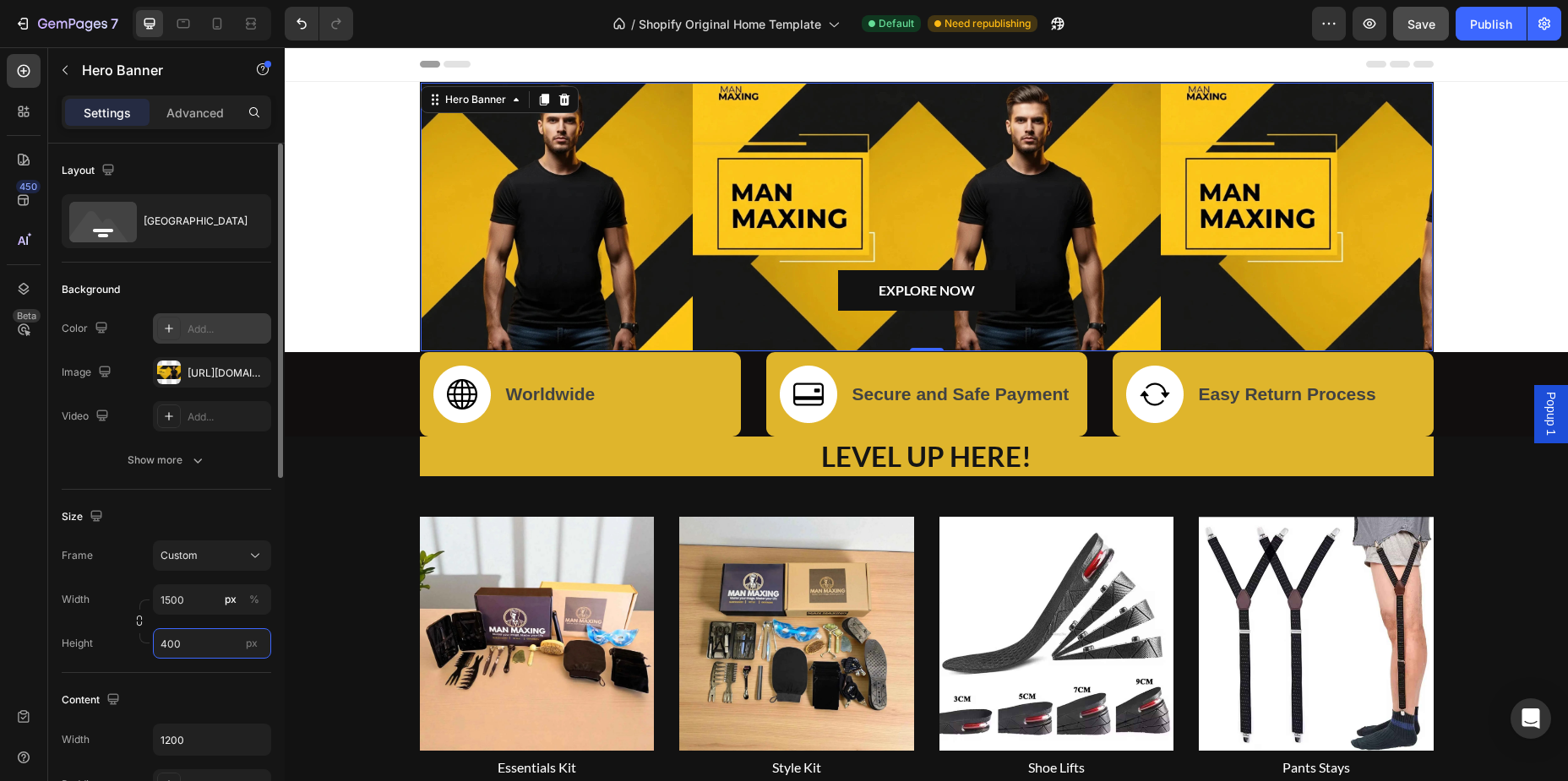
click at [161, 648] on input "400" at bounding box center [211, 643] width 118 height 31
click at [167, 648] on input "400" at bounding box center [211, 643] width 118 height 31
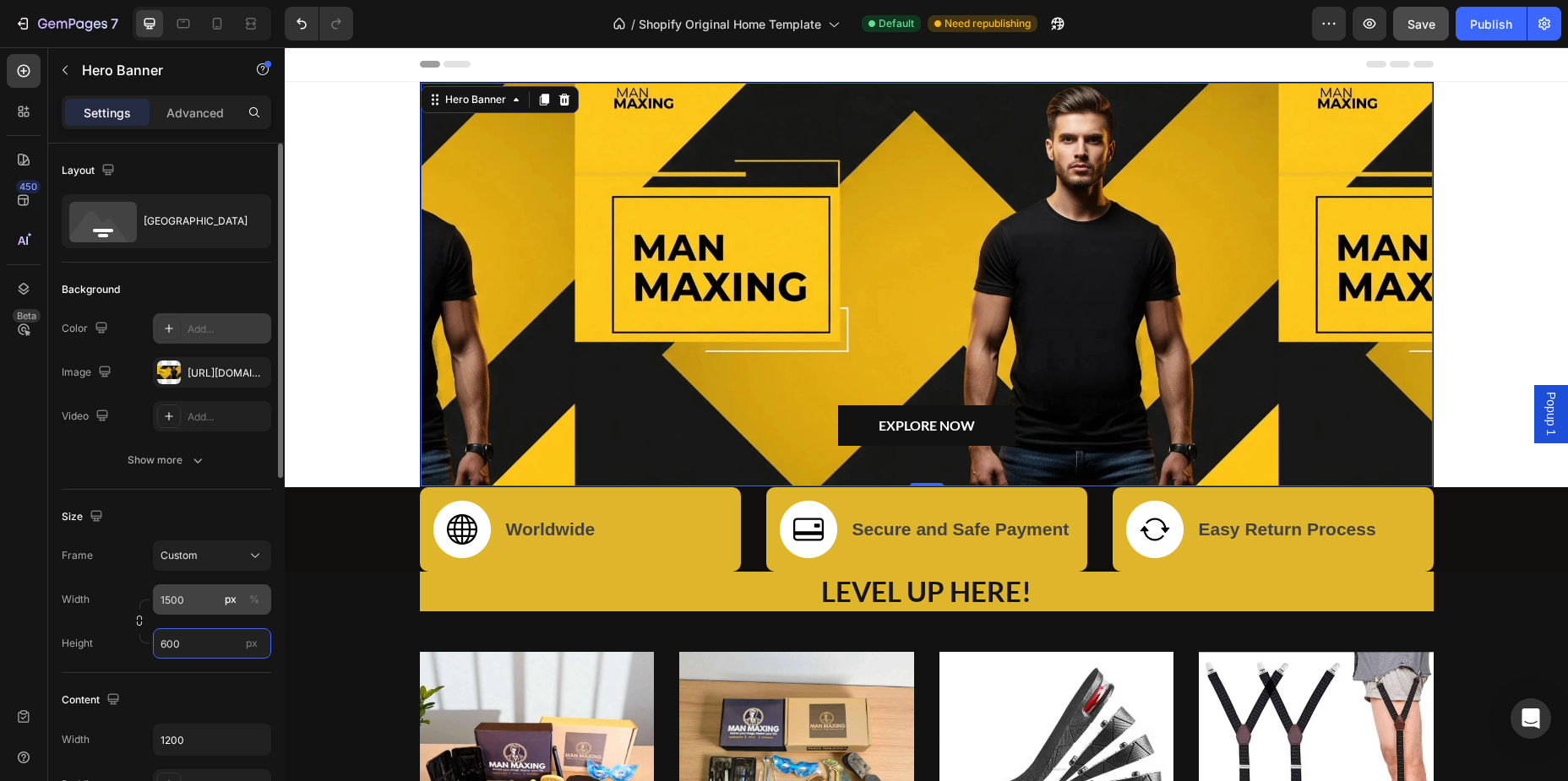
type input "600"
click at [187, 605] on input "1500" at bounding box center [211, 599] width 118 height 31
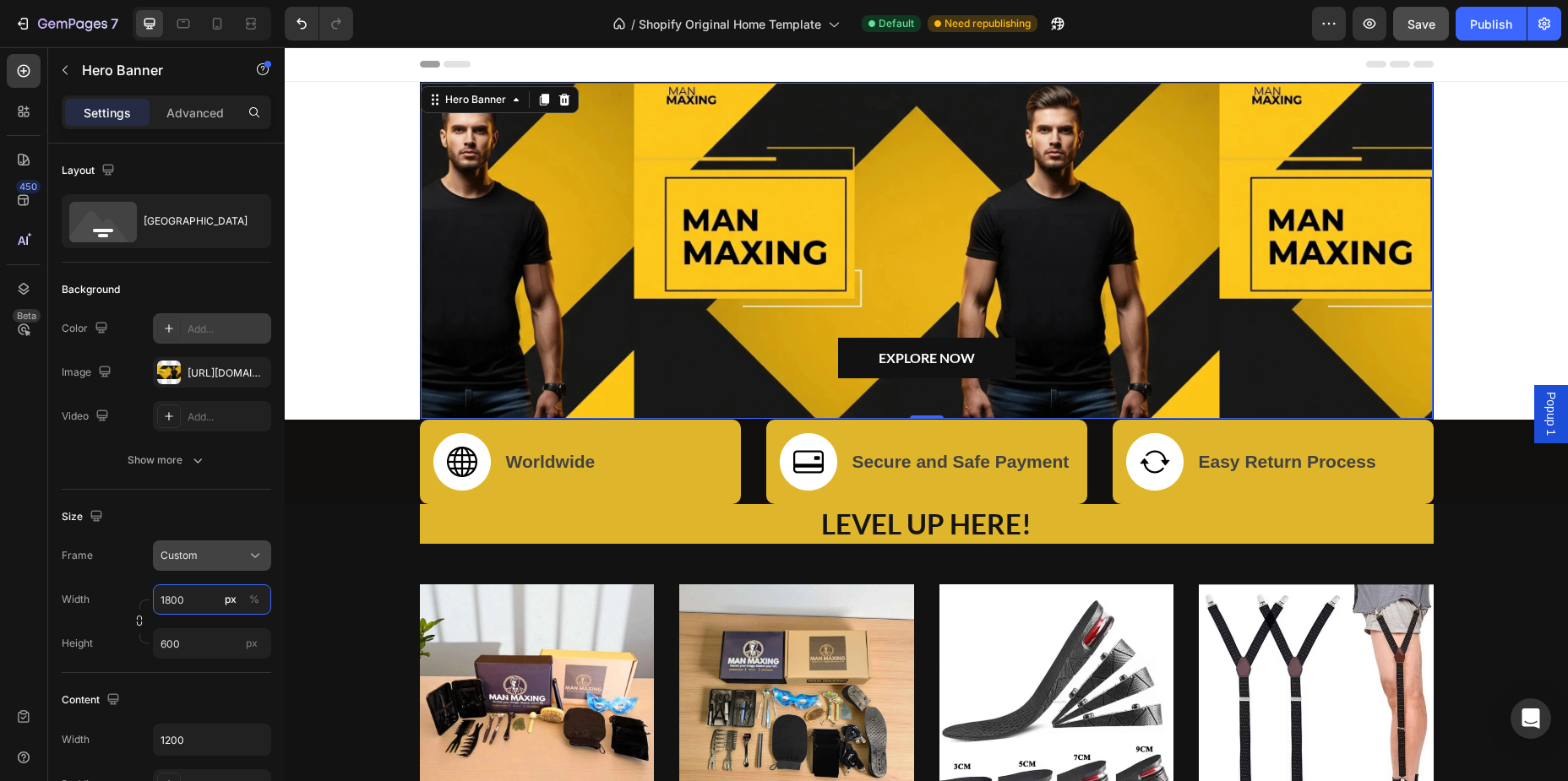
type input "1800"
click at [209, 549] on div "Custom" at bounding box center [202, 555] width 82 height 15
click at [181, 596] on span "As banner source" at bounding box center [201, 596] width 83 height 15
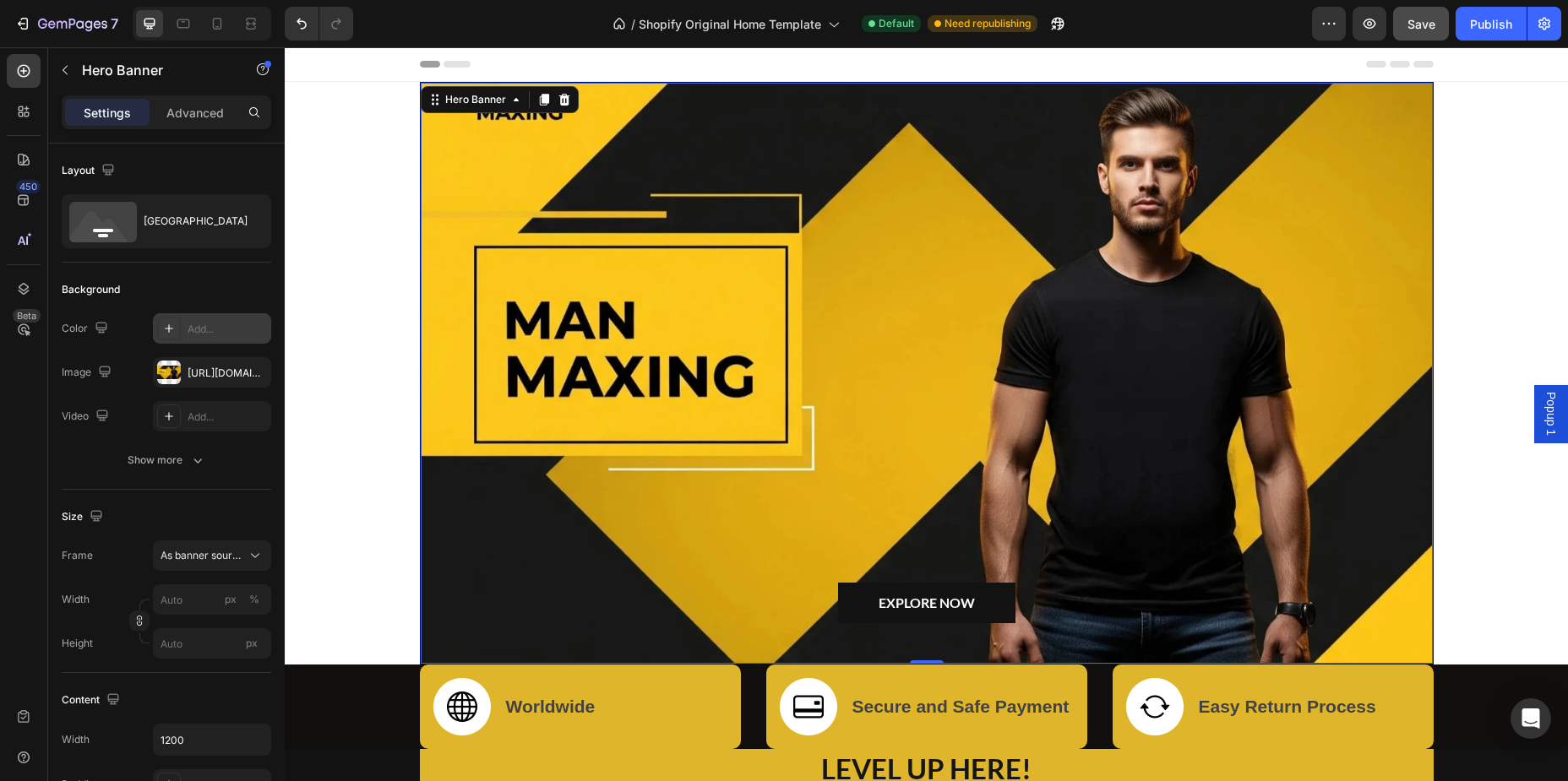
click at [718, 491] on div "Overlay" at bounding box center [926, 373] width 1012 height 581
click at [1427, 20] on span "Save" at bounding box center [1421, 24] width 28 height 14
